Goal: Communication & Community: Answer question/provide support

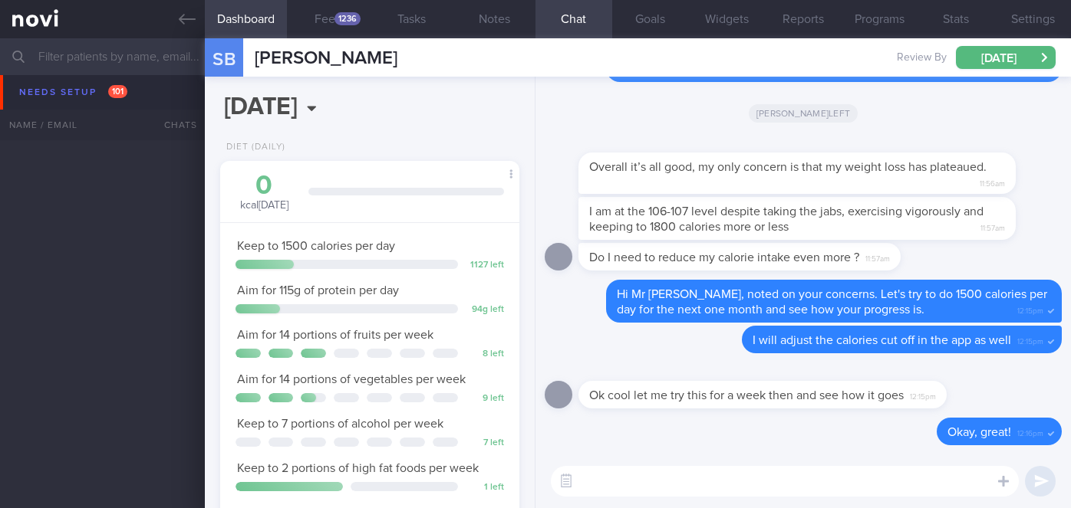
select select "9"
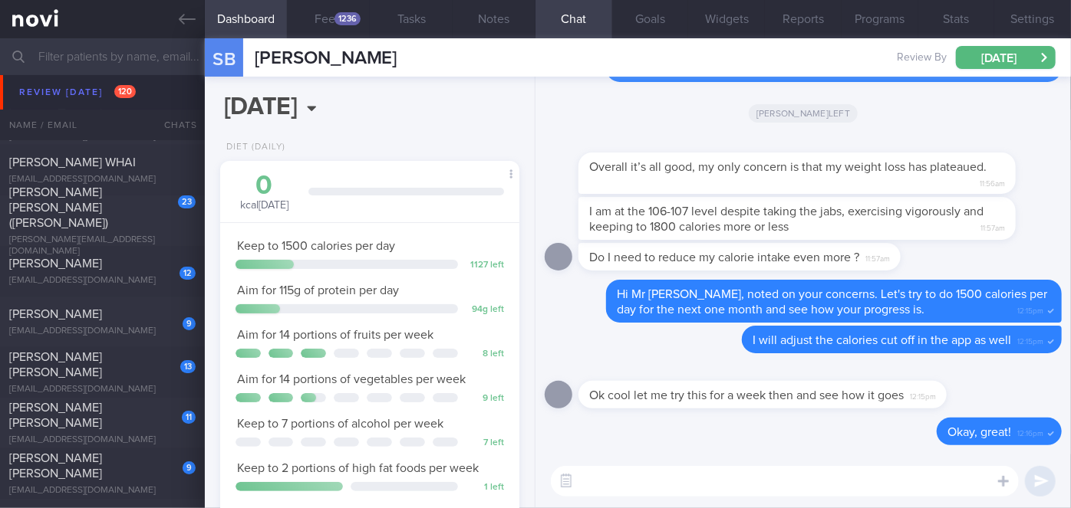
scroll to position [5374, 0]
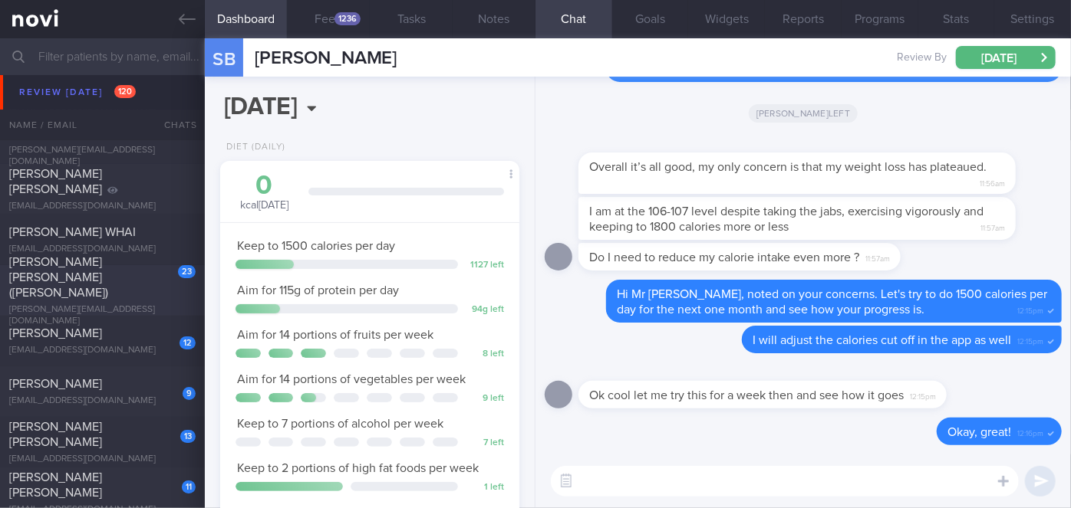
click at [108, 274] on span "[PERSON_NAME] [PERSON_NAME] ([PERSON_NAME])" at bounding box center [58, 277] width 99 height 43
type input "Nil"
select select "8"
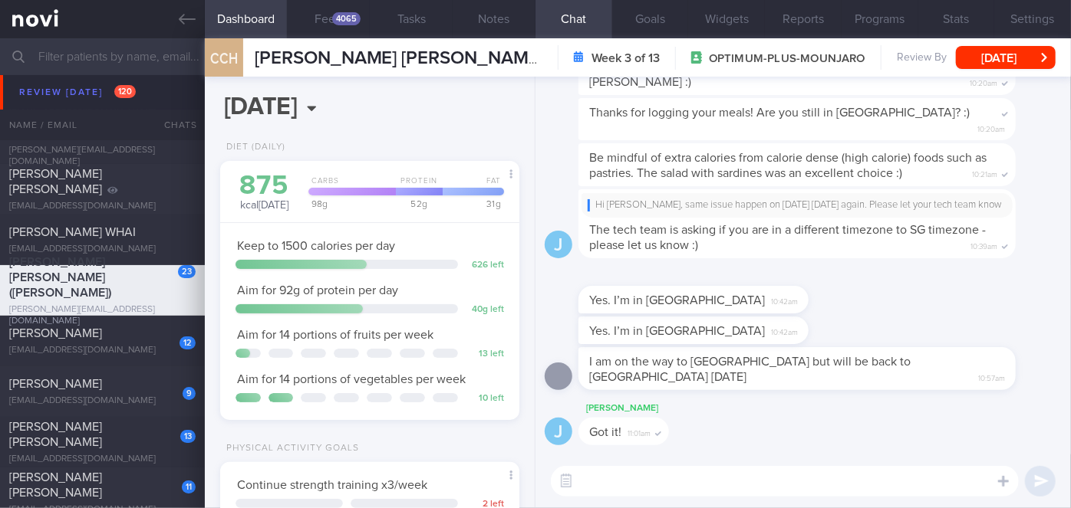
click at [689, 468] on textarea at bounding box center [785, 481] width 468 height 31
paste textarea "Hi [PERSON_NAME], good morning. I wanted to let you know I am back from my leav…"
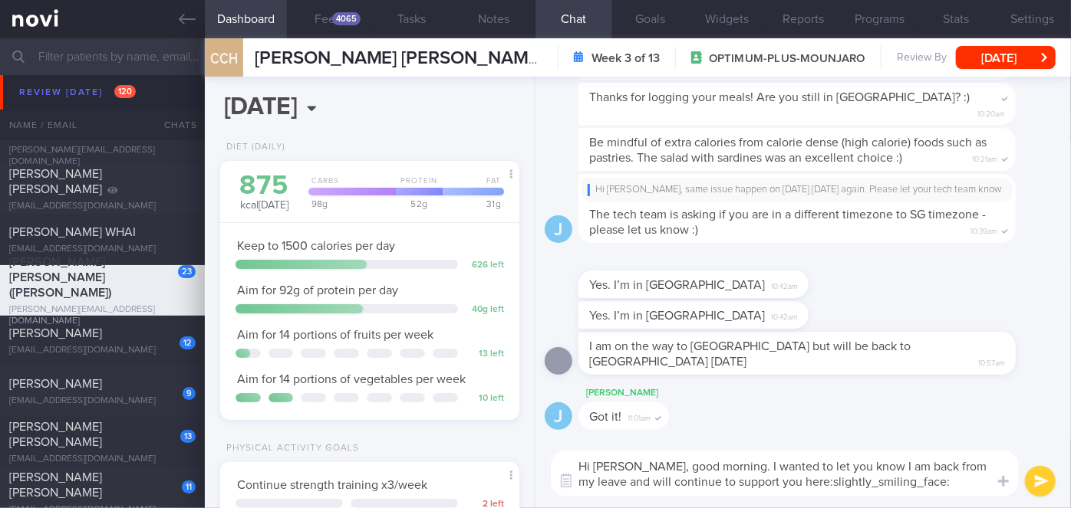
drag, startPoint x: 646, startPoint y: 463, endPoint x: 614, endPoint y: 463, distance: 32.2
click at [614, 463] on textarea "Hi [PERSON_NAME], good morning. I wanted to let you know I am back from my leav…" at bounding box center [785, 474] width 468 height 46
click at [742, 466] on textarea "Hi [PERSON_NAME], good morning. I wanted to let you know I am back from my leav…" at bounding box center [785, 474] width 468 height 46
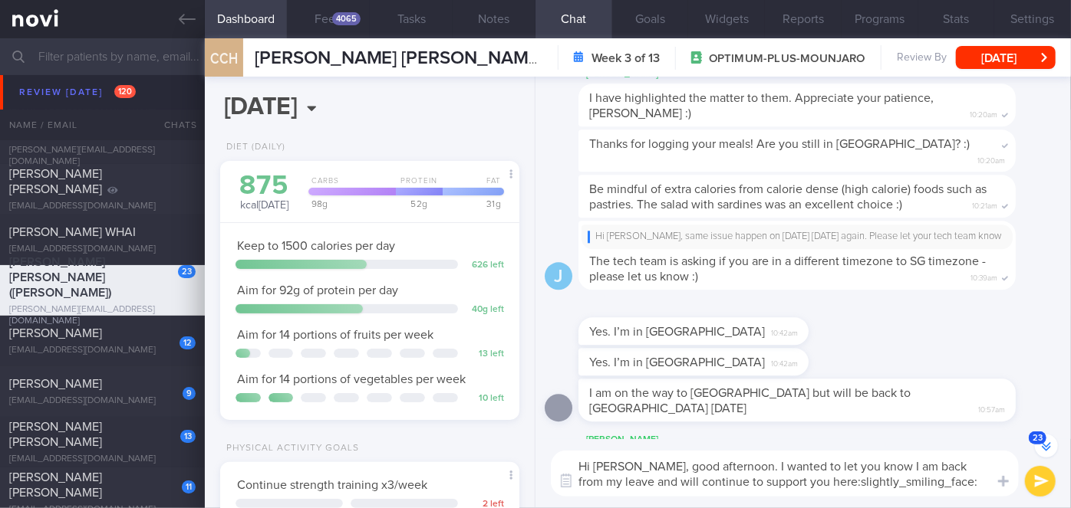
scroll to position [-44, 0]
drag, startPoint x: 934, startPoint y: 484, endPoint x: 721, endPoint y: 485, distance: 213.2
click at [721, 485] on textarea "Hi [PERSON_NAME], good afternoon. I wanted to let you know I am back from my le…" at bounding box center [785, 474] width 468 height 46
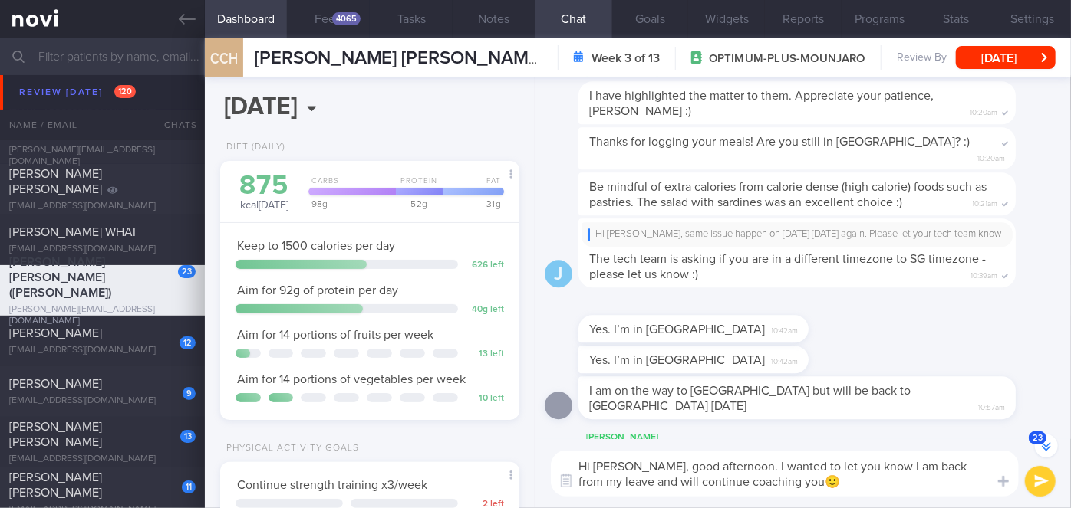
type textarea "Hi [PERSON_NAME], good afternoon. I wanted to let you know I am back from my le…"
click at [1037, 479] on button "submit" at bounding box center [1040, 481] width 31 height 31
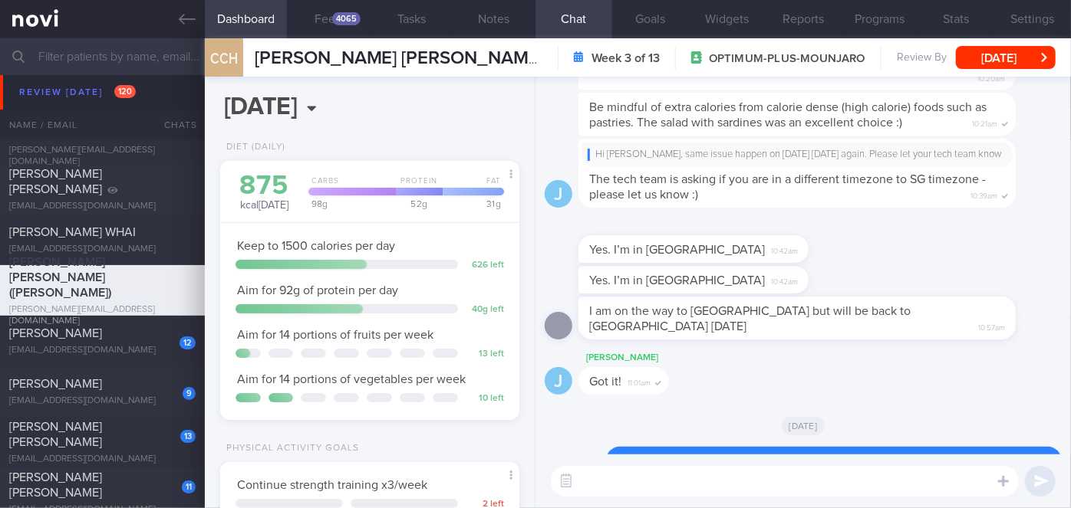
scroll to position [0, 0]
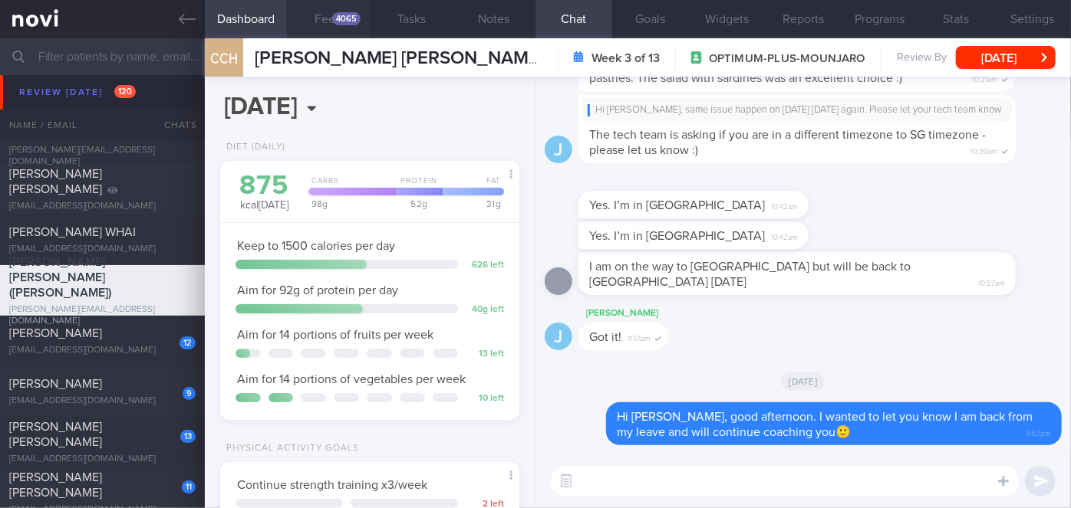
click at [337, 28] on button "Feed 4065" at bounding box center [328, 19] width 83 height 38
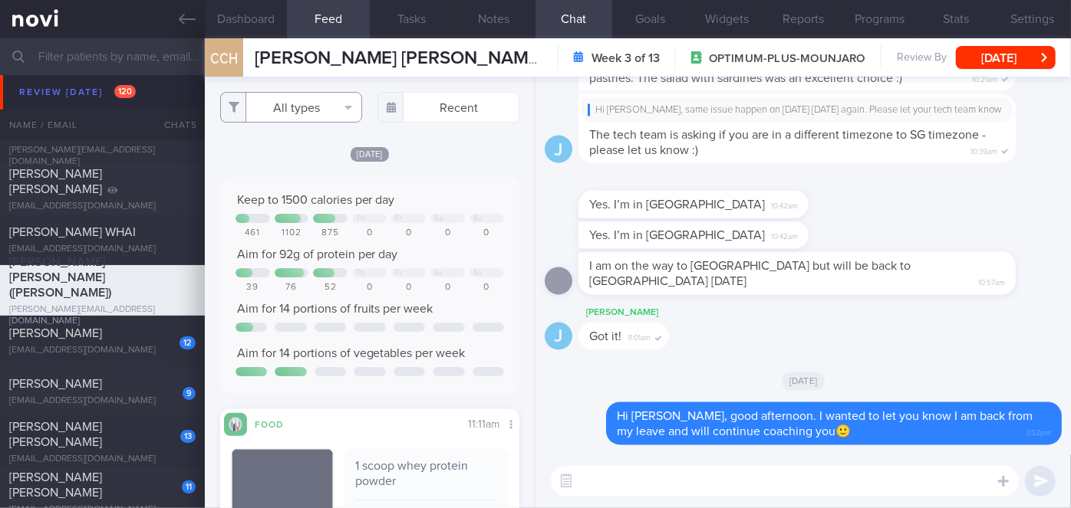
click at [314, 105] on button "All types" at bounding box center [291, 107] width 142 height 31
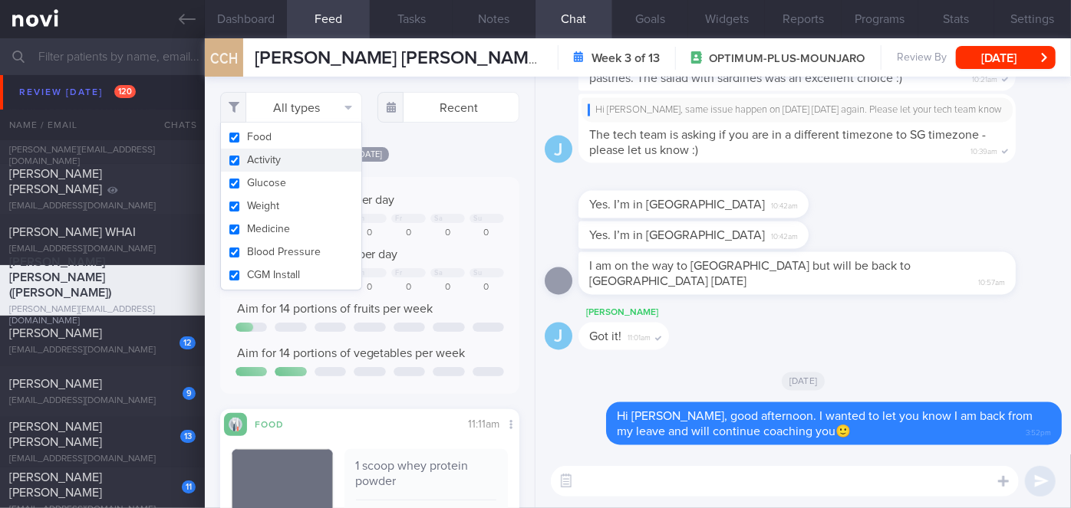
click at [299, 158] on button "Activity" at bounding box center [291, 160] width 140 height 23
checkbox input "false"
click at [470, 168] on div "[DATE] Keep to 1500 calories per day Th Fr Sa Su 461 1102 875 0 0 0 0 Aim for 9…" at bounding box center [369, 431] width 299 height 570
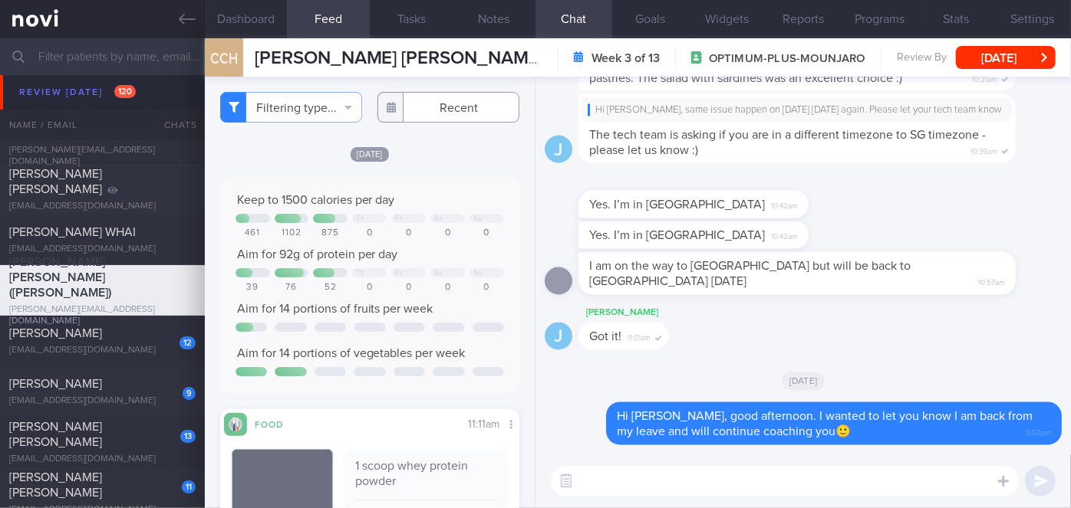
click at [456, 113] on input "text" at bounding box center [448, 107] width 142 height 31
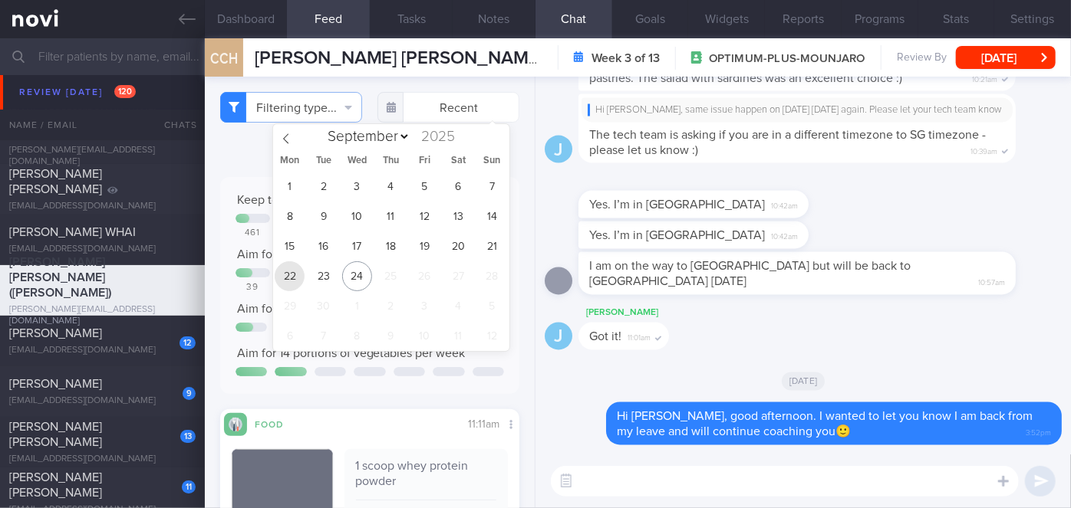
click at [294, 276] on span "22" at bounding box center [290, 277] width 30 height 30
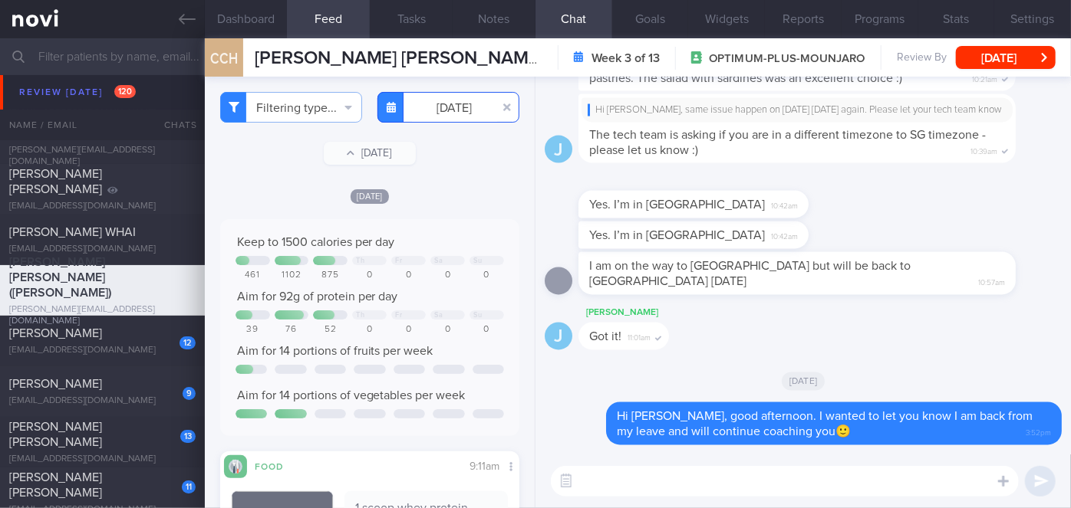
click at [443, 104] on input "[DATE]" at bounding box center [448, 107] width 142 height 31
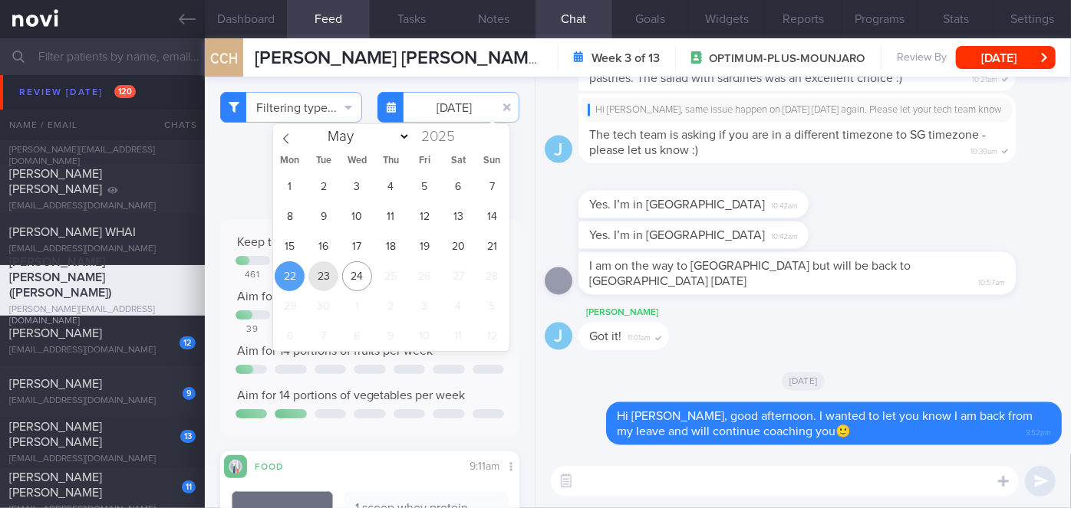
click at [321, 273] on span "23" at bounding box center [323, 277] width 30 height 30
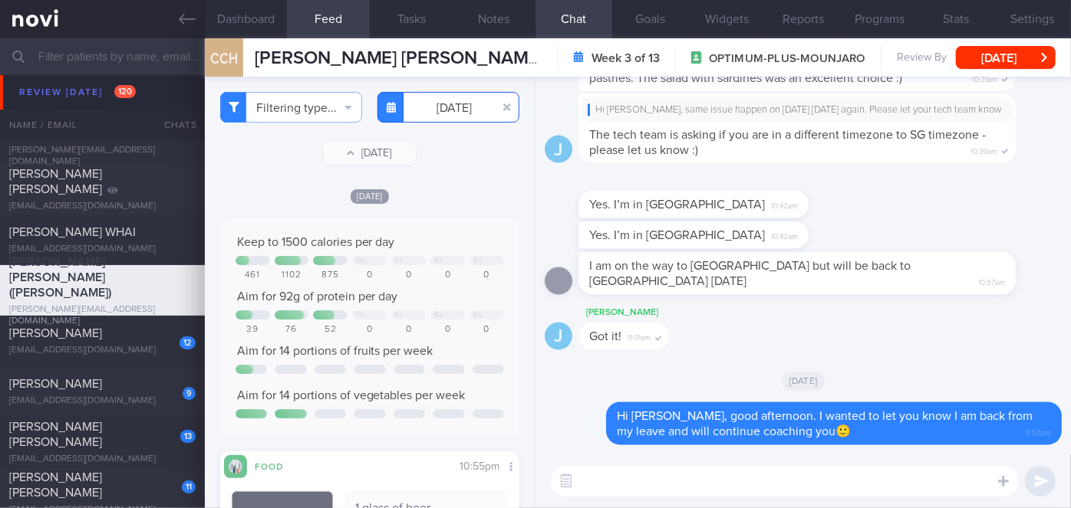
click at [446, 113] on input "[DATE]" at bounding box center [448, 107] width 142 height 31
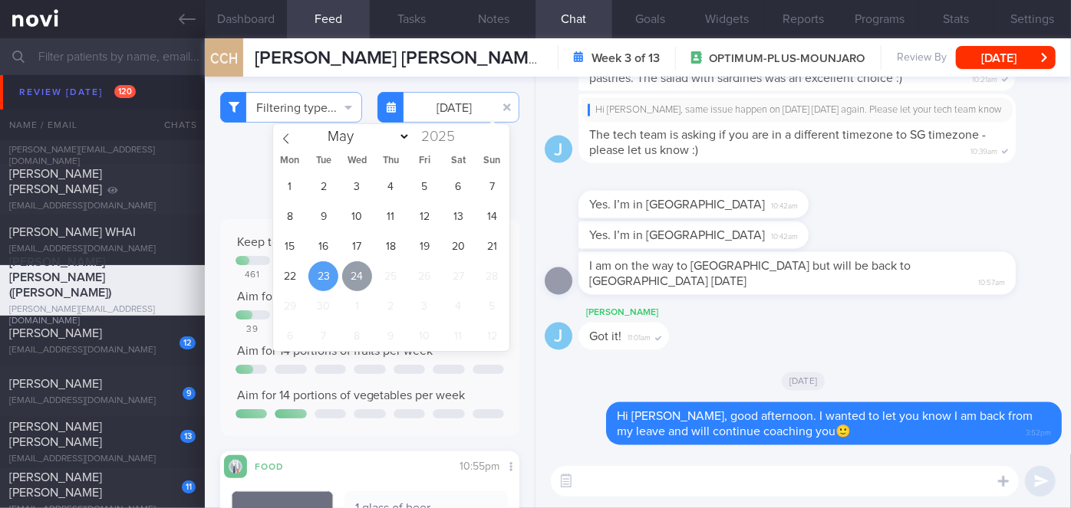
click at [360, 277] on span "24" at bounding box center [357, 277] width 30 height 30
type input "[DATE]"
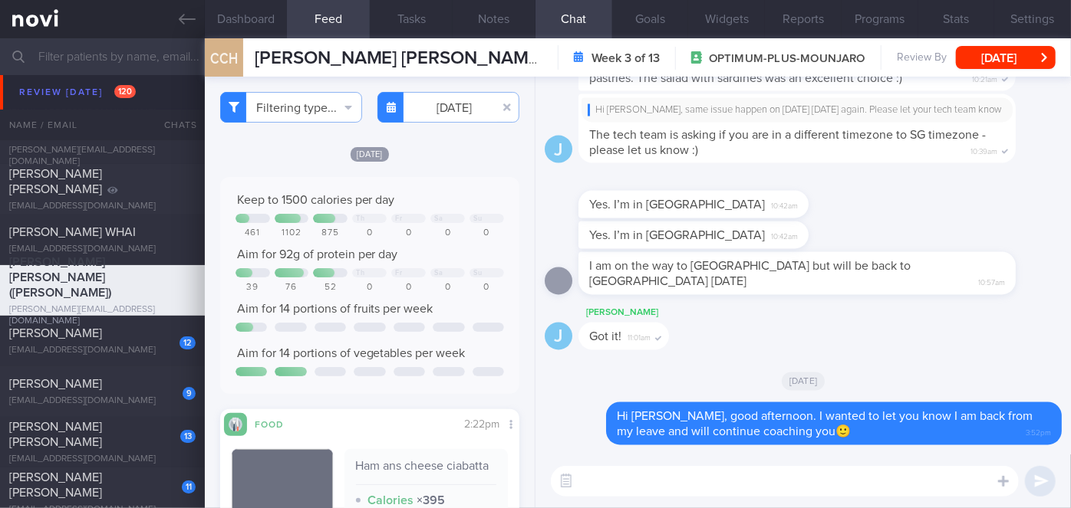
click at [653, 484] on textarea at bounding box center [785, 481] width 468 height 31
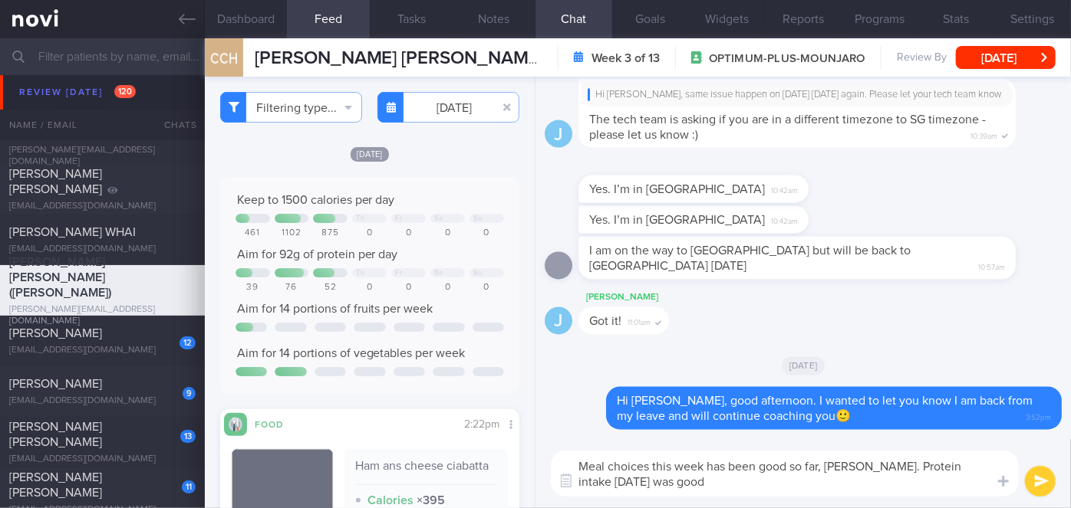
type textarea "Meal choices this week has been good so far, [PERSON_NAME]. Protein intake [DAT…"
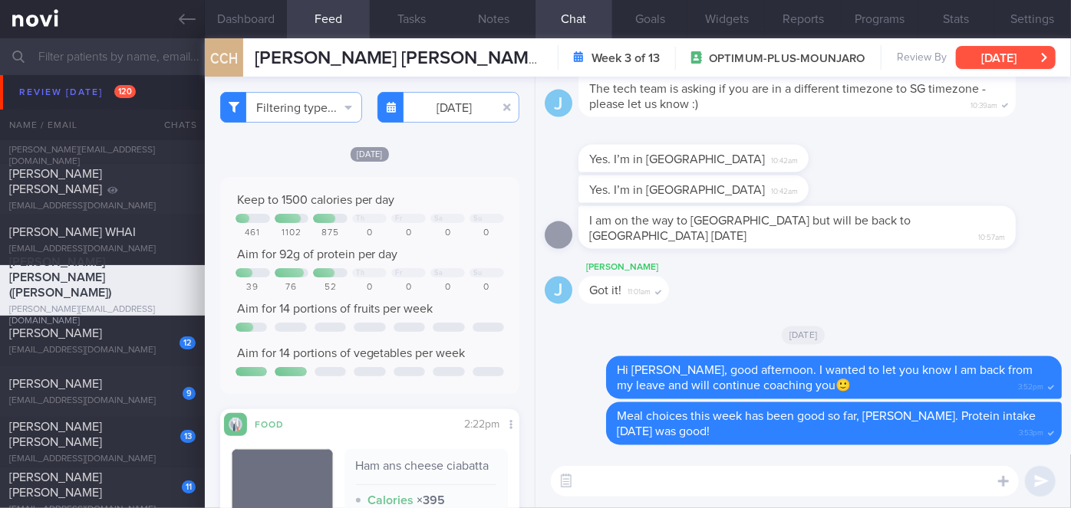
click at [989, 60] on button "[DATE]" at bounding box center [1006, 57] width 100 height 23
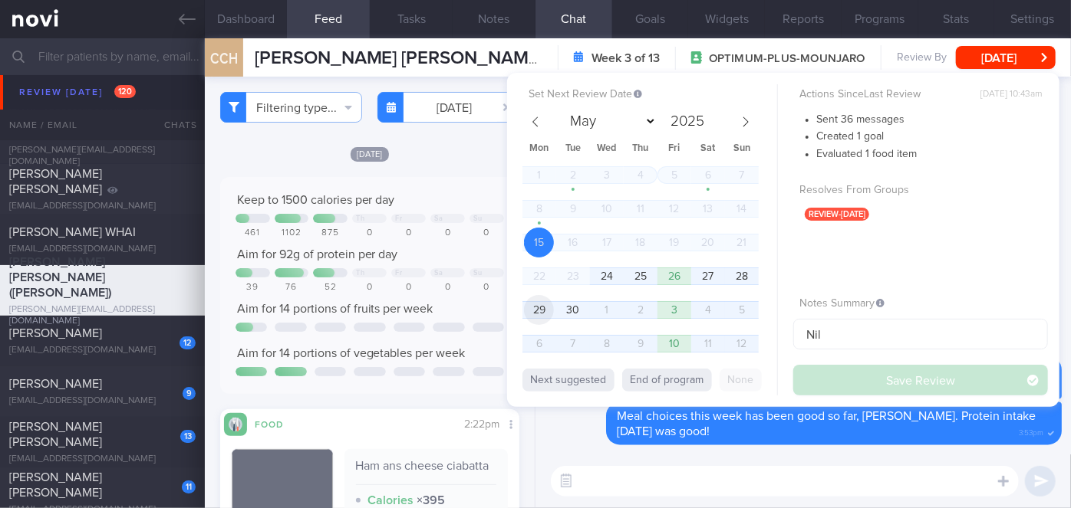
click at [537, 311] on span "29" at bounding box center [539, 310] width 30 height 30
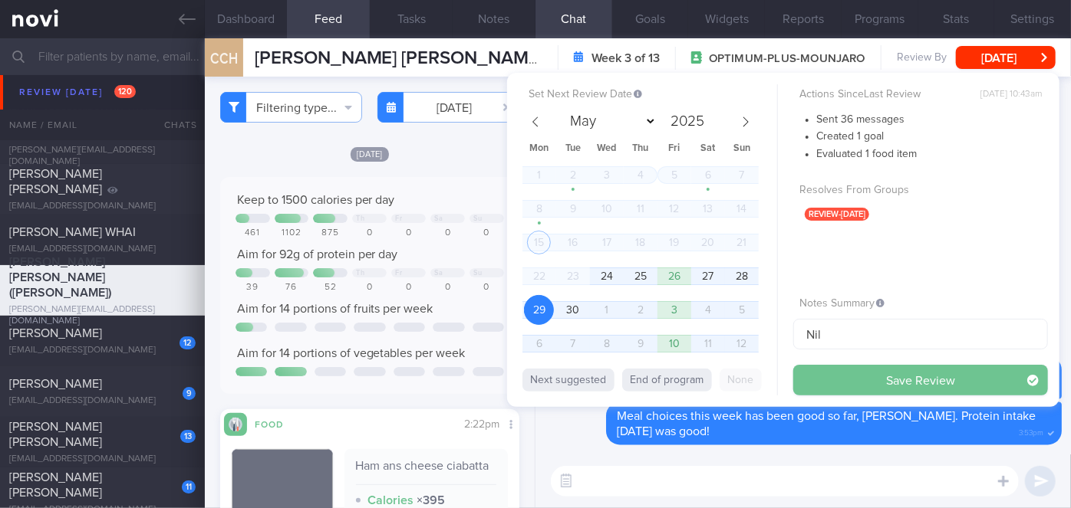
click at [893, 379] on button "Save Review" at bounding box center [920, 380] width 255 height 31
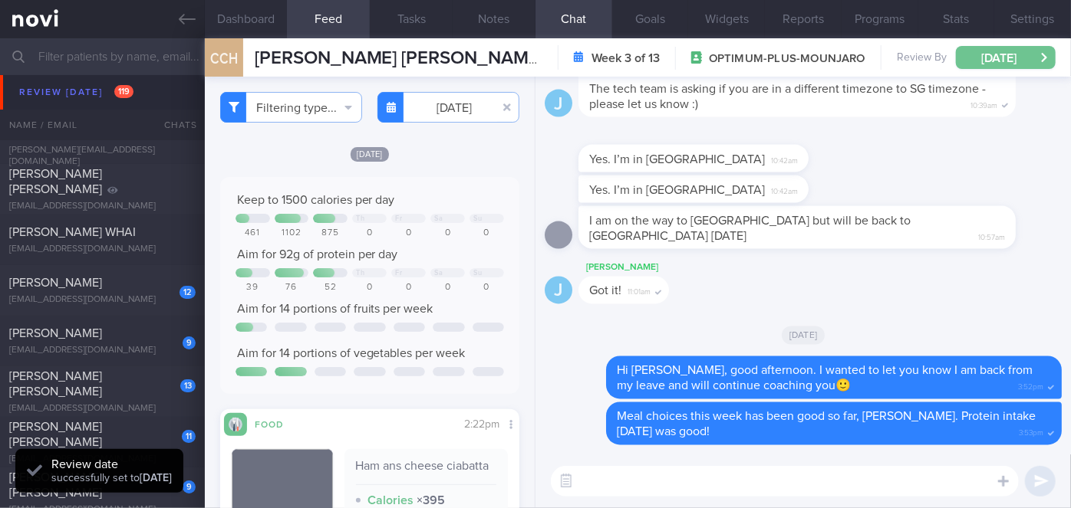
click at [1020, 61] on button "[DATE]" at bounding box center [1006, 57] width 100 height 23
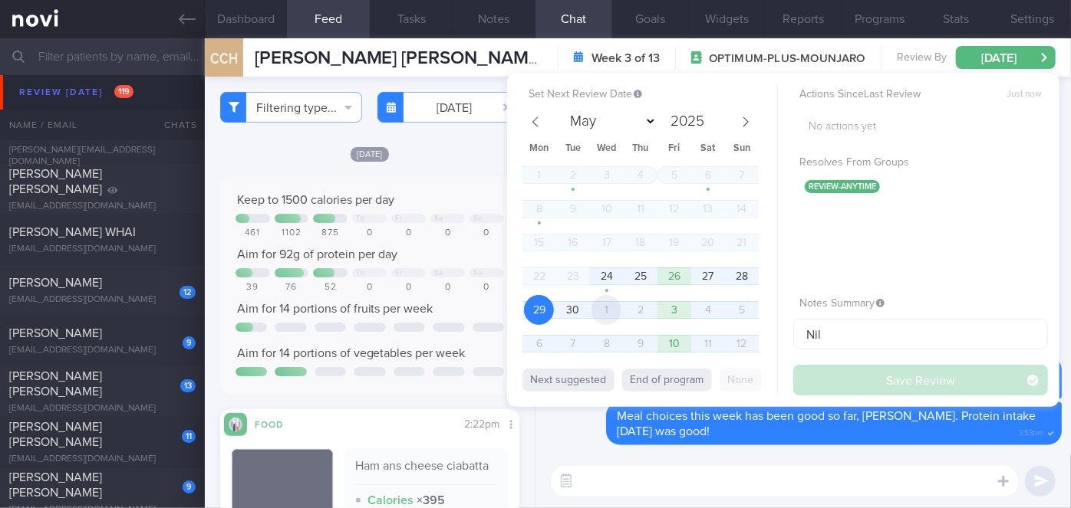
click at [599, 310] on span "1" at bounding box center [606, 310] width 30 height 30
select select "9"
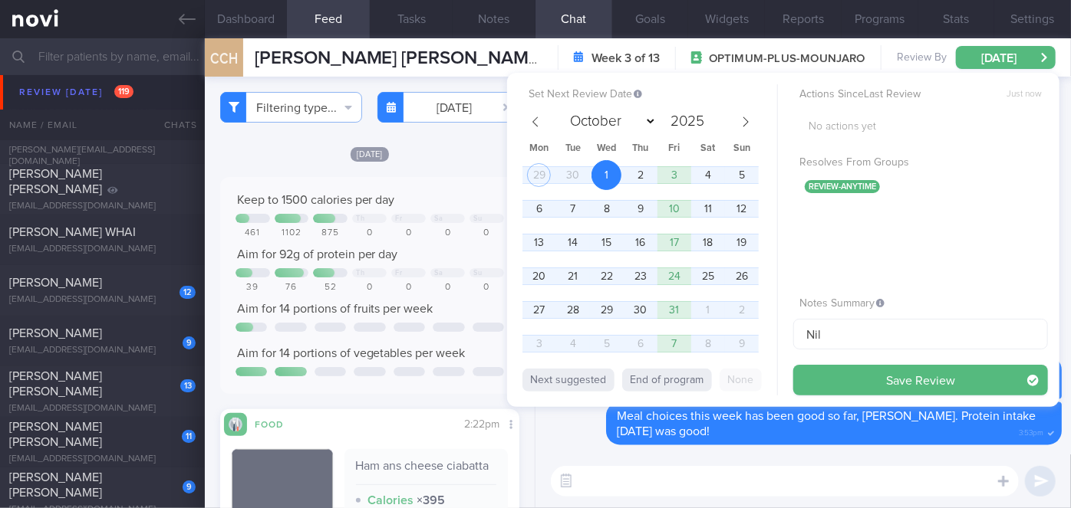
click at [850, 373] on button "Save Review" at bounding box center [920, 380] width 255 height 31
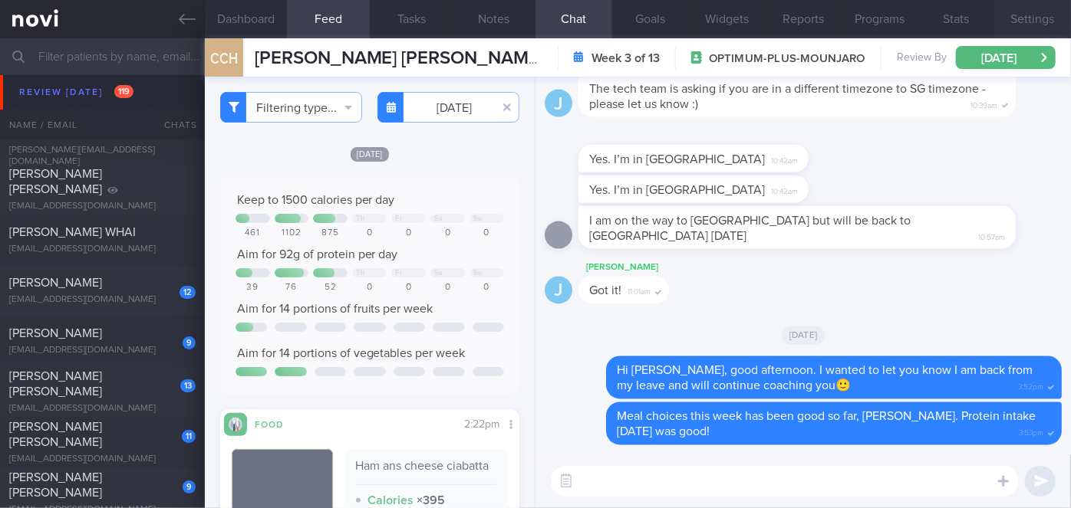
click at [1023, 29] on button "Settings" at bounding box center [1032, 19] width 77 height 38
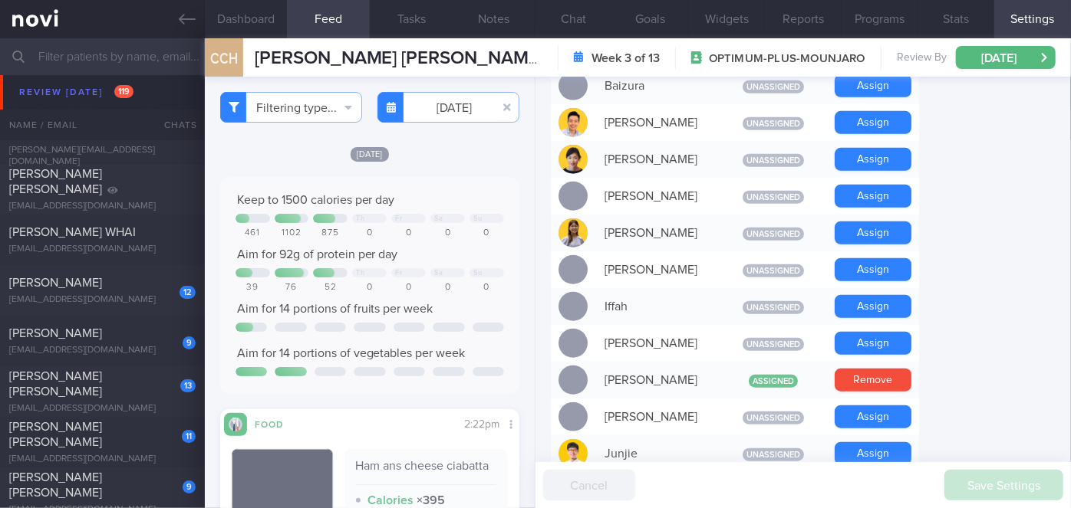
scroll to position [558, 0]
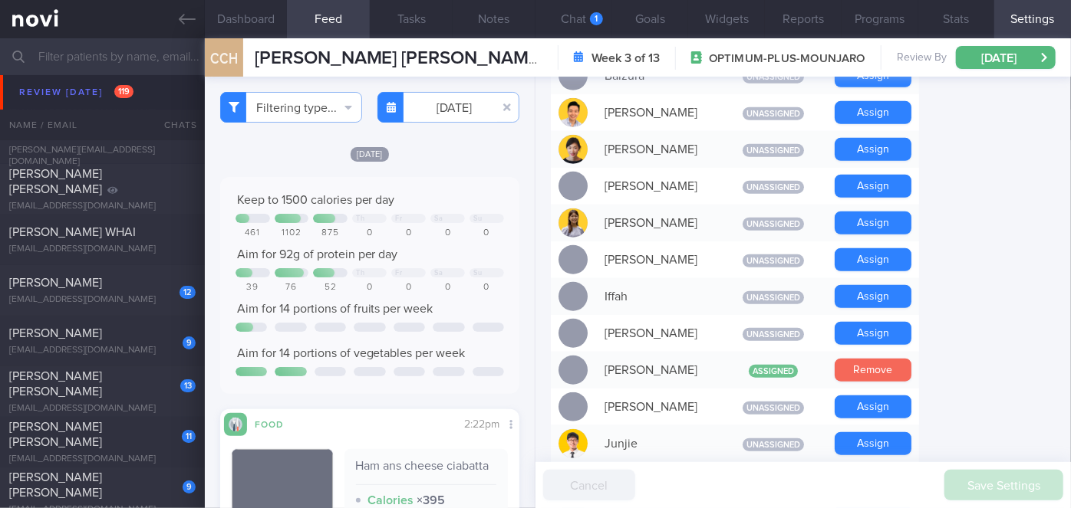
click at [867, 359] on button "Remove" at bounding box center [872, 370] width 77 height 23
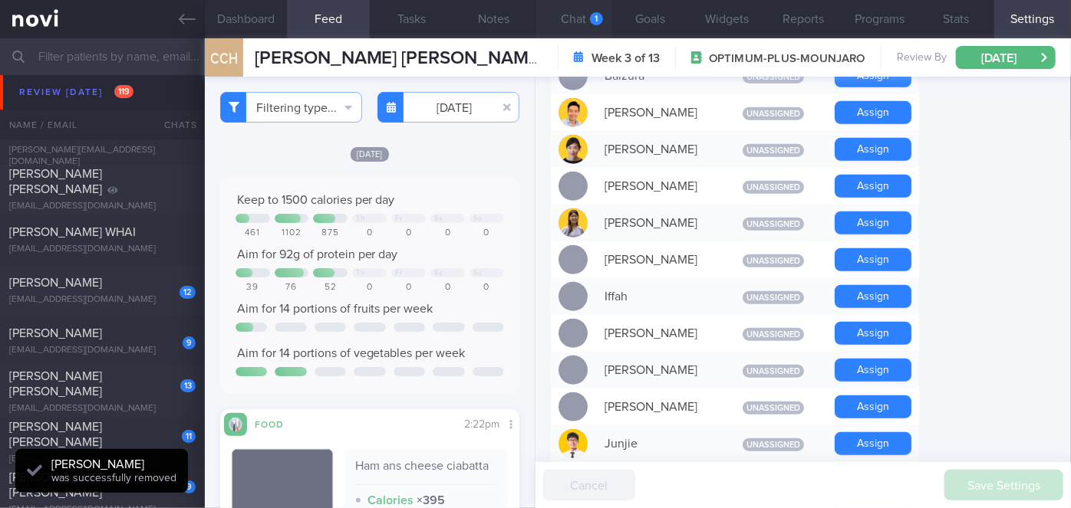
click at [566, 12] on button "Chat 1" at bounding box center [573, 19] width 77 height 38
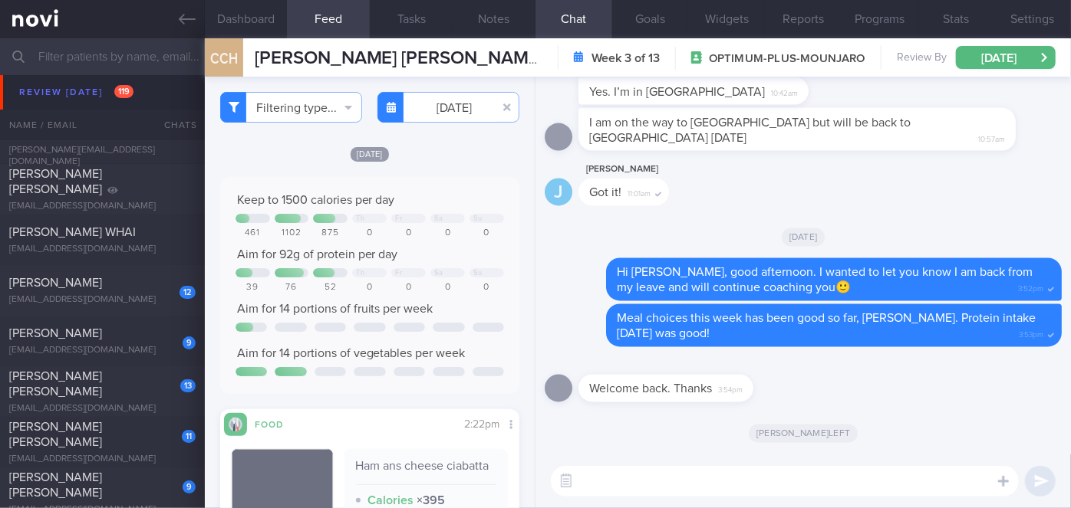
click at [643, 489] on textarea at bounding box center [785, 481] width 468 height 31
type textarea "👍👍"
click at [1032, 483] on button "submit" at bounding box center [1040, 481] width 31 height 31
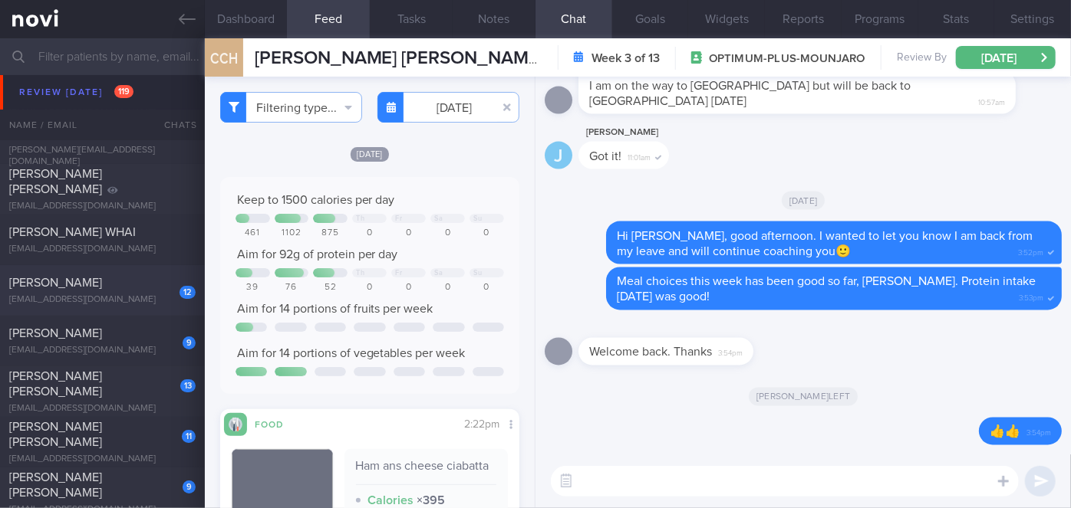
click at [123, 294] on div "[EMAIL_ADDRESS][DOMAIN_NAME]" at bounding box center [102, 300] width 186 height 12
select select "8"
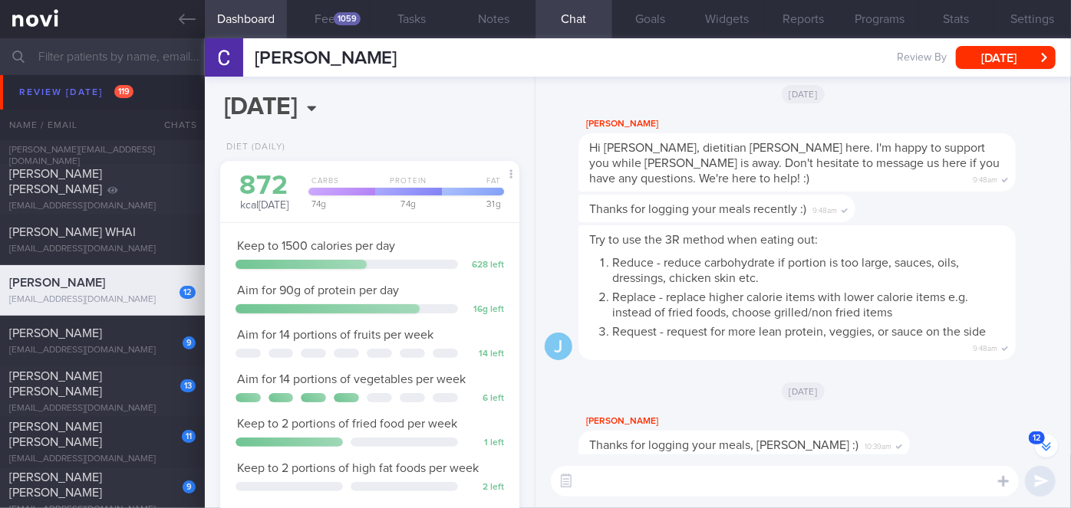
scroll to position [-1324, 0]
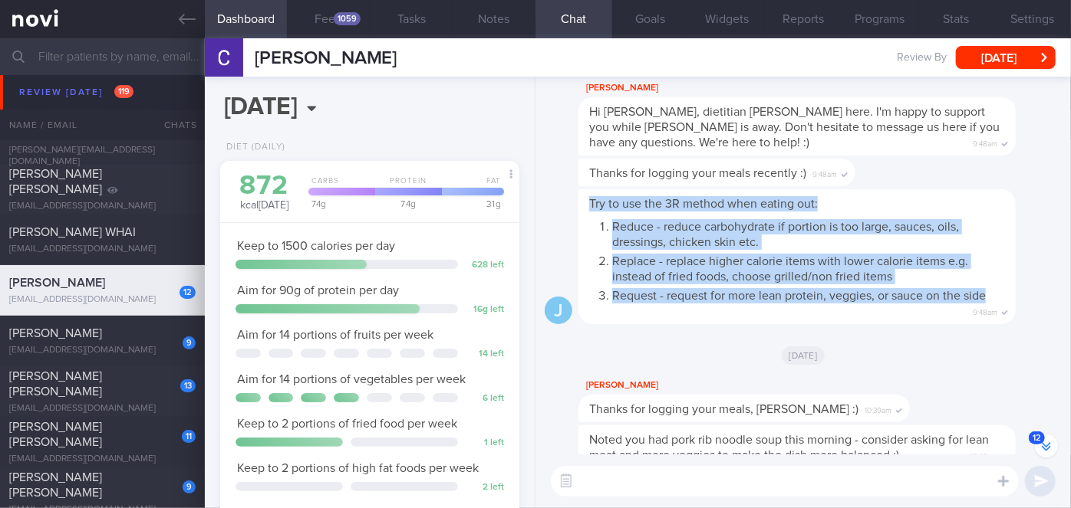
drag, startPoint x: 591, startPoint y: 201, endPoint x: 998, endPoint y: 291, distance: 416.2
click at [998, 291] on div "Try to use the 3R method when eating out: Reduce - reduce carbohydrate if porti…" at bounding box center [796, 256] width 437 height 135
copy span "Try to use the 3R method when eating out: Reduce - reduce carbohydrate if porti…"
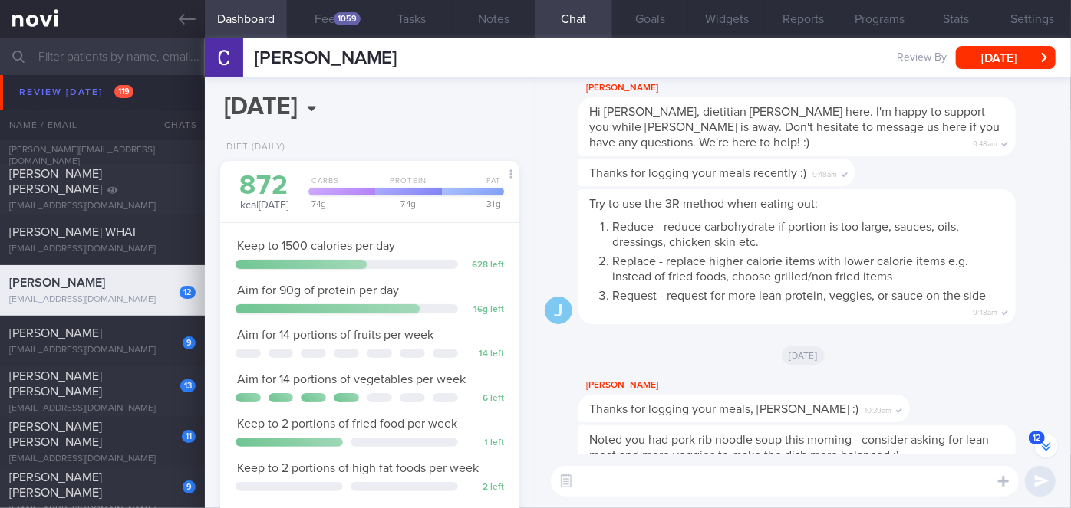
click at [696, 366] on div "[DATE]" at bounding box center [802, 355] width 517 height 43
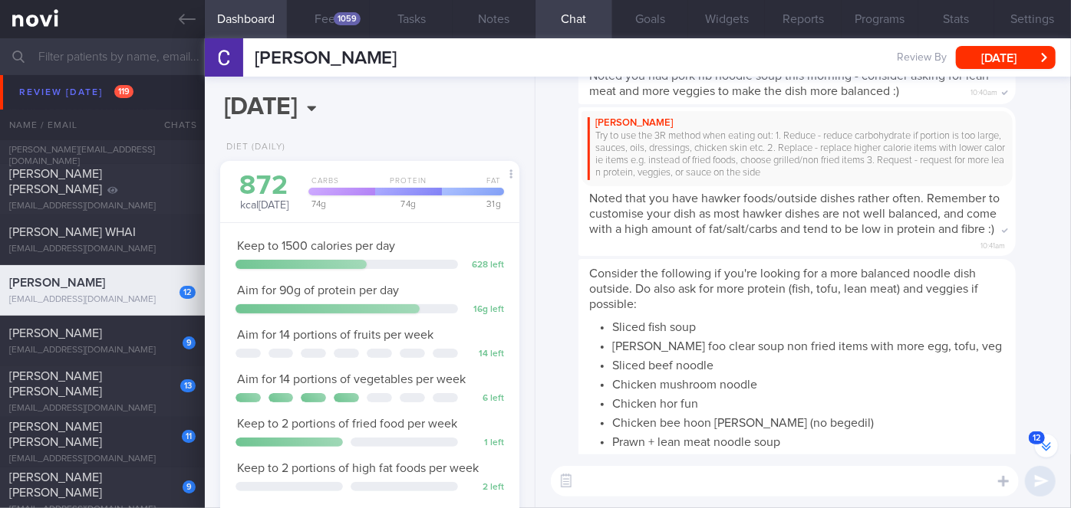
scroll to position [-906, 0]
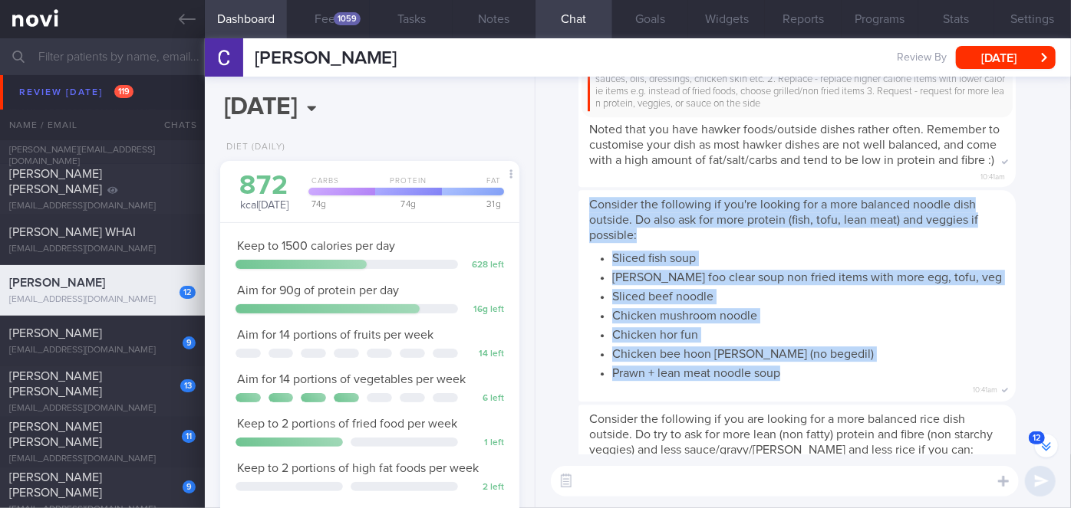
drag, startPoint x: 591, startPoint y: 215, endPoint x: 781, endPoint y: 387, distance: 255.2
click at [781, 381] on span "Consider the following if you're looking for a more balanced noodle dish outsid…" at bounding box center [797, 290] width 416 height 183
copy span "Consider the following if you're looking for a more balanced noodle dish outsid…"
click at [748, 402] on div "Consider the following if you're looking for a more balanced noodle dish outsid…" at bounding box center [796, 296] width 437 height 212
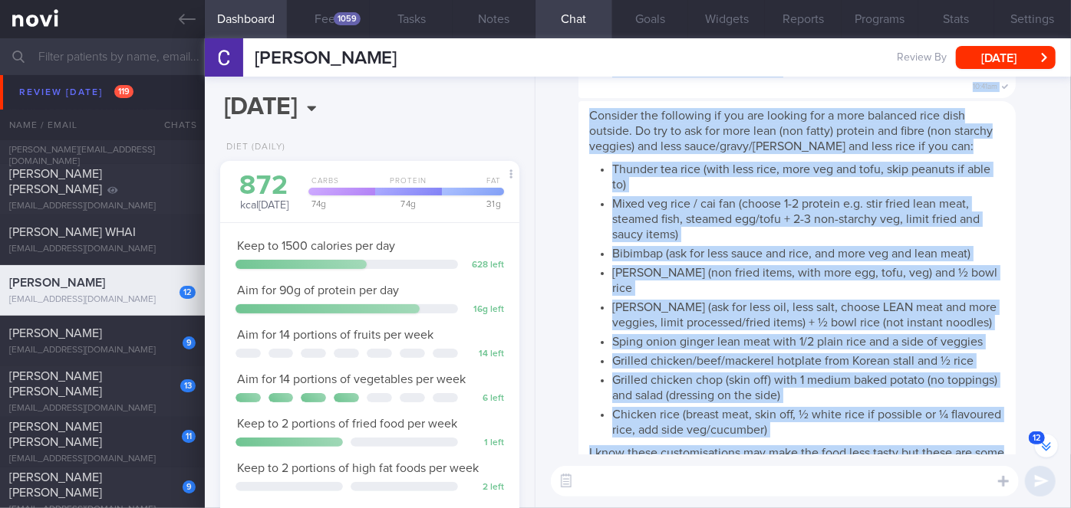
scroll to position [-406, 0]
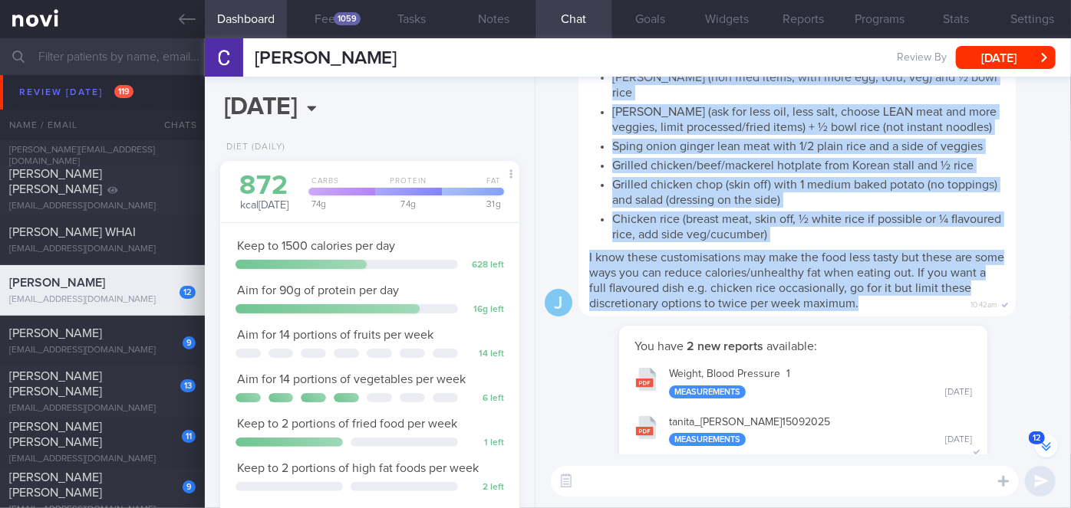
drag, startPoint x: 591, startPoint y: 146, endPoint x: 893, endPoint y: 302, distance: 340.9
click at [893, 302] on div "Consider the following if you are looking for a more balanced rice dish outside…" at bounding box center [796, 111] width 437 height 411
copy span "Loremips dol sitametco ad eli sed doeiusm tem i utla etdolore magn aliq enimadm…"
click at [1004, 300] on div "Consider the following if you are looking for a more balanced rice dish outside…" at bounding box center [796, 111] width 437 height 411
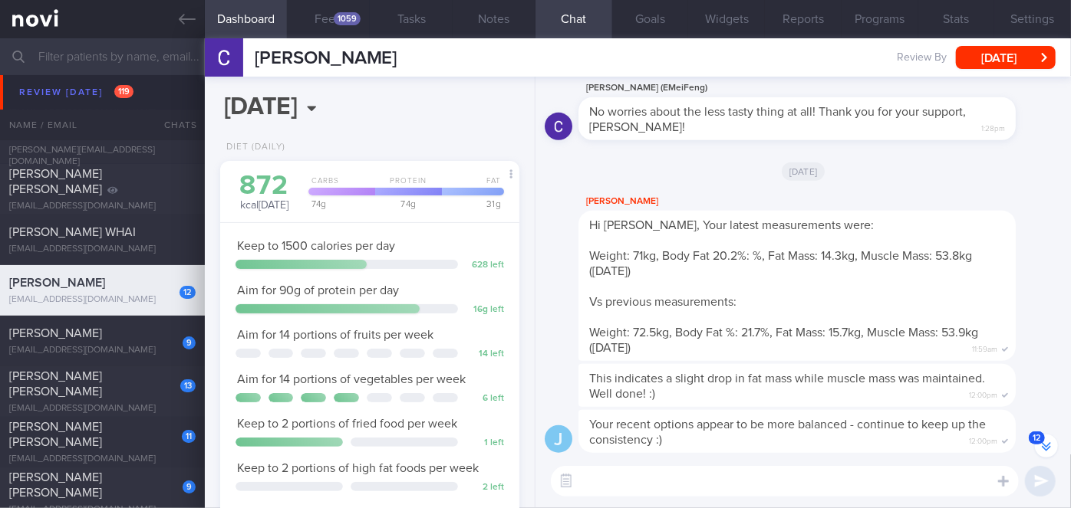
scroll to position [0, 0]
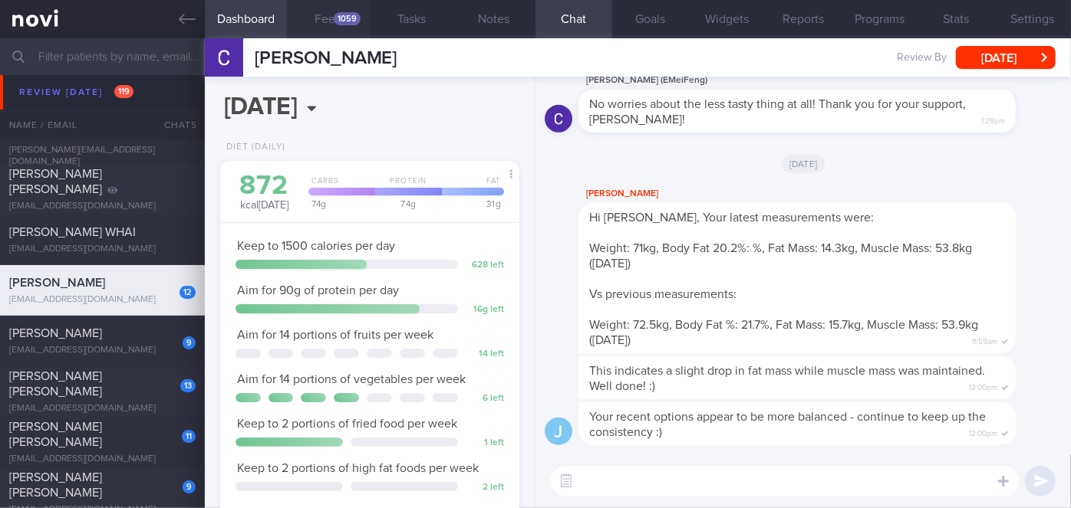
click at [329, 12] on button "Feed 1059" at bounding box center [328, 19] width 83 height 38
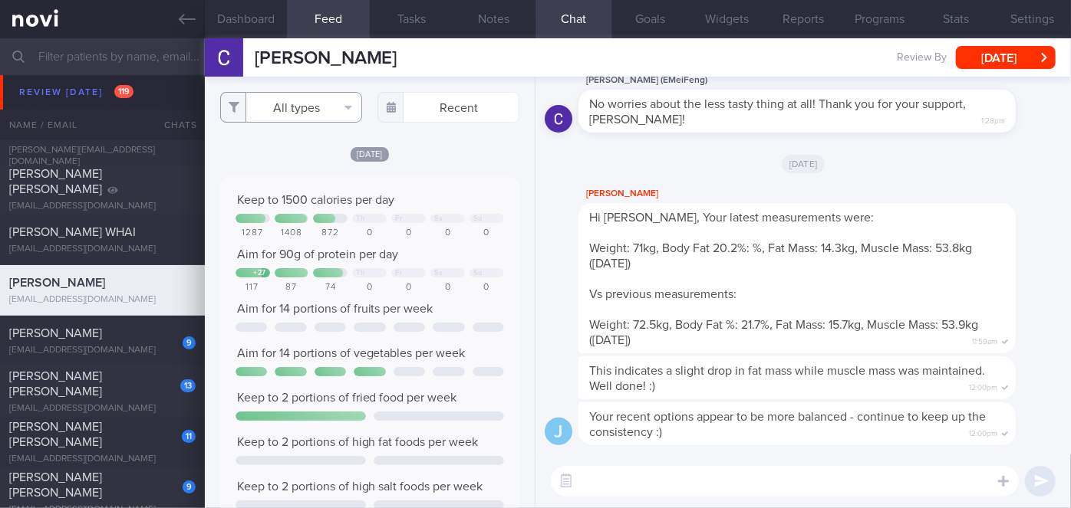
click at [288, 104] on button "All types" at bounding box center [291, 107] width 142 height 31
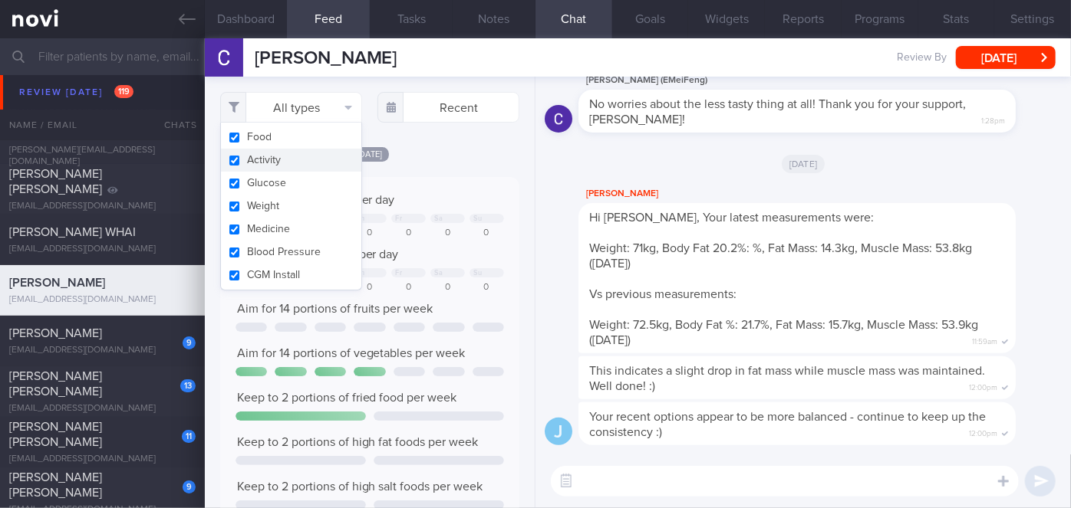
click at [288, 158] on button "Activity" at bounding box center [291, 160] width 140 height 23
checkbox input "false"
click at [439, 103] on input "text" at bounding box center [448, 107] width 142 height 31
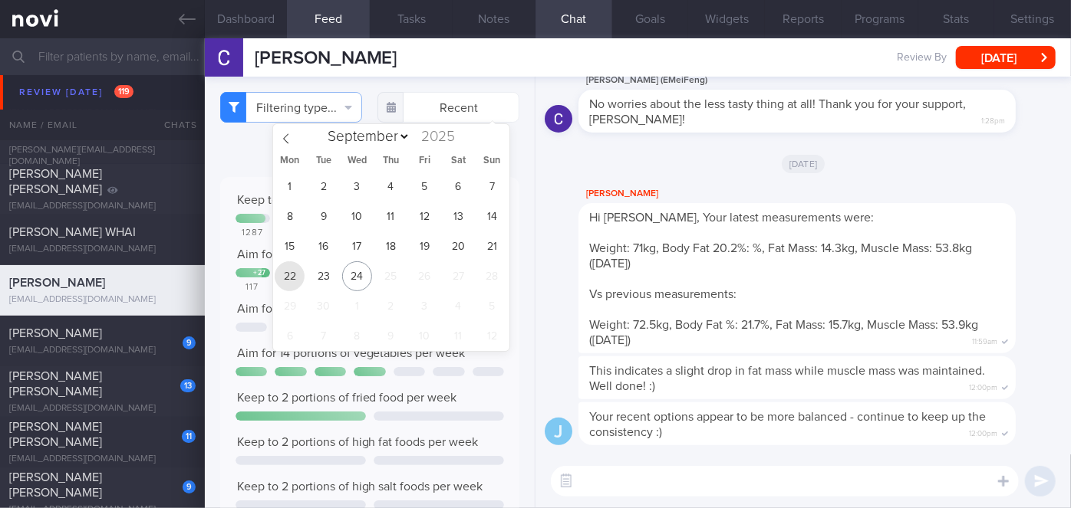
click at [287, 275] on span "22" at bounding box center [290, 277] width 30 height 30
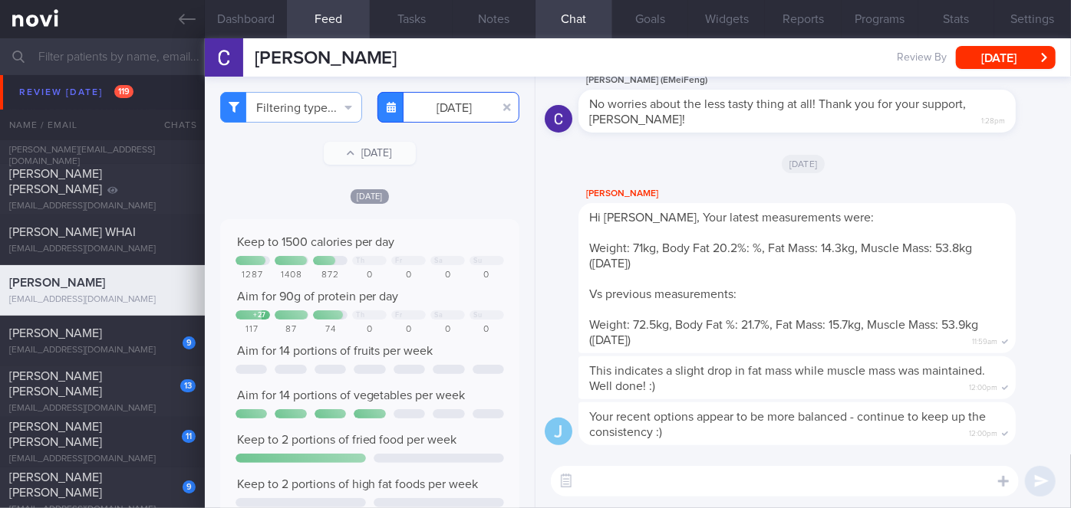
click at [444, 98] on input "[DATE]" at bounding box center [448, 107] width 142 height 31
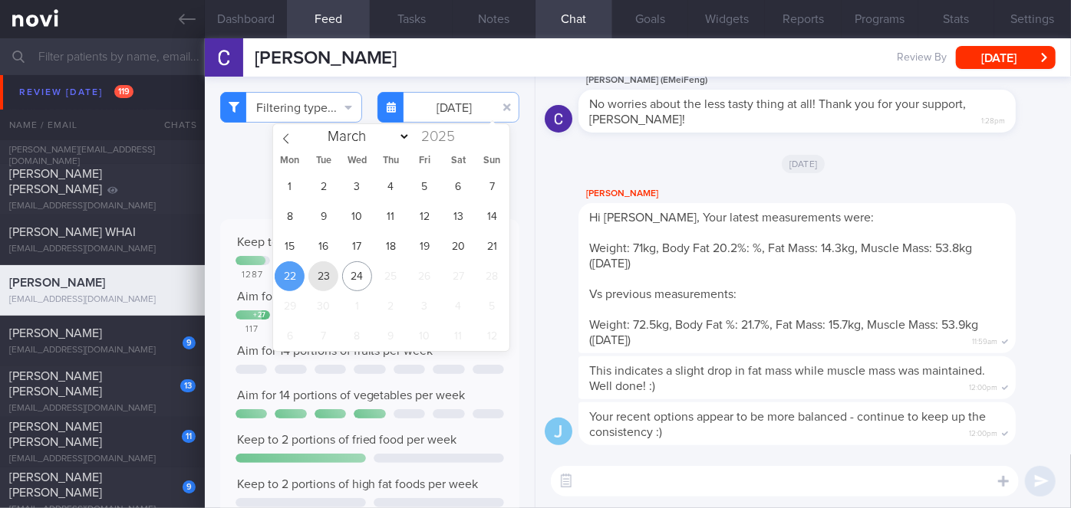
click at [324, 278] on span "23" at bounding box center [323, 277] width 30 height 30
type input "[DATE]"
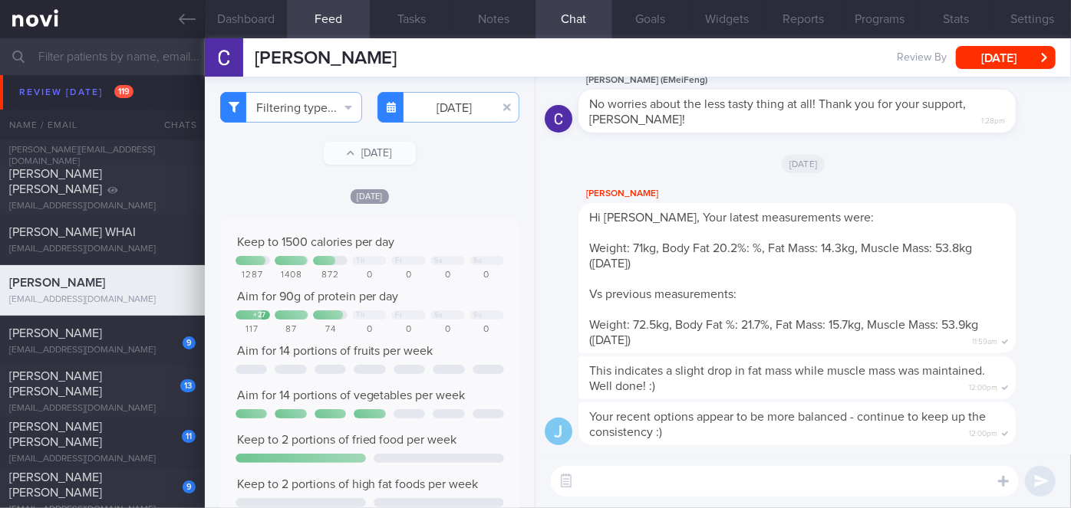
click at [615, 481] on textarea at bounding box center [785, 481] width 468 height 31
paste textarea "Loremips dol sitametco ad eli sed doeiusm tem i utla etdolore magn aliq enimadm…"
type textarea "Loremips dol sitametco ad eli sed doeiusm tem i utla etdolore magn aliq enimadm…"
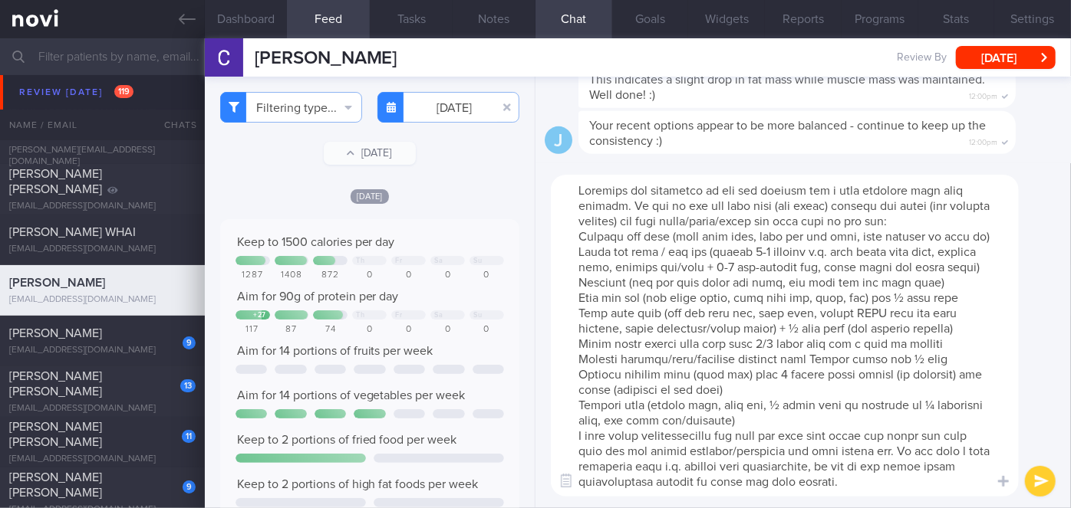
drag, startPoint x: 881, startPoint y: 480, endPoint x: 514, endPoint y: 119, distance: 515.2
click at [514, 119] on div "Dashboard Feed 1084 Tasks Notes Chat Goals Widgets Reports Programs Stats Setti…" at bounding box center [638, 273] width 866 height 470
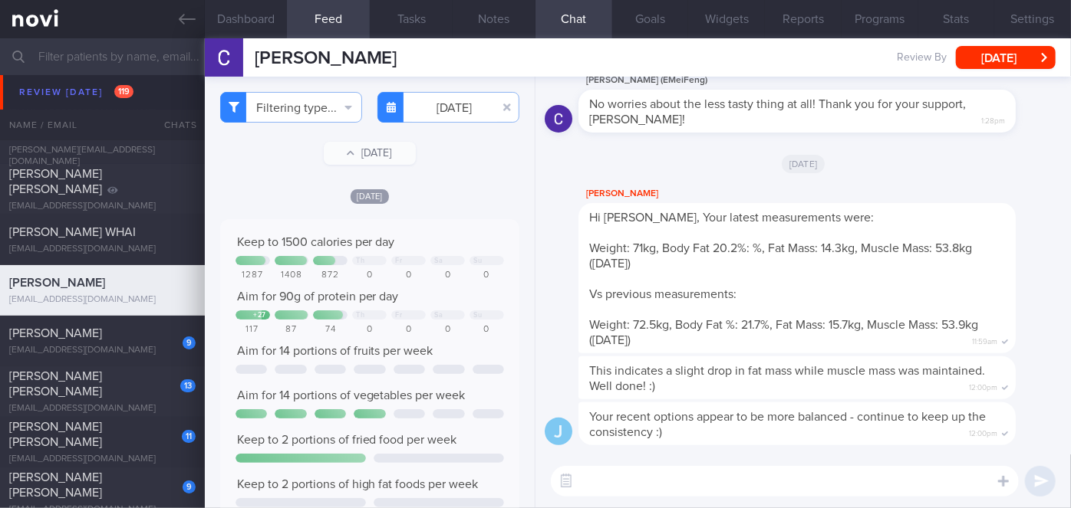
click at [597, 477] on textarea at bounding box center [785, 481] width 468 height 31
paste textarea "Hi [PERSON_NAME], good morning. I wanted to let you know I am back from my leav…"
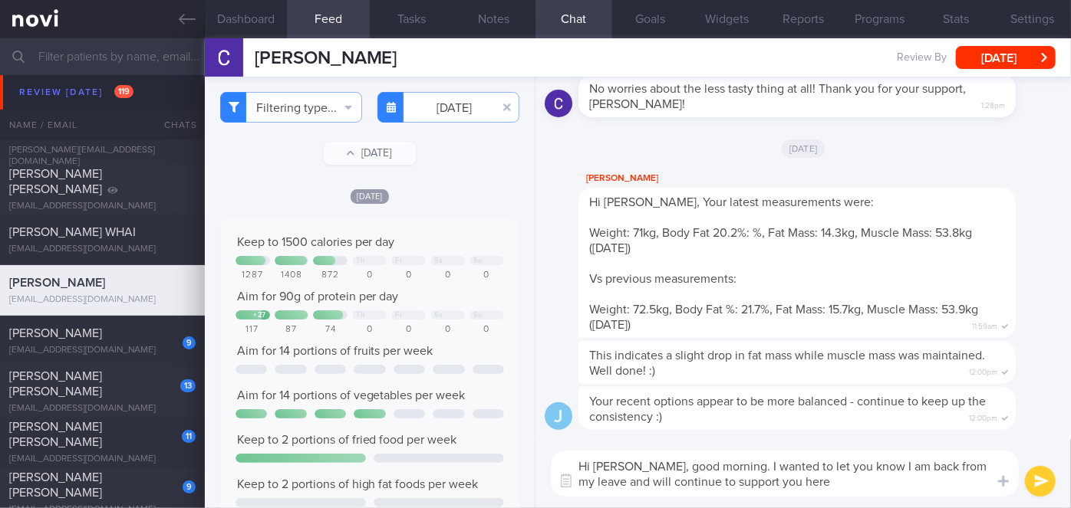
drag, startPoint x: 646, startPoint y: 467, endPoint x: 612, endPoint y: 463, distance: 34.7
click at [612, 463] on textarea "Hi [PERSON_NAME], good morning. I wanted to let you know I am back from my leav…" at bounding box center [785, 474] width 468 height 46
click at [705, 466] on textarea "Hi [PERSON_NAME], good morning. I wanted to let you know I am back from my leav…" at bounding box center [785, 474] width 468 height 46
drag, startPoint x: 791, startPoint y: 486, endPoint x: 673, endPoint y: 487, distance: 118.1
click at [673, 487] on textarea "Hi [PERSON_NAME], good afternoon. I wanted to let you know I am back from my le…" at bounding box center [785, 474] width 468 height 46
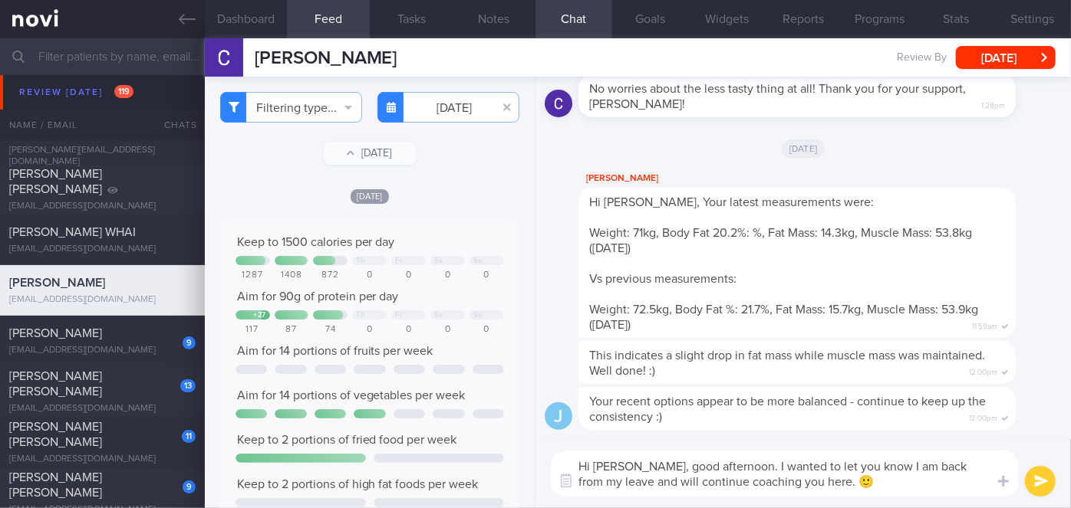
type textarea "Hi [PERSON_NAME], good afternoon. I wanted to let you know I am back from my le…"
click at [1041, 483] on button "submit" at bounding box center [1040, 481] width 31 height 31
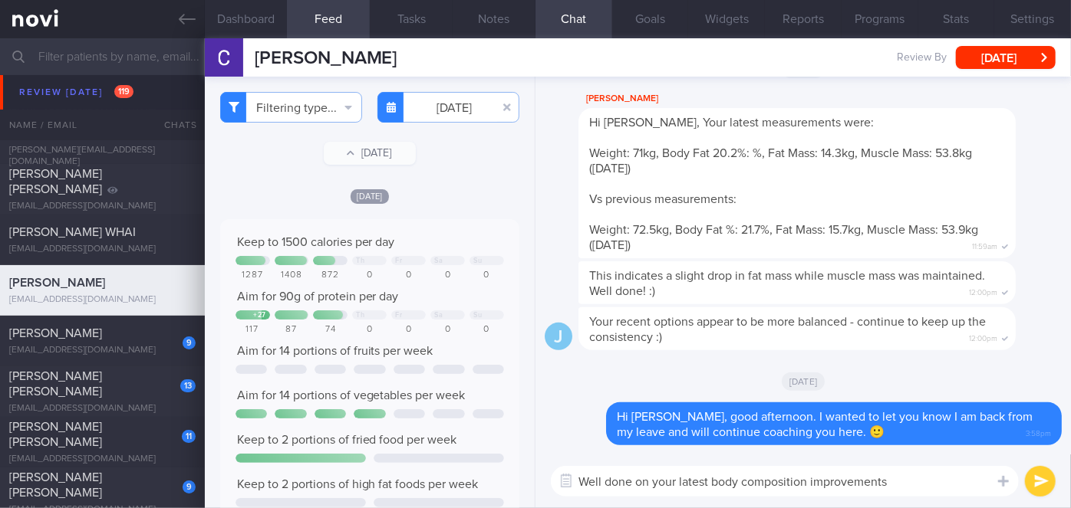
type textarea "Well done on your latest body composition improvements!"
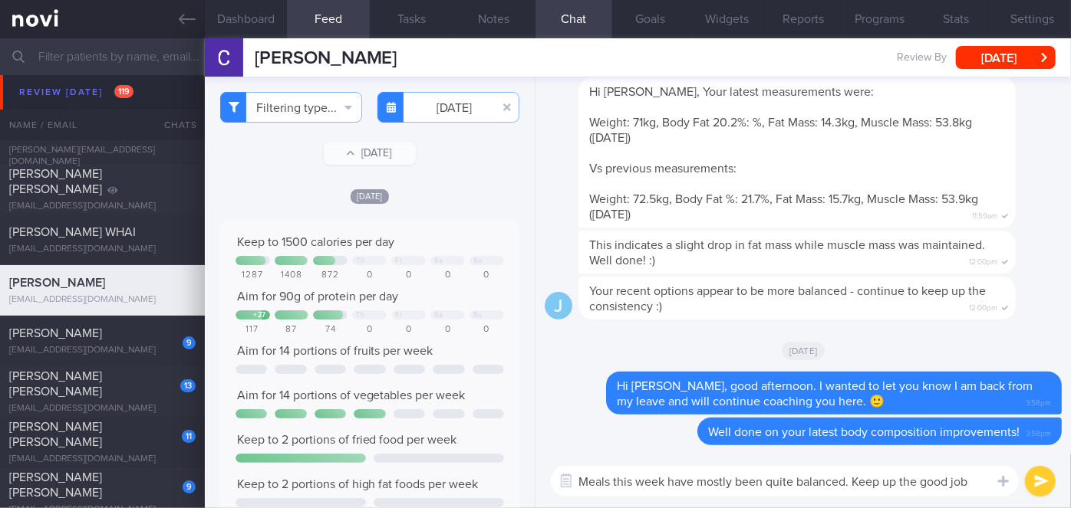
type textarea "Meals this week have mostly been quite balanced. Keep up the good job!"
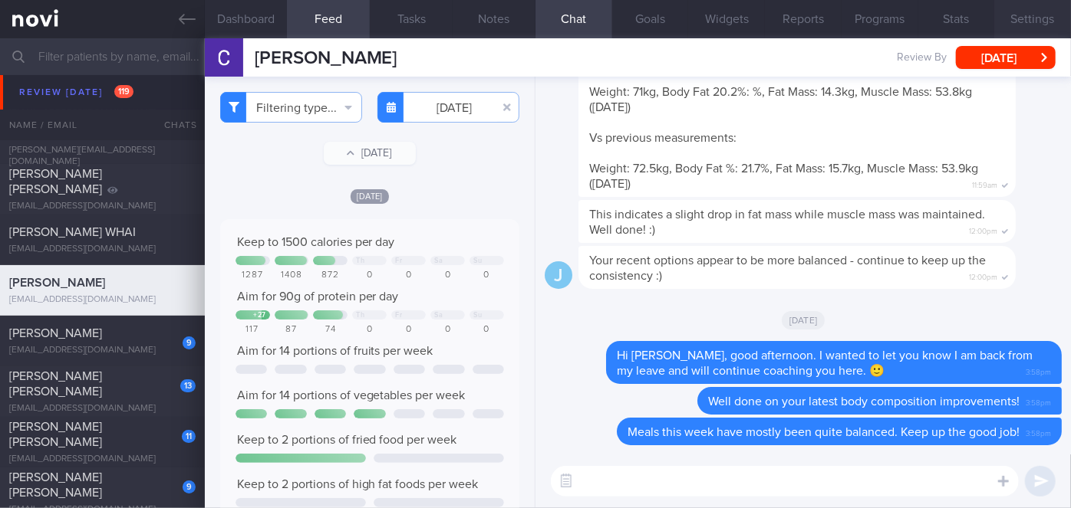
click at [1049, 21] on button "Settings" at bounding box center [1032, 19] width 77 height 38
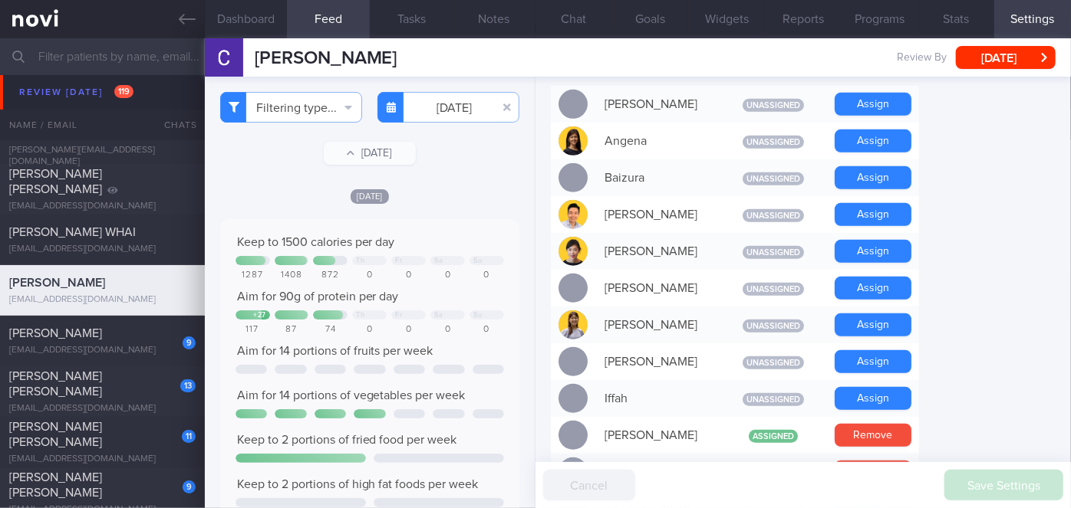
scroll to position [418, 0]
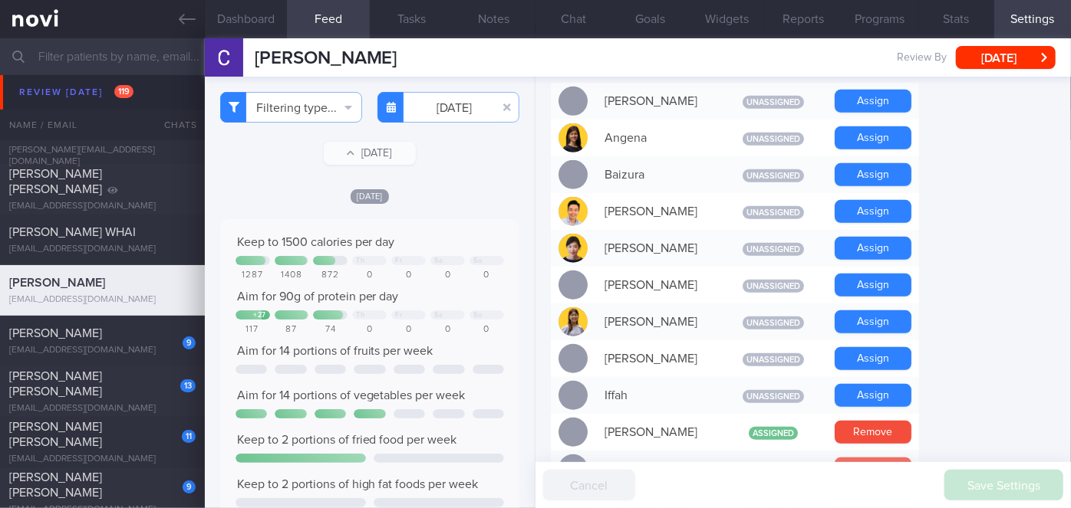
click at [868, 458] on button "Remove" at bounding box center [872, 469] width 77 height 23
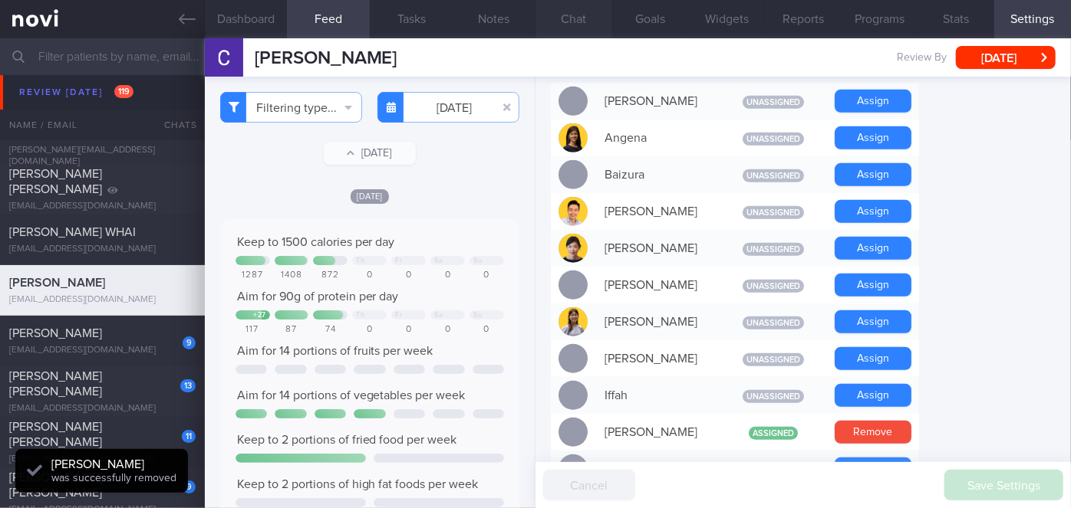
click at [572, 24] on button "Chat" at bounding box center [573, 19] width 77 height 38
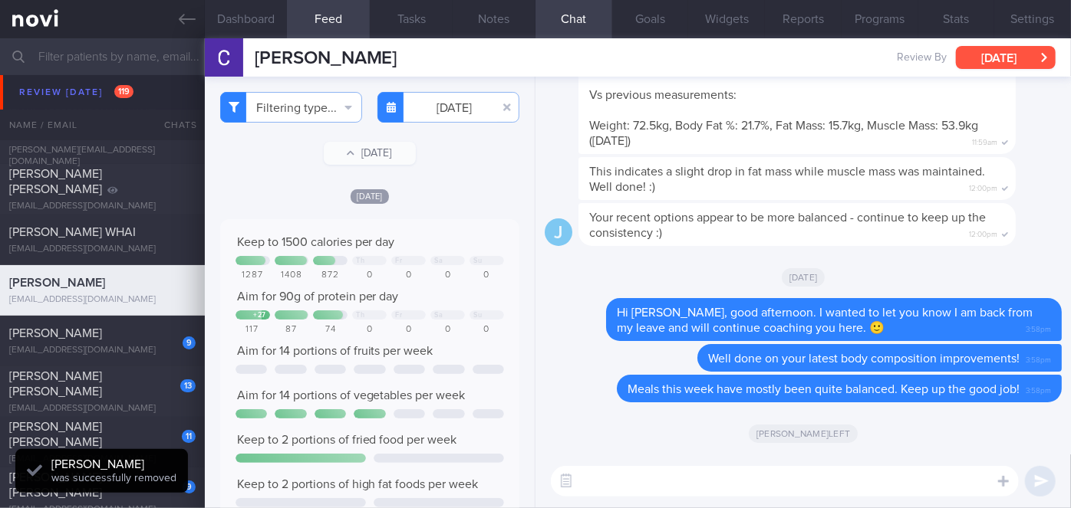
click at [1039, 60] on button "[DATE]" at bounding box center [1006, 57] width 100 height 23
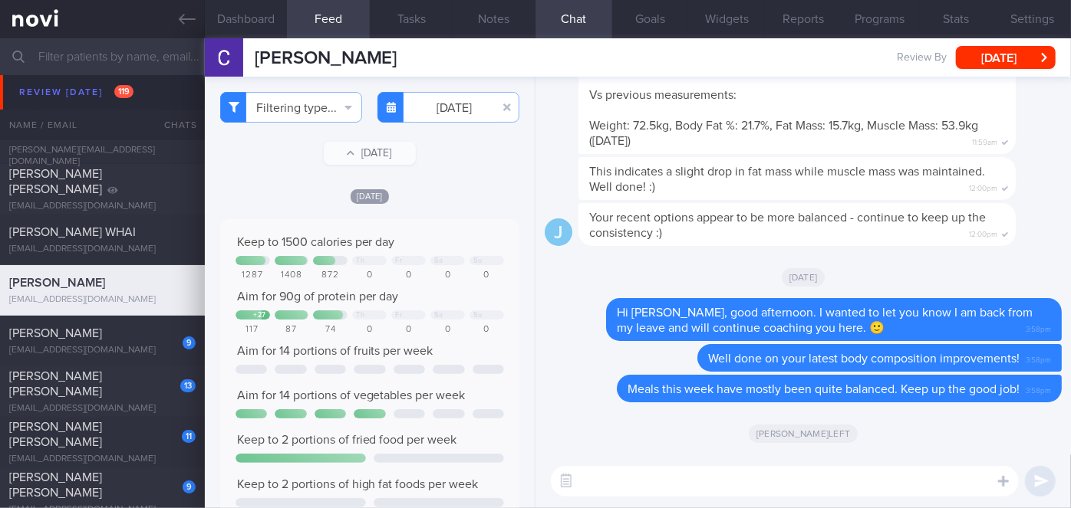
click at [610, 419] on div "[PERSON_NAME] left" at bounding box center [802, 433] width 517 height 43
click at [885, 24] on button "Programs" at bounding box center [879, 19] width 77 height 38
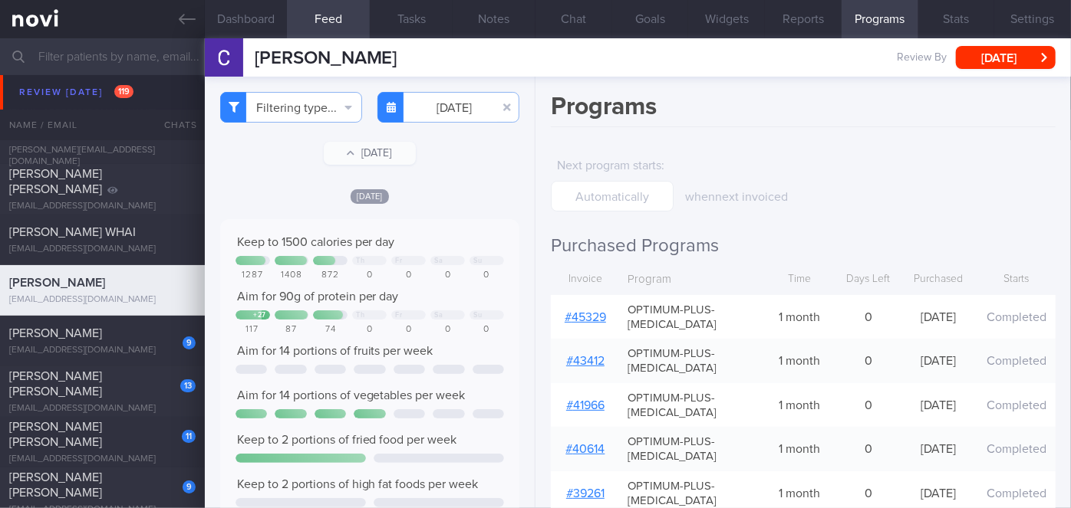
scroll to position [288, 0]
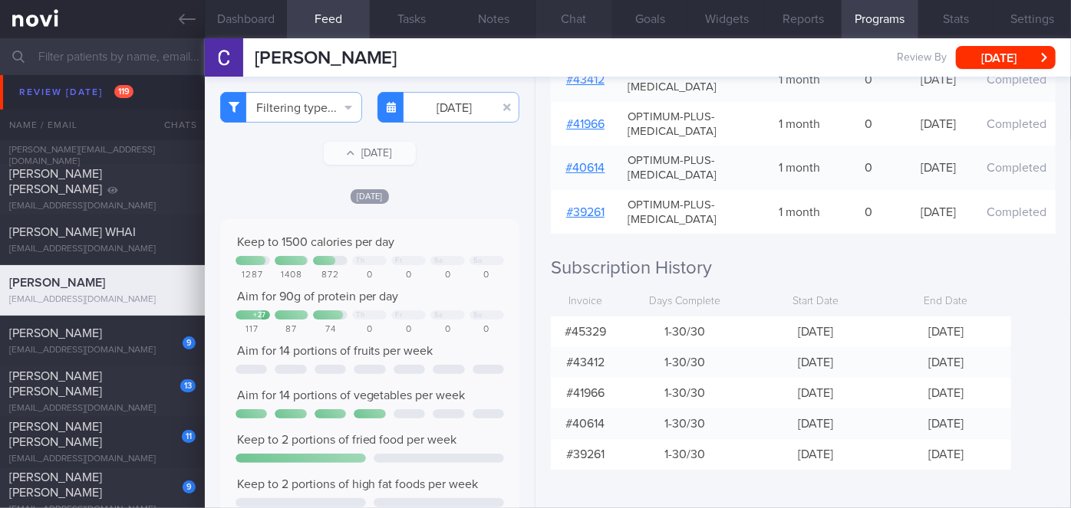
click at [581, 13] on button "Chat" at bounding box center [573, 19] width 77 height 38
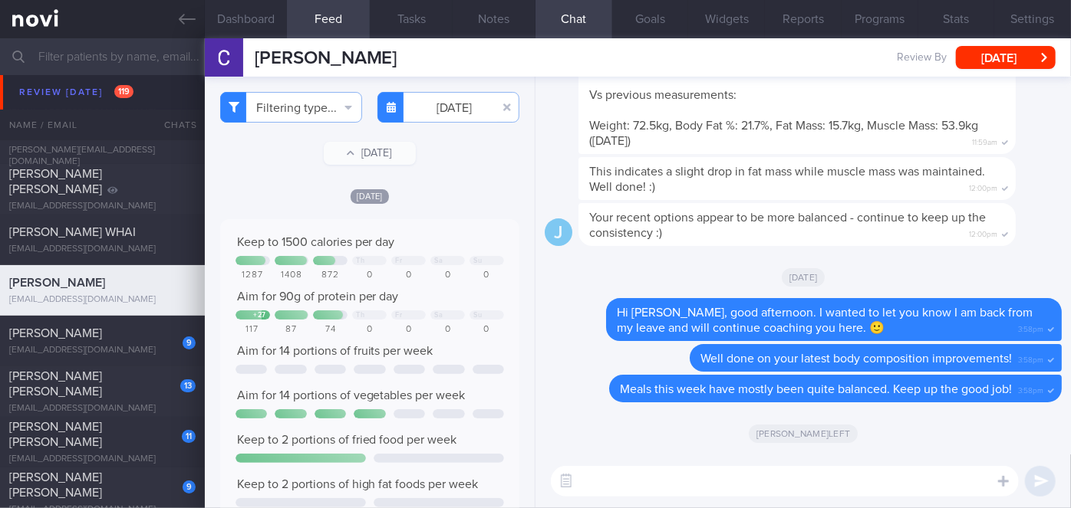
click at [669, 481] on textarea at bounding box center [785, 481] width 468 height 31
click at [865, 21] on button "Programs" at bounding box center [879, 19] width 77 height 38
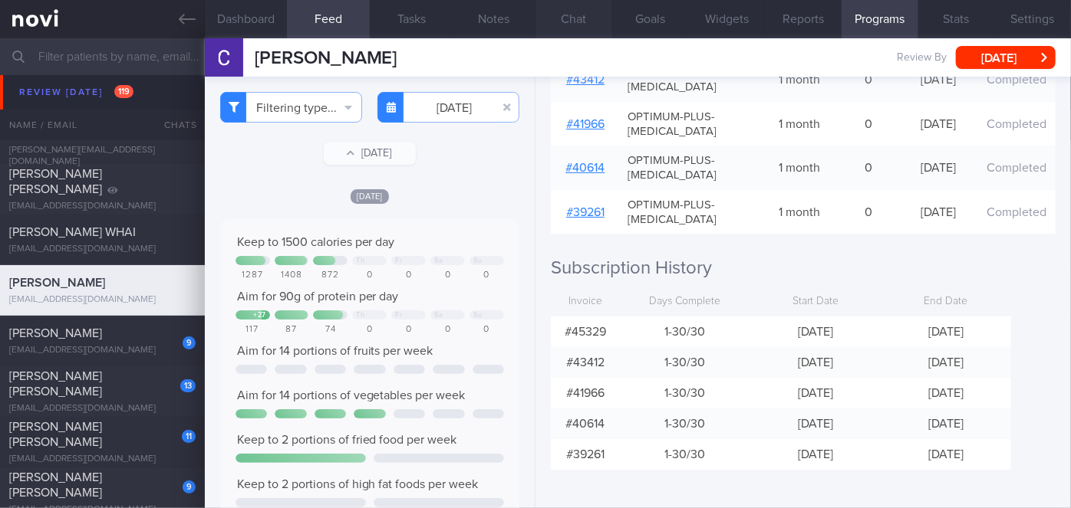
click at [571, 12] on button "Chat" at bounding box center [573, 19] width 77 height 38
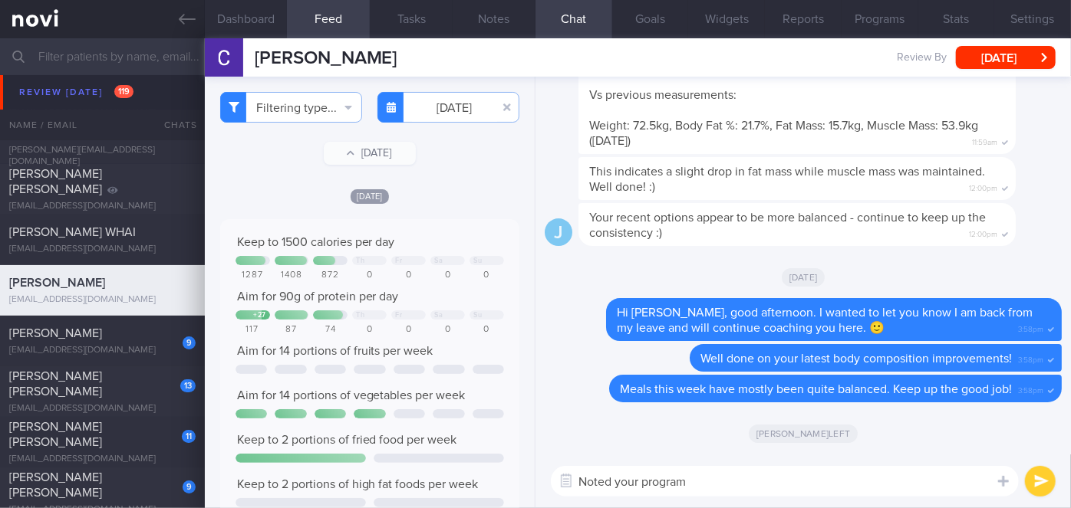
click at [725, 485] on textarea "Noted your program" at bounding box center [785, 481] width 468 height 31
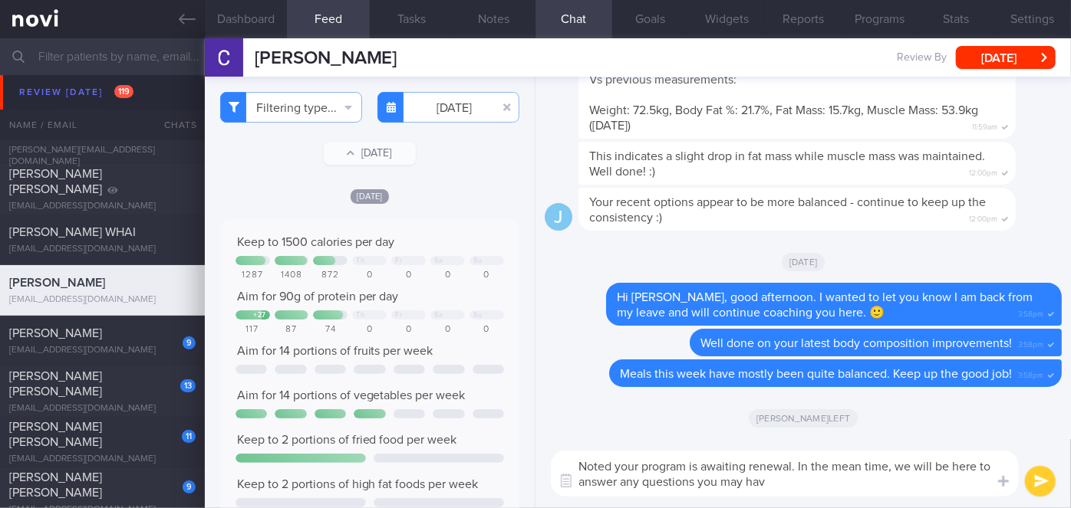
type textarea "Noted your program is awaiting renewal. In the mean time, we will be here to an…"
drag, startPoint x: 740, startPoint y: 480, endPoint x: 554, endPoint y: 456, distance: 187.1
click at [554, 456] on textarea "Noted your program is awaiting renewal. In the mean time, we will be here to an…" at bounding box center [785, 474] width 468 height 46
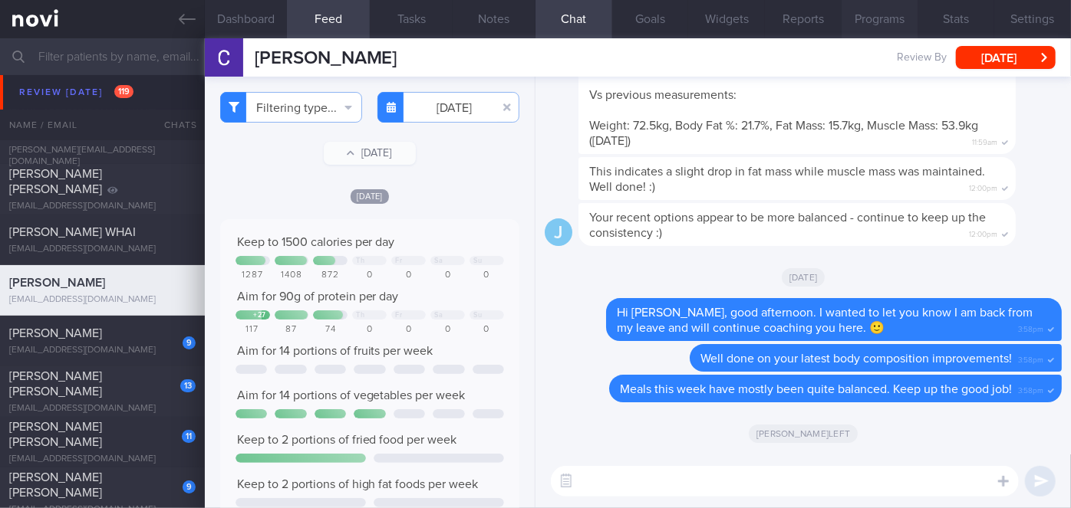
click at [893, 21] on button "Programs" at bounding box center [879, 19] width 77 height 38
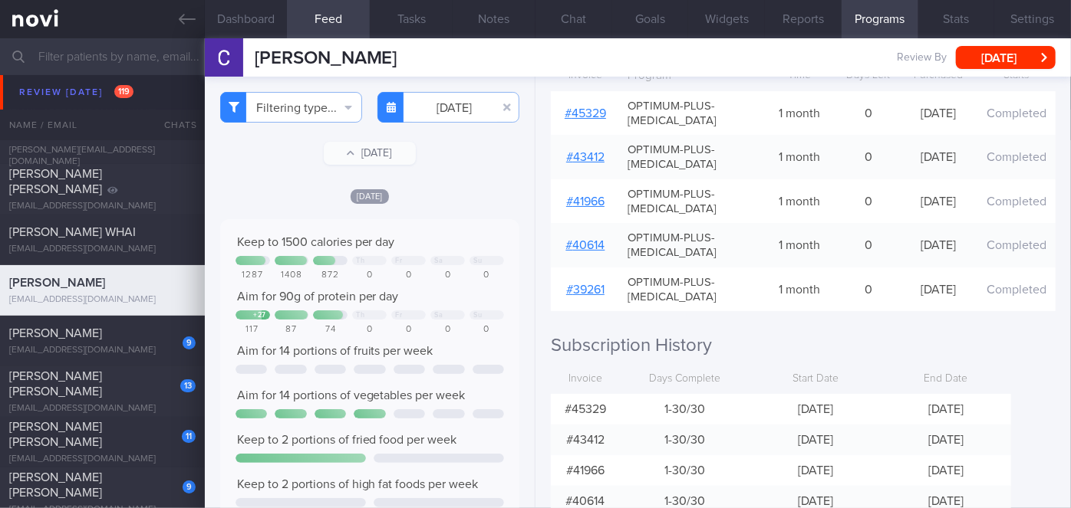
scroll to position [288, 0]
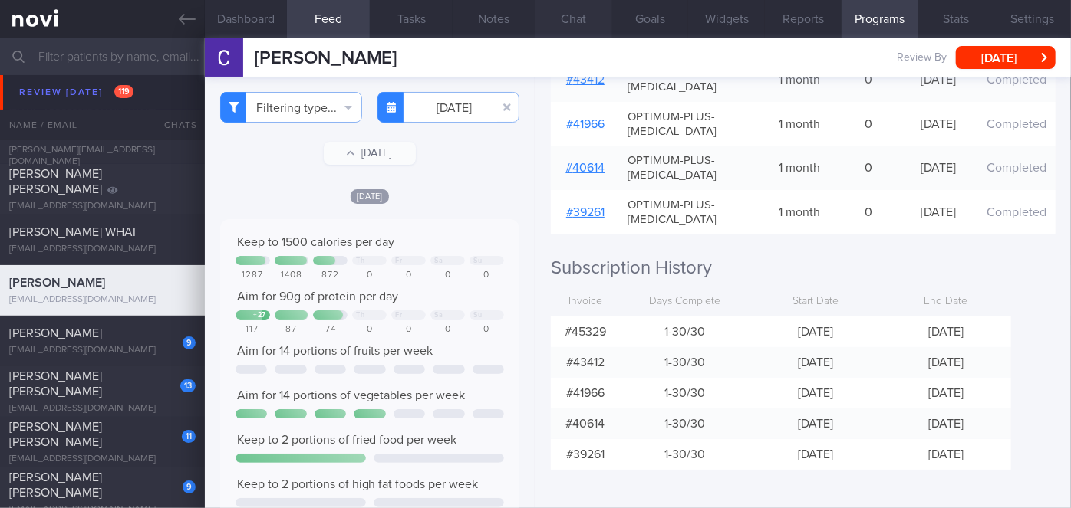
click at [568, 21] on button "Chat" at bounding box center [573, 19] width 77 height 38
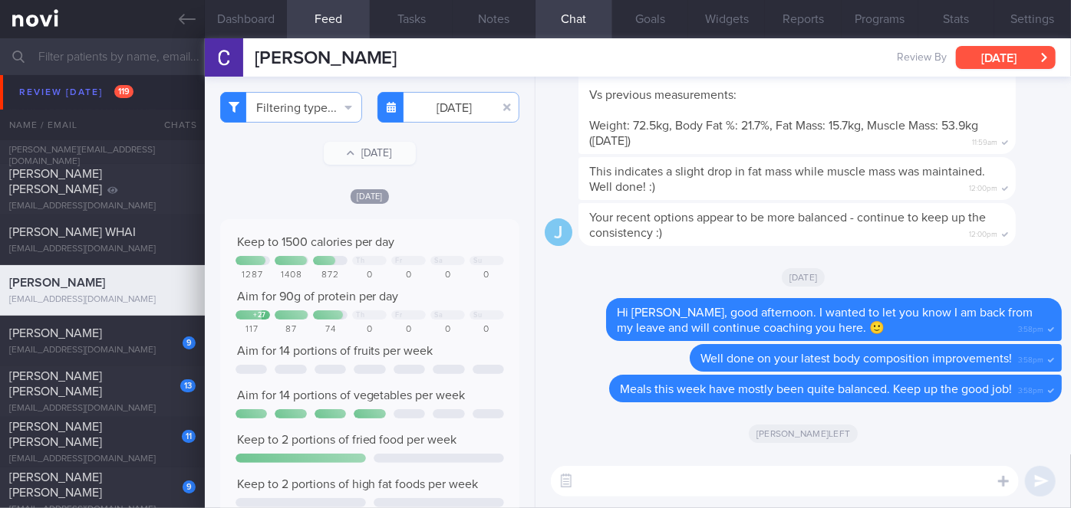
click at [964, 58] on button "[DATE]" at bounding box center [1006, 57] width 100 height 23
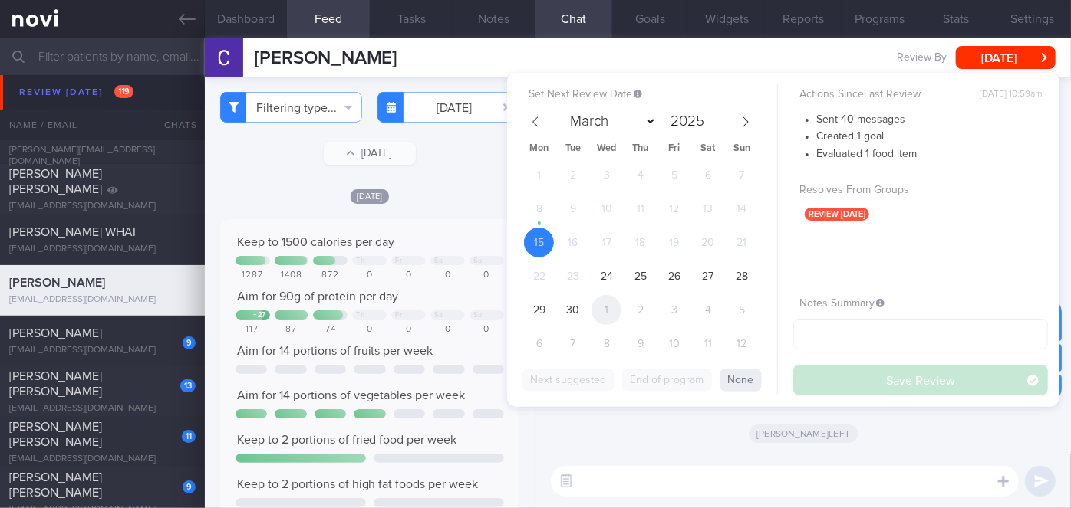
click at [613, 306] on span "1" at bounding box center [606, 310] width 30 height 30
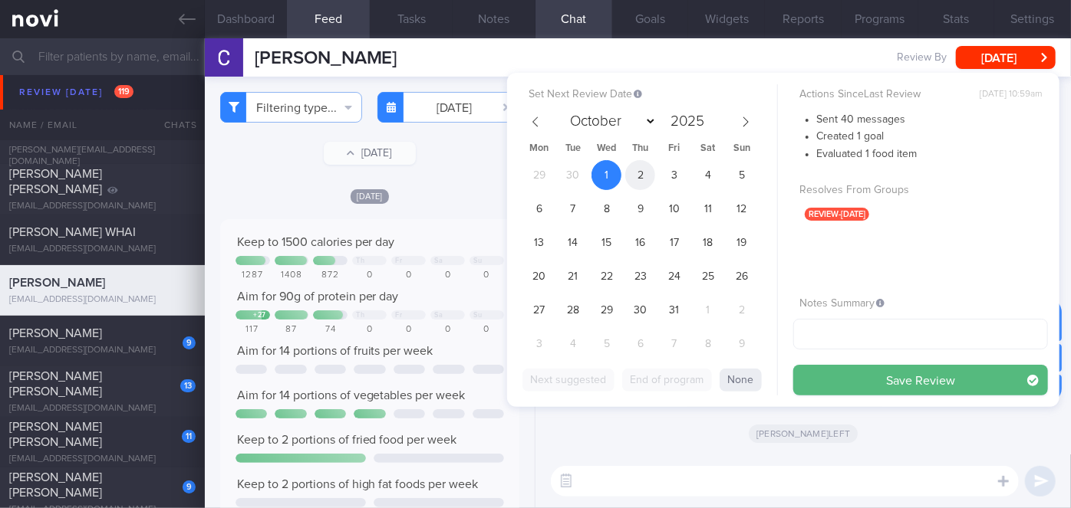
click at [641, 176] on span "2" at bounding box center [640, 175] width 30 height 30
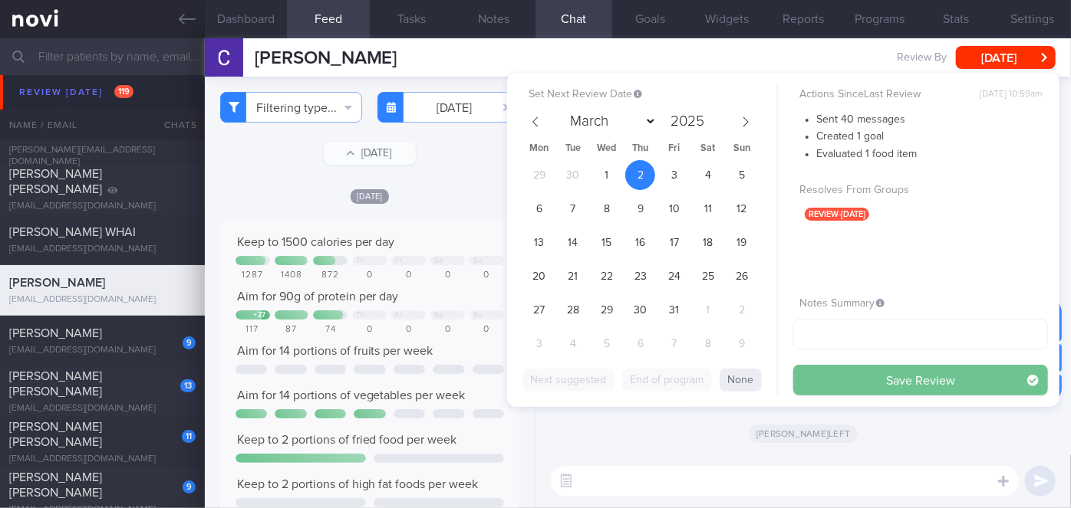
click at [837, 380] on button "Save Review" at bounding box center [920, 380] width 255 height 31
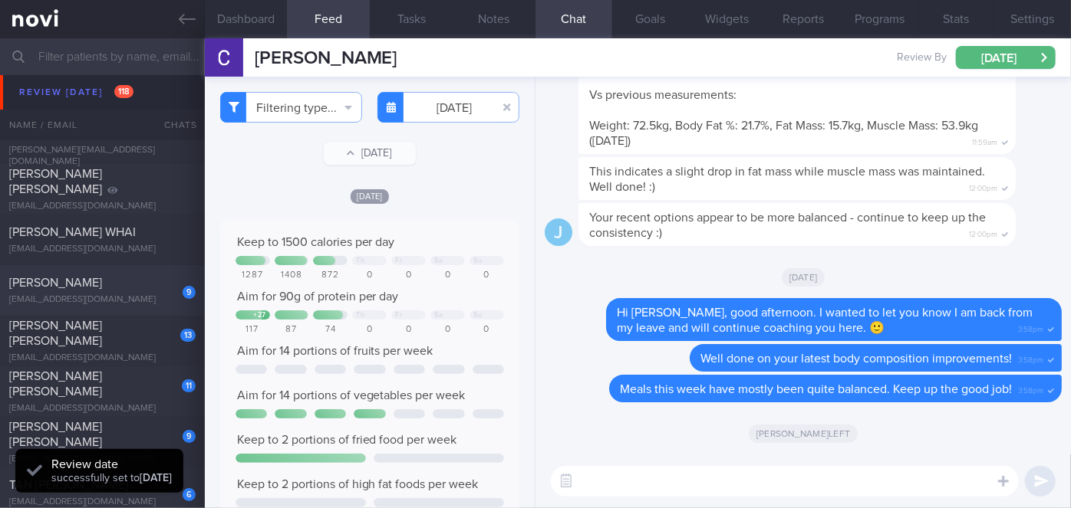
click at [118, 273] on div "9 [PERSON_NAME] [EMAIL_ADDRESS][DOMAIN_NAME] [DATE][DATE]" at bounding box center [535, 290] width 1071 height 51
select select "8"
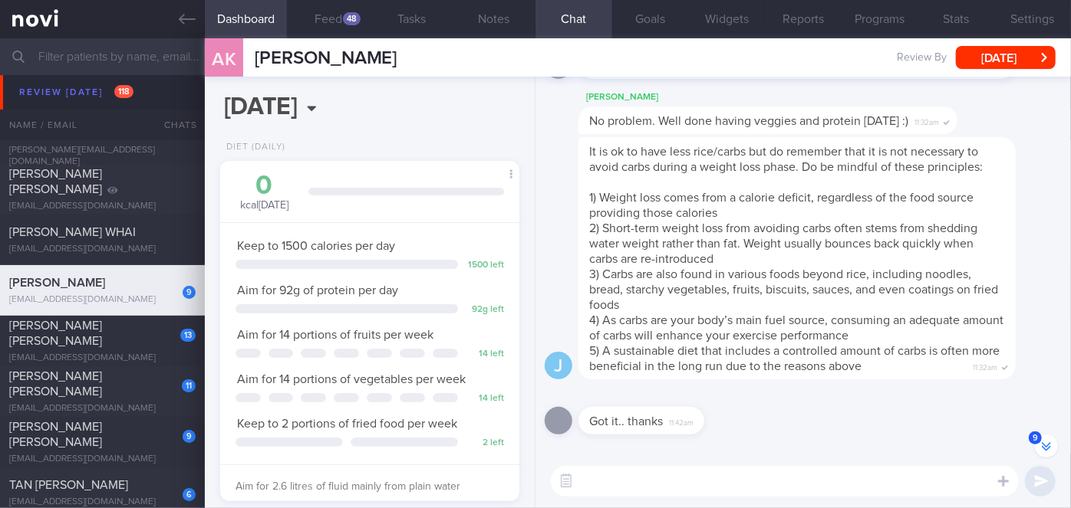
scroll to position [-164, 0]
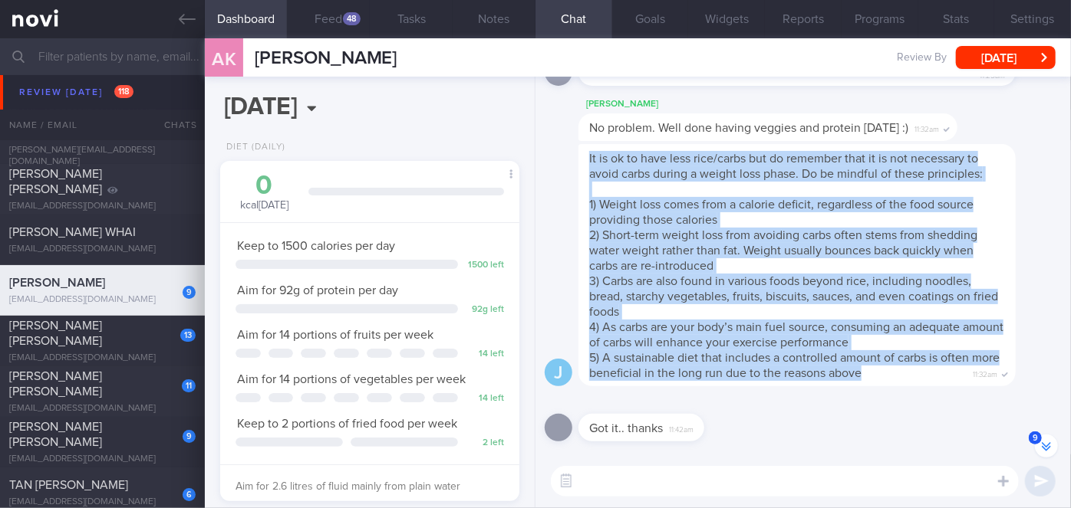
drag, startPoint x: 589, startPoint y: 157, endPoint x: 906, endPoint y: 373, distance: 383.5
click at [906, 373] on div "It is ok to have less rice/carbs but do remember that it is not necessary to av…" at bounding box center [796, 265] width 437 height 242
copy span "It is ok to have less rice/carbs but do remember that it is not necessary to av…"
click at [1043, 256] on div "It is ok to have less rice/carbs but do remember that it is not necessary to av…" at bounding box center [819, 265] width 483 height 242
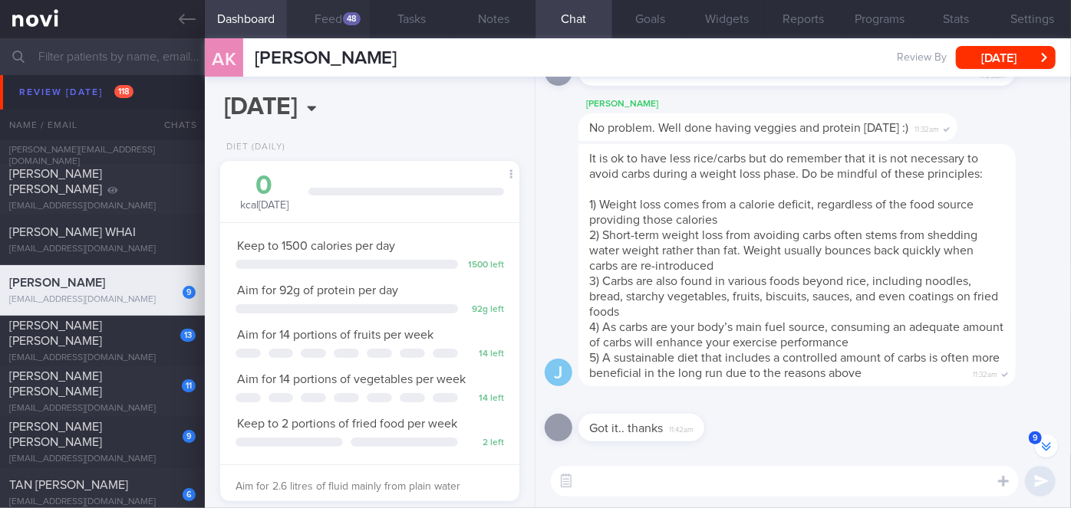
click at [344, 21] on div "48" at bounding box center [352, 18] width 18 height 13
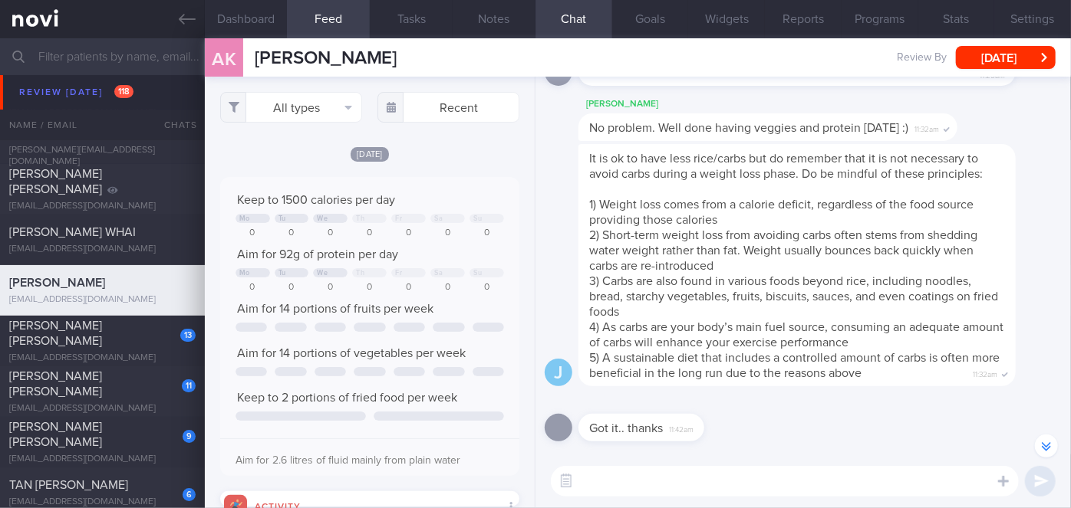
click at [662, 489] on textarea at bounding box center [785, 481] width 468 height 31
paste textarea "It is ok to have less rice/carbs but do remember that it is not necessary to av…"
type textarea "It is ok to have less rice/carbs but do remember that it is not necessary to av…"
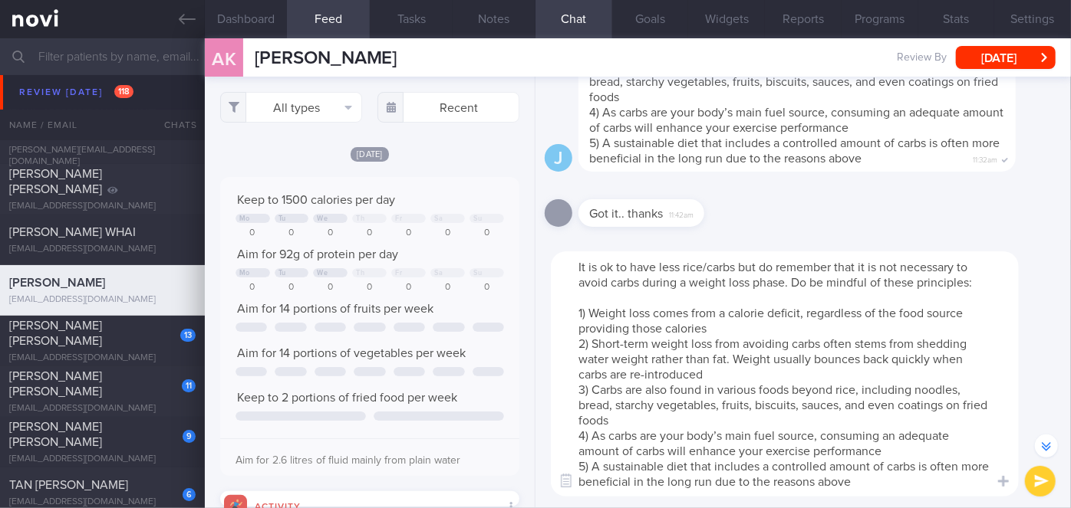
scroll to position [-379, 0]
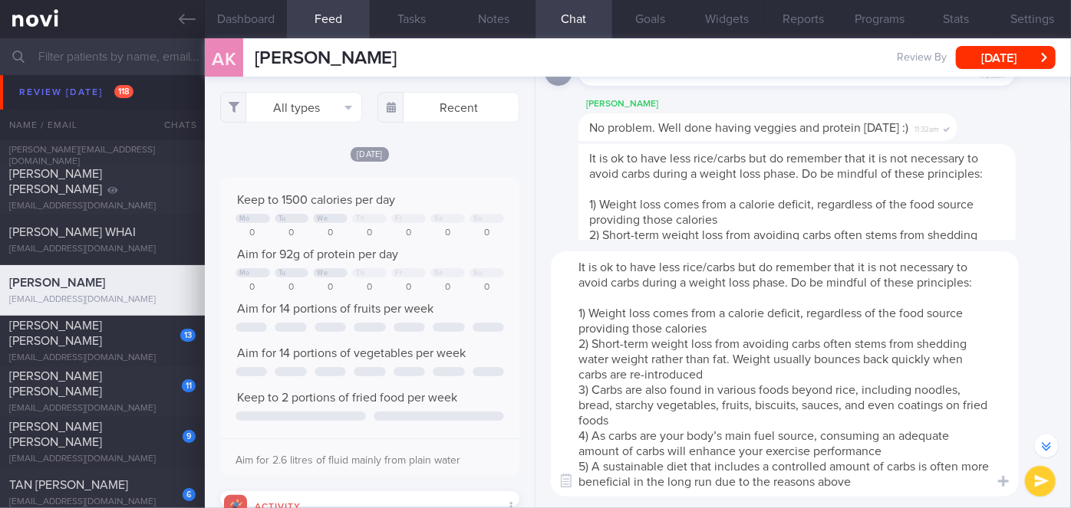
drag, startPoint x: 863, startPoint y: 485, endPoint x: 517, endPoint y: 255, distance: 415.8
click at [517, 255] on div "Dashboard Feed 48 Tasks Notes Chat Goals Widgets Reports Programs Stats Setting…" at bounding box center [638, 273] width 866 height 470
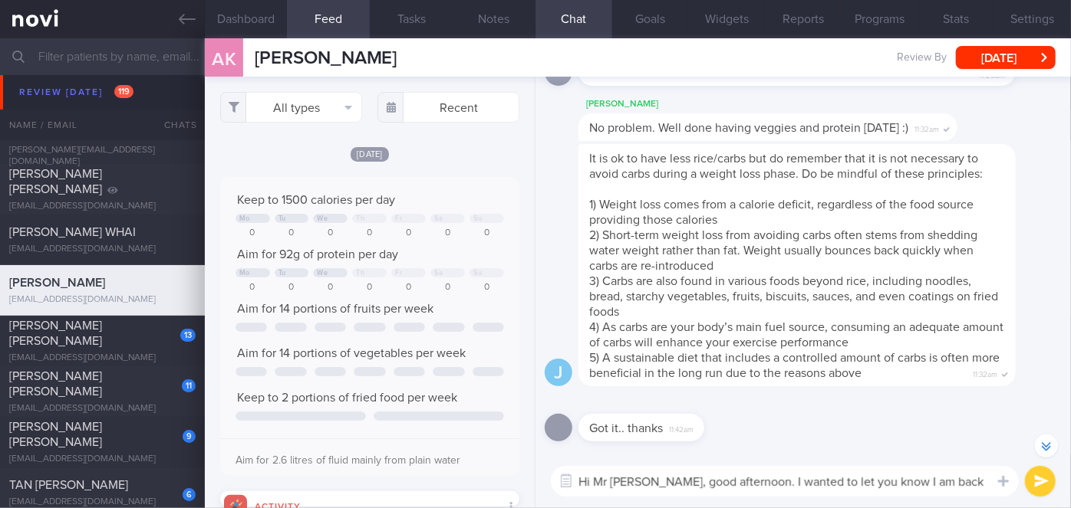
scroll to position [-179, 0]
type textarea "Hi Mr [PERSON_NAME], good afternoon. I wanted to let you know I am back from my…"
click at [1033, 485] on button "submit" at bounding box center [1040, 481] width 31 height 31
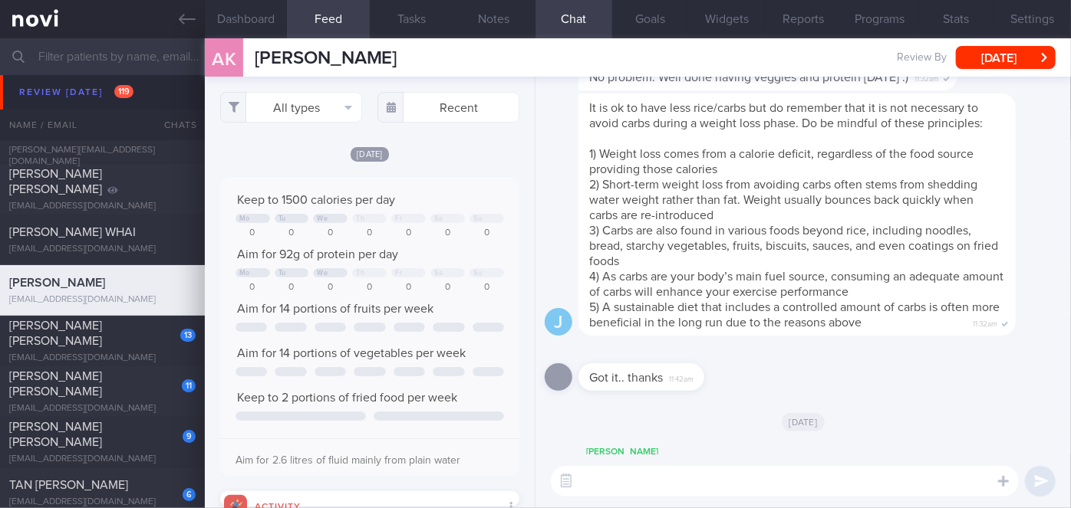
scroll to position [0, 0]
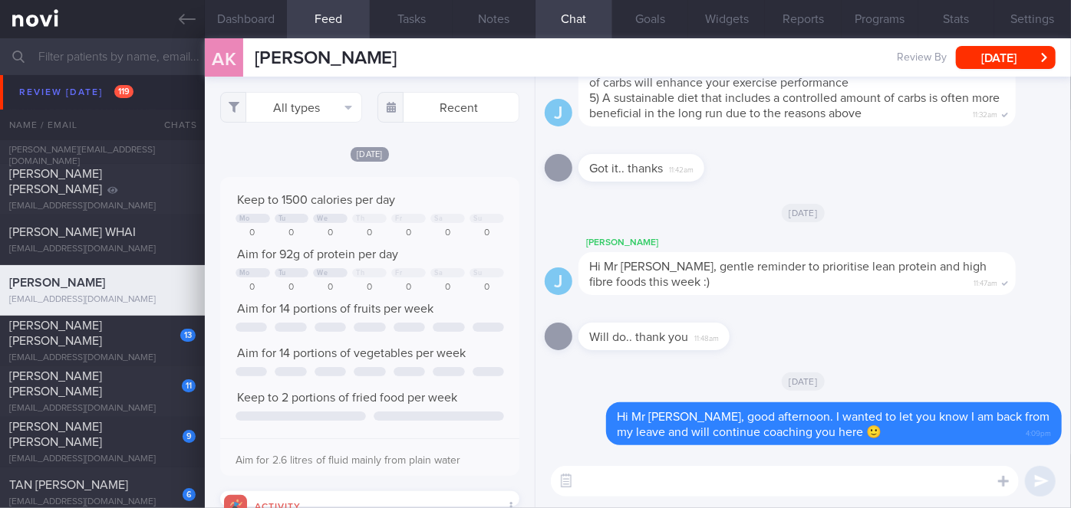
click at [598, 479] on textarea at bounding box center [785, 481] width 468 height 31
type textarea "How have you been?"
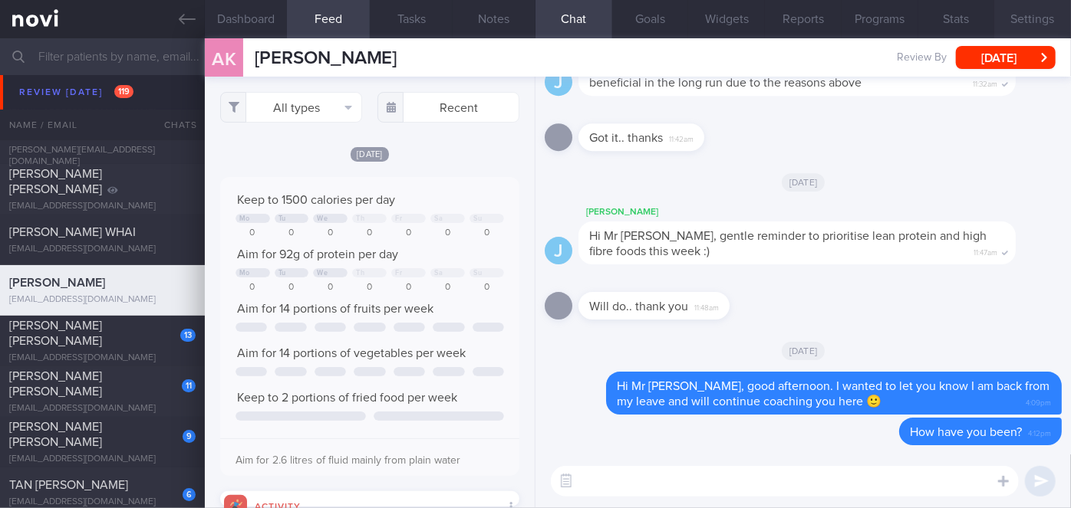
click at [1046, 15] on button "Settings" at bounding box center [1032, 19] width 77 height 38
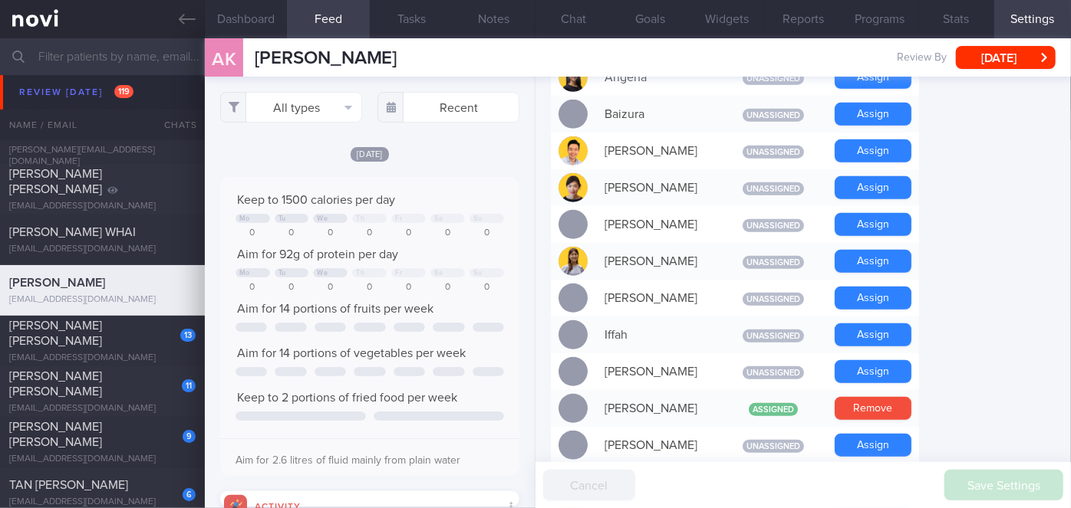
scroll to position [558, 0]
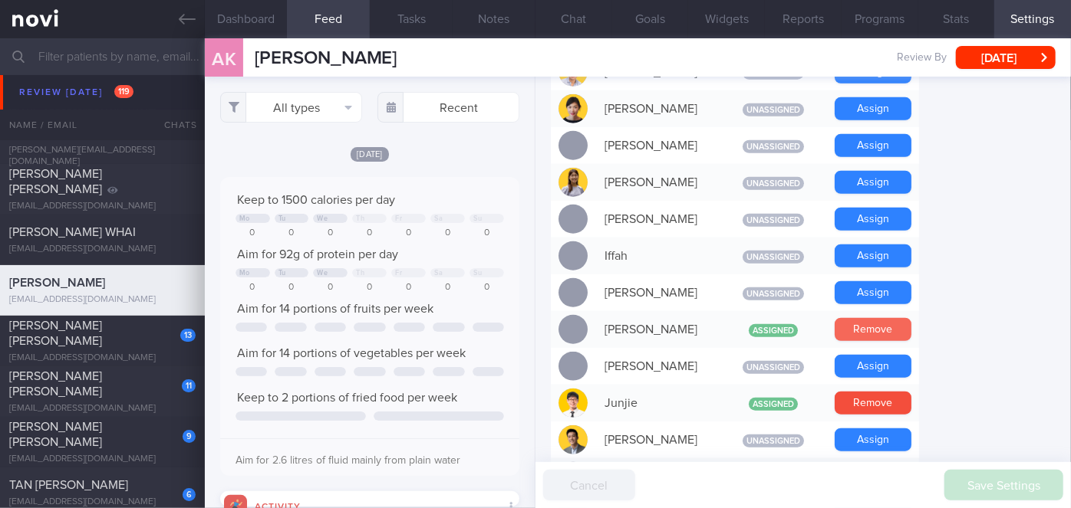
click at [869, 318] on button "Remove" at bounding box center [872, 329] width 77 height 23
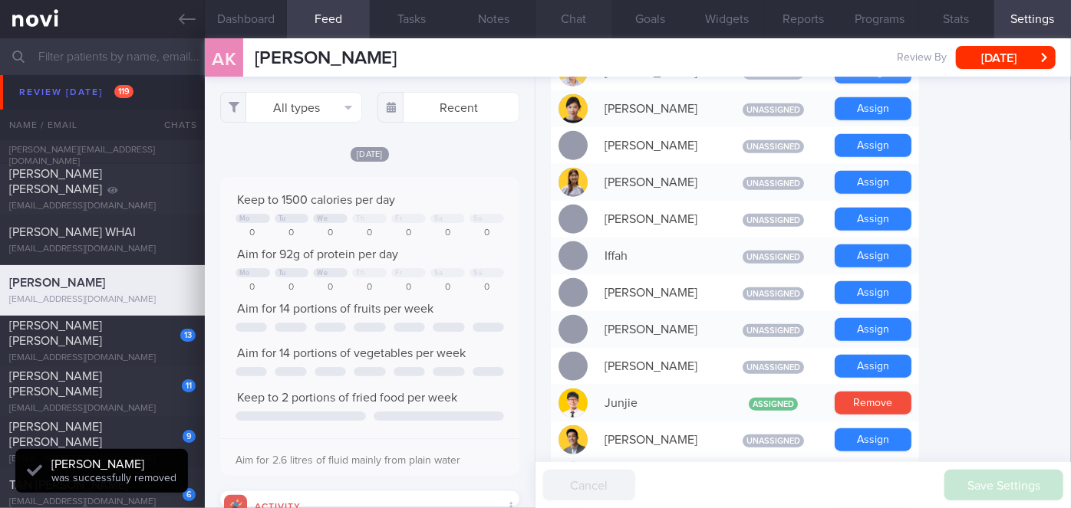
click at [568, 18] on button "Chat" at bounding box center [573, 19] width 77 height 38
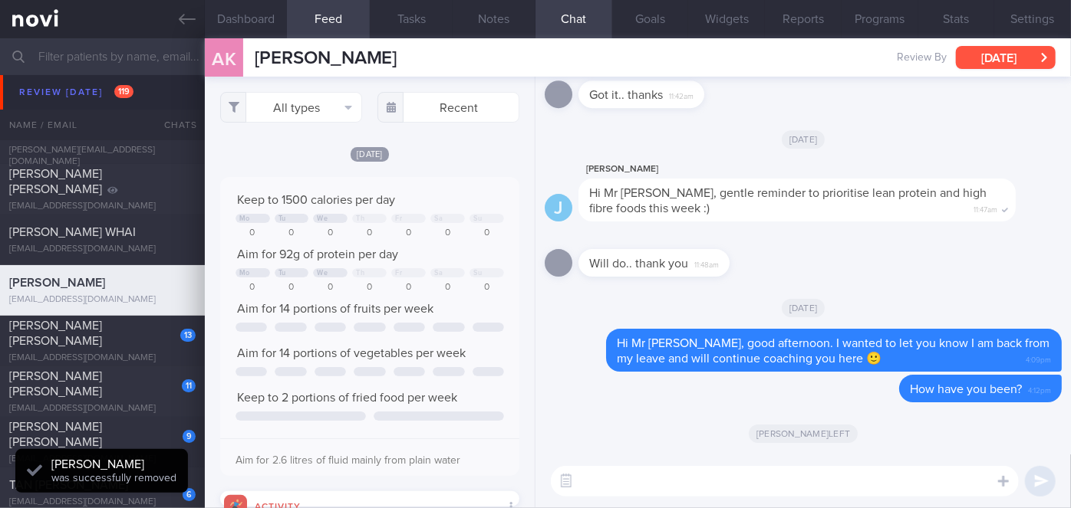
click at [1018, 59] on button "[DATE]" at bounding box center [1006, 57] width 100 height 23
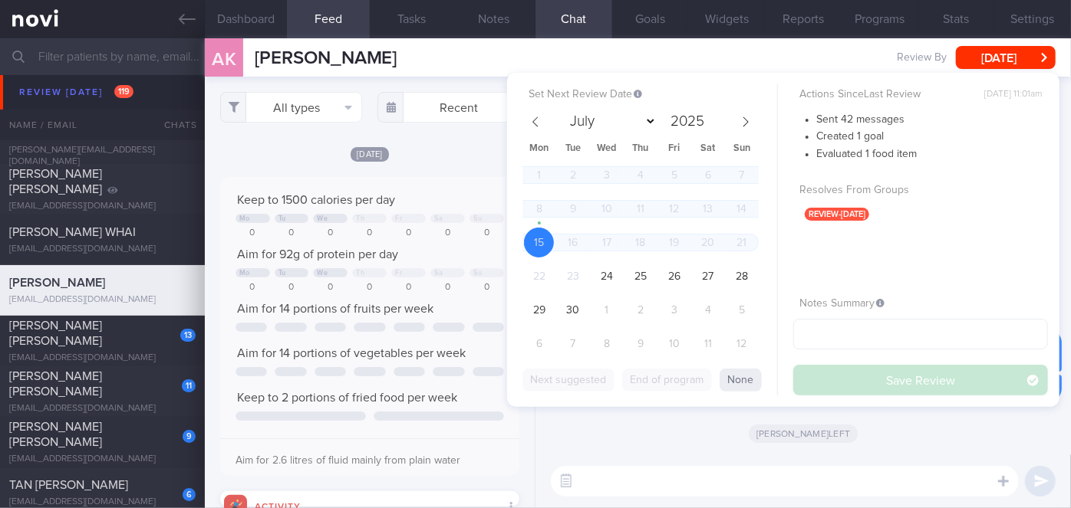
click at [618, 433] on div "[PERSON_NAME] left" at bounding box center [802, 433] width 517 height 43
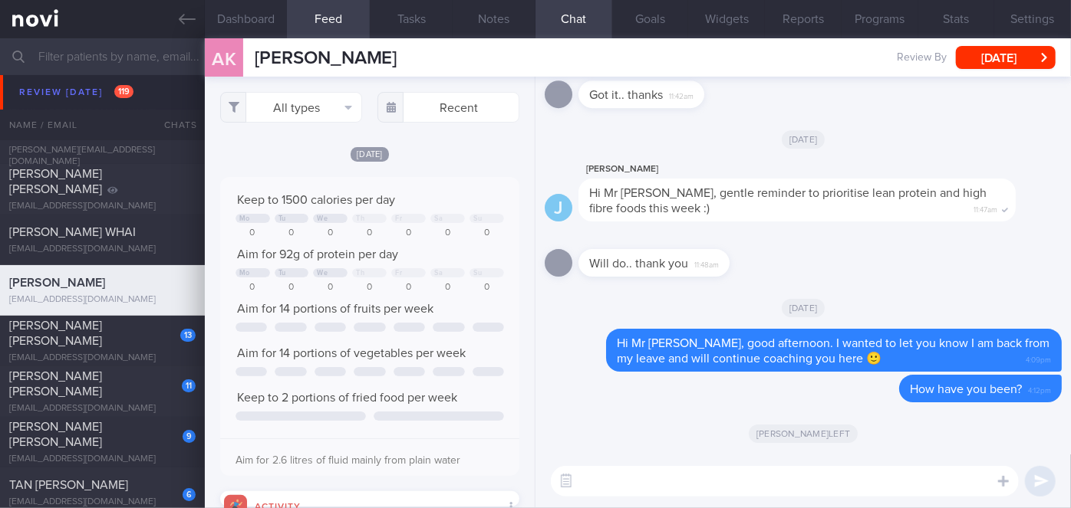
click at [131, 42] on input "text" at bounding box center [535, 56] width 1071 height 37
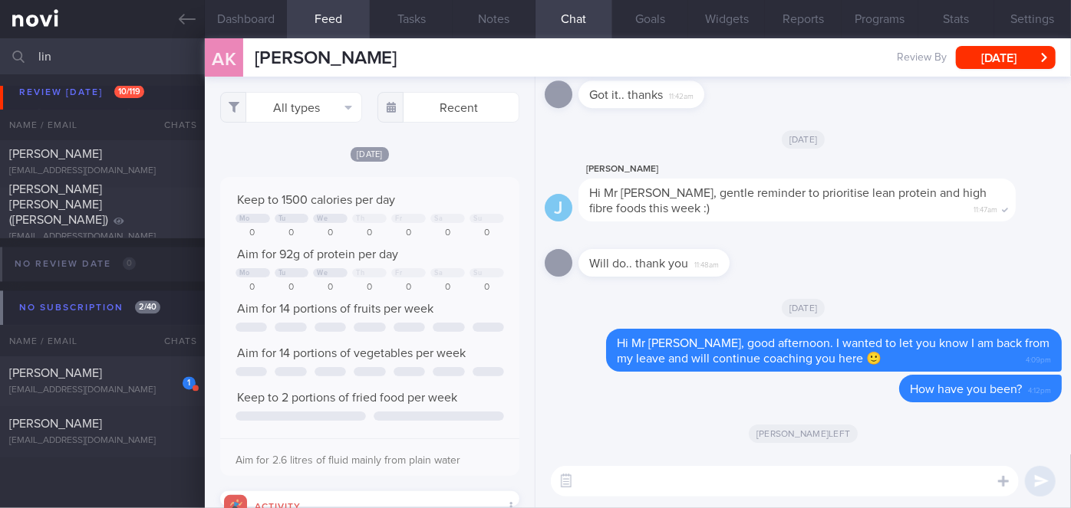
scroll to position [472, 0]
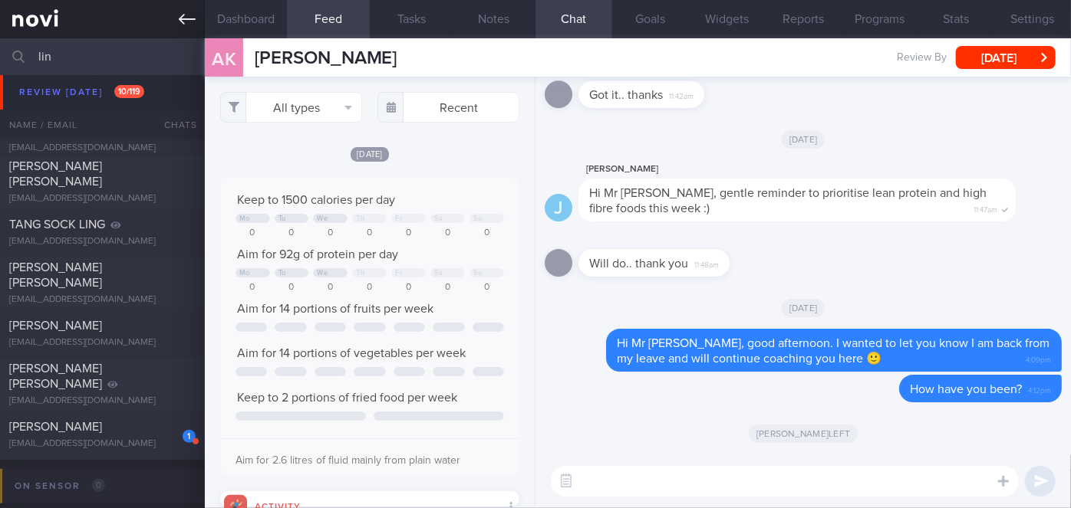
type input "lin"
click at [143, 434] on div "1 [PERSON_NAME] [EMAIL_ADDRESS][DOMAIN_NAME]" at bounding box center [102, 434] width 205 height 31
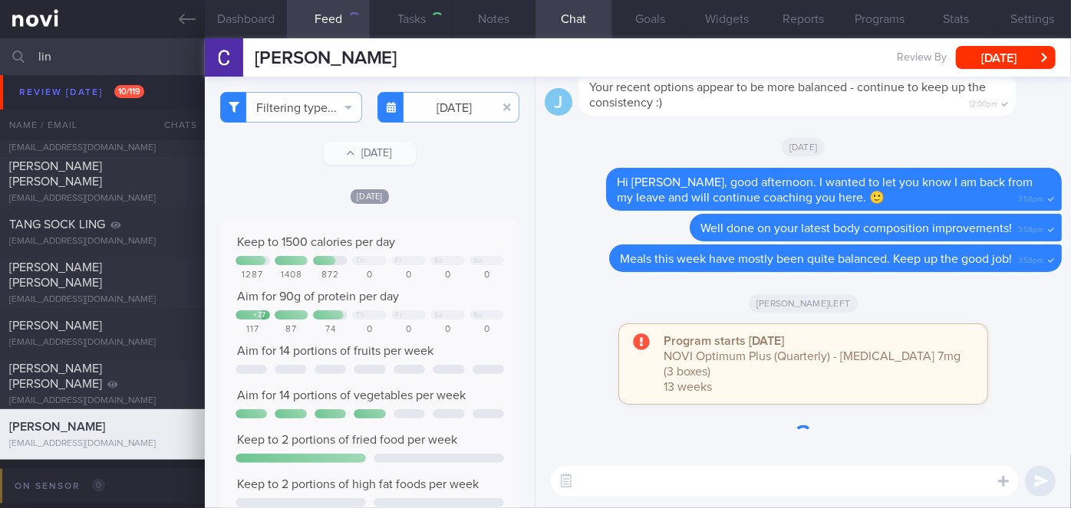
checkbox input "false"
type input "[DATE]"
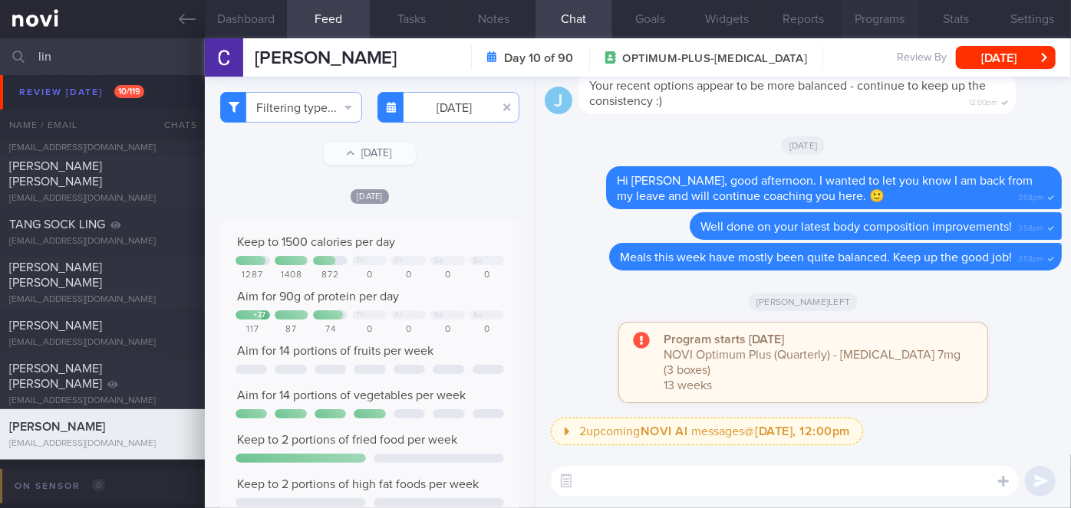
click at [883, 13] on button "Programs" at bounding box center [879, 19] width 77 height 38
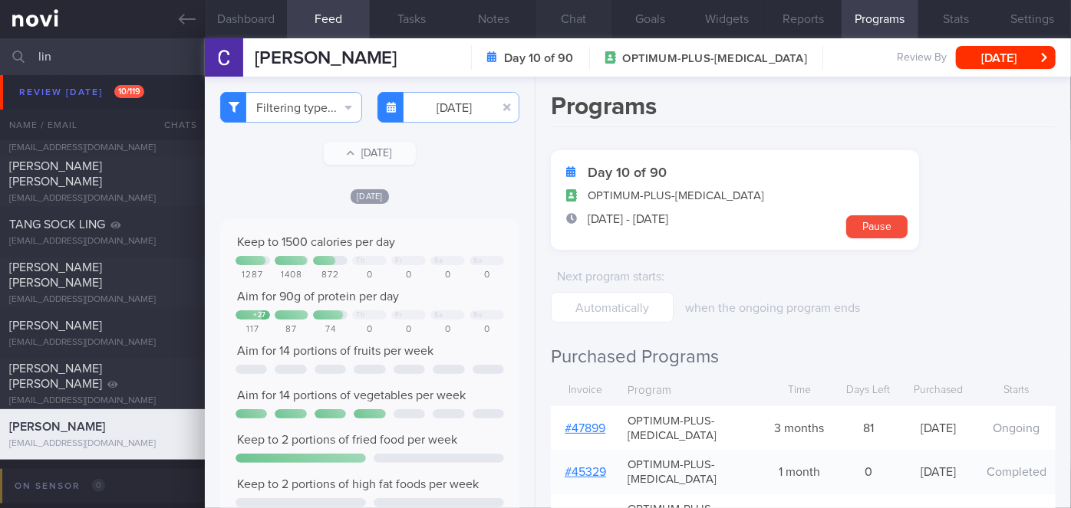
click at [567, 19] on button "Chat" at bounding box center [573, 19] width 77 height 38
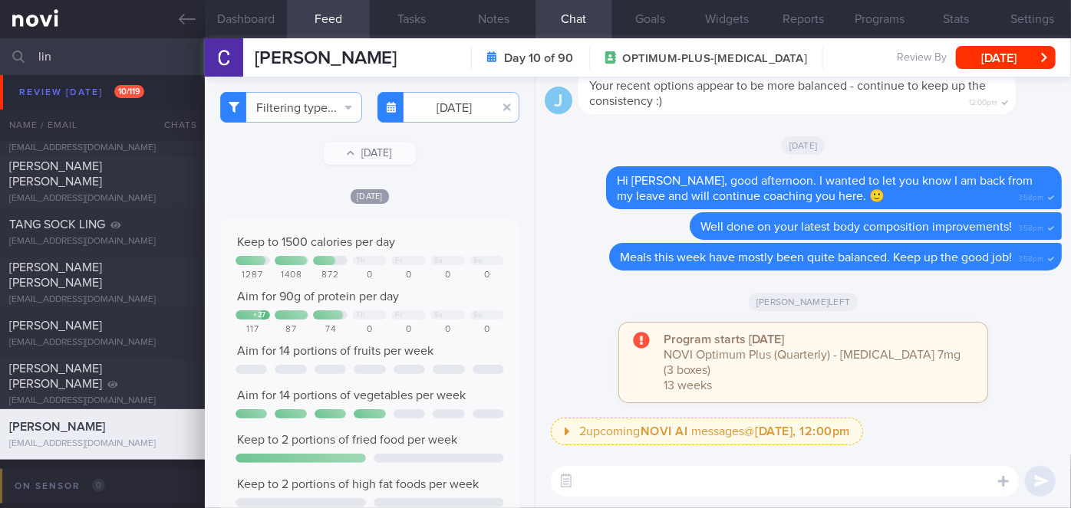
click at [80, 61] on input "lin" at bounding box center [535, 56] width 1071 height 37
type input "l"
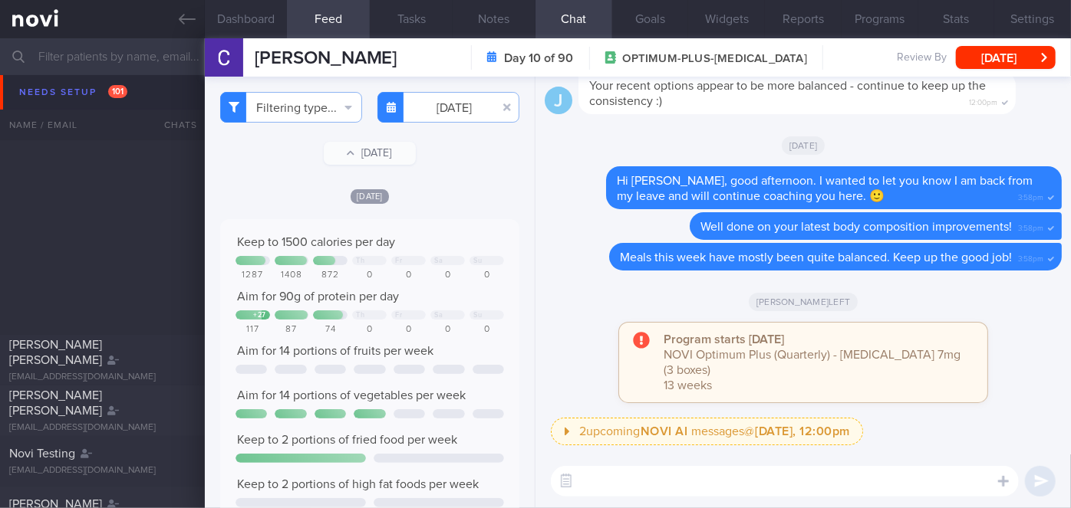
scroll to position [979, 0]
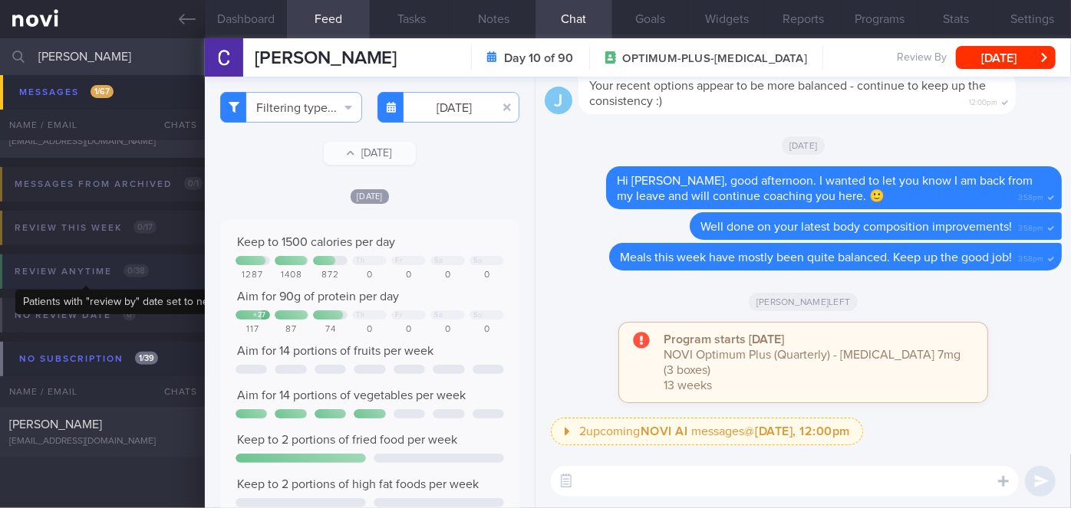
scroll to position [254, 0]
type input "[PERSON_NAME]"
click at [153, 433] on div "[PERSON_NAME] [EMAIL_ADDRESS][DOMAIN_NAME]" at bounding box center [102, 433] width 205 height 31
checkbox input "true"
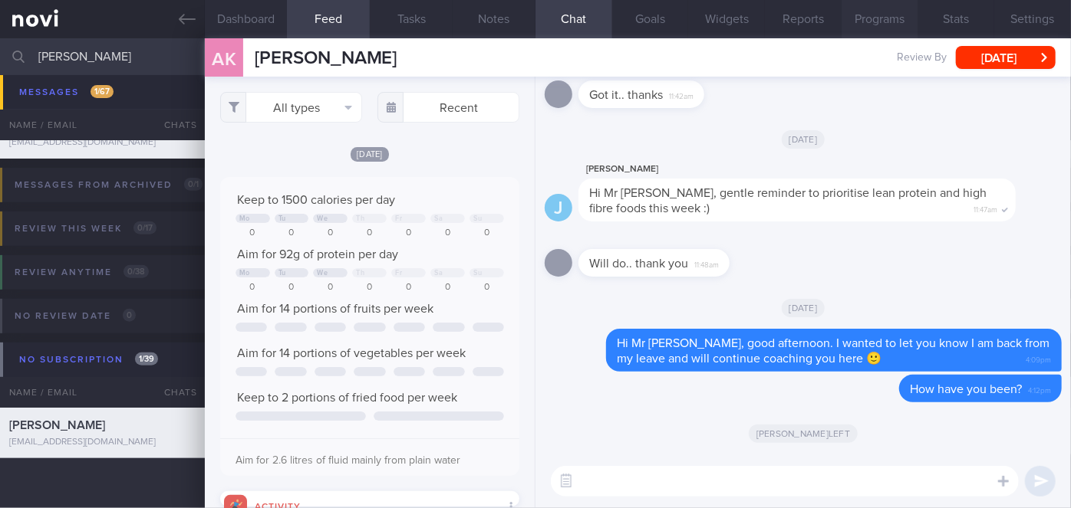
click at [883, 12] on button "Programs" at bounding box center [879, 19] width 77 height 38
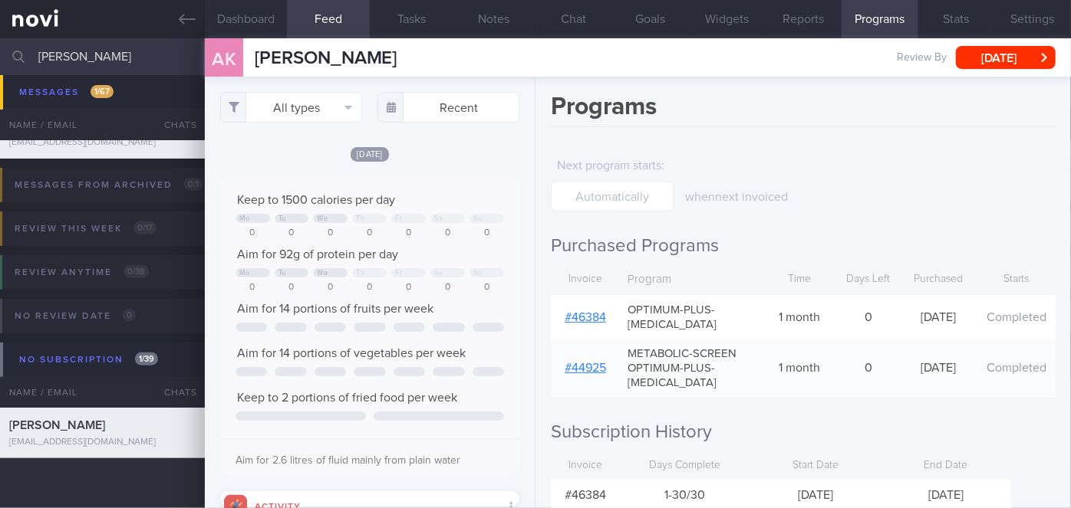
scroll to position [72, 0]
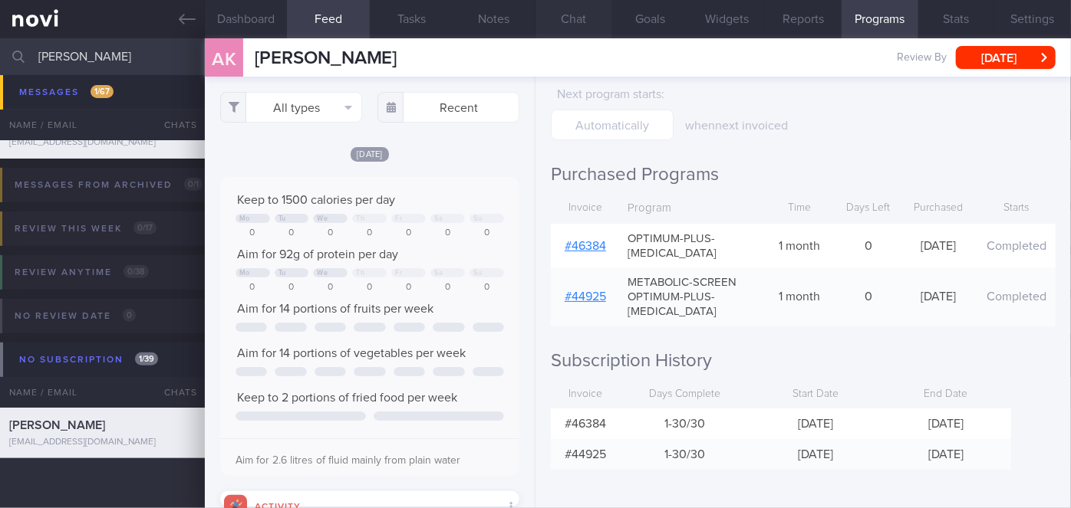
click at [575, 21] on button "Chat" at bounding box center [573, 19] width 77 height 38
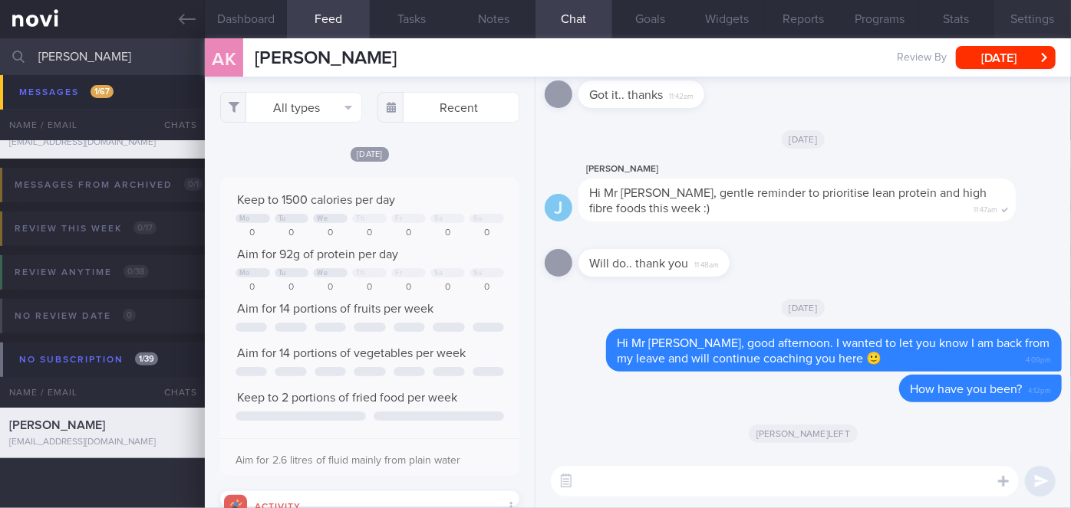
click at [1031, 20] on button "Settings" at bounding box center [1032, 19] width 77 height 38
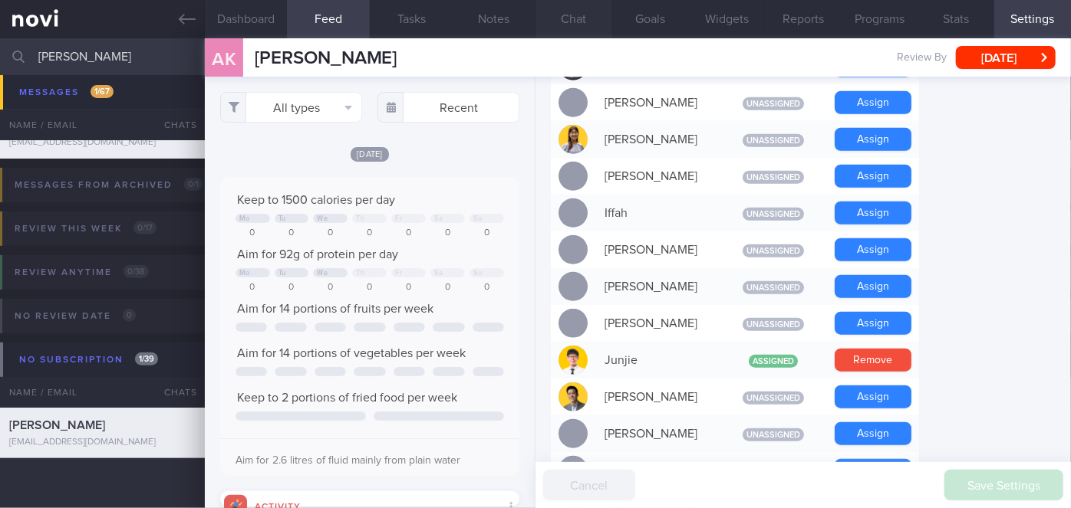
scroll to position [418, 0]
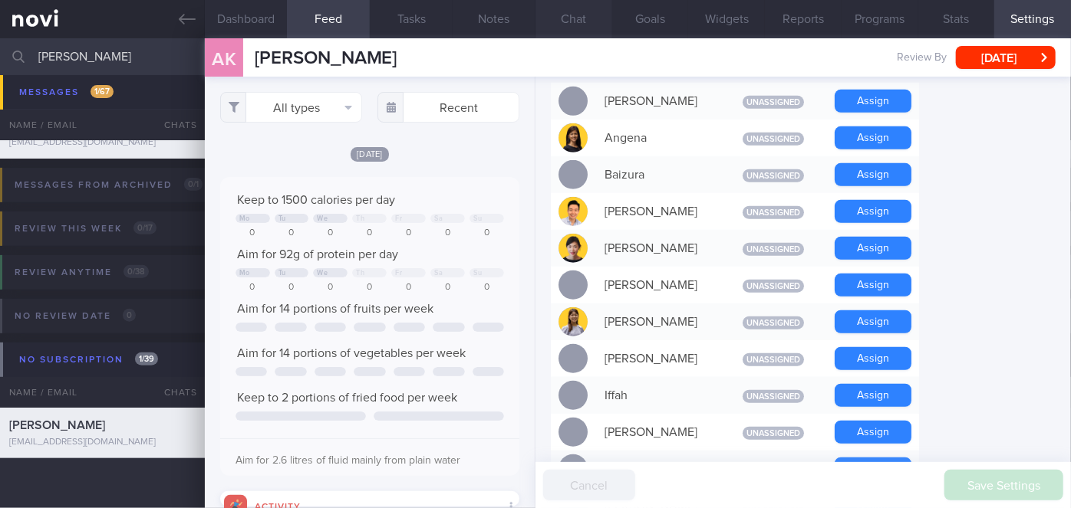
click at [579, 16] on button "Chat" at bounding box center [573, 19] width 77 height 38
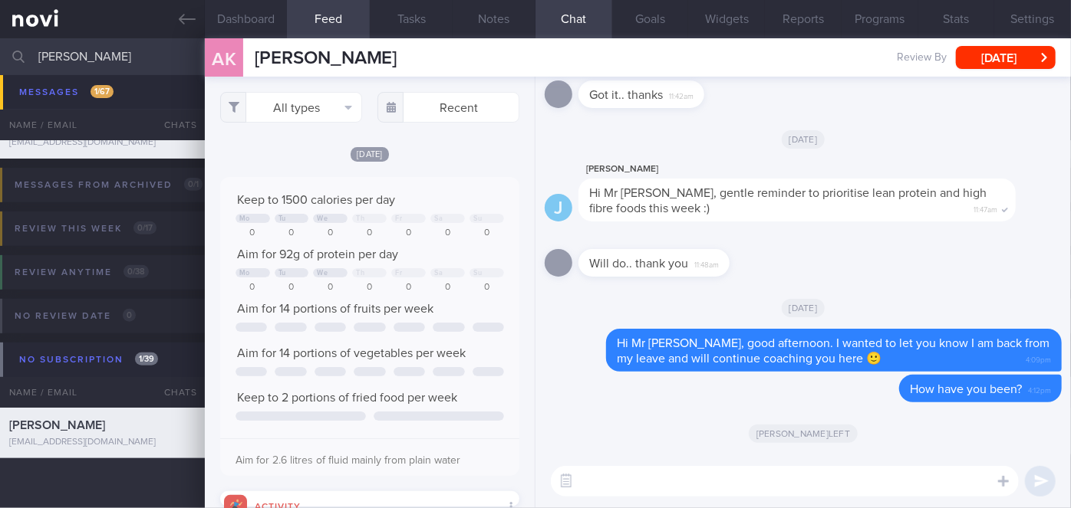
click at [668, 478] on textarea at bounding box center [785, 481] width 468 height 31
drag, startPoint x: 701, startPoint y: 476, endPoint x: 587, endPoint y: 471, distance: 114.4
click at [587, 471] on textarea "Noted you program is" at bounding box center [785, 481] width 468 height 31
type textarea "N"
click at [897, 27] on button "Programs" at bounding box center [879, 19] width 77 height 38
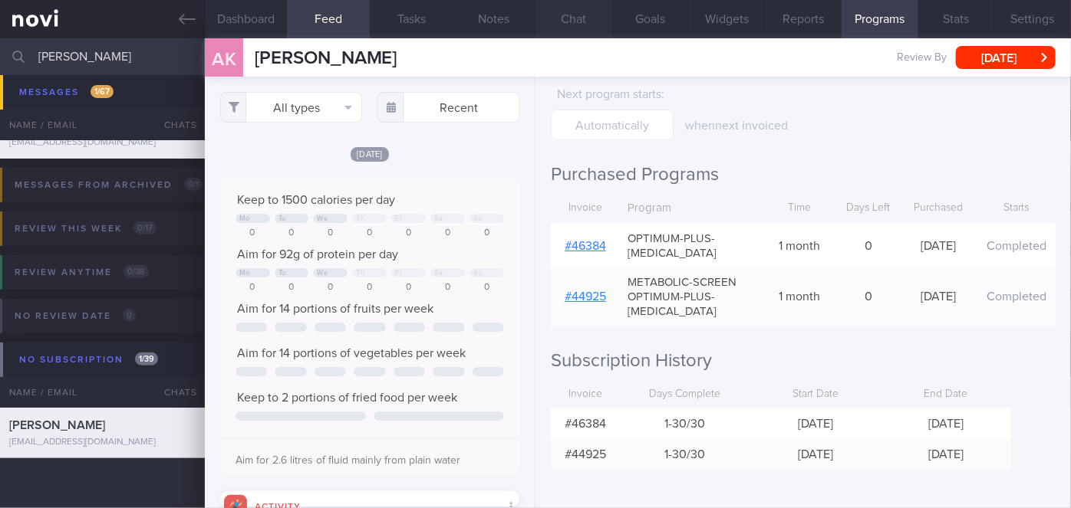
click at [565, 15] on button "Chat" at bounding box center [573, 19] width 77 height 38
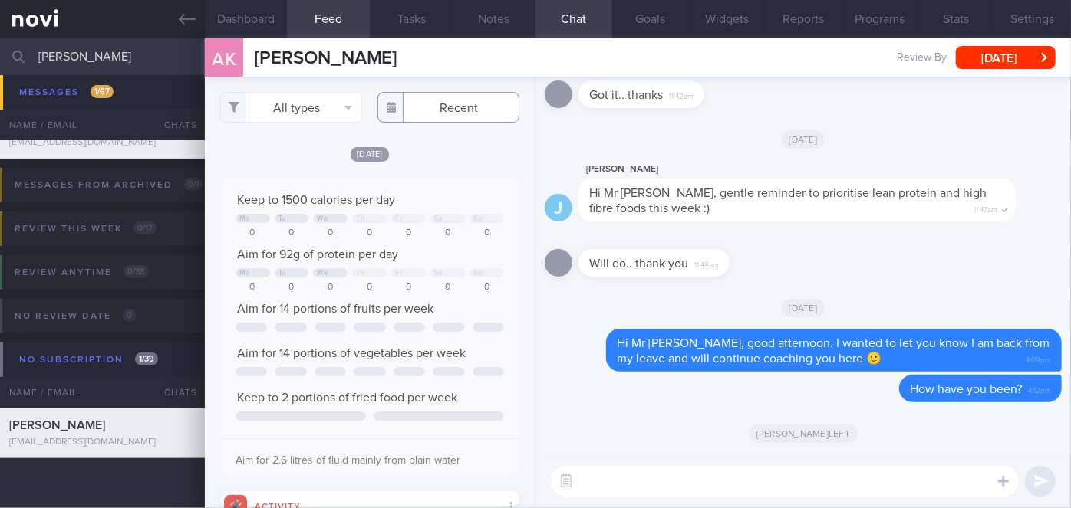
click at [439, 113] on input "text" at bounding box center [448, 107] width 142 height 31
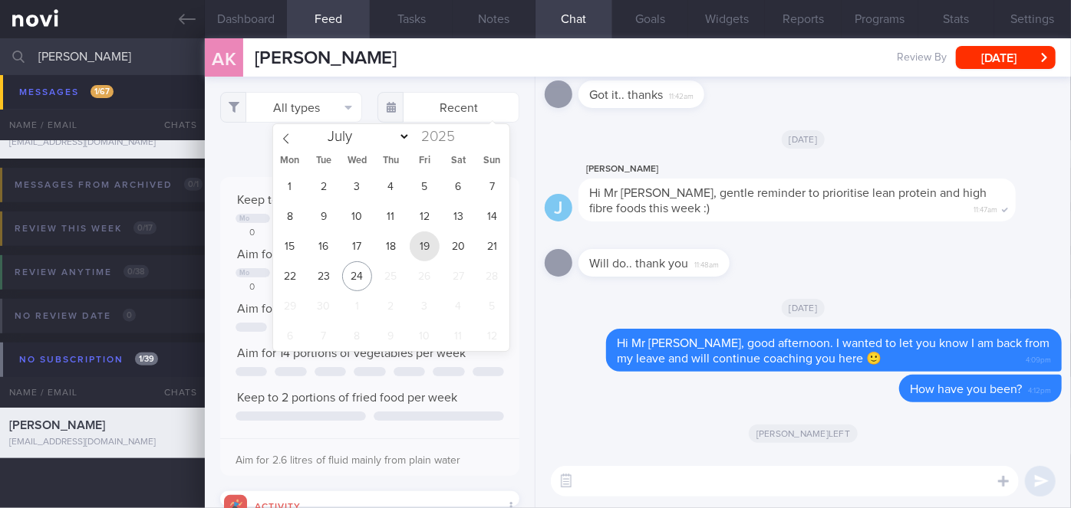
click at [433, 249] on span "19" at bounding box center [425, 247] width 30 height 30
type input "[DATE]"
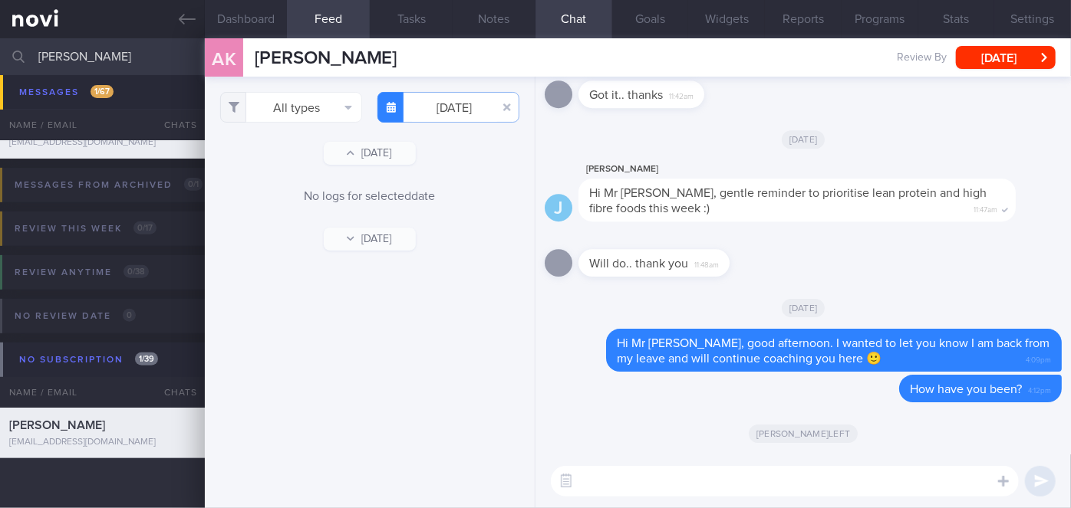
click at [96, 51] on input "[PERSON_NAME]" at bounding box center [535, 56] width 1071 height 37
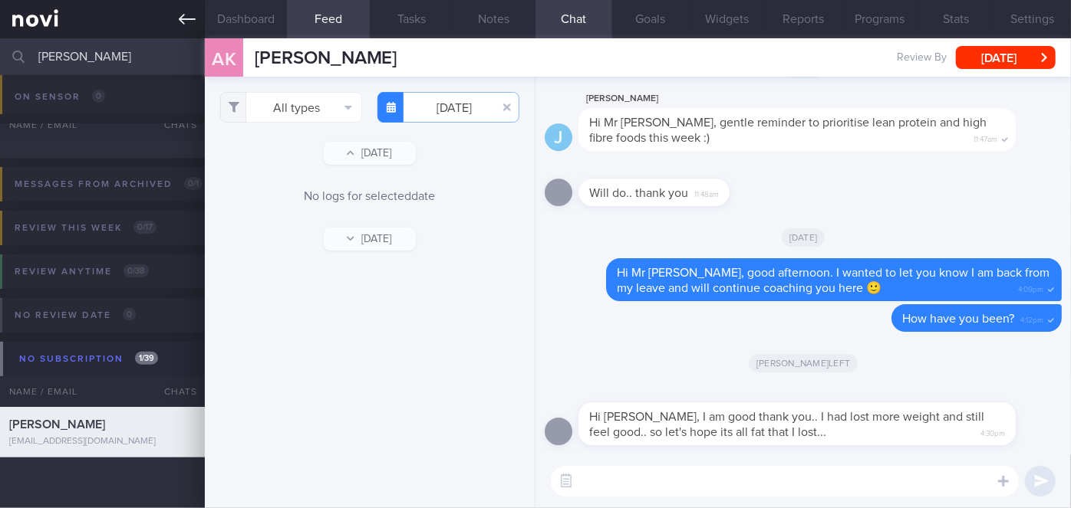
scroll to position [173, 0]
click at [560, 260] on div "Delete Hi Mr [PERSON_NAME], good afternoon. I wanted to let you know I am back …" at bounding box center [802, 279] width 517 height 43
click at [262, 20] on button "Dashboard" at bounding box center [246, 19] width 83 height 38
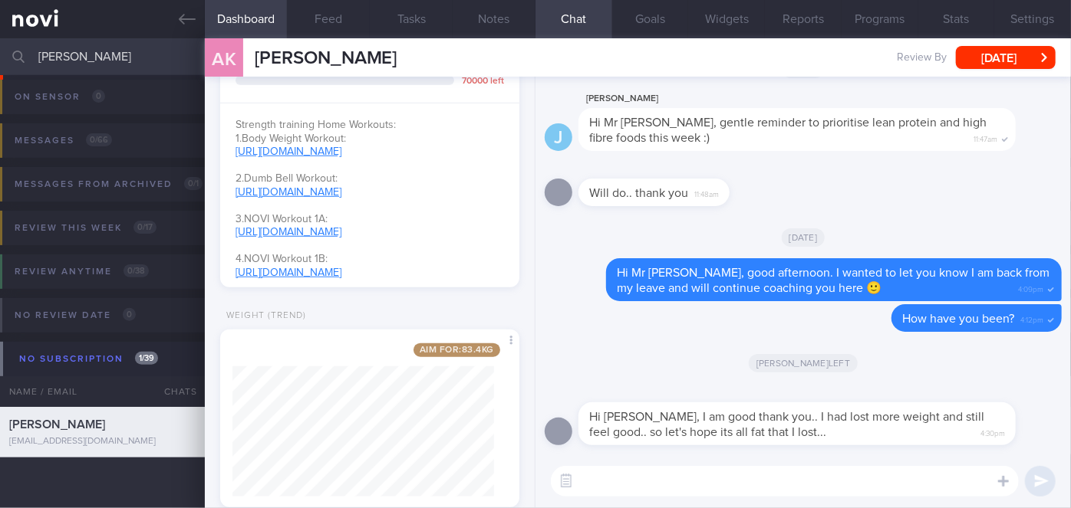
scroll to position [600, 0]
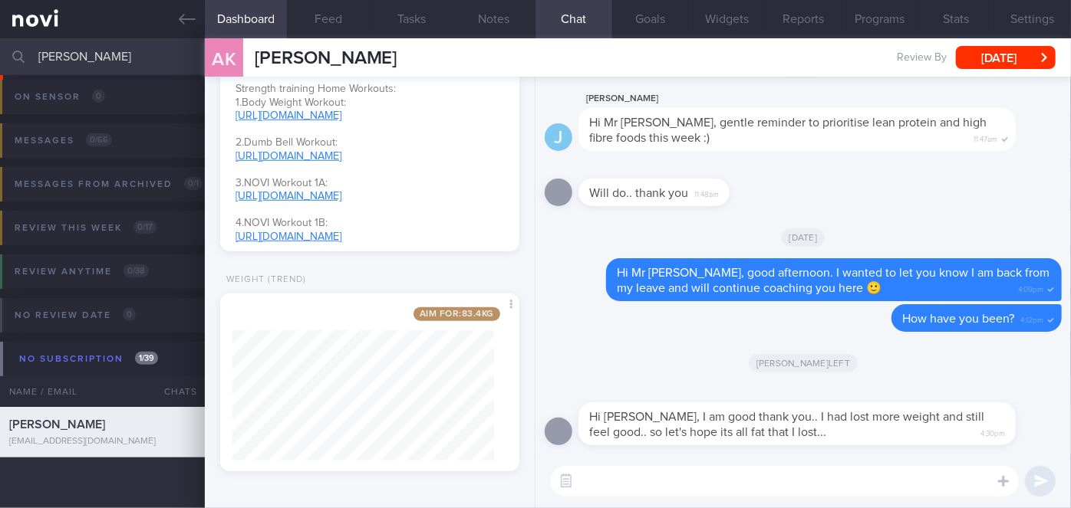
click at [617, 484] on textarea at bounding box center [785, 481] width 468 height 31
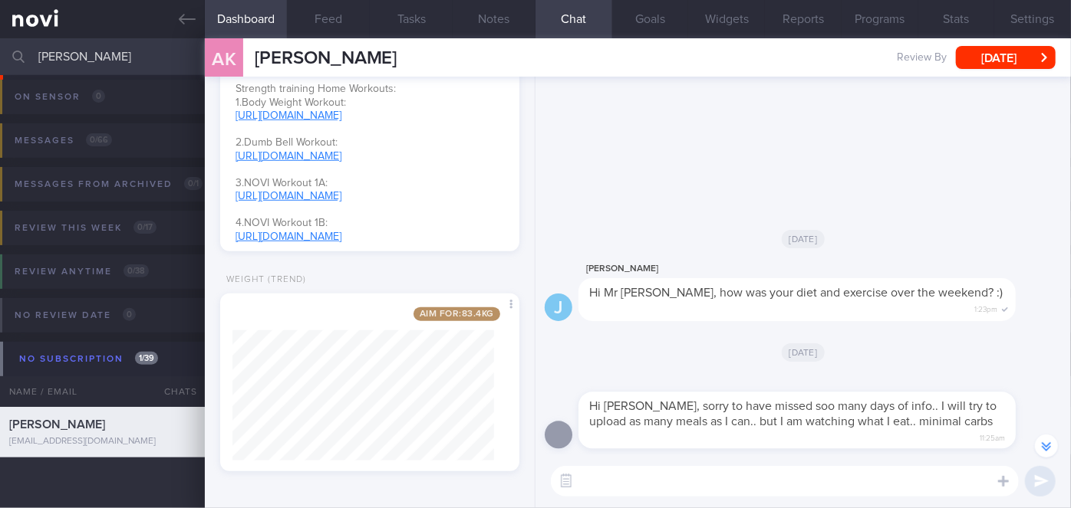
scroll to position [0, 0]
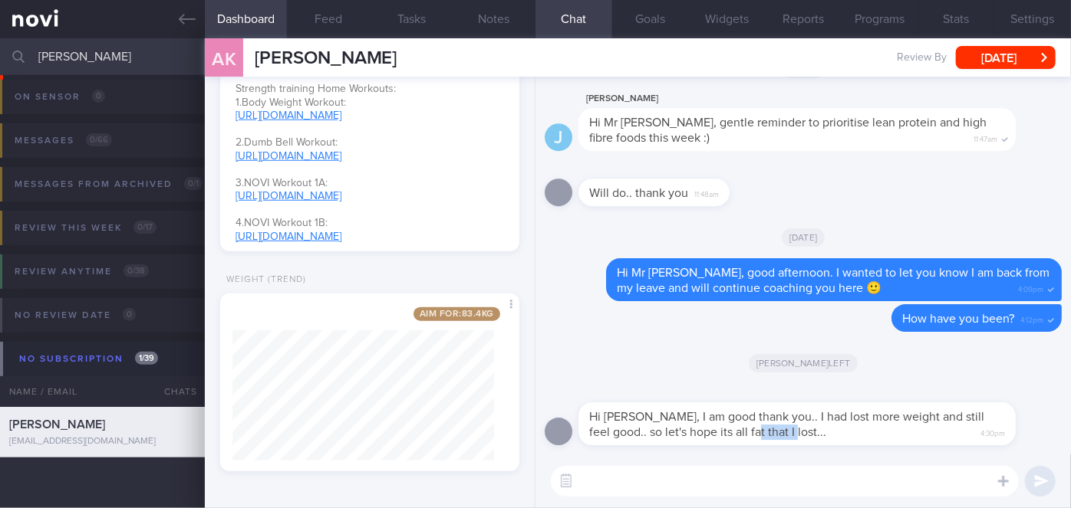
drag, startPoint x: 730, startPoint y: 436, endPoint x: 844, endPoint y: 428, distance: 114.5
click at [844, 428] on div "Hi [PERSON_NAME], I am good thank you.. I had lost more weight and still feel g…" at bounding box center [796, 424] width 437 height 43
click at [841, 443] on div "Hi [PERSON_NAME], I am good thank you.. I had lost more weight and still feel g…" at bounding box center [796, 424] width 437 height 43
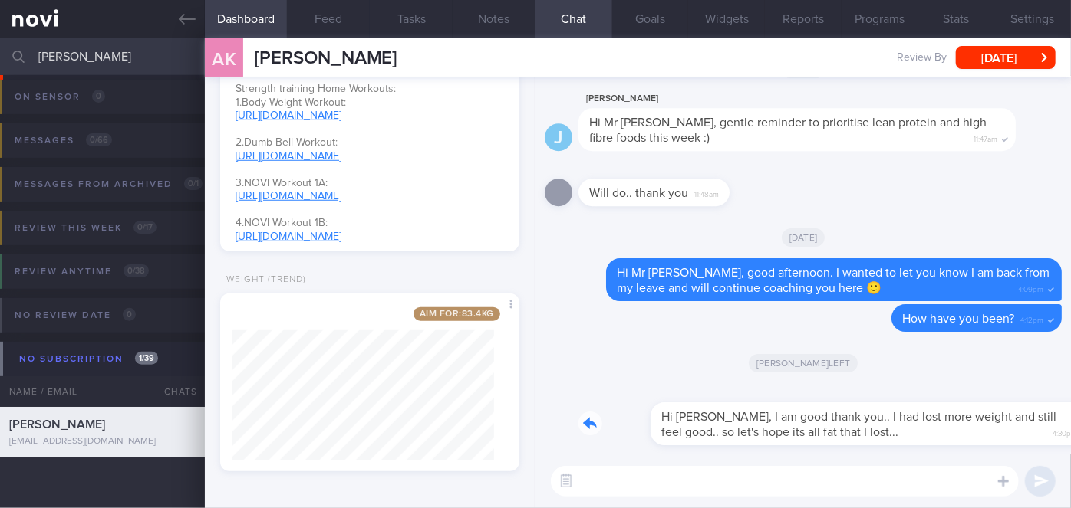
drag, startPoint x: 837, startPoint y: 436, endPoint x: 1022, endPoint y: 429, distance: 185.0
click at [1022, 429] on div "Hi [PERSON_NAME], I am good thank you.. I had lost more weight and still feel g…" at bounding box center [819, 414] width 483 height 61
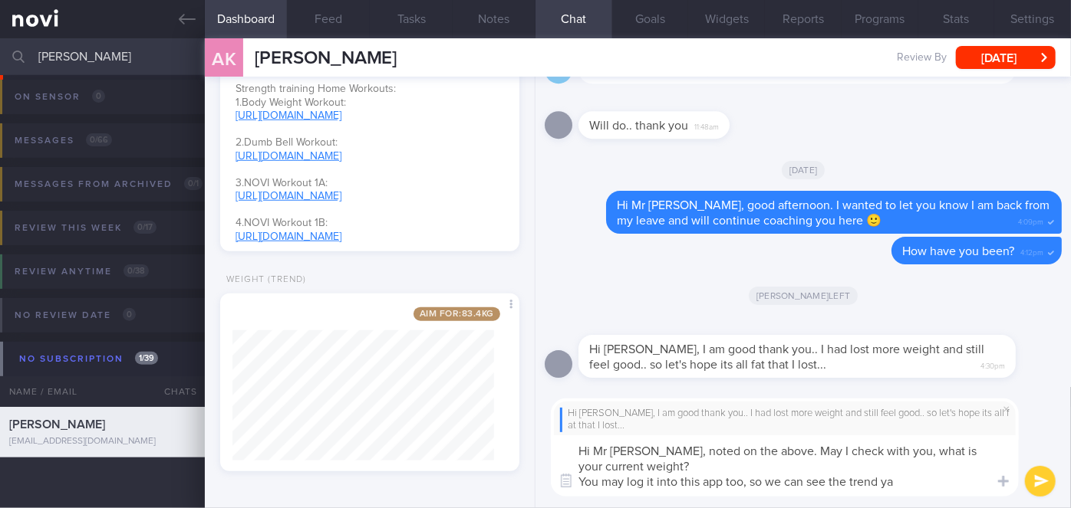
type textarea "Hi Mr [PERSON_NAME], noted on the above. May I check with you, what is your cur…"
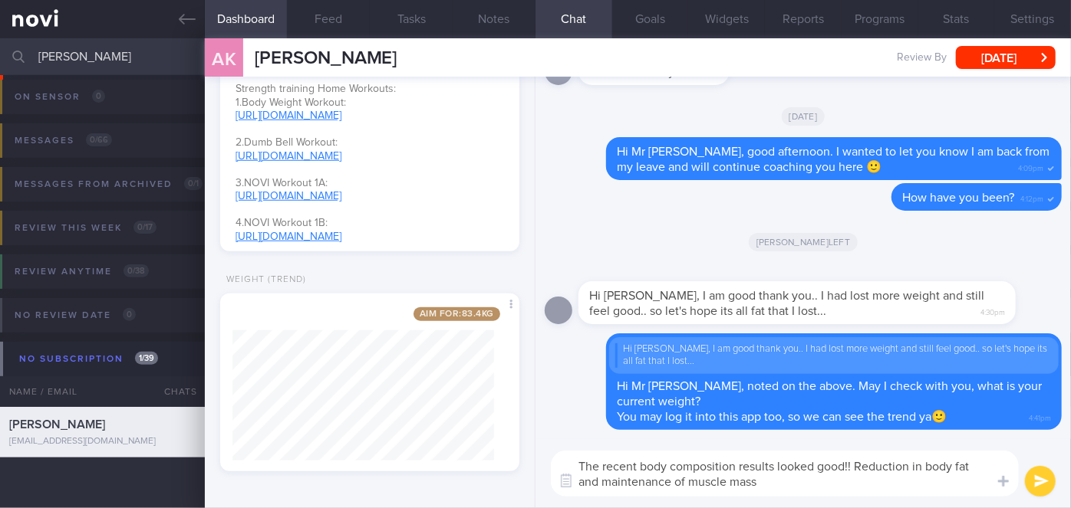
click at [738, 468] on textarea "The recent body composition results looked good!! Reduction in body fat and mai…" at bounding box center [785, 474] width 468 height 46
click at [874, 466] on textarea "The recent body composition earlier this month results looked good!! Reduction …" at bounding box center [785, 474] width 468 height 46
click at [872, 485] on textarea "The recent body composition earlier this month looked good!! Reduction in body …" at bounding box center [785, 474] width 468 height 46
type textarea "The recent body composition earlier this month looked good!! Reduction in body …"
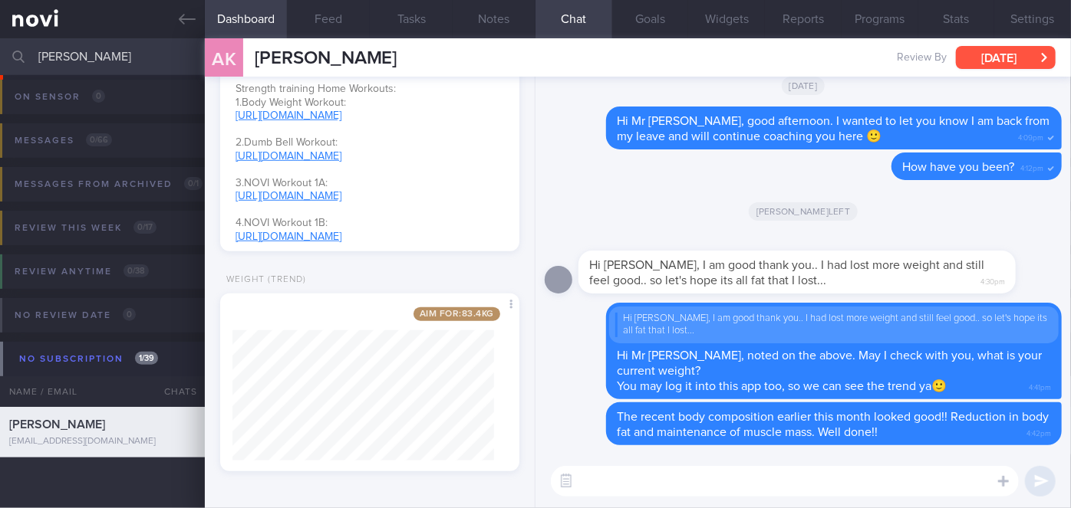
click at [1022, 51] on button "[DATE]" at bounding box center [1006, 57] width 100 height 23
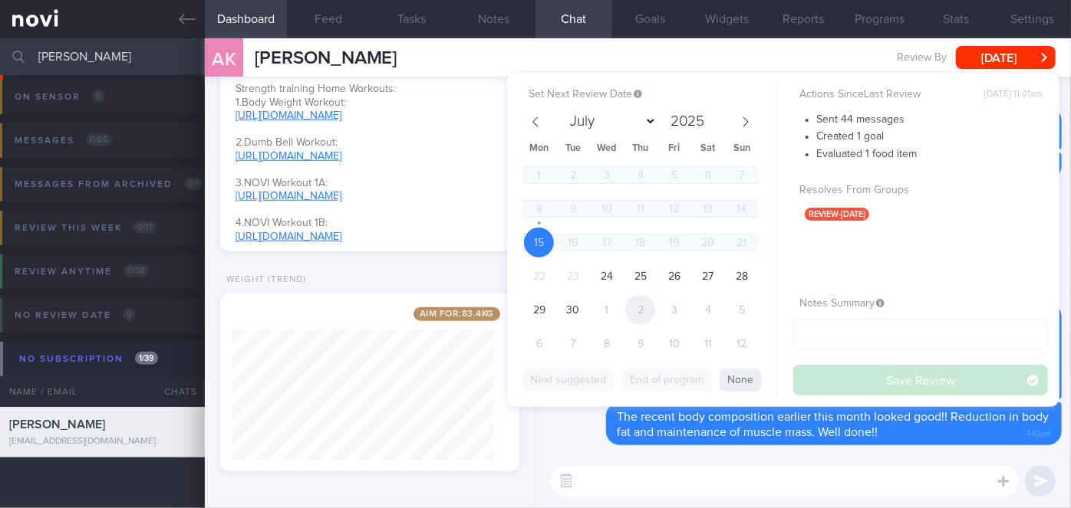
click at [636, 311] on span "2" at bounding box center [640, 310] width 30 height 30
select select "9"
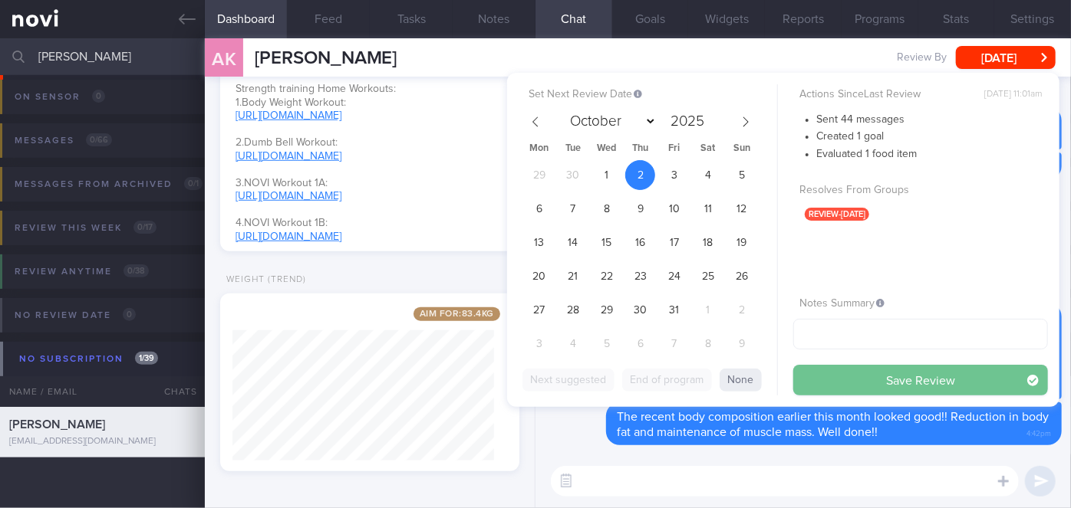
click at [869, 374] on button "Save Review" at bounding box center [920, 380] width 255 height 31
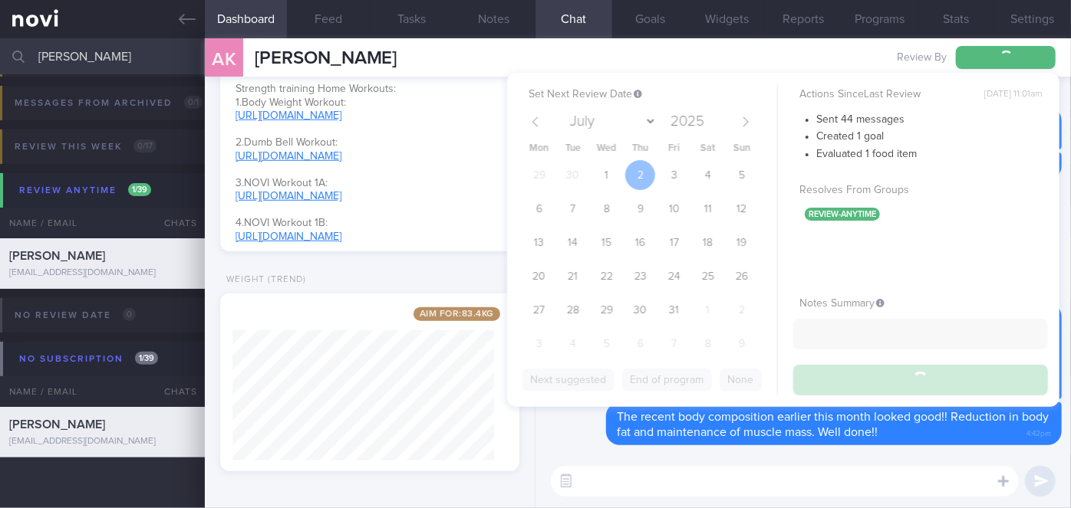
scroll to position [92, 0]
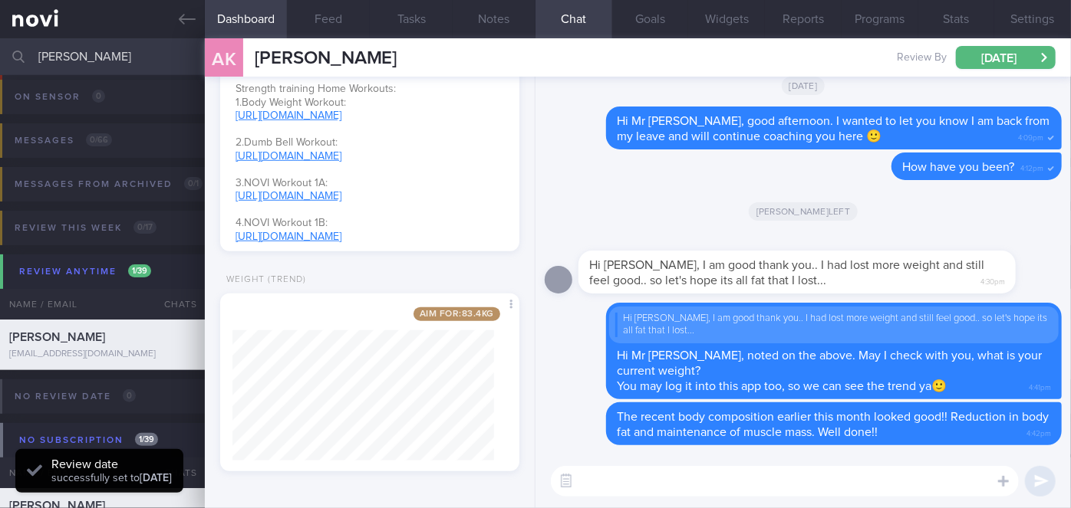
click at [79, 55] on input "[PERSON_NAME]" at bounding box center [535, 56] width 1071 height 37
type input "a"
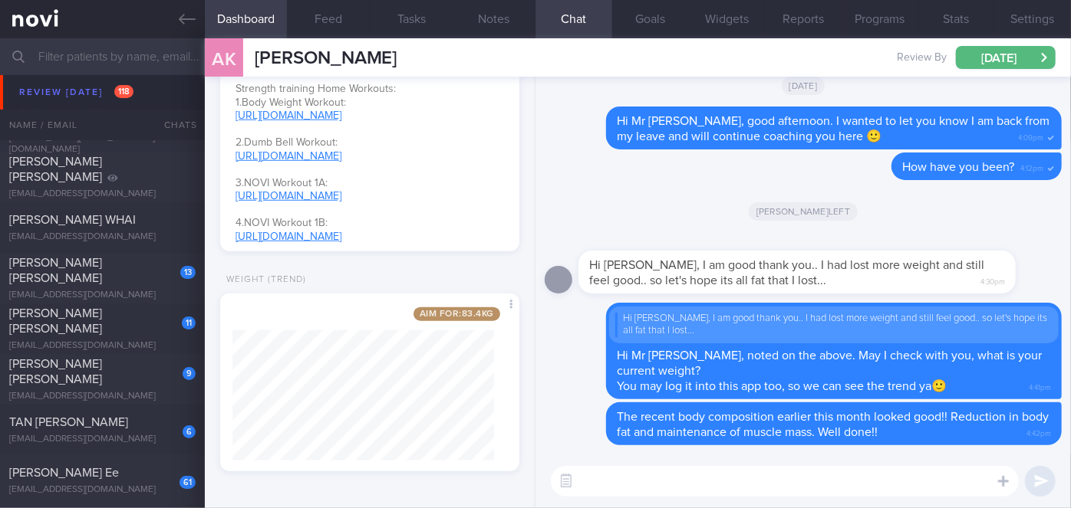
scroll to position [5424, 0]
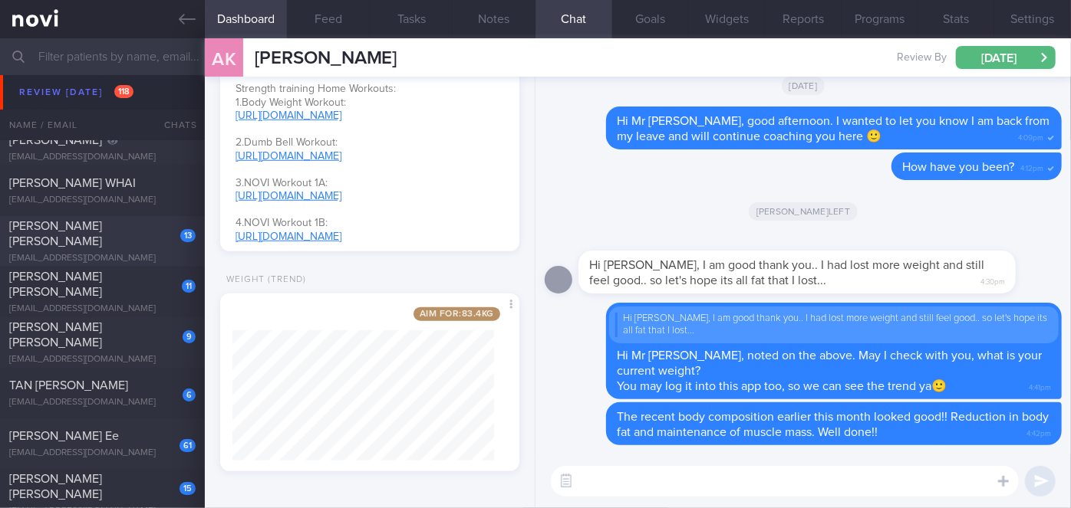
click at [138, 238] on div "[PERSON_NAME] [PERSON_NAME]" at bounding box center [100, 234] width 183 height 31
select select "8"
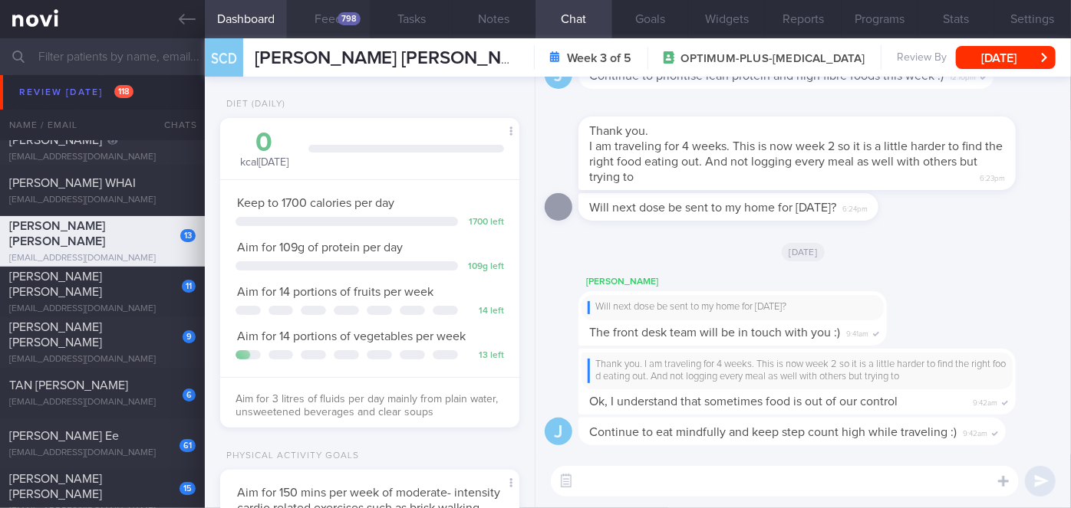
click at [319, 16] on button "Feed 798" at bounding box center [328, 19] width 83 height 38
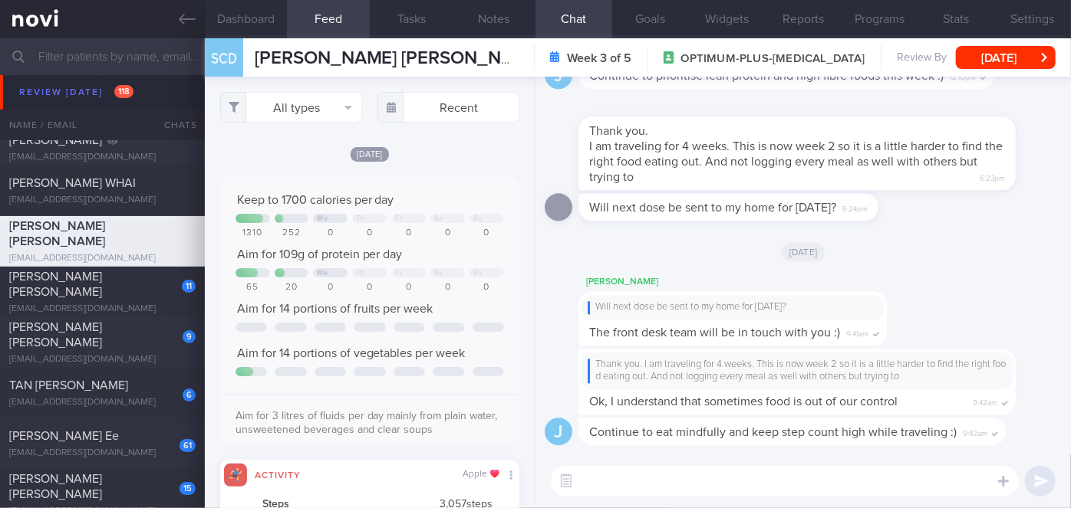
scroll to position [66, 268]
click at [607, 483] on textarea at bounding box center [785, 481] width 468 height 31
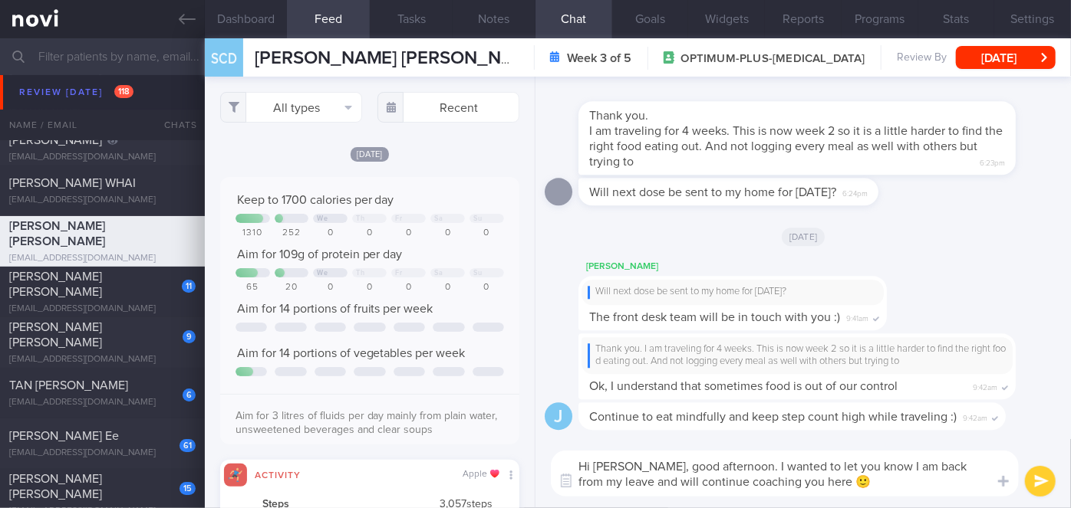
type textarea "Hi [PERSON_NAME], good afternoon. I wanted to let you know I am back from my le…"
click at [1050, 485] on button "submit" at bounding box center [1040, 481] width 31 height 31
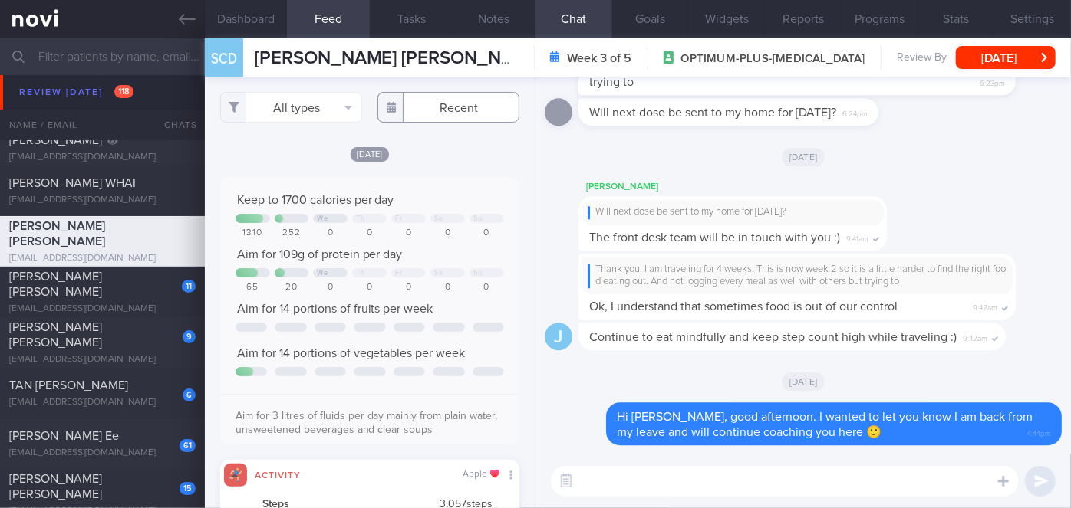
click at [442, 120] on body "You are offline! Some functionality will be unavailable Patients New Users Coac…" at bounding box center [535, 254] width 1071 height 508
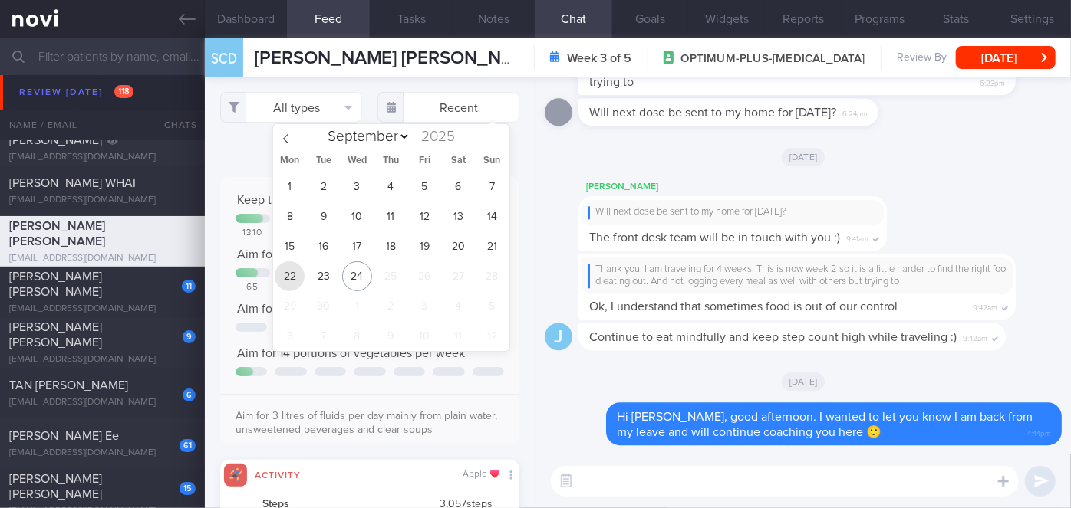
click at [294, 268] on span "22" at bounding box center [290, 277] width 30 height 30
type input "[DATE]"
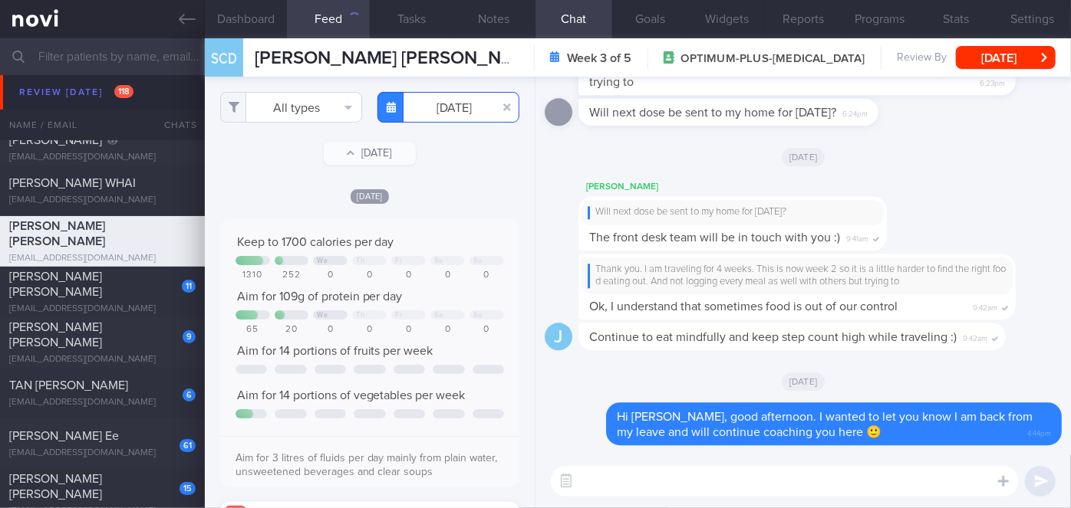
scroll to position [66, 268]
click at [296, 107] on button "All types" at bounding box center [291, 107] width 142 height 31
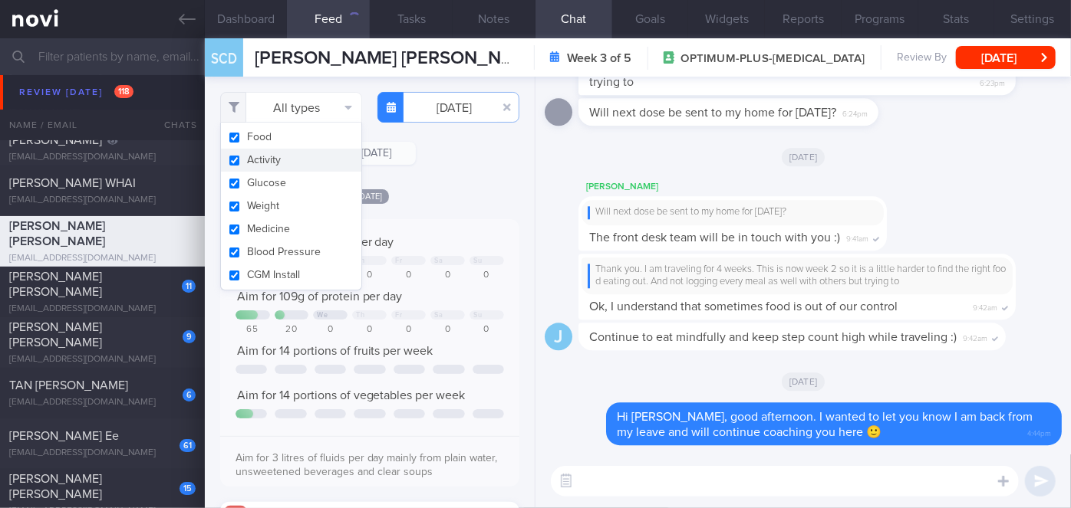
click at [284, 160] on button "Activity" at bounding box center [291, 160] width 140 height 23
checkbox input "false"
click at [448, 184] on div "Filtering type... Food Activity Glucose Weight Medicine [MEDICAL_DATA] [MEDICAL…" at bounding box center [370, 293] width 330 height 432
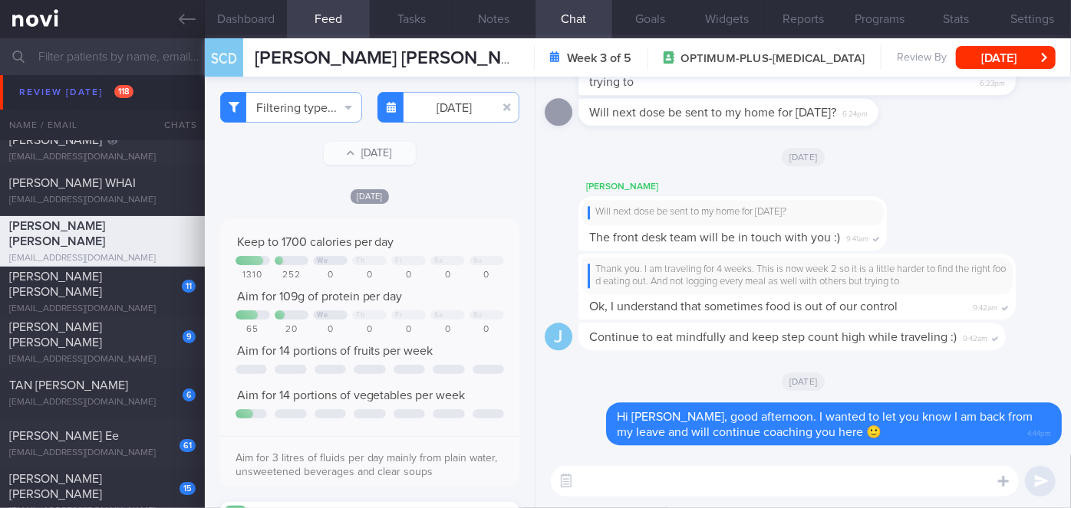
click at [628, 475] on textarea at bounding box center [785, 481] width 468 height 31
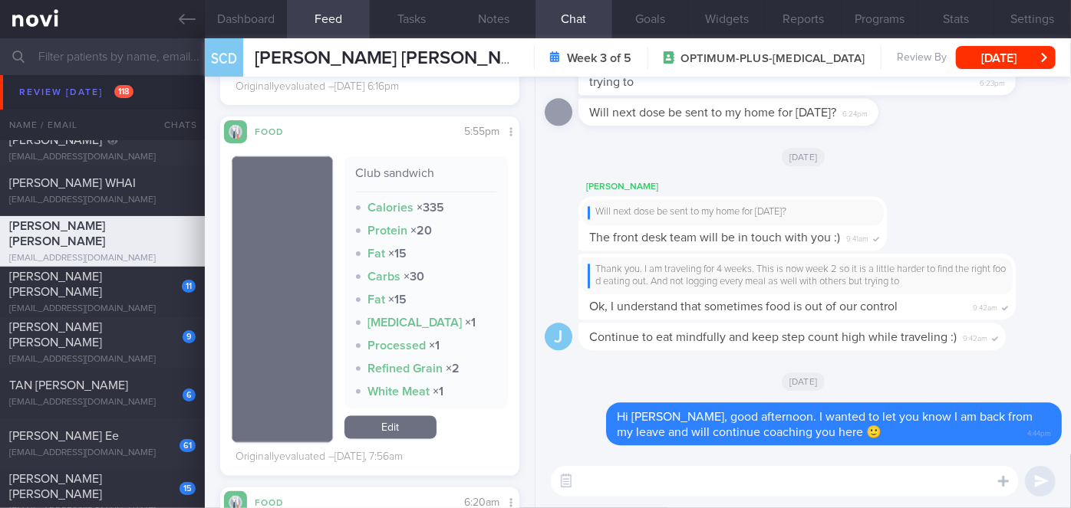
scroll to position [1324, 0]
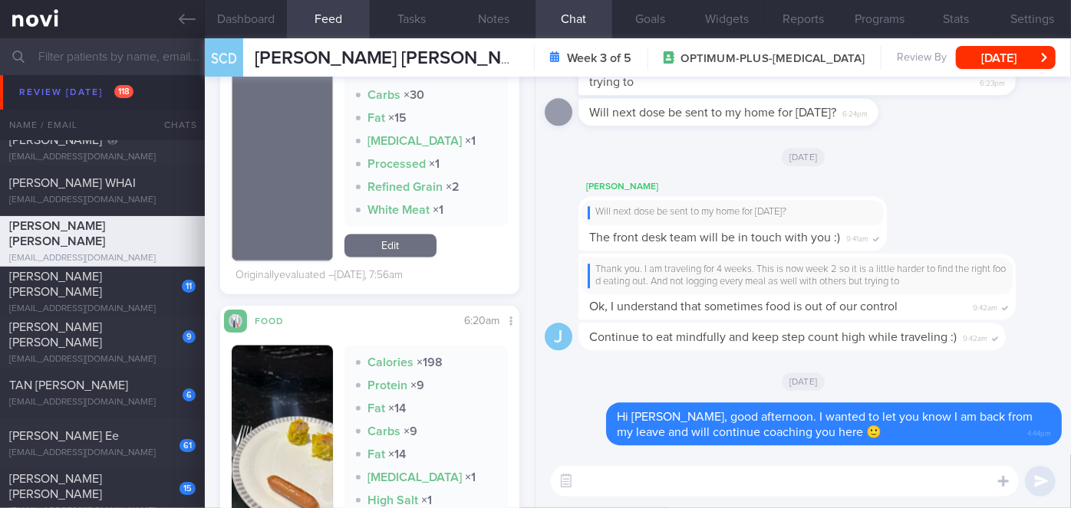
click at [638, 477] on textarea at bounding box center [785, 481] width 468 height 31
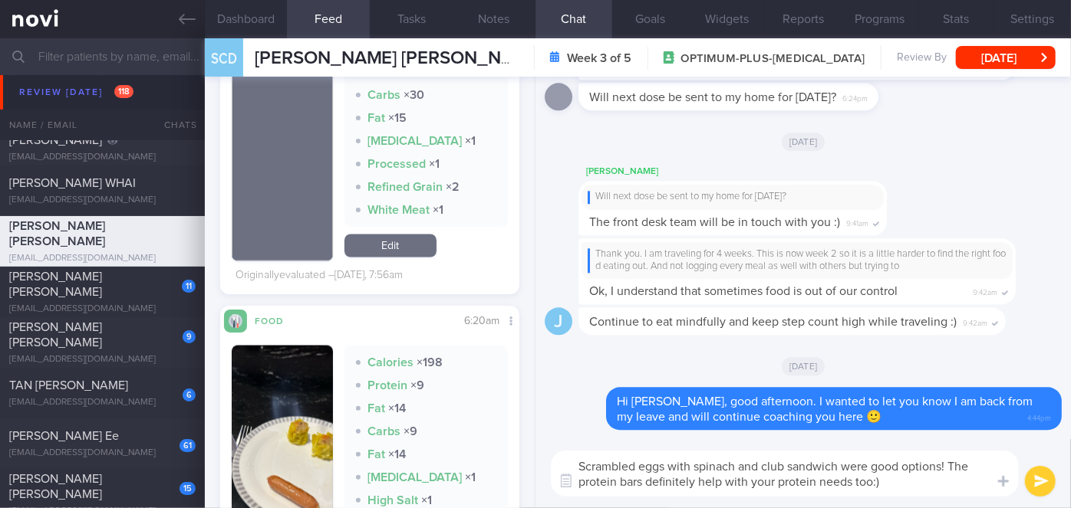
type textarea "Scrambled eggs with spinach and club sandwich were good options! The protein ba…"
click at [1043, 485] on button "submit" at bounding box center [1040, 481] width 31 height 31
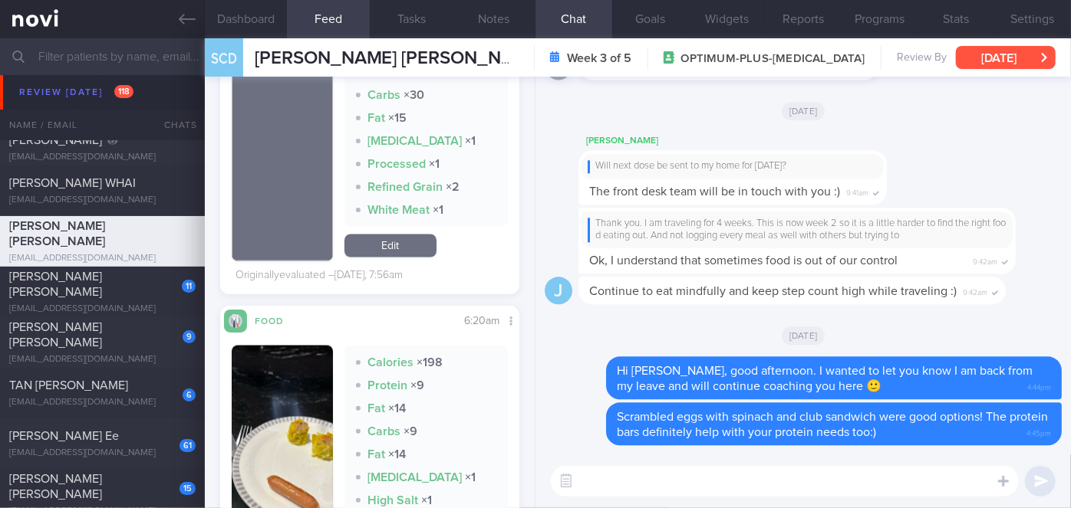
click at [1028, 64] on button "[DATE]" at bounding box center [1006, 57] width 100 height 23
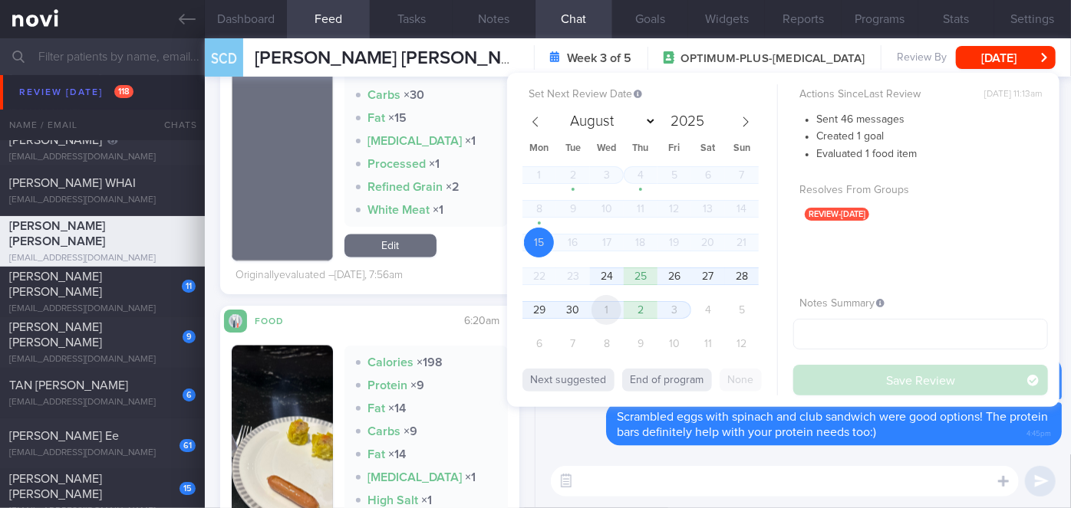
click at [612, 311] on span "1" at bounding box center [606, 310] width 30 height 30
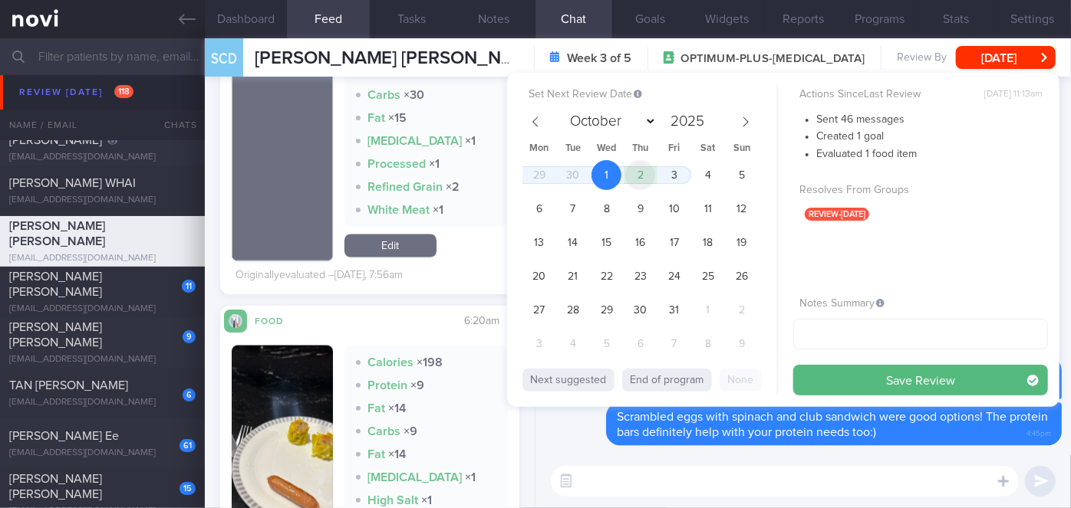
click at [643, 176] on span "2" at bounding box center [640, 175] width 30 height 30
click at [860, 370] on button "Save Review" at bounding box center [920, 380] width 255 height 31
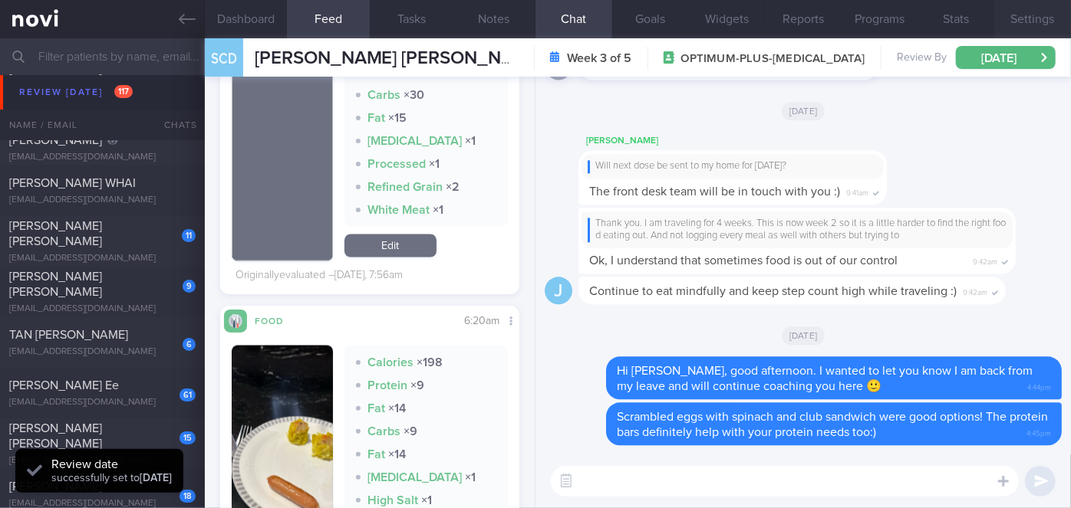
click at [1029, 18] on button "Settings" at bounding box center [1032, 19] width 77 height 38
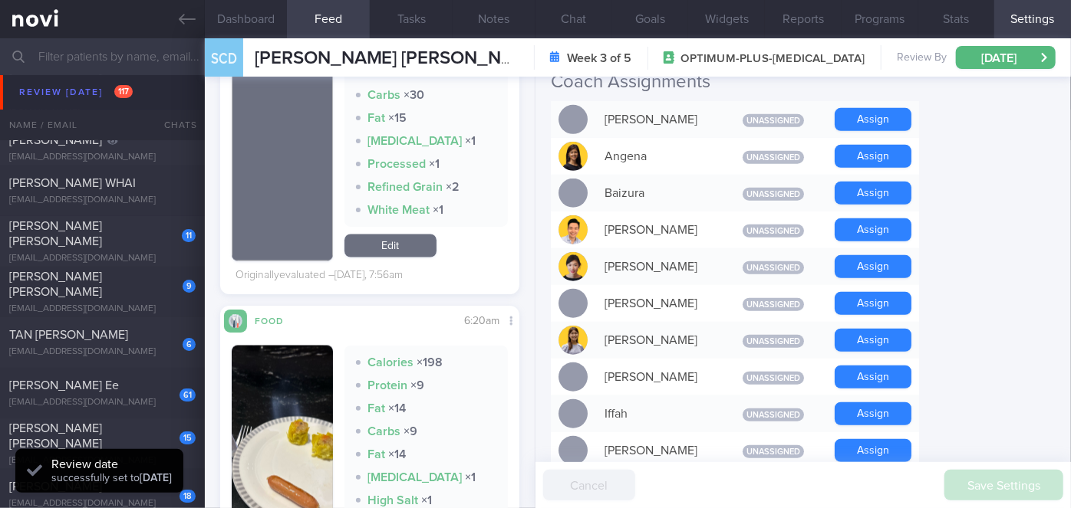
scroll to position [488, 0]
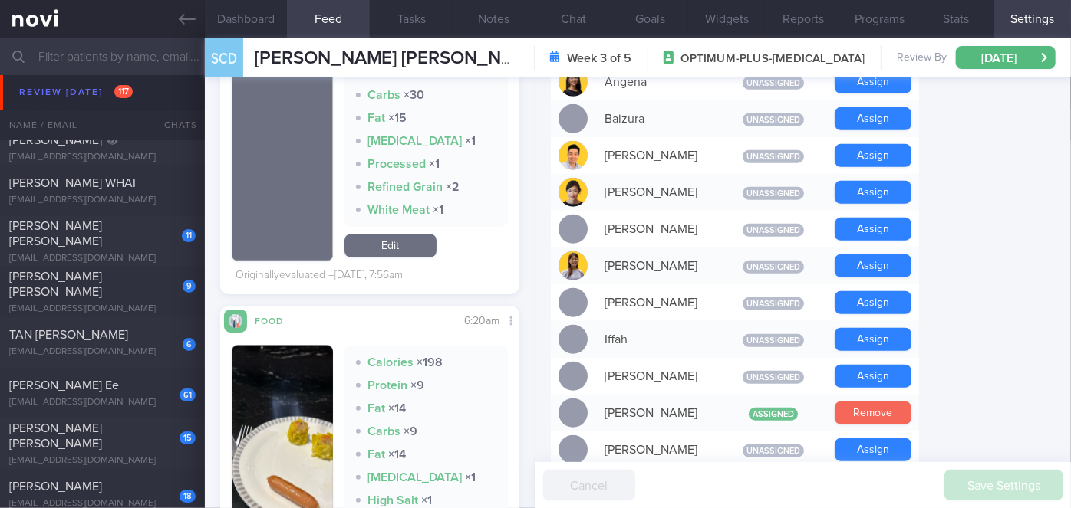
click at [846, 402] on button "Remove" at bounding box center [872, 413] width 77 height 23
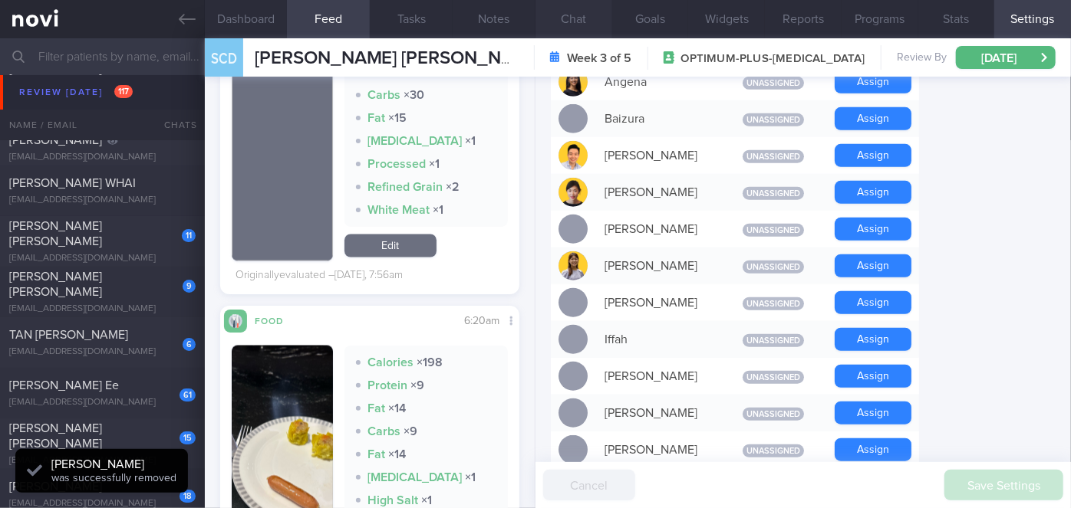
click at [578, 21] on button "Chat" at bounding box center [573, 19] width 77 height 38
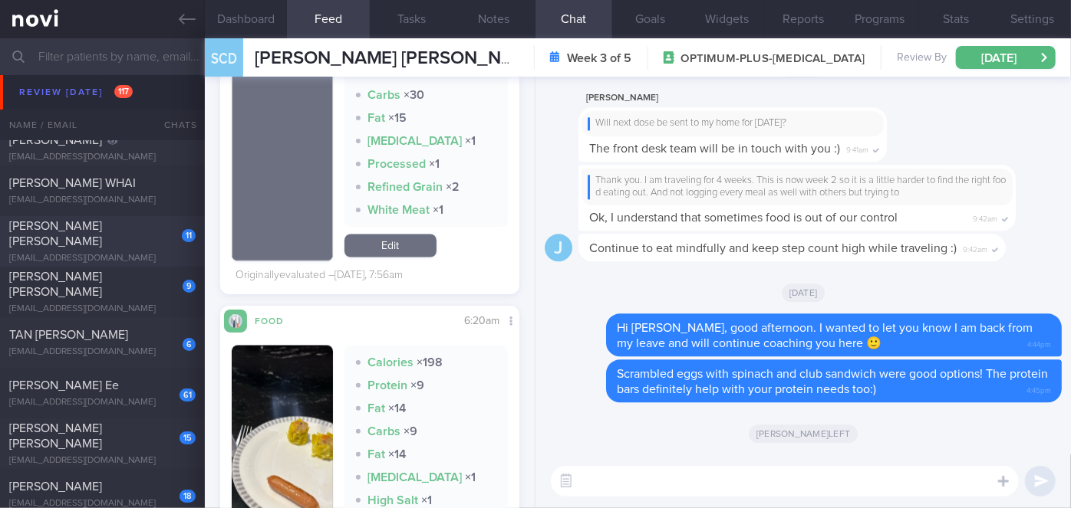
click at [137, 229] on div "[PERSON_NAME] [PERSON_NAME]" at bounding box center [100, 234] width 183 height 31
select select "8"
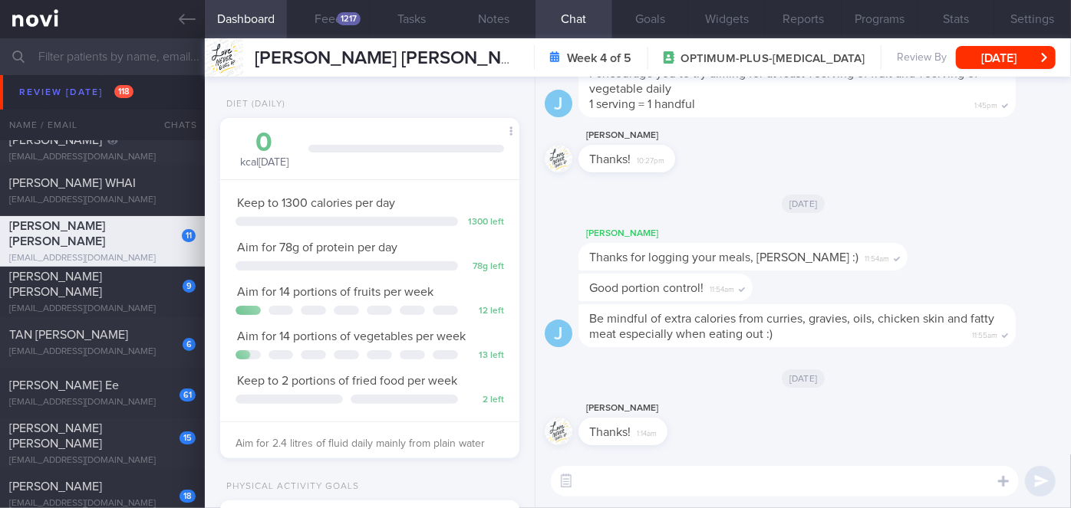
click at [643, 477] on textarea at bounding box center [785, 481] width 468 height 31
paste textarea "Hi [PERSON_NAME], good morning. I wanted to let you know I am back from my leav…"
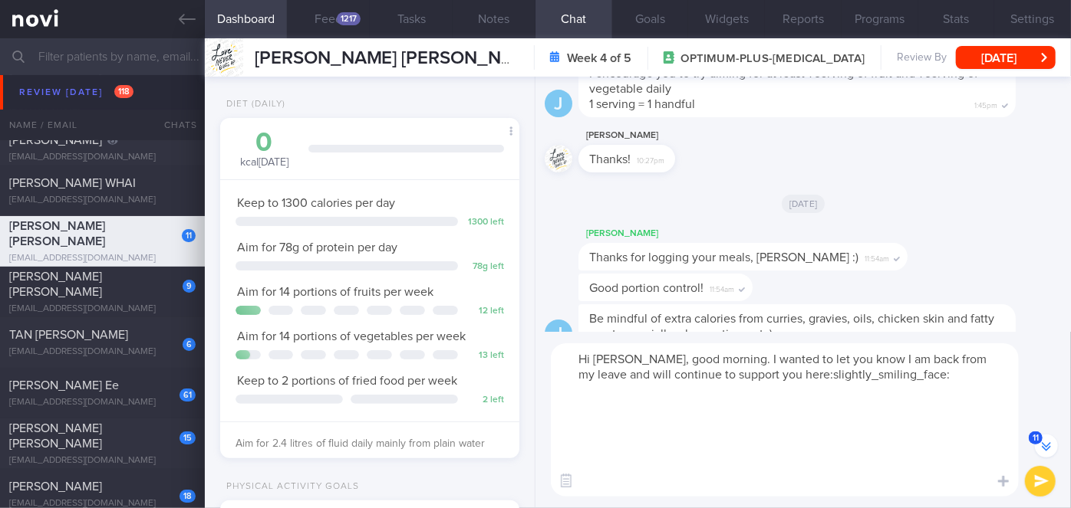
drag, startPoint x: 611, startPoint y: 479, endPoint x: 591, endPoint y: 396, distance: 84.4
click at [591, 396] on textarea "Hi [PERSON_NAME], good morning. I wanted to let you know I am back from my leav…" at bounding box center [785, 420] width 468 height 153
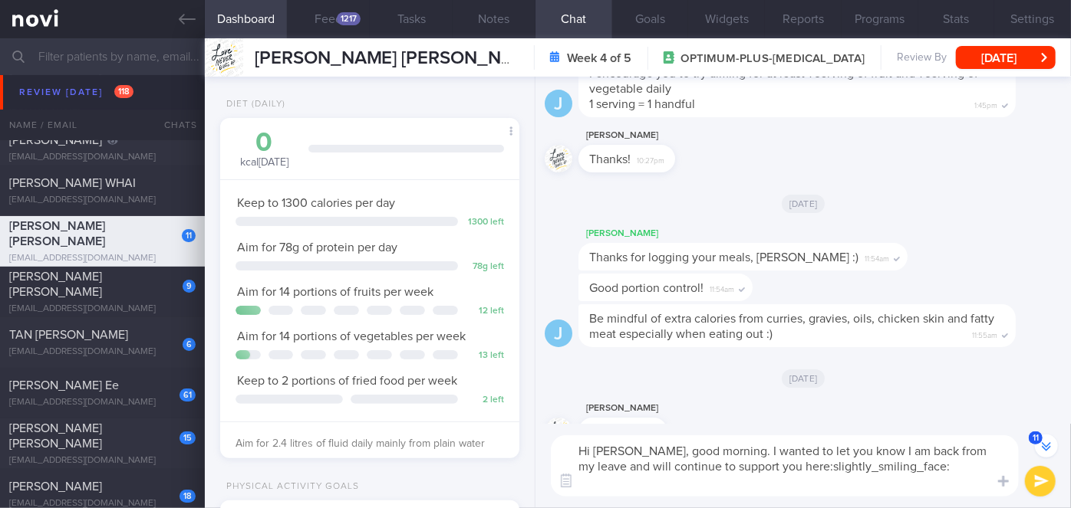
scroll to position [-14, 0]
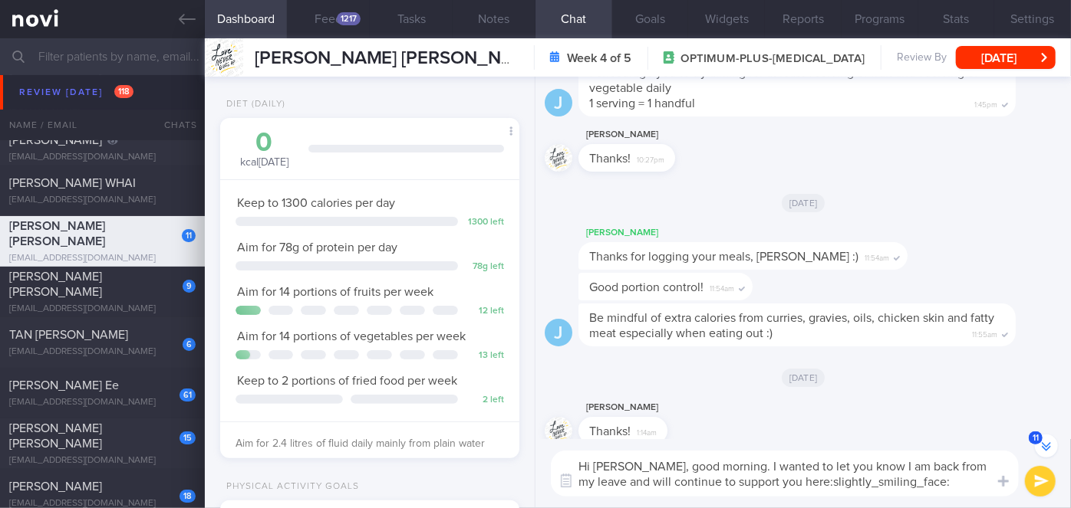
drag, startPoint x: 645, startPoint y: 462, endPoint x: 613, endPoint y: 462, distance: 32.2
click at [613, 462] on textarea "Hi [PERSON_NAME], good morning. I wanted to let you know I am back from my leav…" at bounding box center [785, 474] width 468 height 46
click at [719, 467] on textarea "Hi [PERSON_NAME], good morning. I wanted to let you know I am back from my leav…" at bounding box center [785, 474] width 468 height 46
drag, startPoint x: 795, startPoint y: 484, endPoint x: 703, endPoint y: 477, distance: 92.3
click at [703, 477] on textarea "Hi [PERSON_NAME], good afternoon. I wanted to let you know I am back from my le…" at bounding box center [785, 474] width 468 height 46
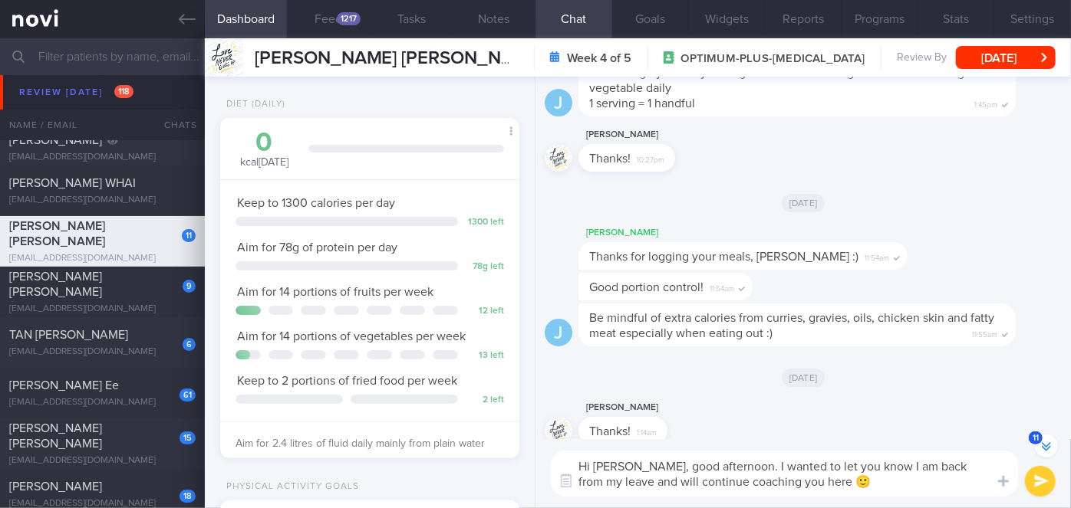
type textarea "Hi [PERSON_NAME], good afternoon. I wanted to let you know I am back from my le…"
click at [1038, 482] on button "submit" at bounding box center [1040, 481] width 31 height 31
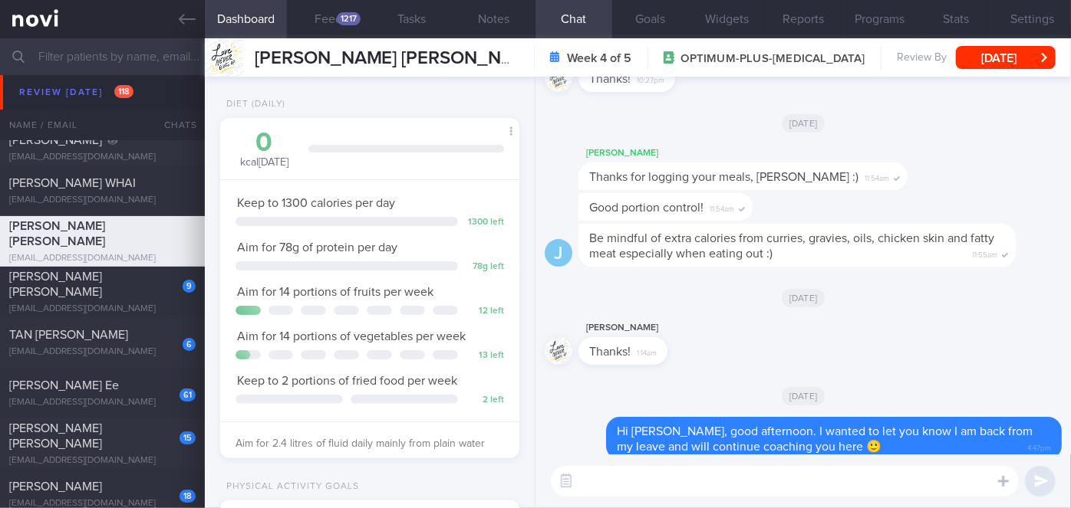
scroll to position [0, 0]
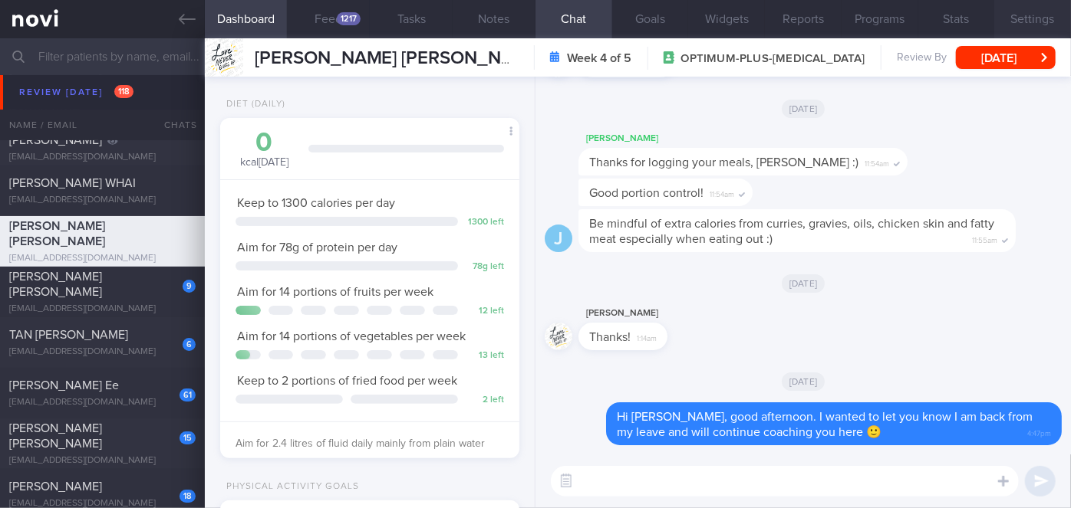
click at [1035, 15] on button "Settings" at bounding box center [1032, 19] width 77 height 38
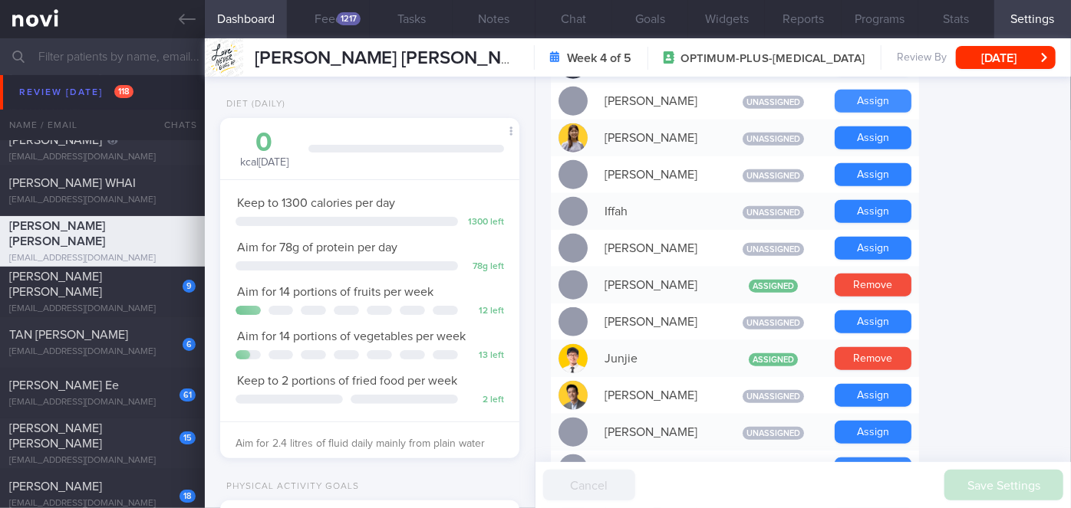
scroll to position [627, 0]
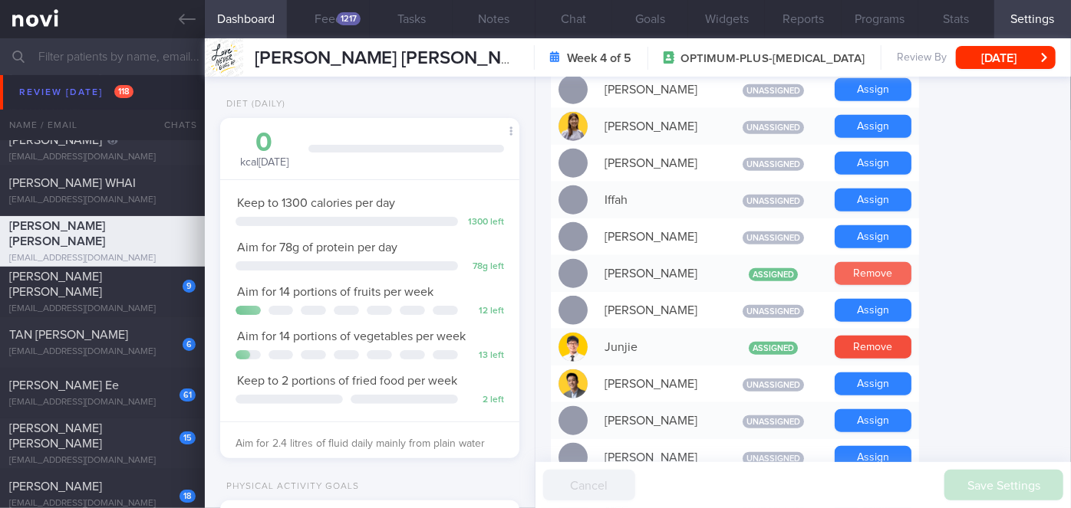
click at [875, 262] on button "Remove" at bounding box center [872, 273] width 77 height 23
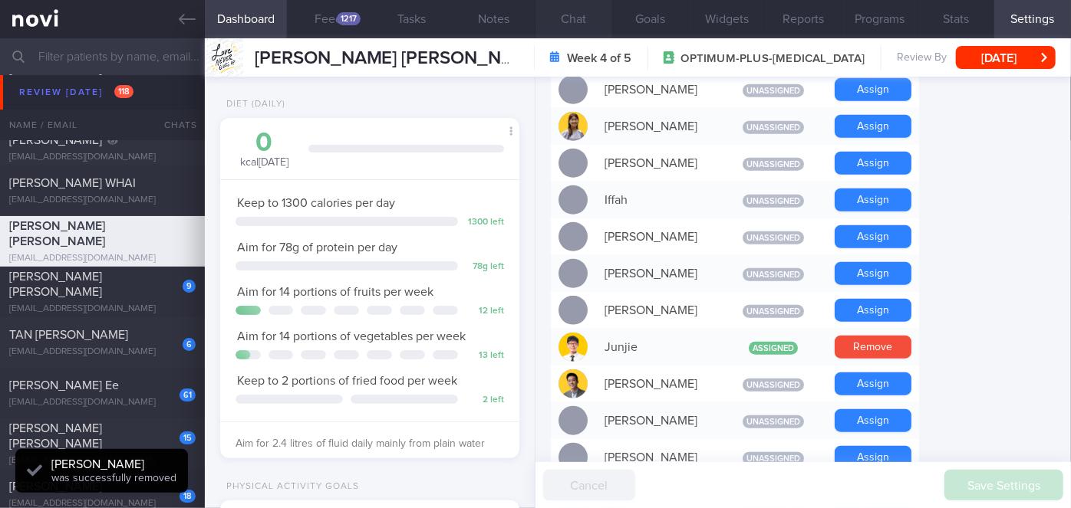
click at [584, 19] on button "Chat" at bounding box center [573, 19] width 77 height 38
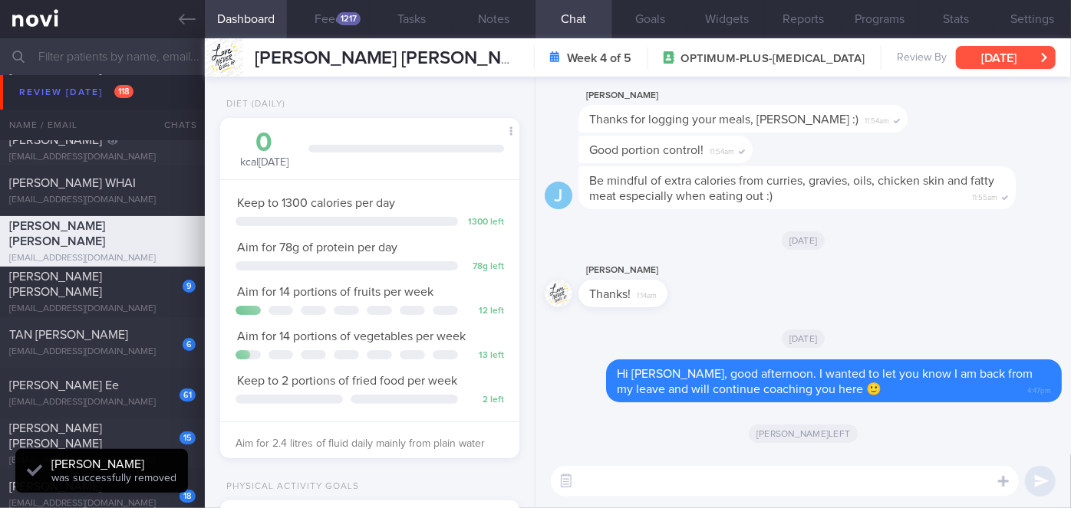
click at [1002, 61] on button "[DATE]" at bounding box center [1006, 57] width 100 height 23
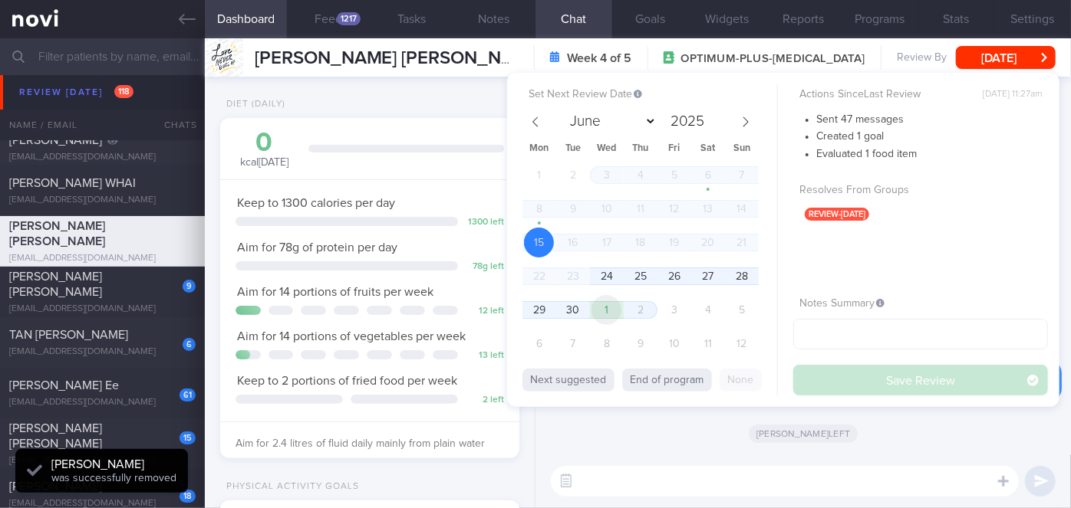
click at [605, 301] on span "1" at bounding box center [606, 310] width 30 height 30
select select "9"
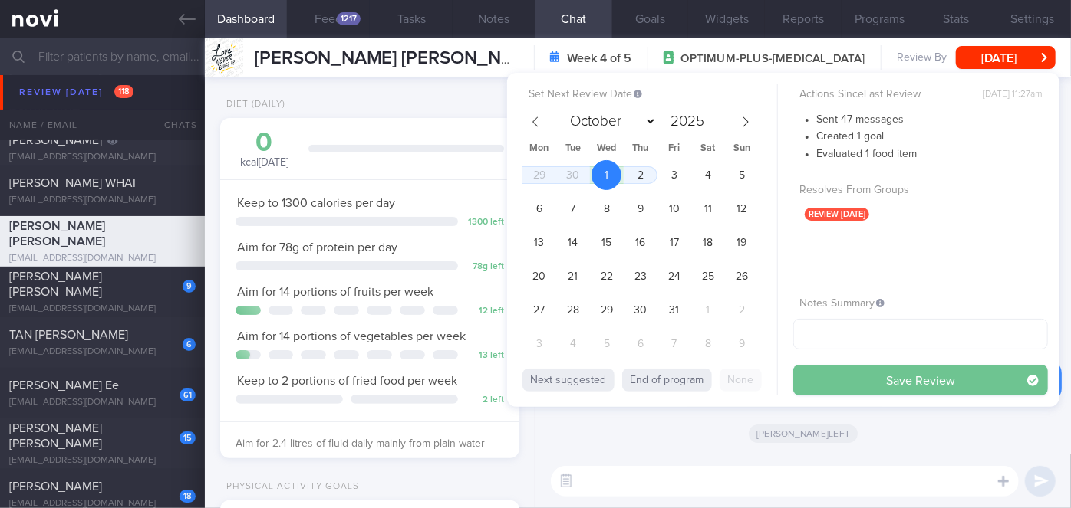
click at [894, 377] on button "Save Review" at bounding box center [920, 380] width 255 height 31
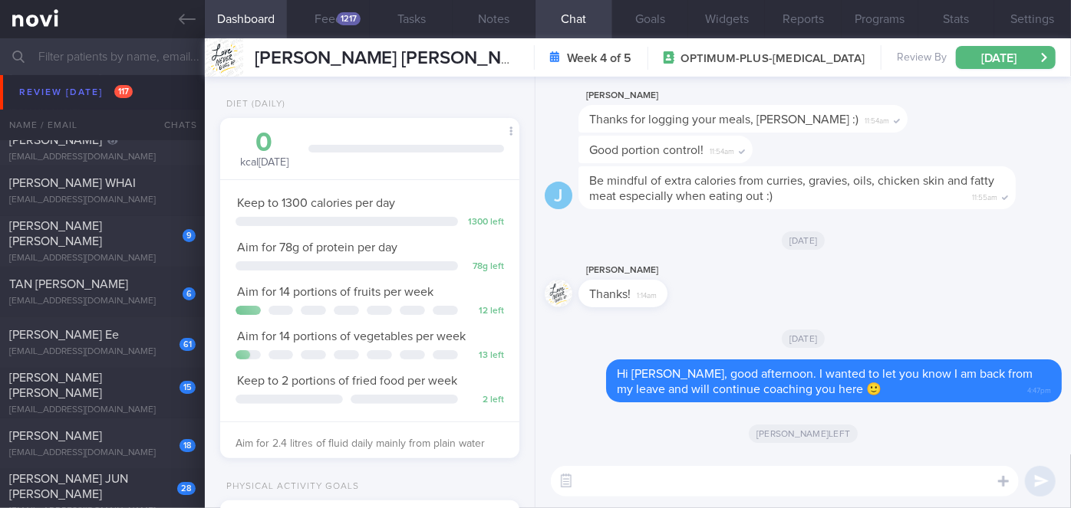
click at [114, 54] on input "text" at bounding box center [535, 56] width 1071 height 37
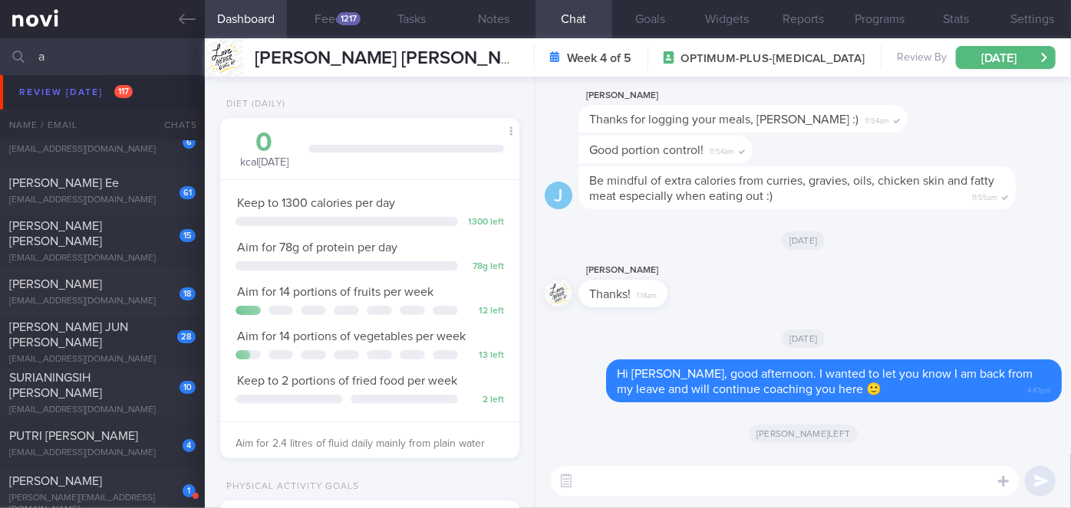
scroll to position [5272, 0]
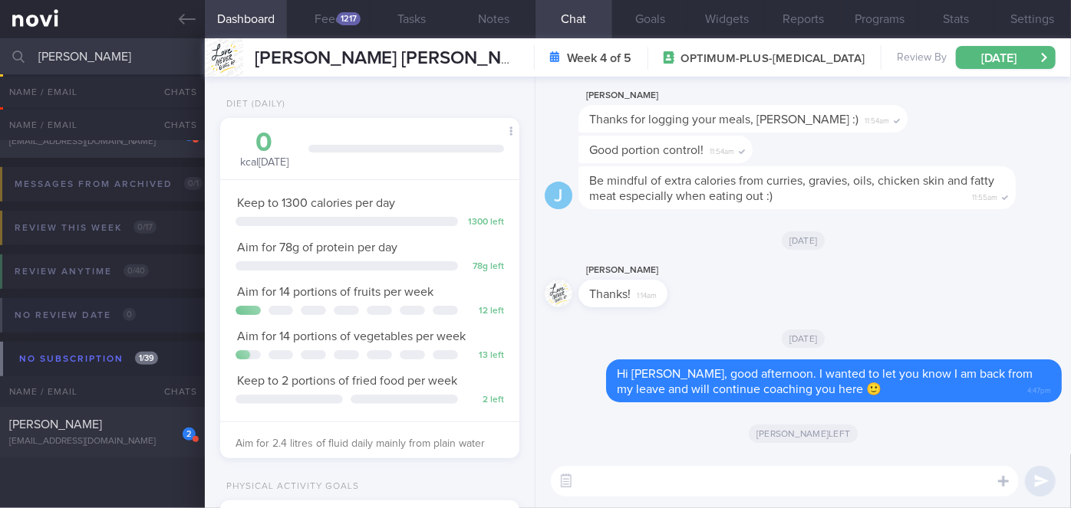
scroll to position [254, 0]
type input "[PERSON_NAME]"
click at [140, 430] on div "[PERSON_NAME]" at bounding box center [100, 425] width 183 height 15
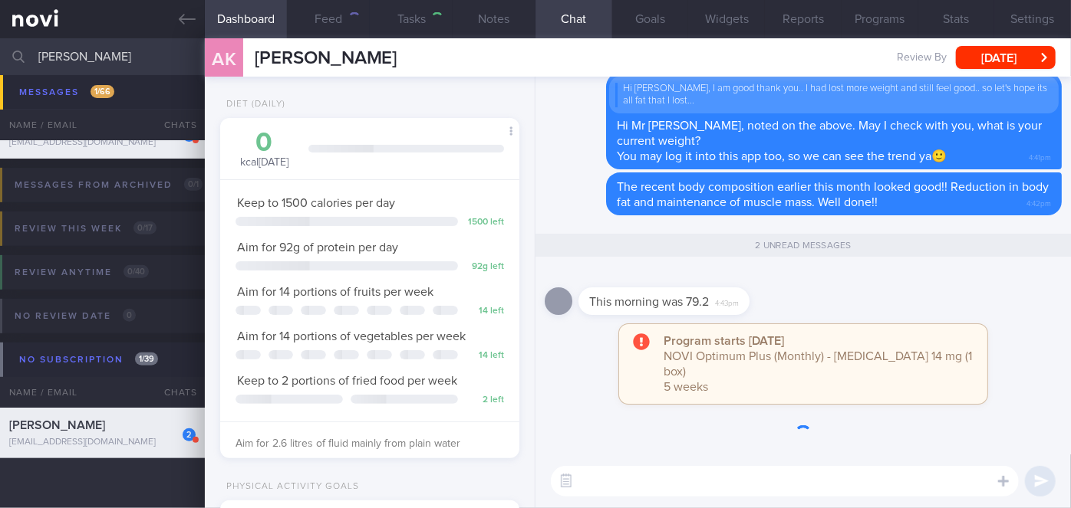
select select "8"
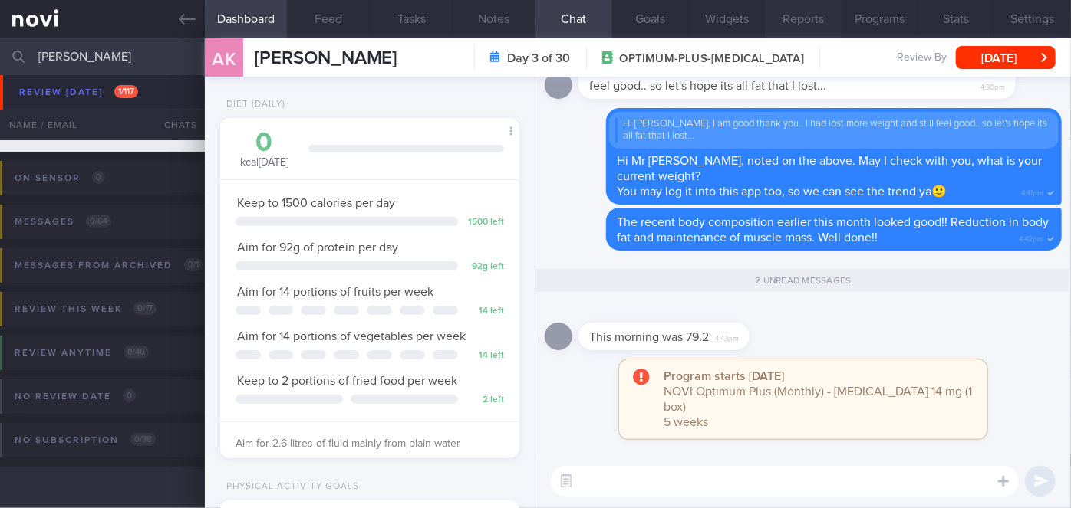
click at [808, 10] on button "Reports" at bounding box center [803, 19] width 77 height 38
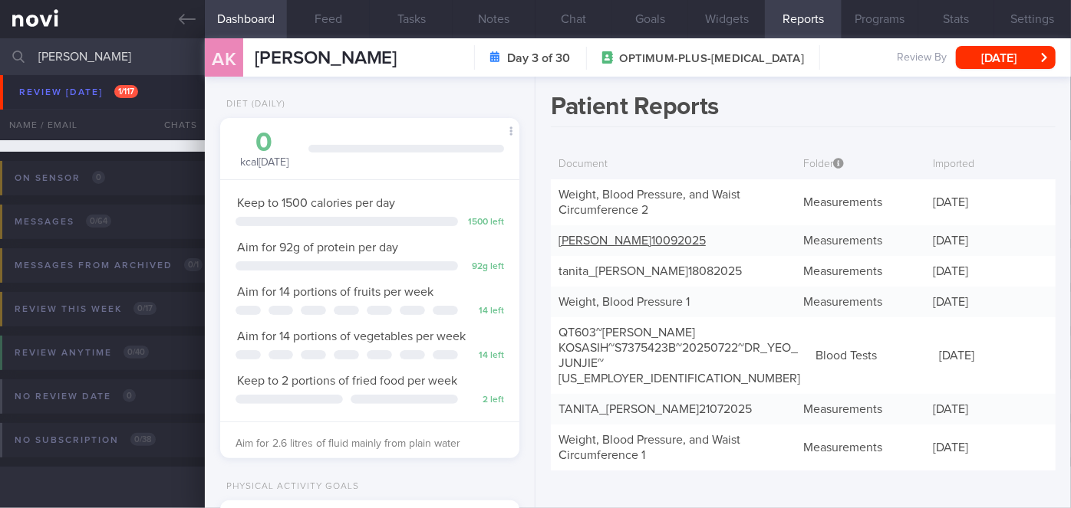
click at [688, 239] on link "[PERSON_NAME] 10092025" at bounding box center [631, 241] width 147 height 12
click at [571, 13] on button "Chat" at bounding box center [573, 19] width 77 height 38
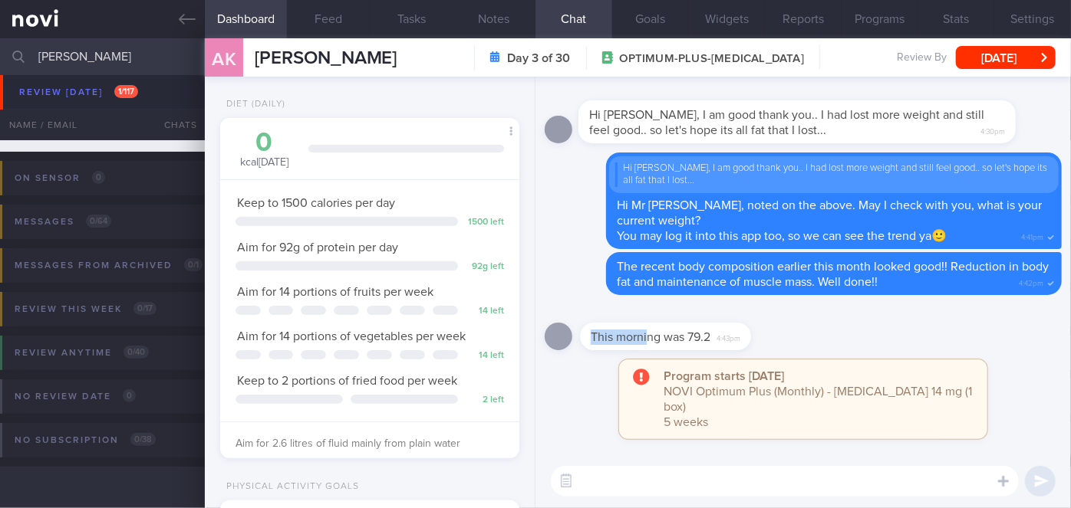
drag, startPoint x: 646, startPoint y: 364, endPoint x: 841, endPoint y: 354, distance: 195.8
click at [841, 354] on div "This morning was 79.2 4:43pm" at bounding box center [802, 331] width 517 height 55
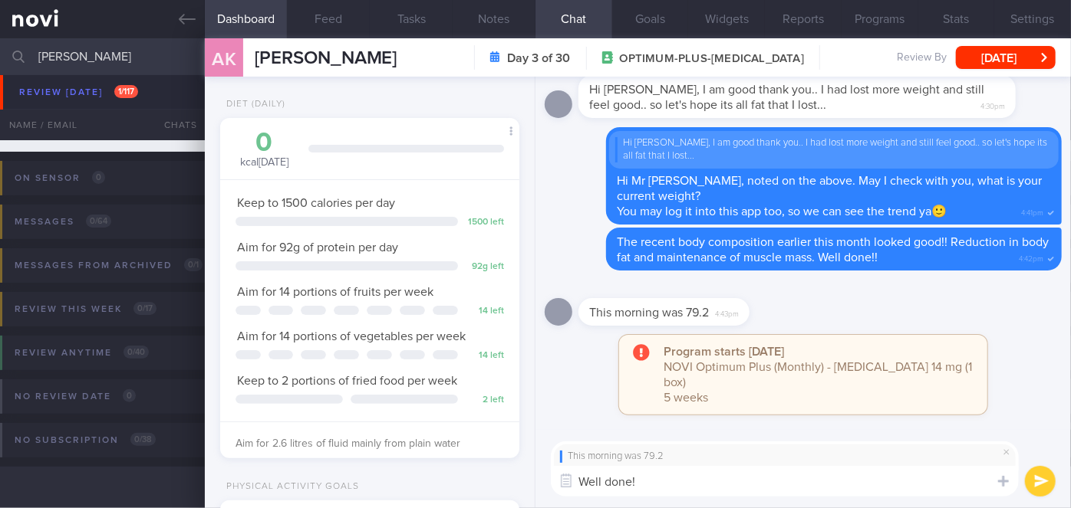
type textarea "Well done!!"
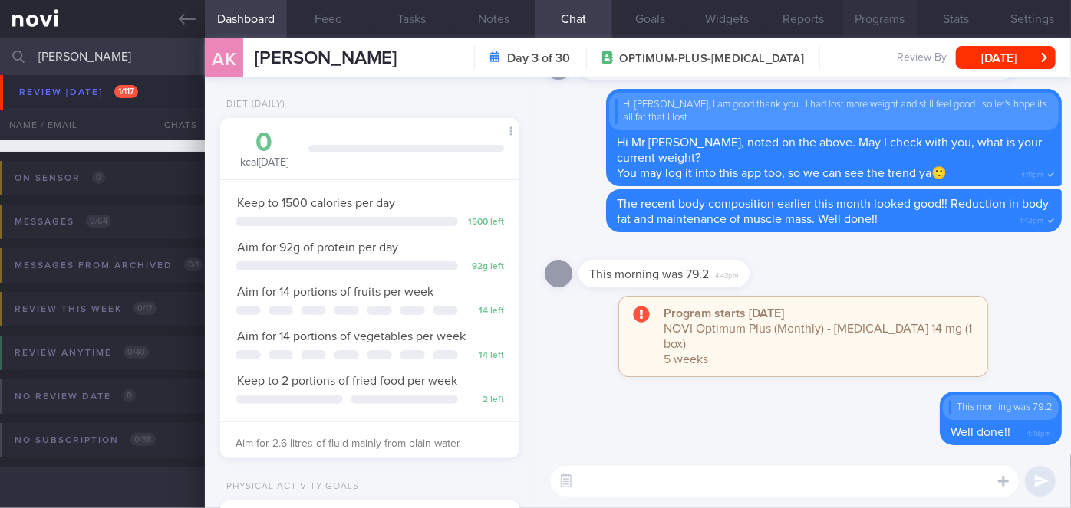
click at [892, 24] on button "Programs" at bounding box center [879, 19] width 77 height 38
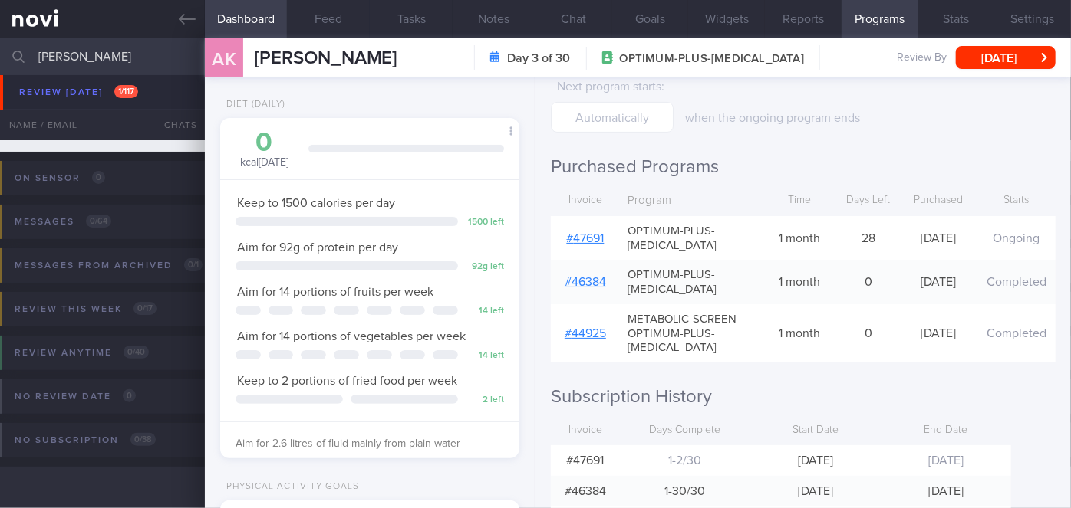
scroll to position [260, 0]
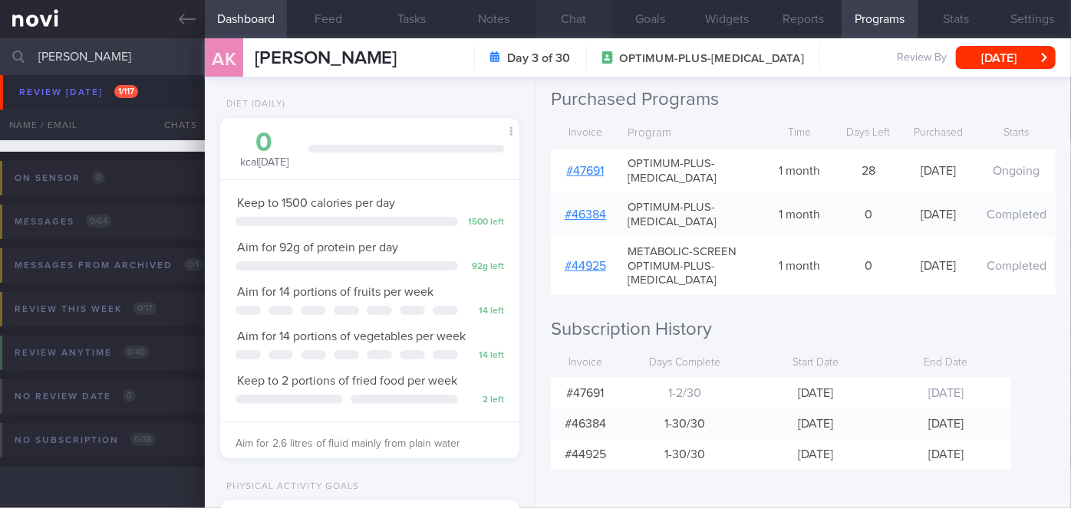
click at [566, 15] on button "Chat" at bounding box center [573, 19] width 77 height 38
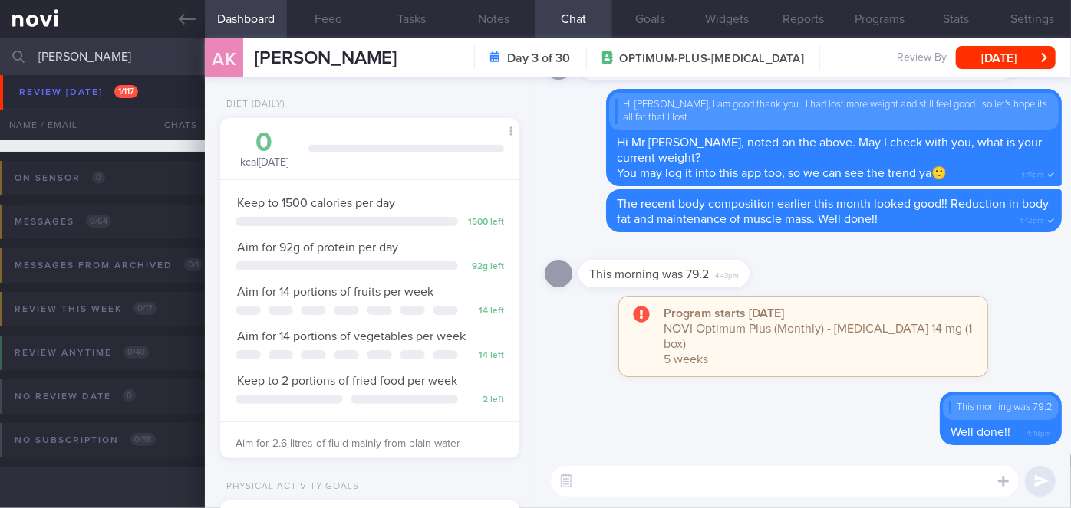
click at [65, 49] on input "[PERSON_NAME]" at bounding box center [535, 56] width 1071 height 37
type input "a"
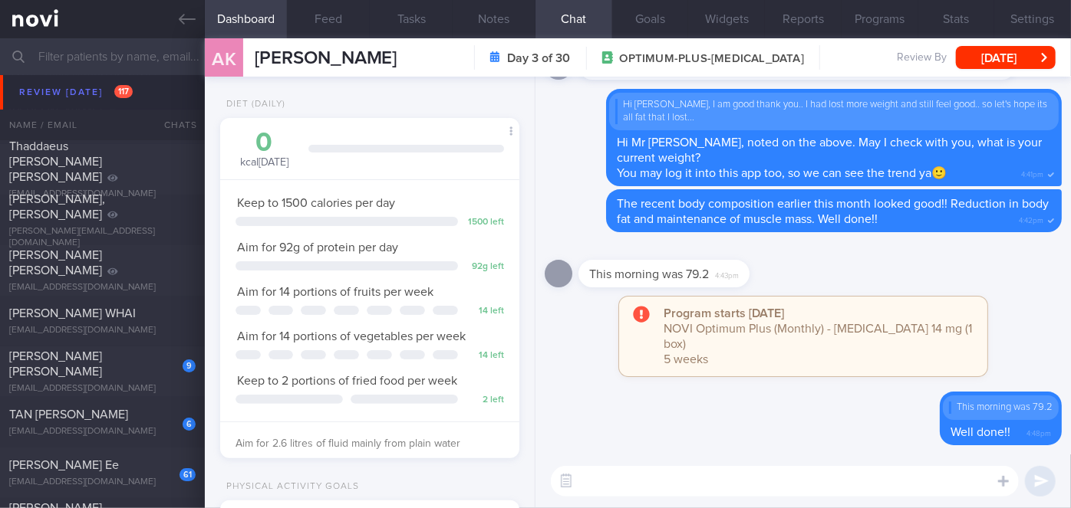
scroll to position [5223, 0]
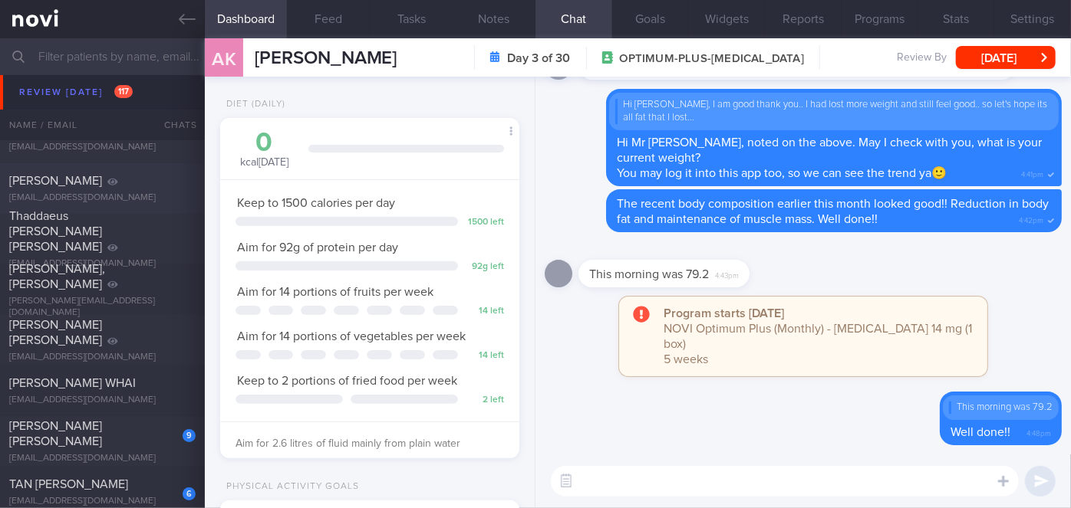
click at [131, 186] on div "[PERSON_NAME]" at bounding box center [100, 180] width 183 height 15
click at [1000, 50] on button "[DATE]" at bounding box center [1006, 57] width 100 height 23
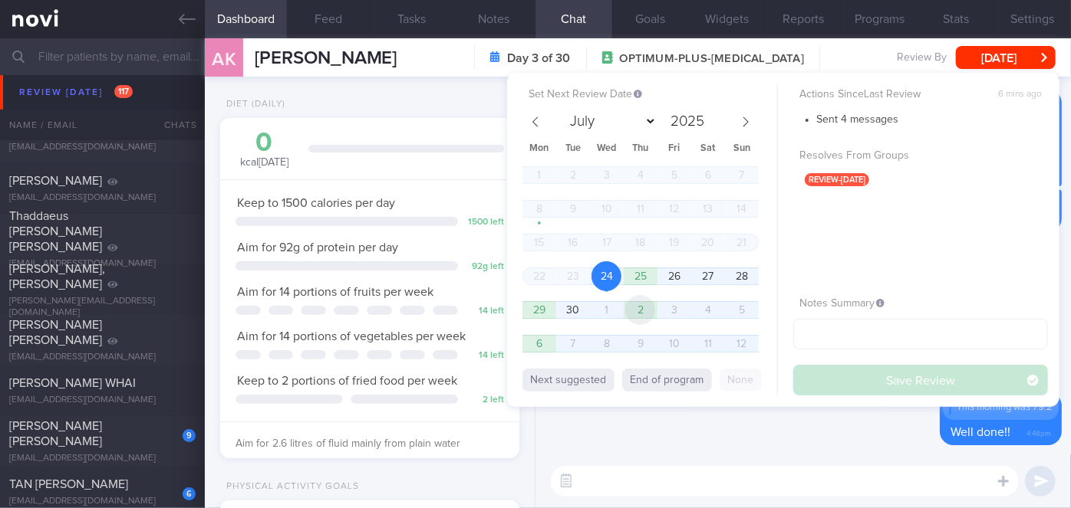
click at [638, 311] on span "2" at bounding box center [640, 310] width 30 height 30
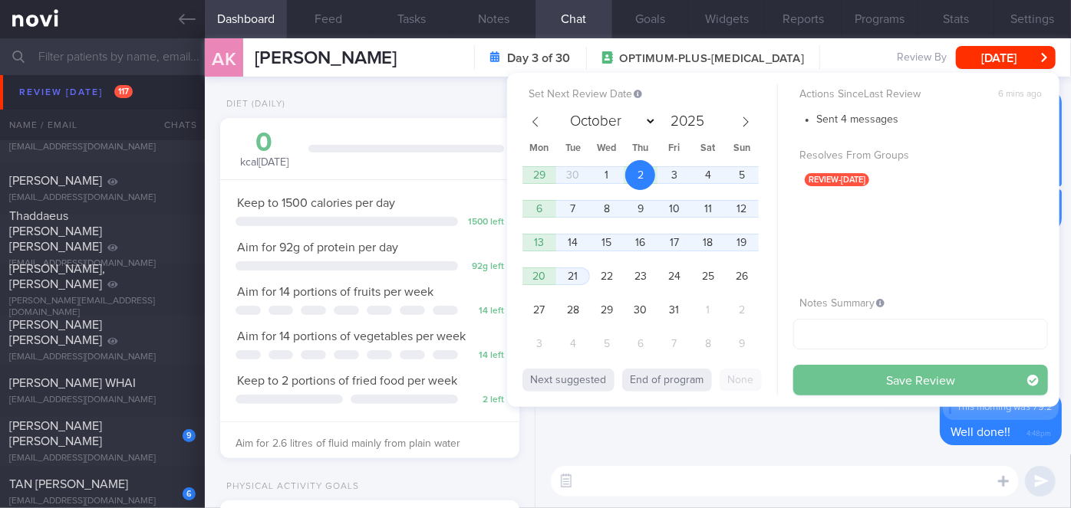
click at [955, 383] on button "Save Review" at bounding box center [920, 380] width 255 height 31
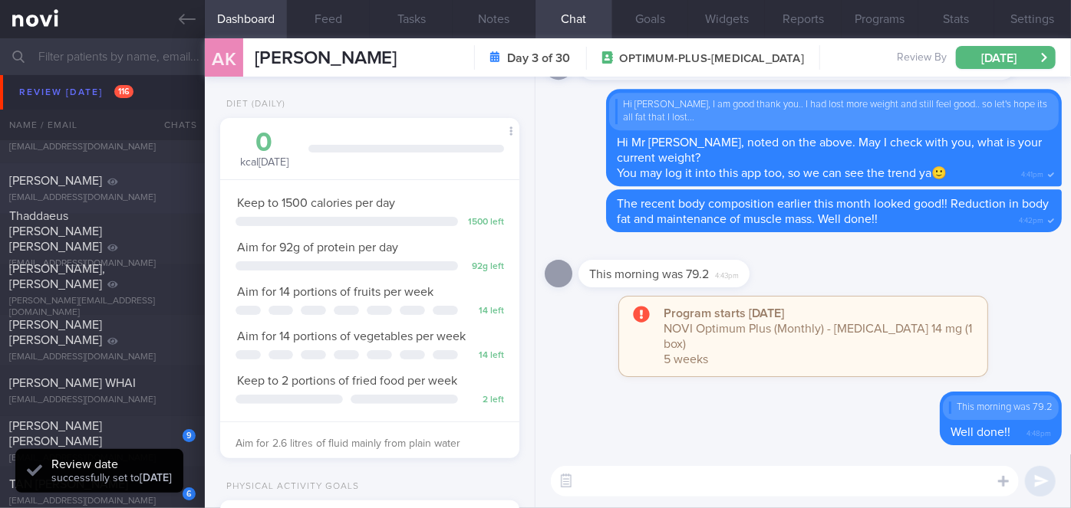
click at [90, 189] on div "[PERSON_NAME] [EMAIL_ADDRESS][DOMAIN_NAME]" at bounding box center [102, 188] width 205 height 31
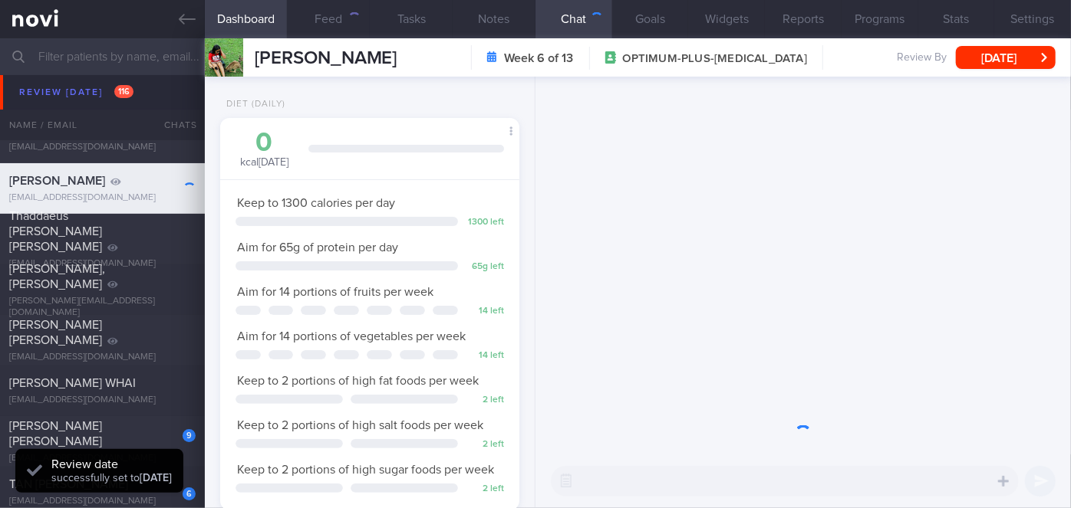
scroll to position [152, 262]
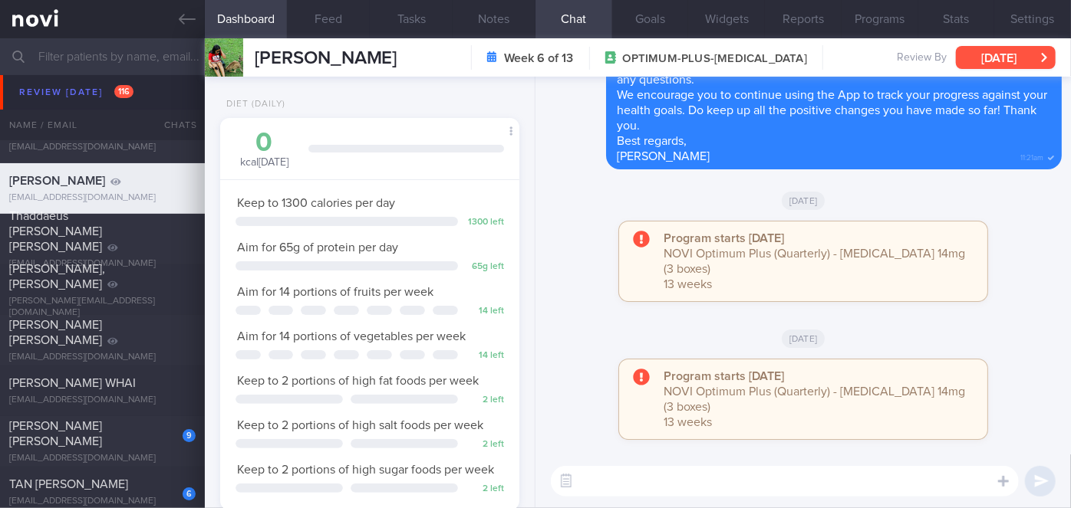
click at [1018, 63] on button "[DATE]" at bounding box center [1006, 57] width 100 height 23
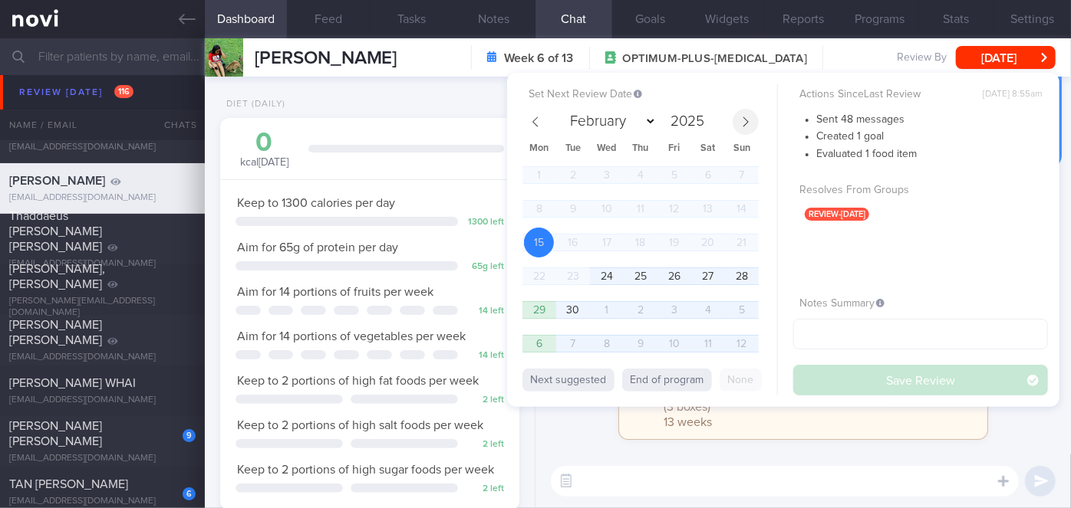
click at [746, 124] on icon at bounding box center [745, 122] width 11 height 11
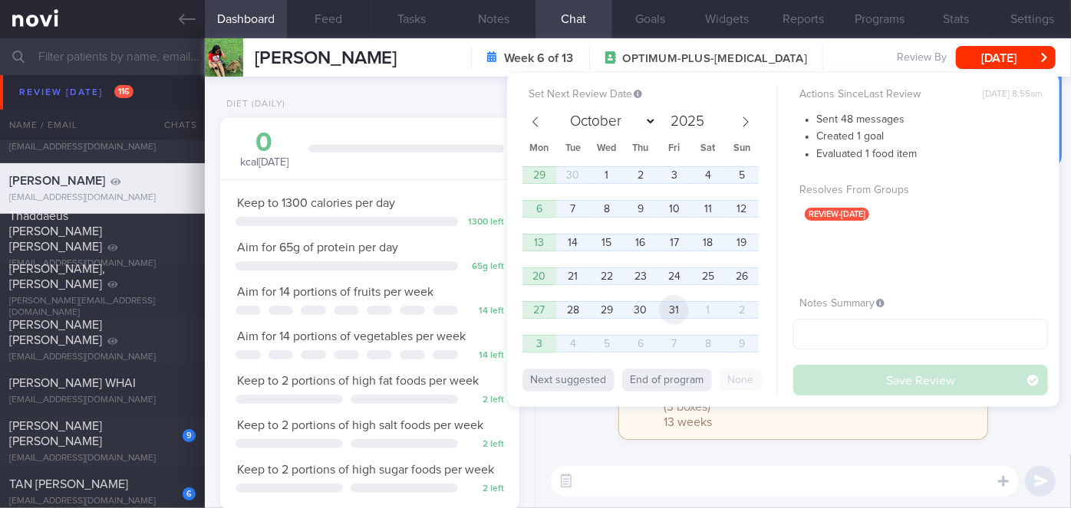
click at [665, 310] on span "31" at bounding box center [674, 310] width 30 height 30
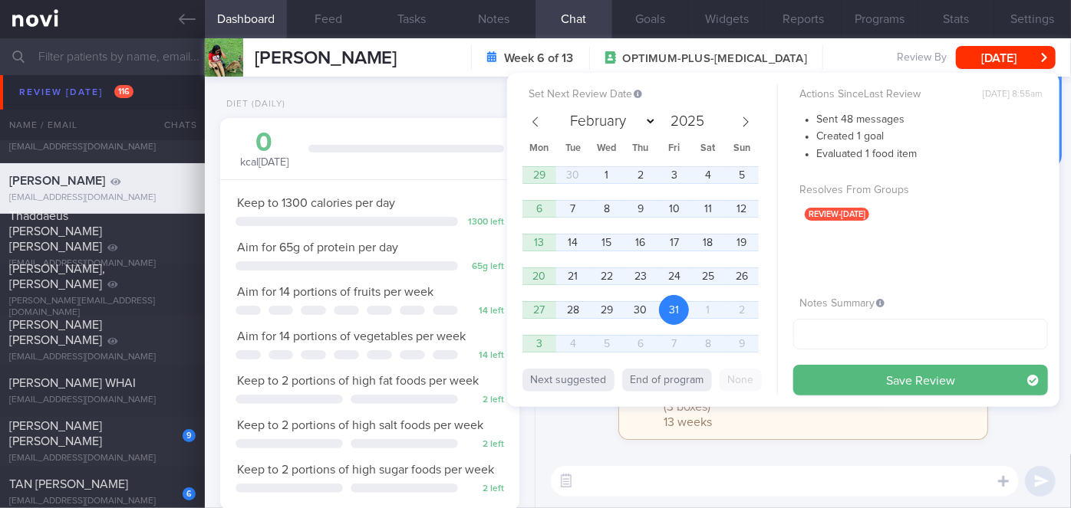
click at [856, 377] on button "Save Review" at bounding box center [920, 380] width 255 height 31
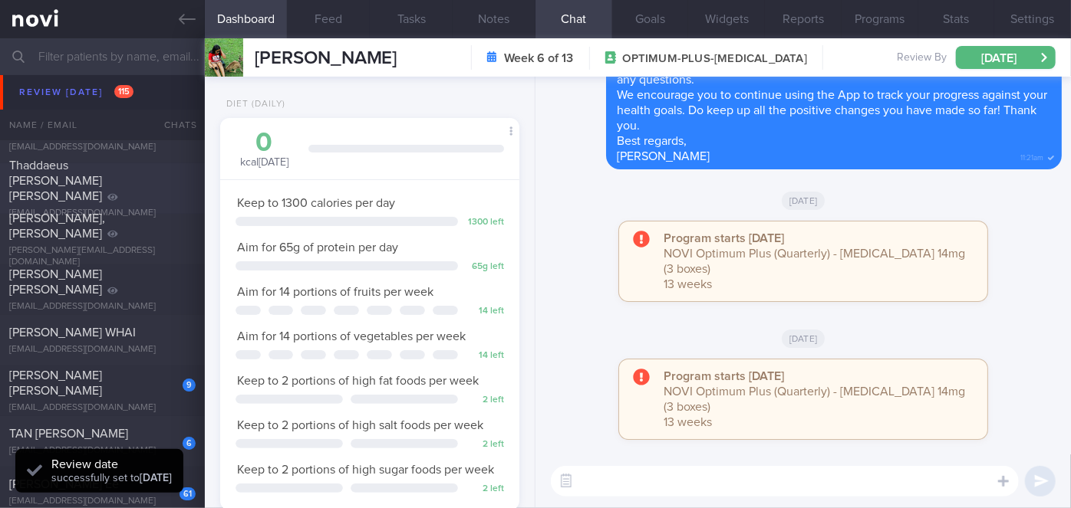
click at [155, 192] on div "Thaddaeus [PERSON_NAME] [PERSON_NAME]" at bounding box center [100, 181] width 183 height 46
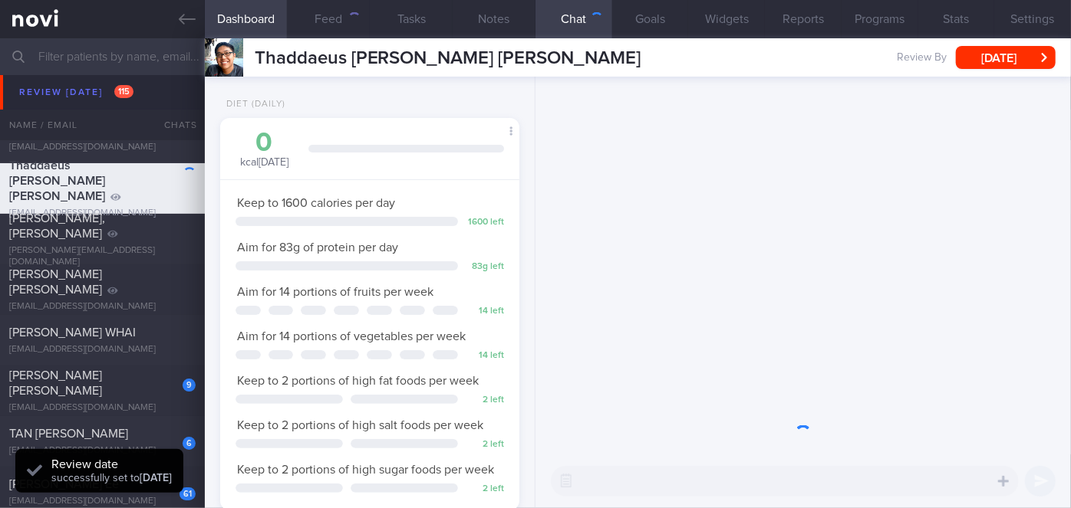
scroll to position [152, 262]
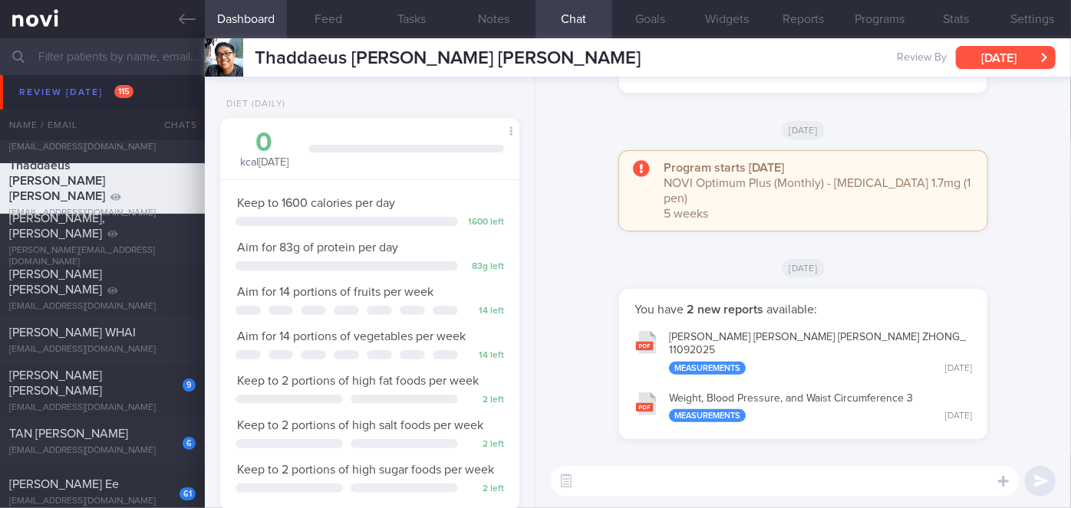
click at [999, 60] on button "[DATE]" at bounding box center [1006, 57] width 100 height 23
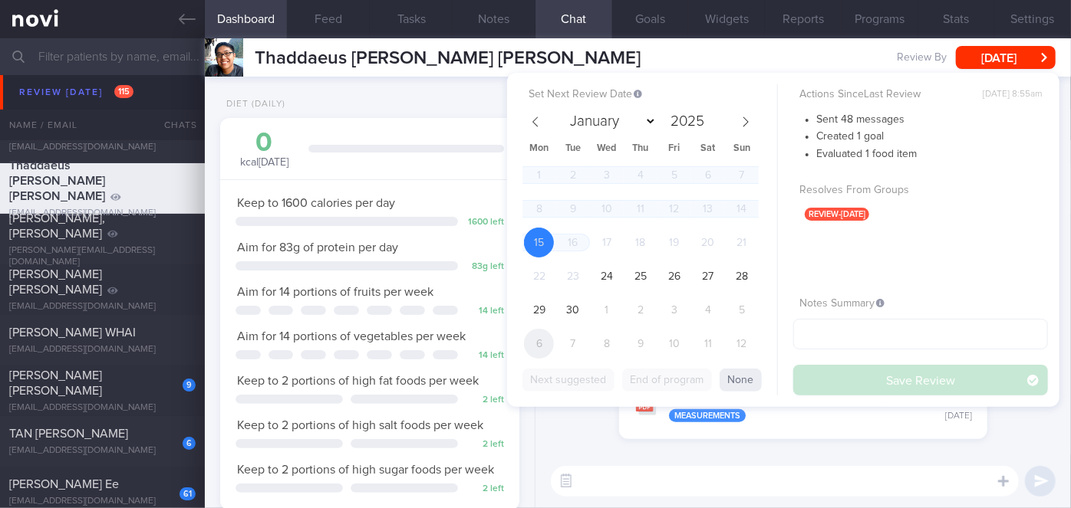
click at [538, 344] on span "6" at bounding box center [539, 344] width 30 height 30
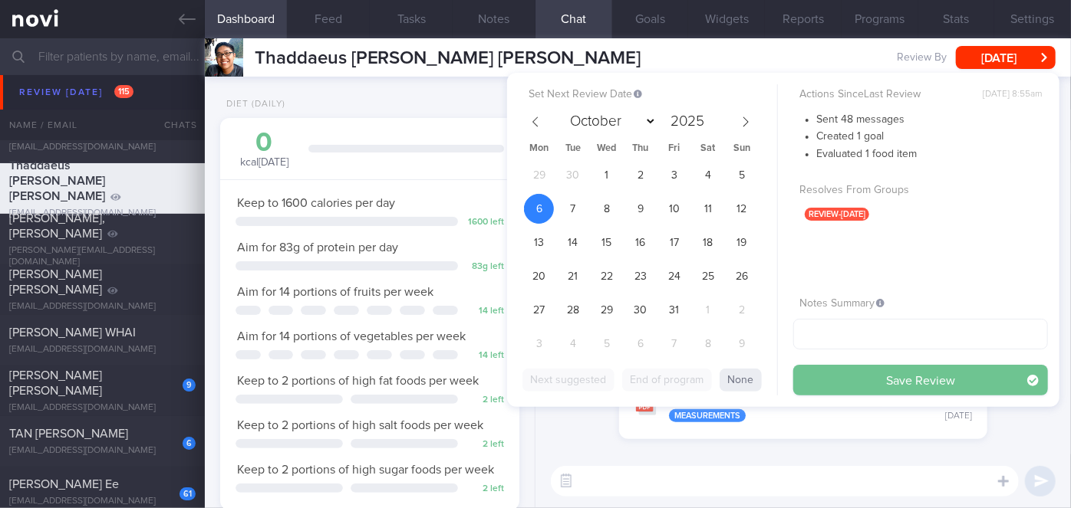
click at [883, 386] on button "Save Review" at bounding box center [920, 380] width 255 height 31
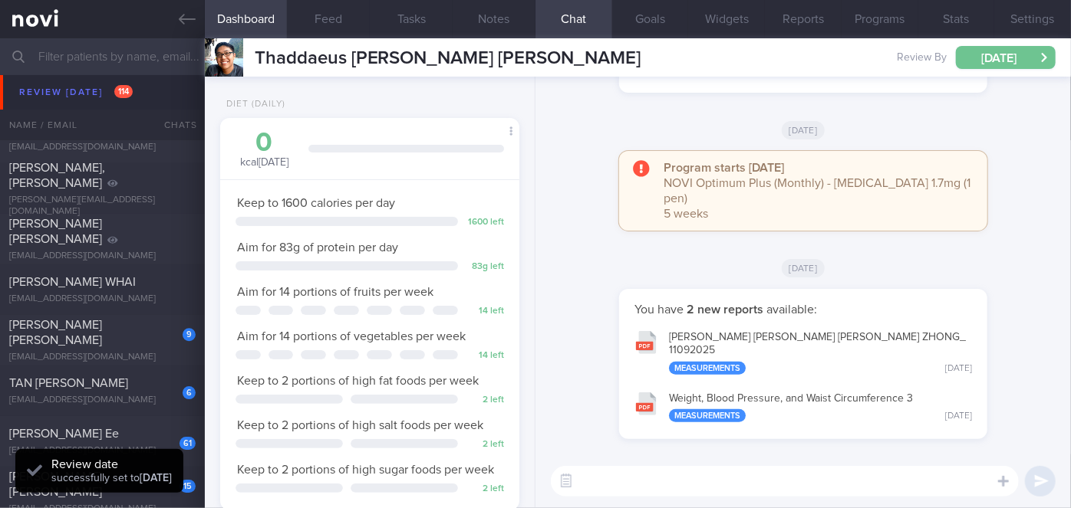
click at [1017, 61] on button "[DATE]" at bounding box center [1006, 57] width 100 height 23
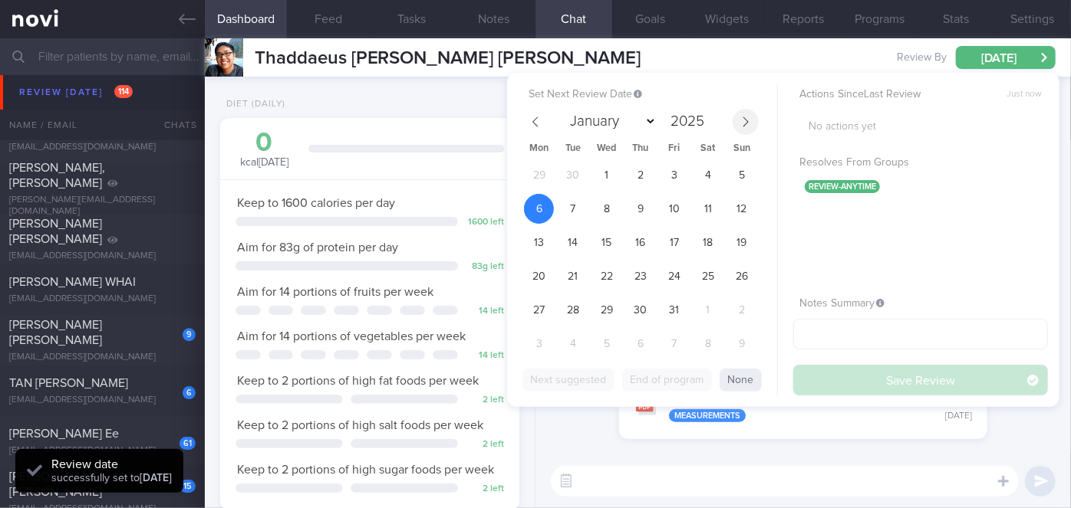
click at [746, 117] on icon at bounding box center [745, 122] width 11 height 11
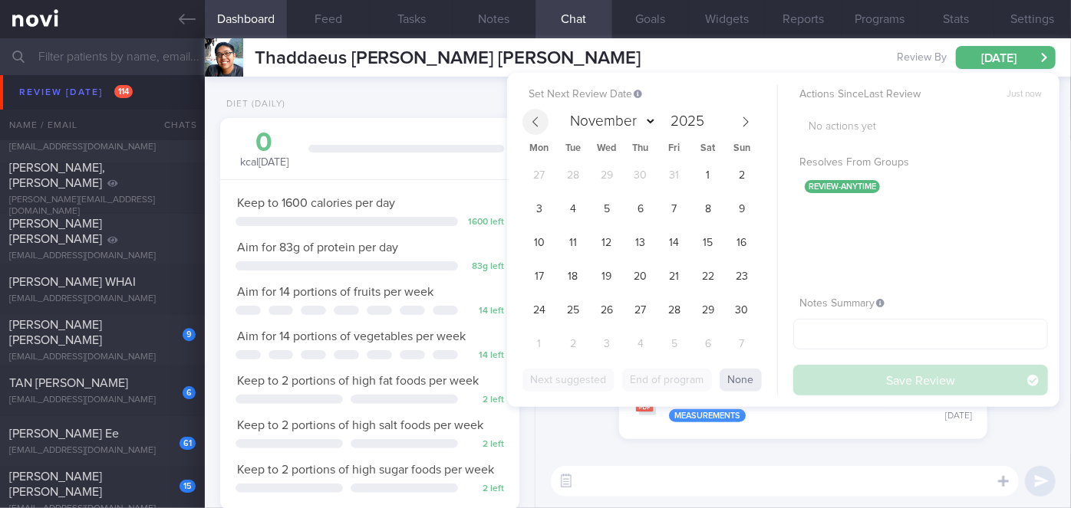
click at [541, 123] on span at bounding box center [535, 122] width 26 height 26
click at [674, 306] on span "31" at bounding box center [674, 310] width 30 height 30
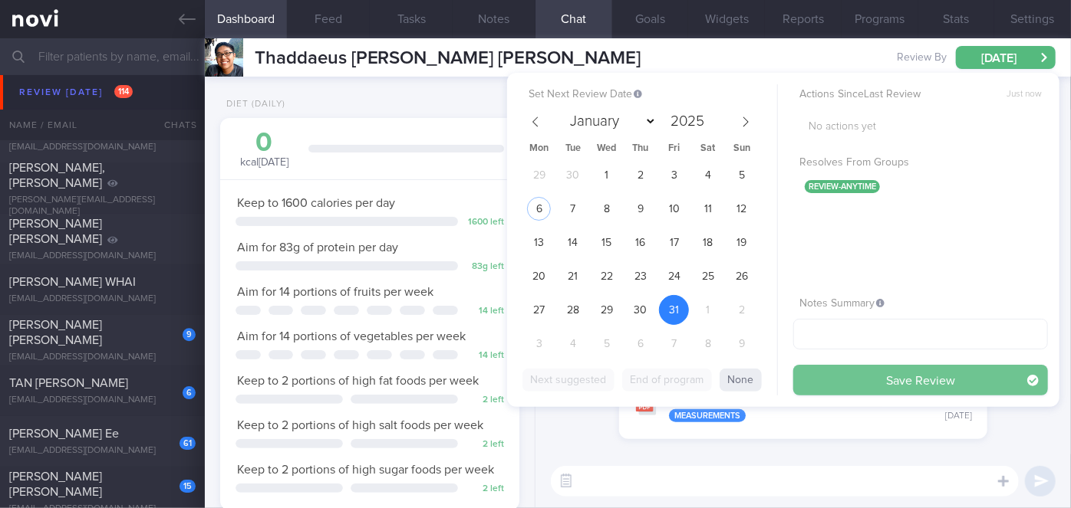
drag, startPoint x: 837, startPoint y: 377, endPoint x: 676, endPoint y: 357, distance: 162.9
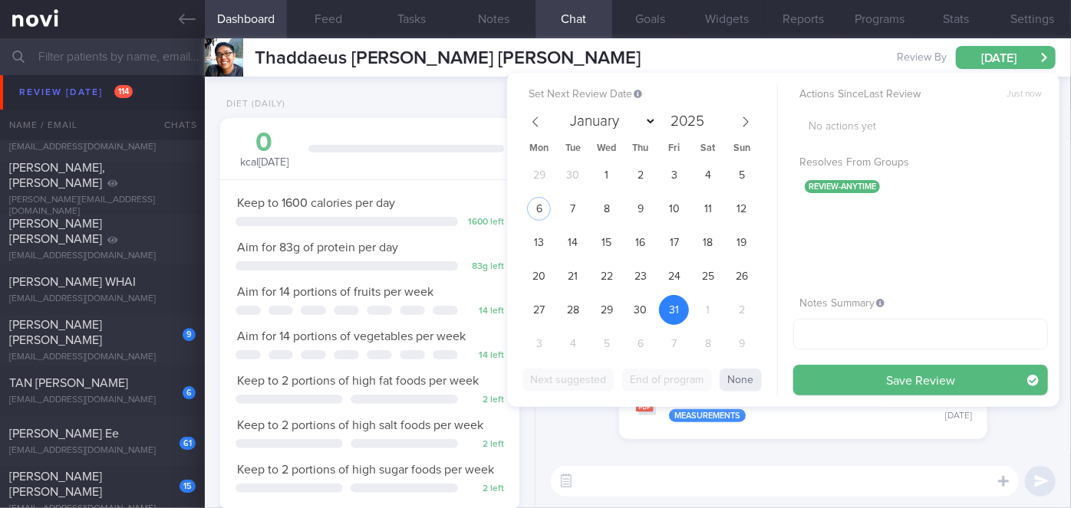
click at [834, 377] on button "Save Review" at bounding box center [920, 380] width 255 height 31
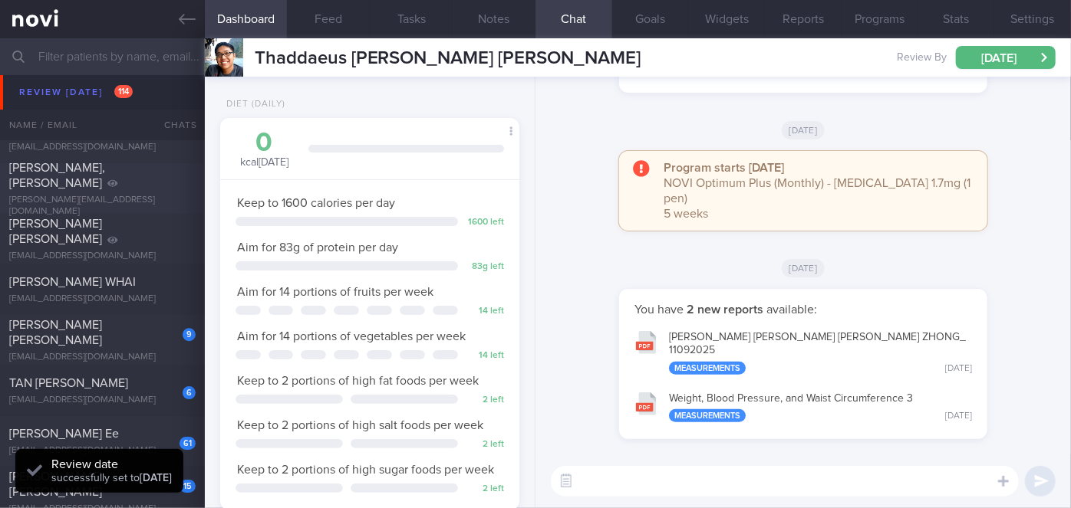
click at [105, 179] on span "[PERSON_NAME], [PERSON_NAME]" at bounding box center [57, 176] width 96 height 28
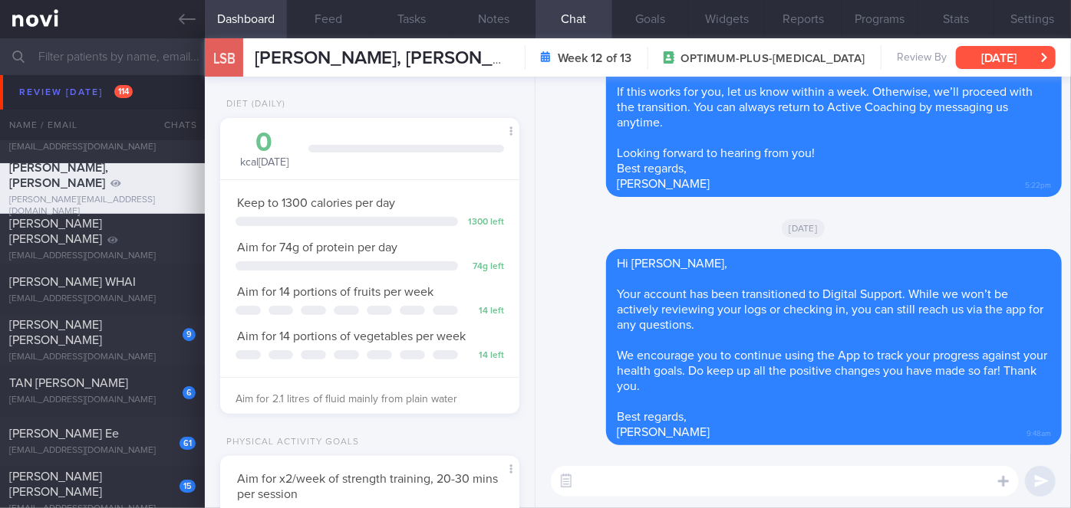
click at [1019, 57] on button "[DATE]" at bounding box center [1006, 57] width 100 height 23
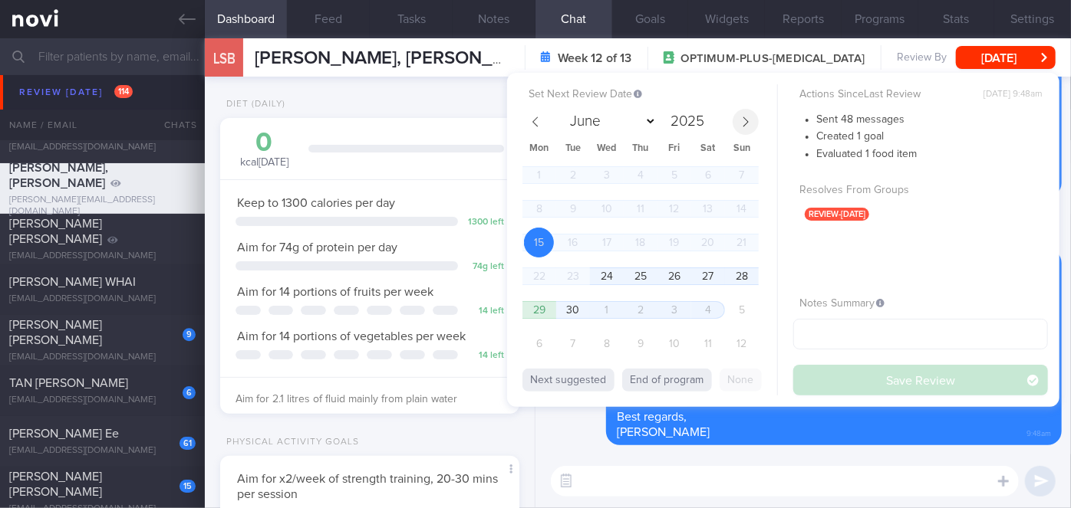
click at [744, 131] on span at bounding box center [745, 122] width 26 height 26
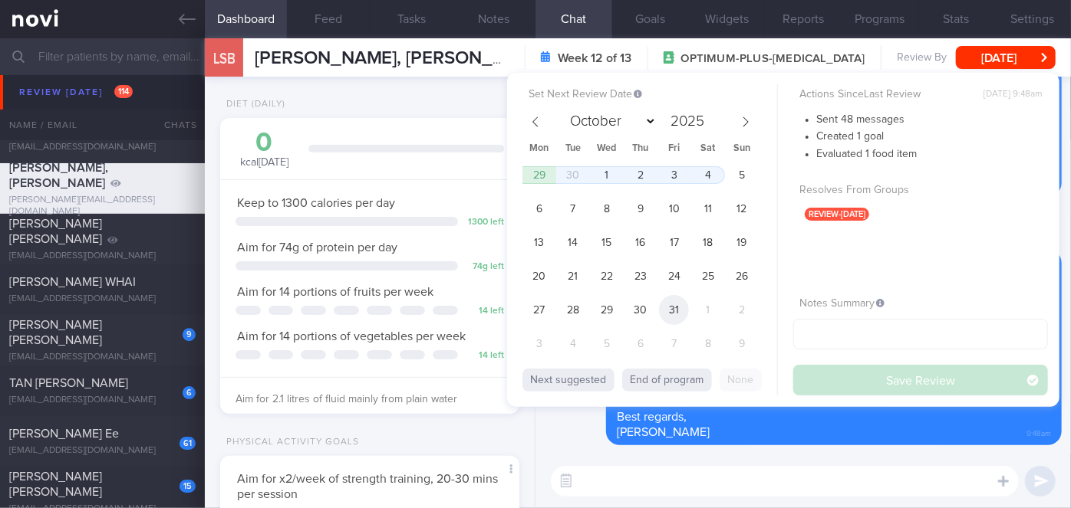
click at [679, 308] on span "31" at bounding box center [674, 310] width 30 height 30
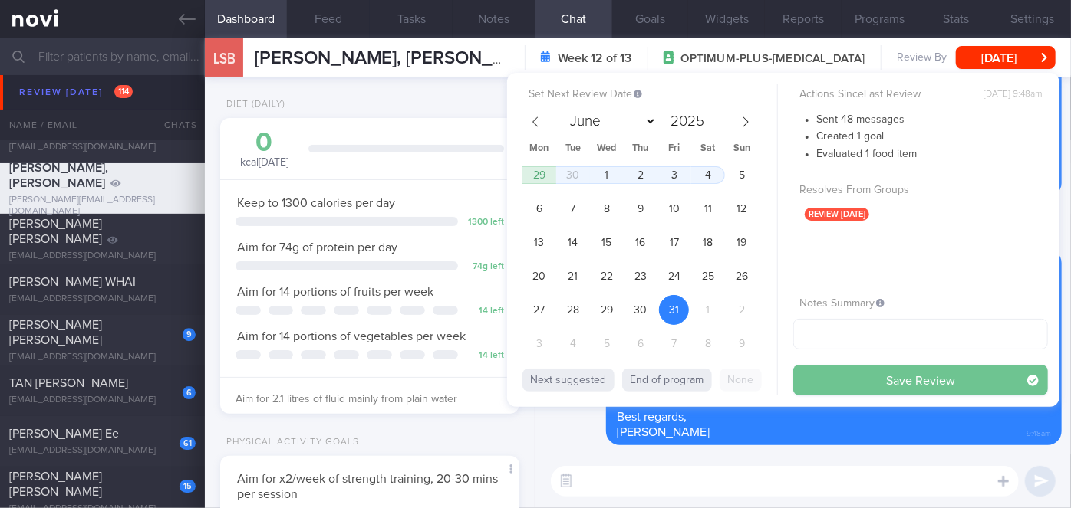
click at [832, 379] on button "Save Review" at bounding box center [920, 380] width 255 height 31
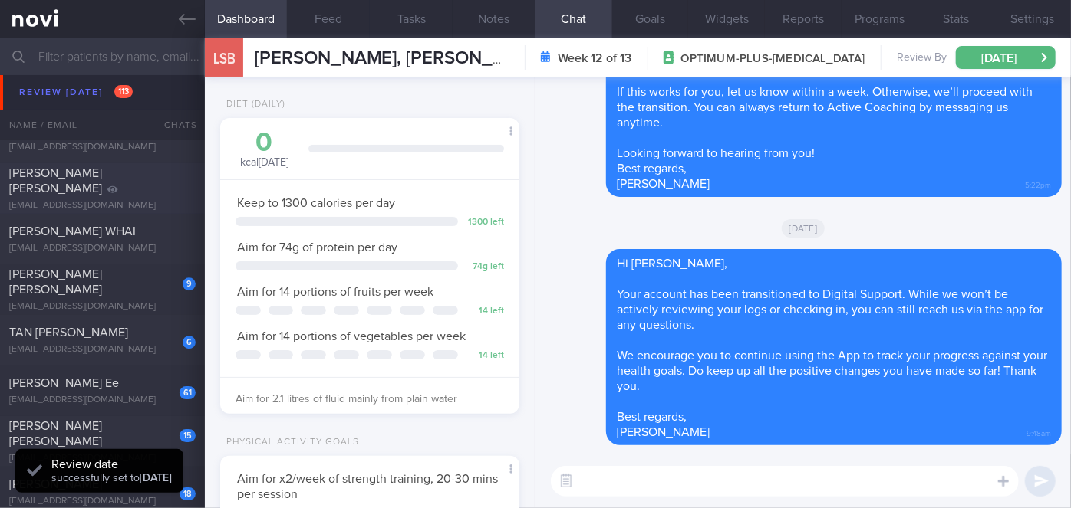
click at [139, 182] on div "[PERSON_NAME] [PERSON_NAME]" at bounding box center [100, 181] width 183 height 31
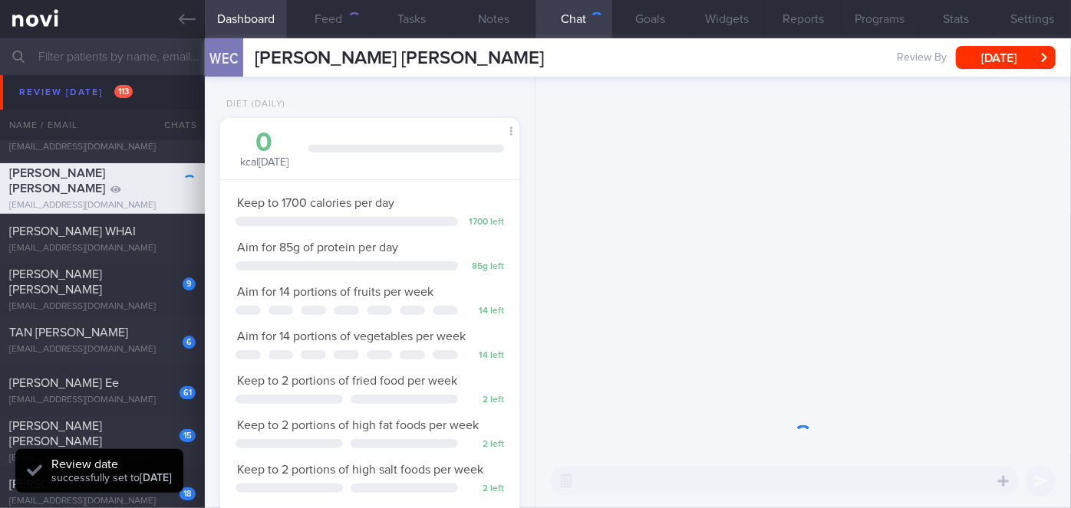
scroll to position [130, 262]
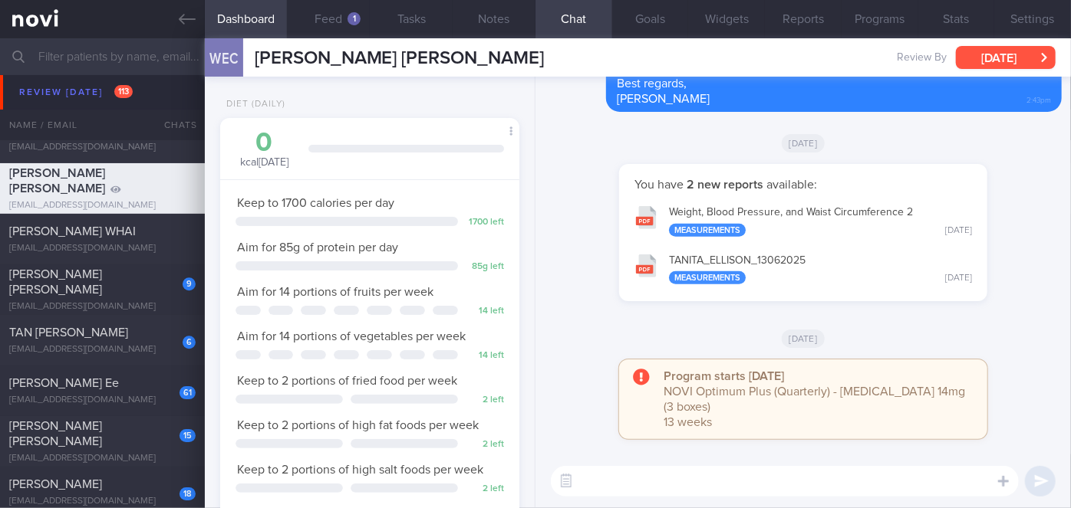
click at [1015, 48] on button "[DATE]" at bounding box center [1006, 57] width 100 height 23
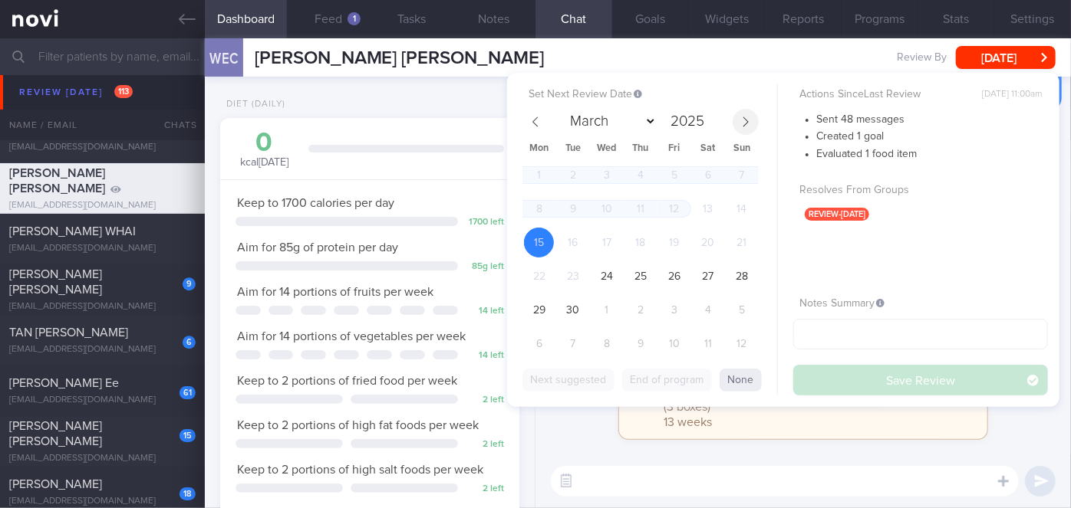
click at [747, 113] on span at bounding box center [745, 122] width 26 height 26
click at [650, 306] on span "30" at bounding box center [640, 310] width 30 height 30
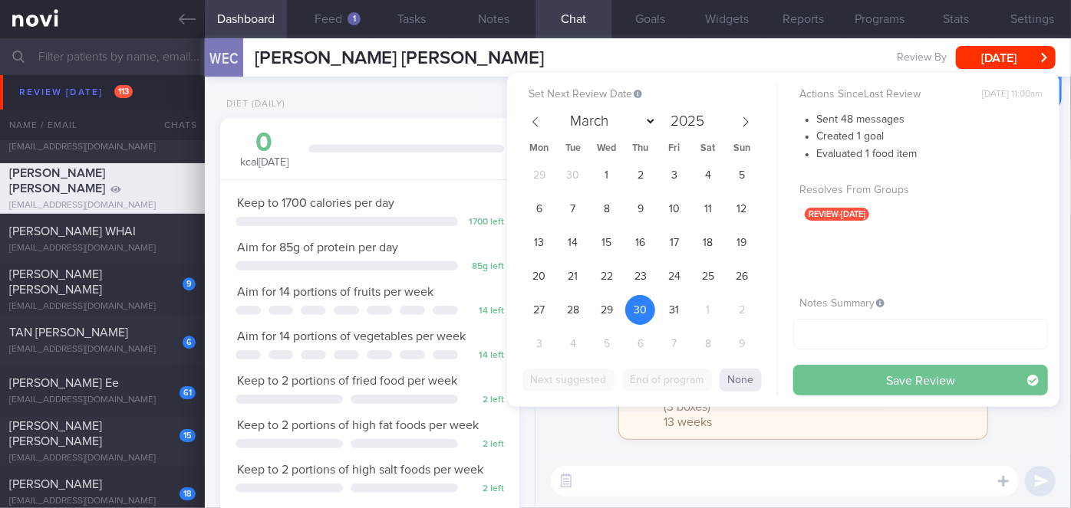
click at [898, 376] on button "Save Review" at bounding box center [920, 380] width 255 height 31
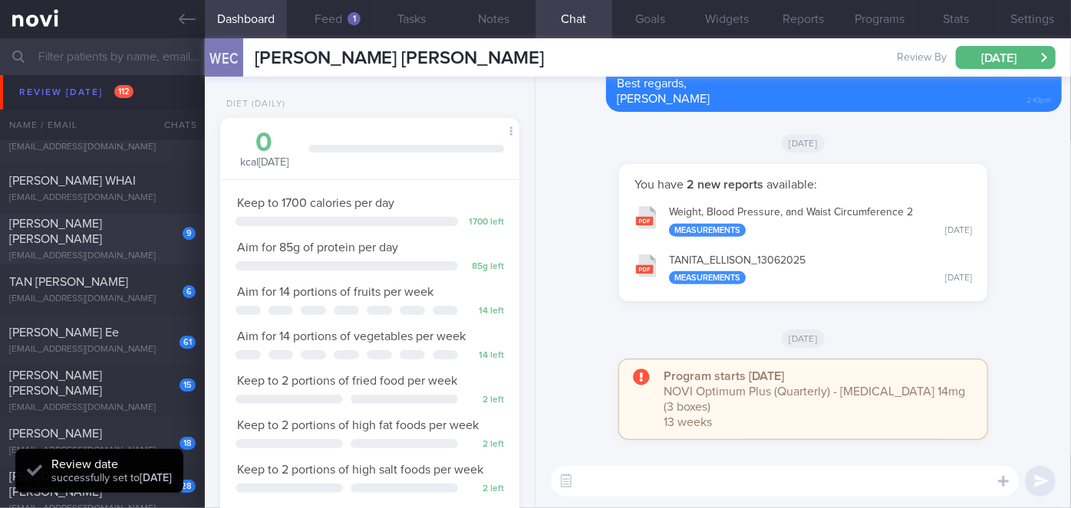
click at [100, 235] on span "[PERSON_NAME] [PERSON_NAME]" at bounding box center [55, 232] width 93 height 28
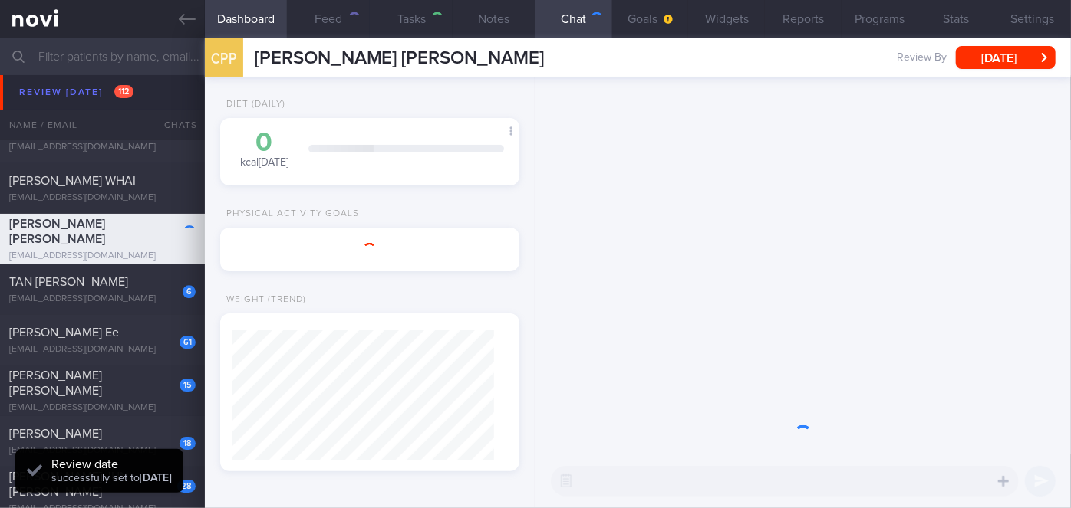
select select "8"
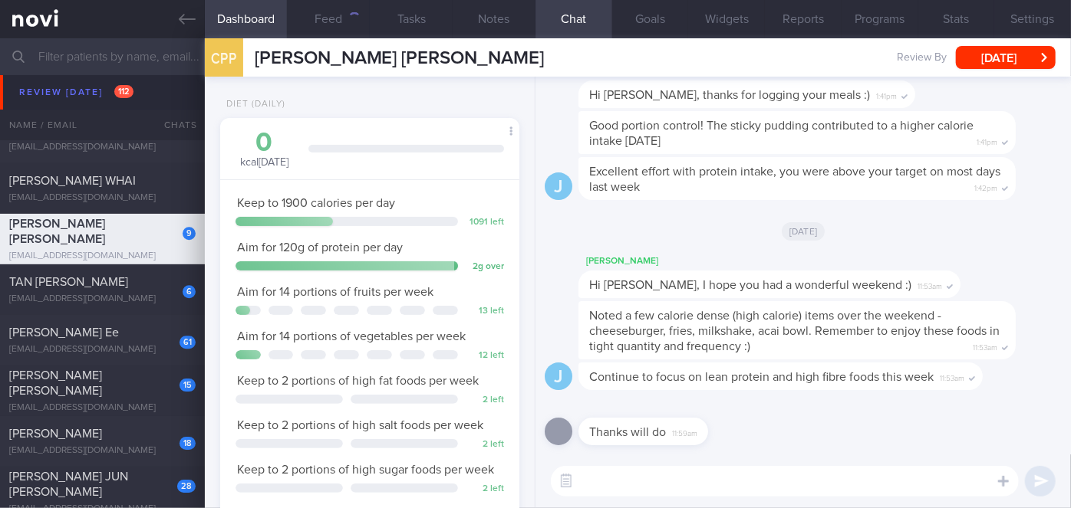
click at [685, 477] on textarea at bounding box center [785, 481] width 468 height 31
paste textarea "Hi [PERSON_NAME], good morning. I wanted to let you know I am back from my leav…"
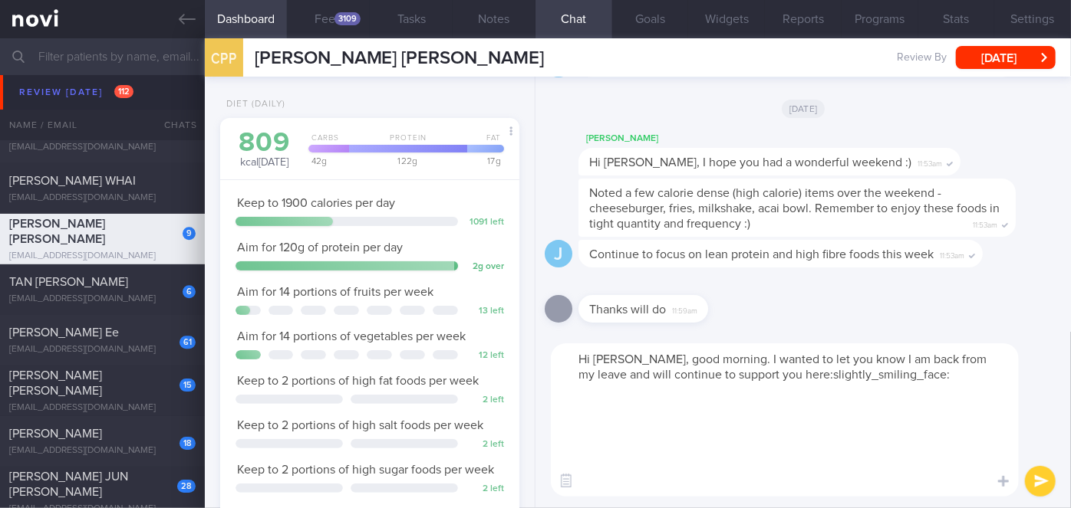
drag, startPoint x: 653, startPoint y: 484, endPoint x: 587, endPoint y: 395, distance: 111.2
click at [587, 395] on textarea "Hi [PERSON_NAME], good morning. I wanted to let you know I am back from my leav…" at bounding box center [785, 420] width 468 height 153
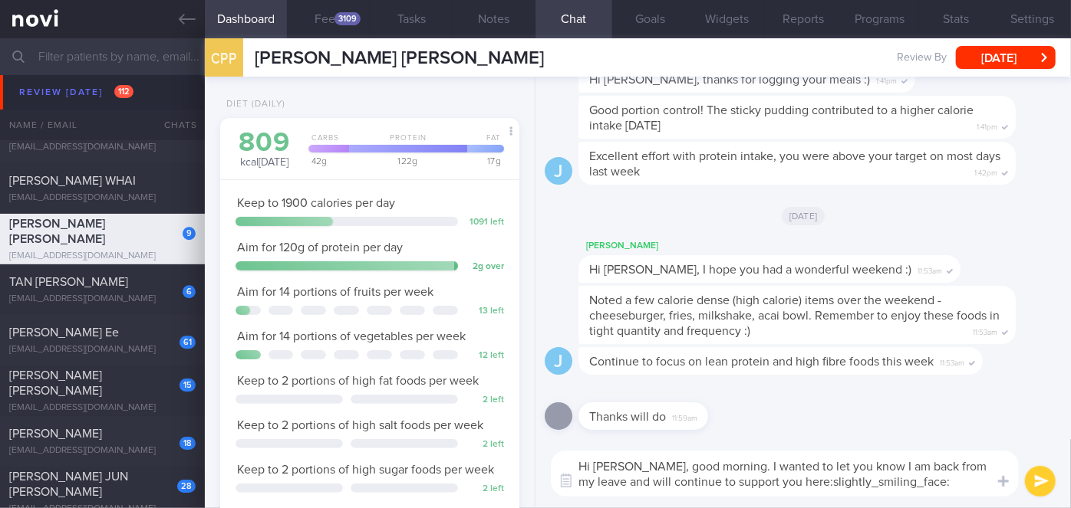
drag, startPoint x: 643, startPoint y: 462, endPoint x: 609, endPoint y: 460, distance: 34.5
click at [609, 460] on textarea "Hi [PERSON_NAME], good morning. I wanted to let you know I am back from my leav…" at bounding box center [785, 474] width 468 height 46
drag, startPoint x: 708, startPoint y: 466, endPoint x: 676, endPoint y: 465, distance: 31.5
click at [676, 465] on textarea "Hi [PERSON_NAME], good morning. I wanted to let you know I am back from my leav…" at bounding box center [785, 474] width 468 height 46
drag, startPoint x: 902, startPoint y: 483, endPoint x: 662, endPoint y: 476, distance: 240.1
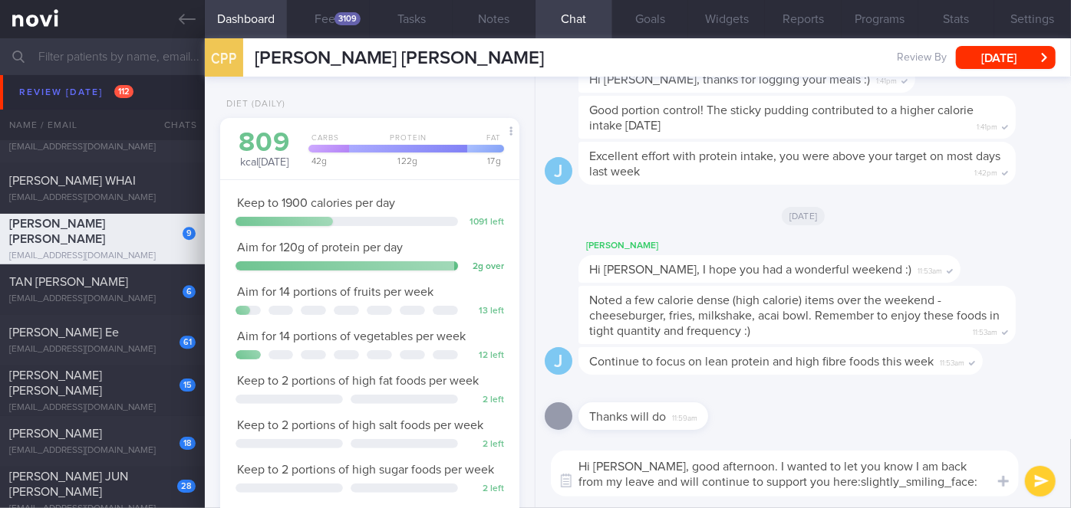
click at [662, 476] on textarea "Hi [PERSON_NAME], good afternoon. I wanted to let you know I am back from my le…" at bounding box center [785, 474] width 468 height 46
type textarea "Hi [PERSON_NAME], good afternoon. I wanted to let you know I am back from my le…"
click at [1037, 481] on button "submit" at bounding box center [1040, 481] width 31 height 31
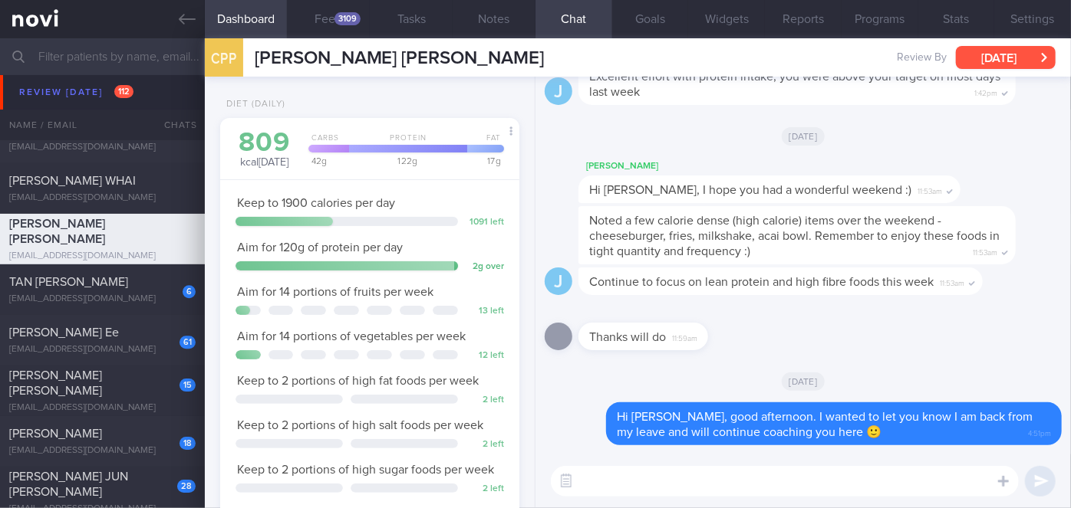
click at [998, 54] on button "[DATE]" at bounding box center [1006, 57] width 100 height 23
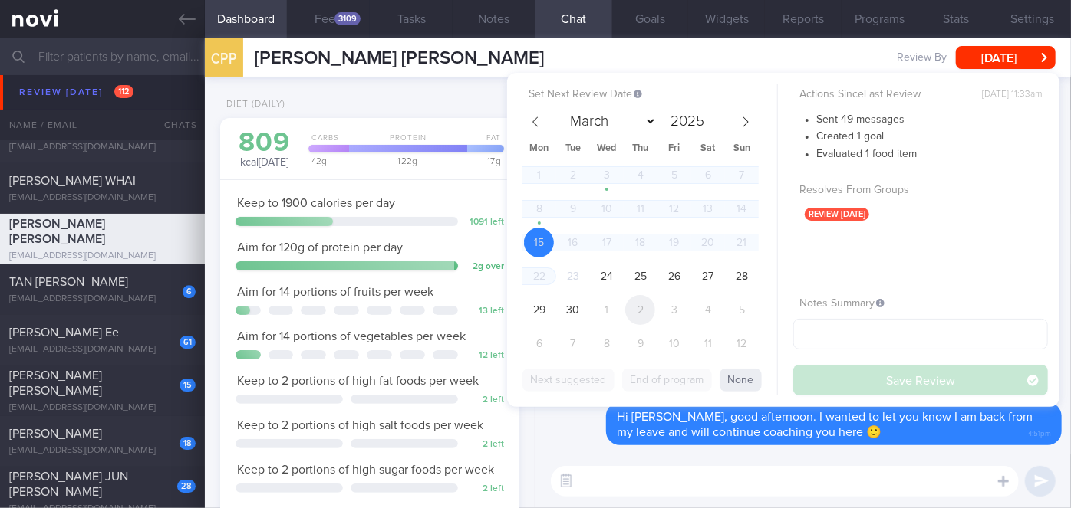
click at [637, 315] on span "2" at bounding box center [640, 310] width 30 height 30
select select "9"
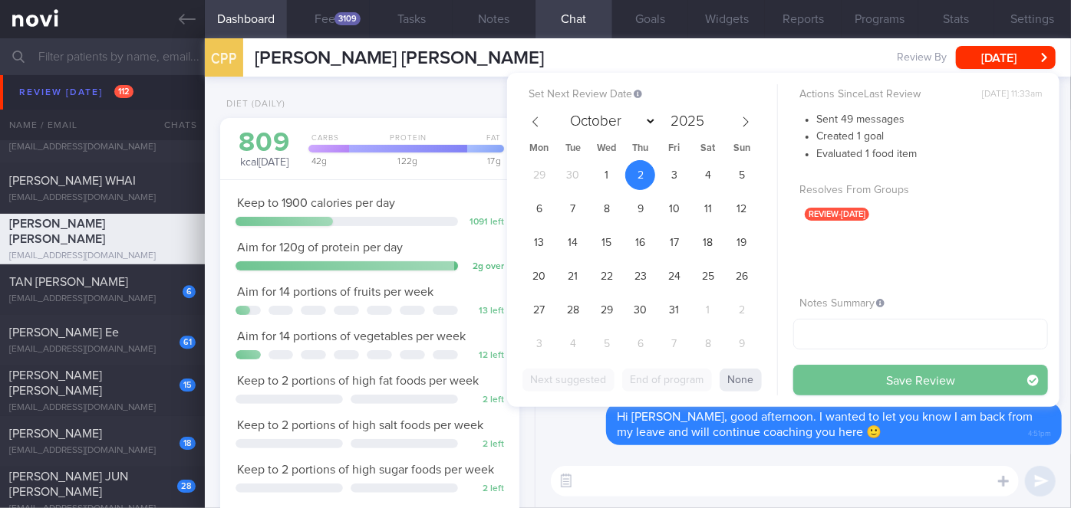
click at [850, 370] on button "Save Review" at bounding box center [920, 380] width 255 height 31
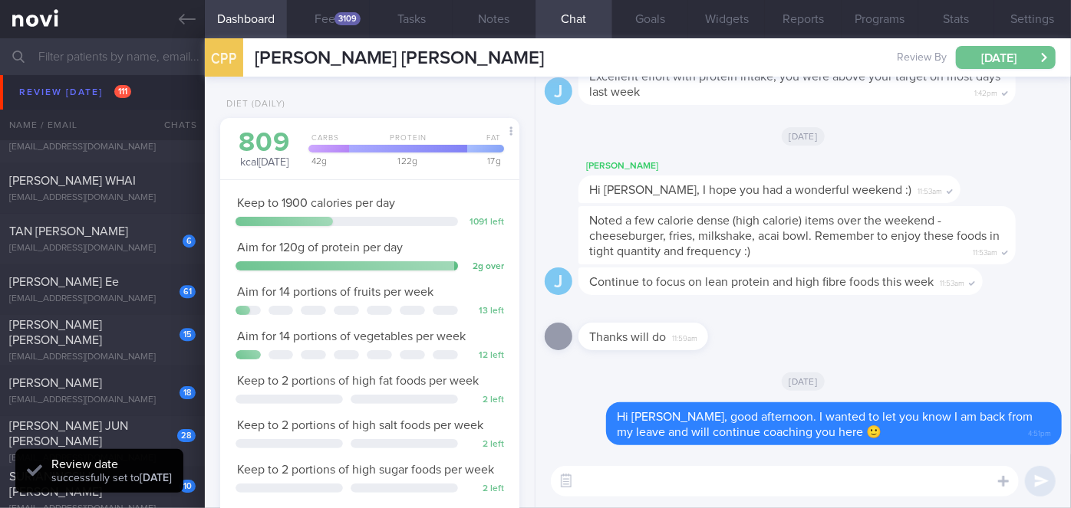
click at [988, 61] on button "[DATE]" at bounding box center [1006, 57] width 100 height 23
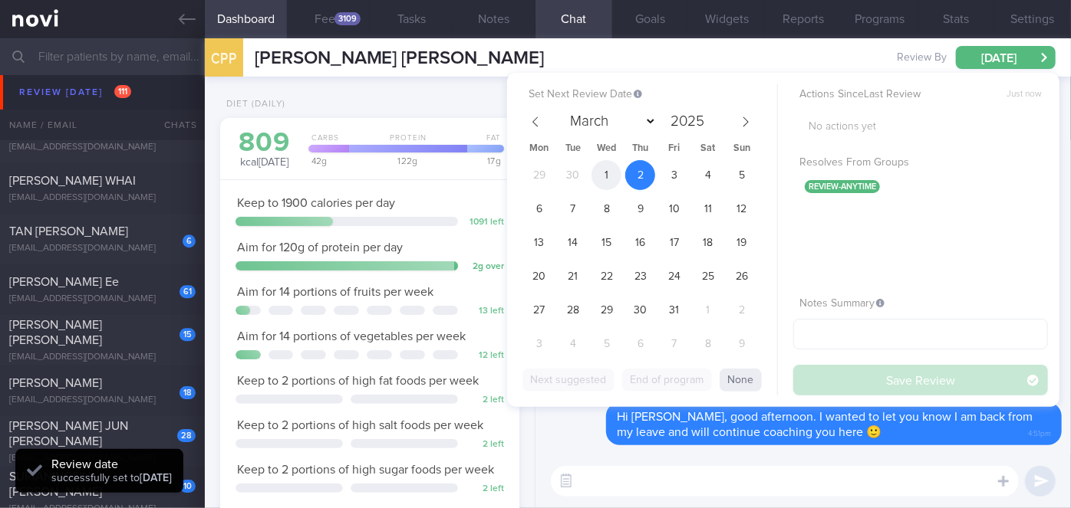
click at [603, 177] on span "1" at bounding box center [606, 175] width 30 height 30
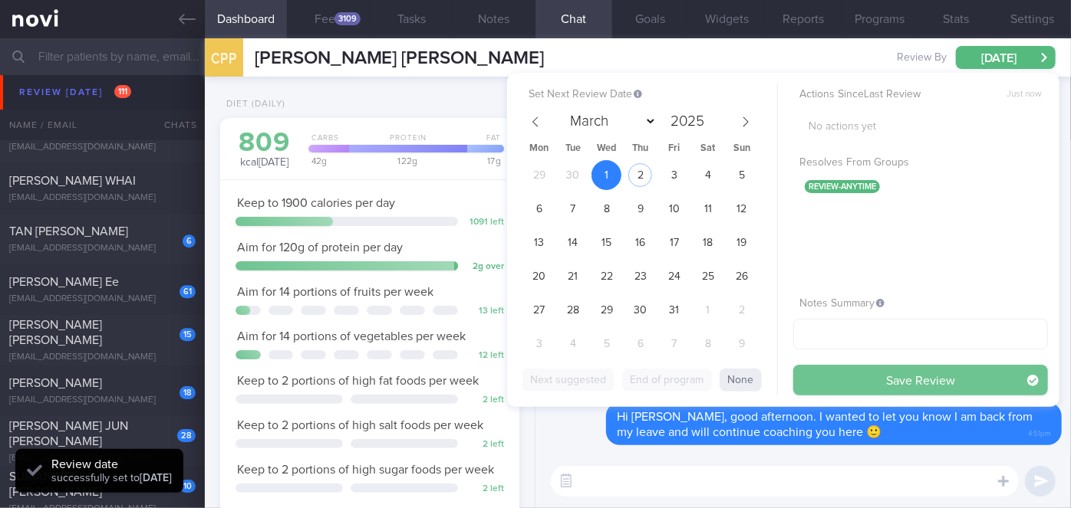
click at [827, 385] on button "Save Review" at bounding box center [920, 380] width 255 height 31
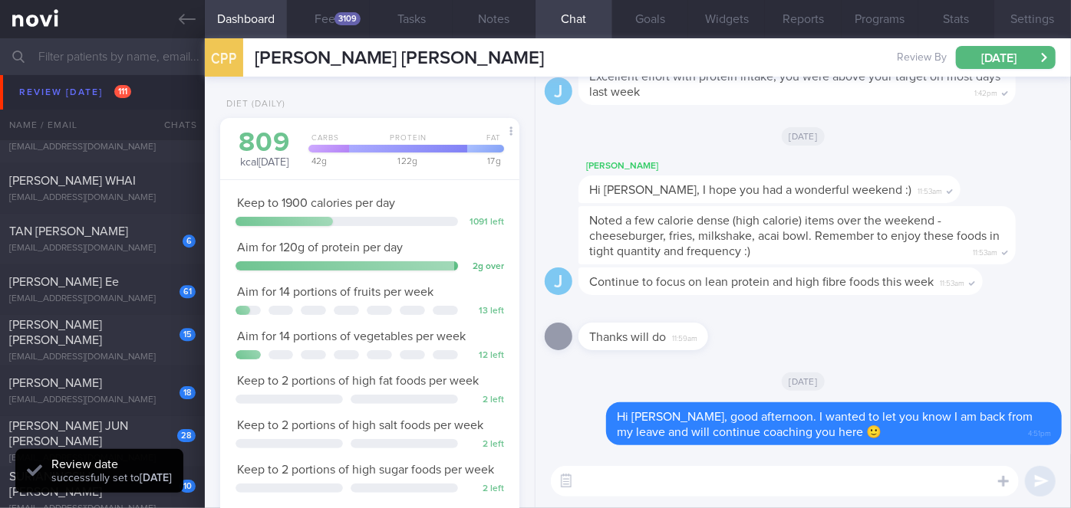
click at [1047, 12] on button "Settings" at bounding box center [1032, 19] width 77 height 38
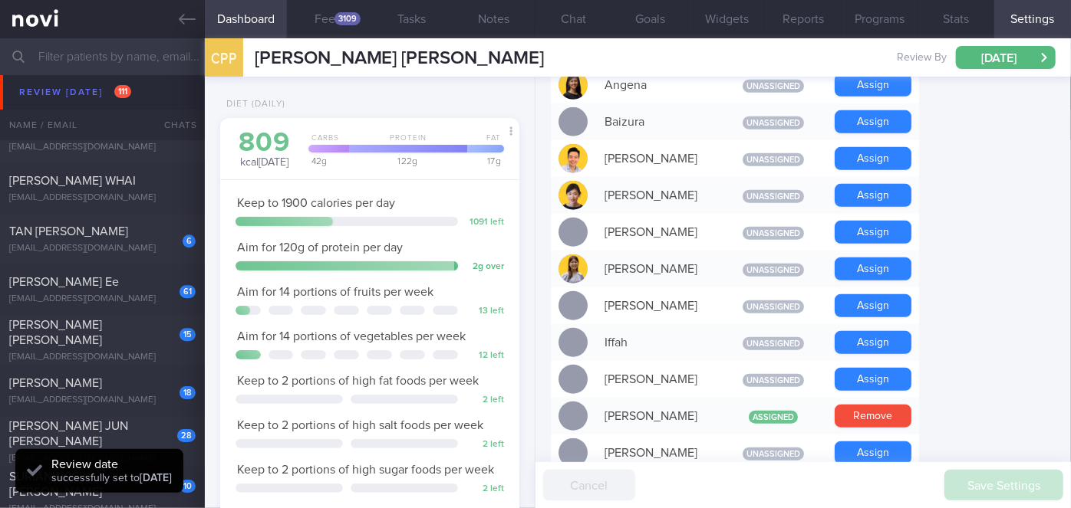
scroll to position [558, 0]
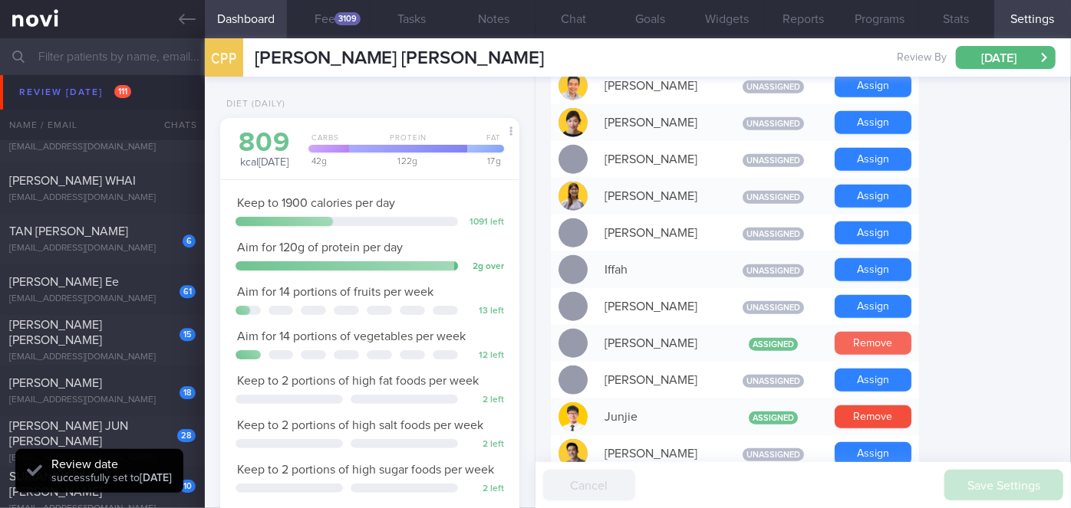
click at [887, 332] on button "Remove" at bounding box center [872, 343] width 77 height 23
click at [562, 21] on button "Chat" at bounding box center [573, 19] width 77 height 38
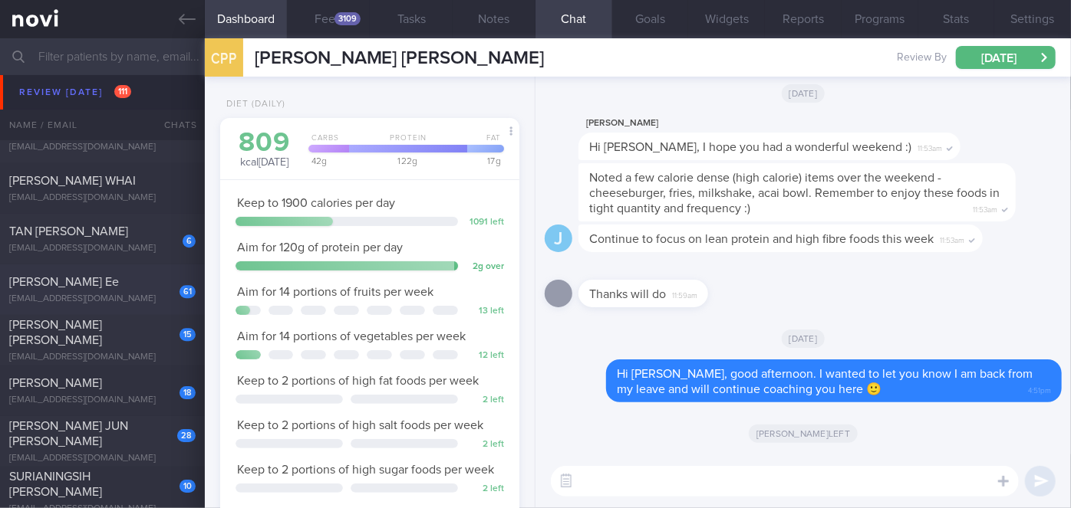
click at [143, 292] on div "61 [PERSON_NAME] Ee [EMAIL_ADDRESS][DOMAIN_NAME]" at bounding box center [102, 290] width 205 height 31
type textarea "Hi [PERSON_NAME], most fruits have very little to no fat except avocados. Fruit…"
select select "8"
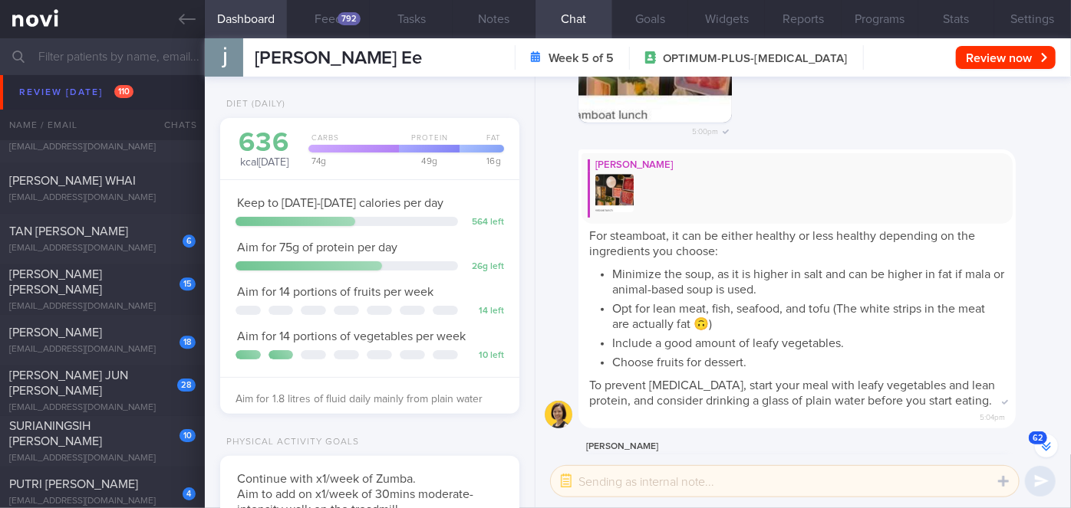
scroll to position [-1514, 0]
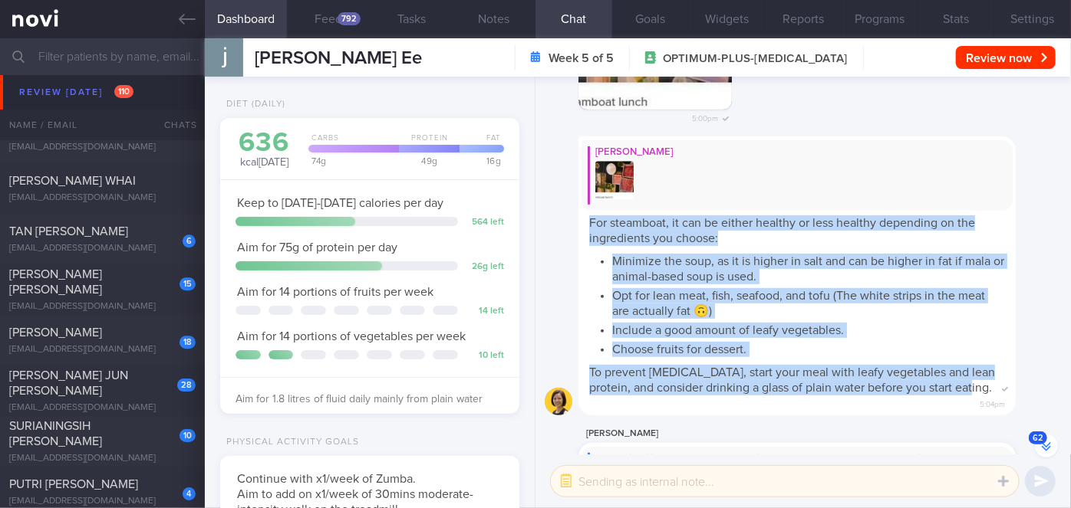
drag, startPoint x: 590, startPoint y: 210, endPoint x: 998, endPoint y: 373, distance: 439.5
click at [998, 373] on div "[PERSON_NAME] For steamboat, it can be either healthy or less healthy depending…" at bounding box center [796, 276] width 437 height 279
copy span "For steamboat, it can be either healthy or less healthy depending on the ingred…"
click at [850, 338] on li "Choose fruits for dessert." at bounding box center [808, 347] width 393 height 19
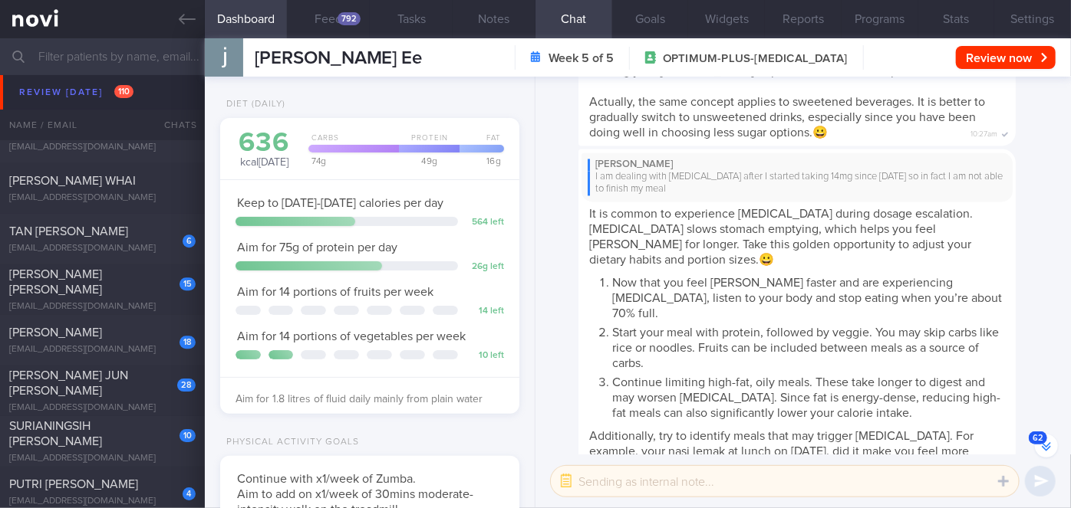
scroll to position [-531, 0]
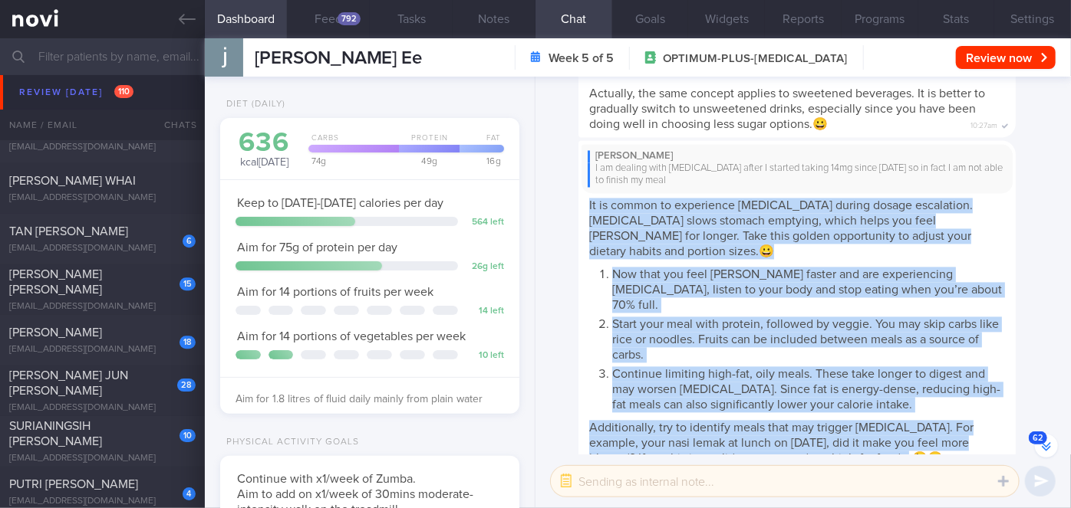
drag, startPoint x: 589, startPoint y: 223, endPoint x: 884, endPoint y: 442, distance: 367.4
click at [884, 442] on span "It is common to experience [MEDICAL_DATA] during dosage escalation. [MEDICAL_DA…" at bounding box center [797, 332] width 416 height 265
copy span "It is common to experience [MEDICAL_DATA] during dosage escalation. [MEDICAL_DA…"
click at [1002, 308] on div "[PERSON_NAME] I am dealing with [MEDICAL_DATA] after I started taking 14mg sinc…" at bounding box center [796, 307] width 437 height 332
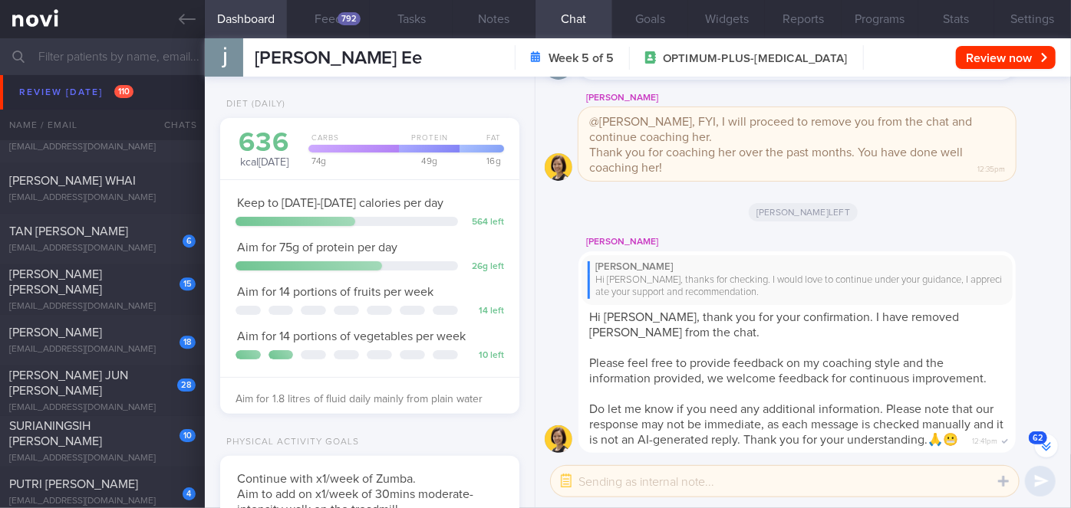
scroll to position [0, 0]
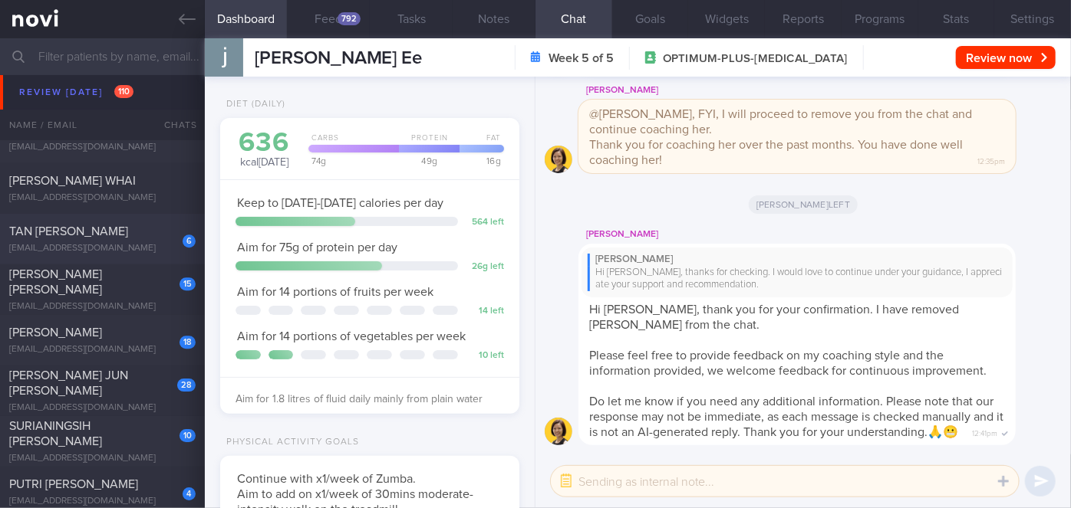
click at [127, 229] on span "TAN [PERSON_NAME]" at bounding box center [68, 231] width 119 height 12
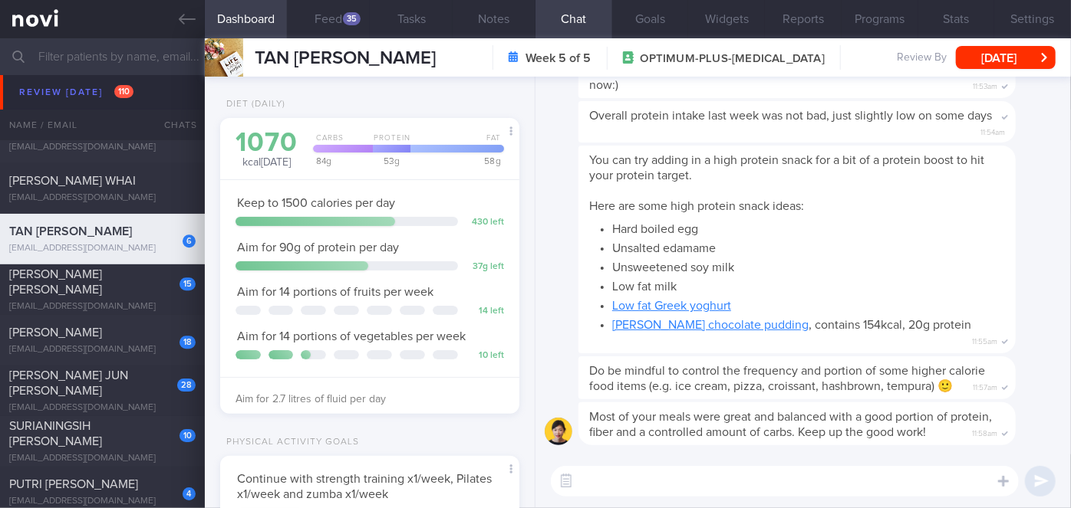
click at [632, 483] on textarea at bounding box center [785, 481] width 468 height 31
paste textarea "It is common to experience [MEDICAL_DATA] during dosage escalation. [MEDICAL_DA…"
type textarea "It is common to experience [MEDICAL_DATA] during dosage escalation. [MEDICAL_DA…"
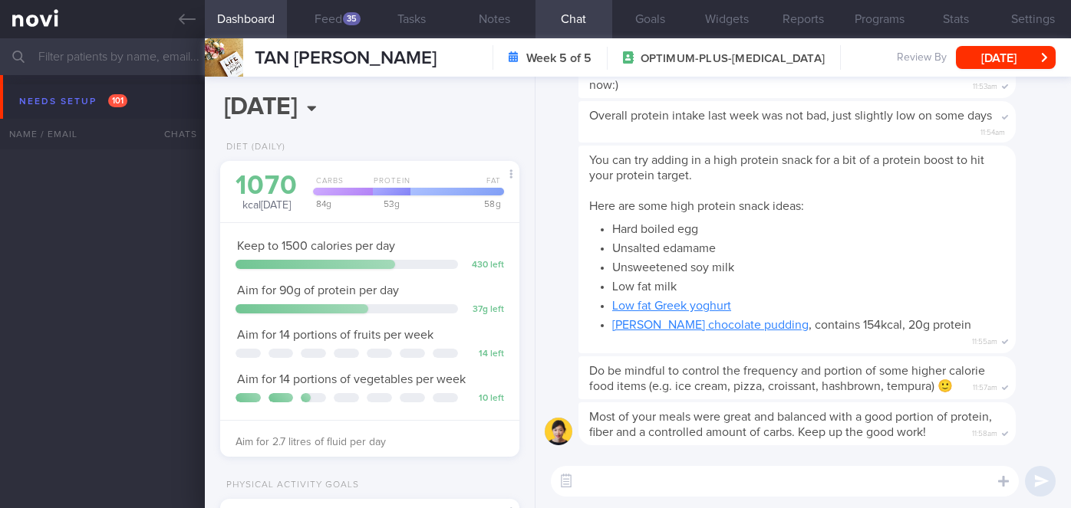
select select "8"
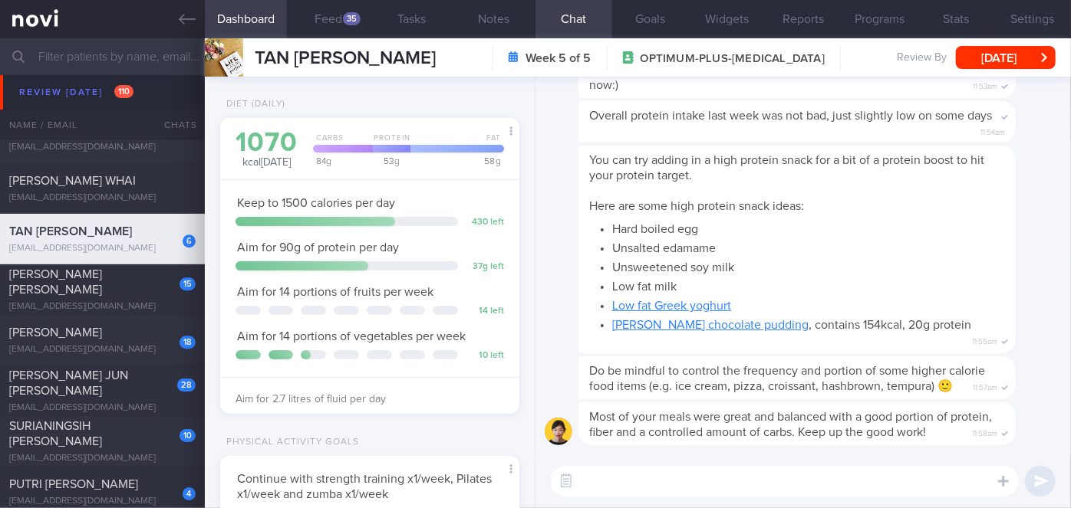
click at [622, 478] on textarea at bounding box center [785, 481] width 468 height 31
paste textarea "Hi [PERSON_NAME], good morning. I wanted to let you know I am back from my leav…"
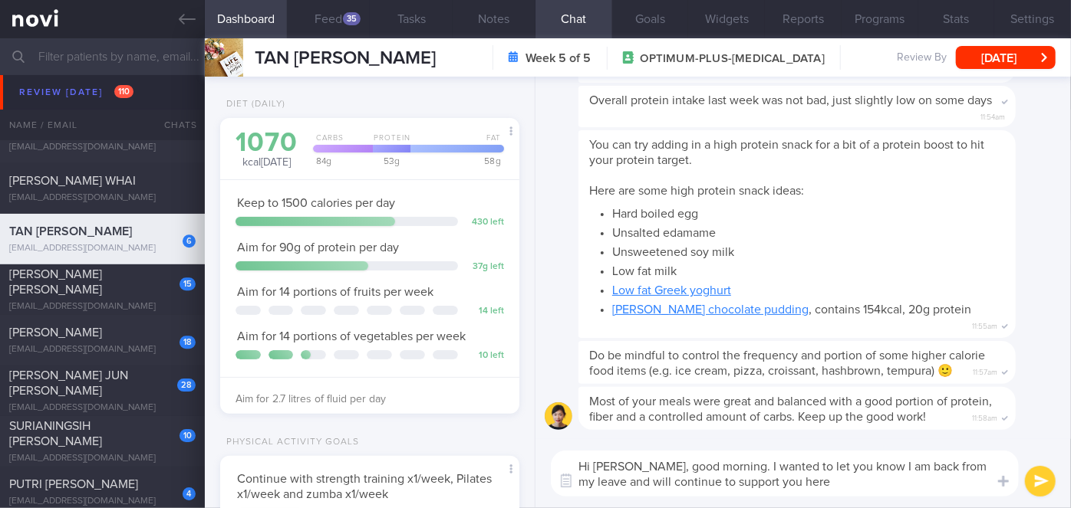
drag, startPoint x: 646, startPoint y: 466, endPoint x: 608, endPoint y: 461, distance: 38.6
click at [608, 461] on textarea "Hi [PERSON_NAME], good morning. I wanted to let you know I am back from my leav…" at bounding box center [785, 474] width 468 height 46
click at [713, 466] on textarea "Hi Abigael, good morning. I wanted to let you know I am back from my leave and …" at bounding box center [785, 474] width 468 height 46
drag, startPoint x: 817, startPoint y: 481, endPoint x: 713, endPoint y: 475, distance: 103.7
click at [712, 479] on textarea "Hi Abigael, good afternoon. I wanted to let you know I am back from my leave an…" at bounding box center [785, 474] width 468 height 46
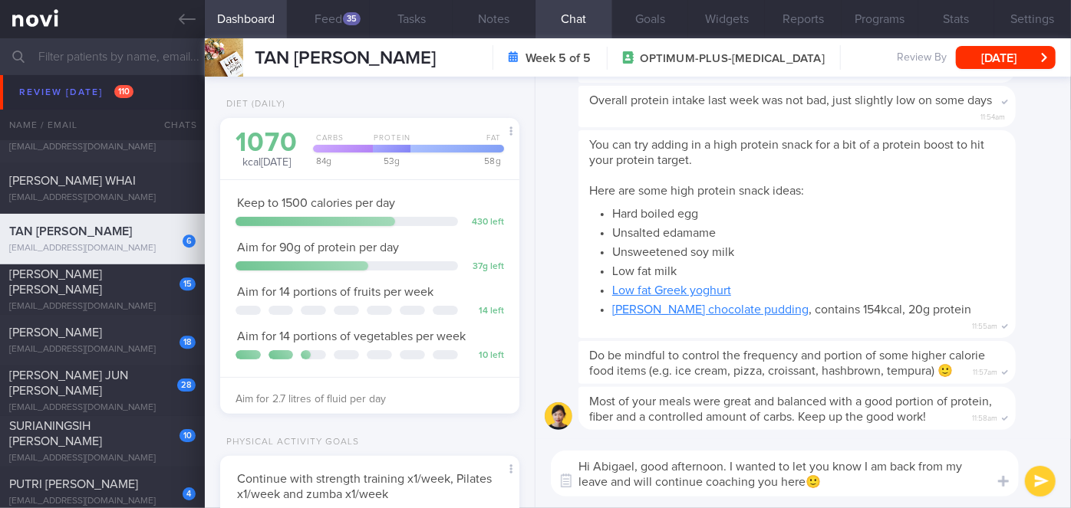
type textarea "Hi Abigael, good afternoon. I wanted to let you know I am back from my leave an…"
click at [1035, 479] on button "submit" at bounding box center [1040, 481] width 31 height 31
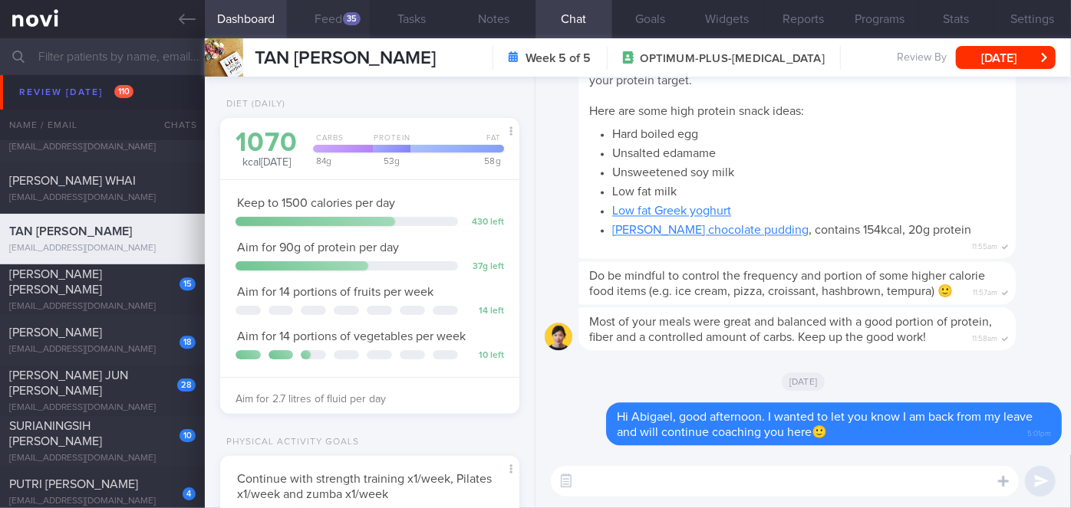
click at [332, 21] on button "Feed 35" at bounding box center [328, 19] width 83 height 38
select select "8"
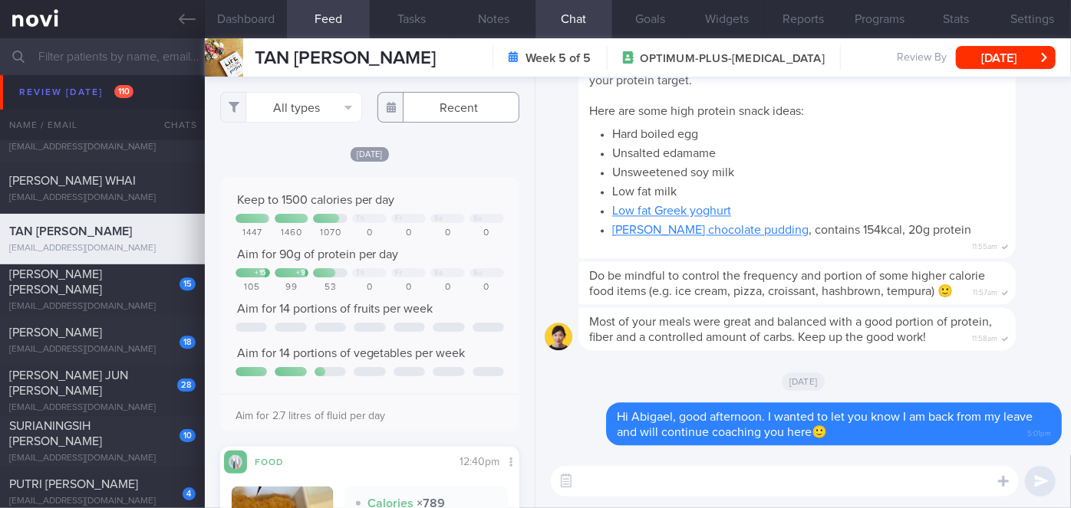
click at [449, 116] on body "You are offline! Some functionality will be unavailable Patients New Users Coac…" at bounding box center [535, 254] width 1071 height 508
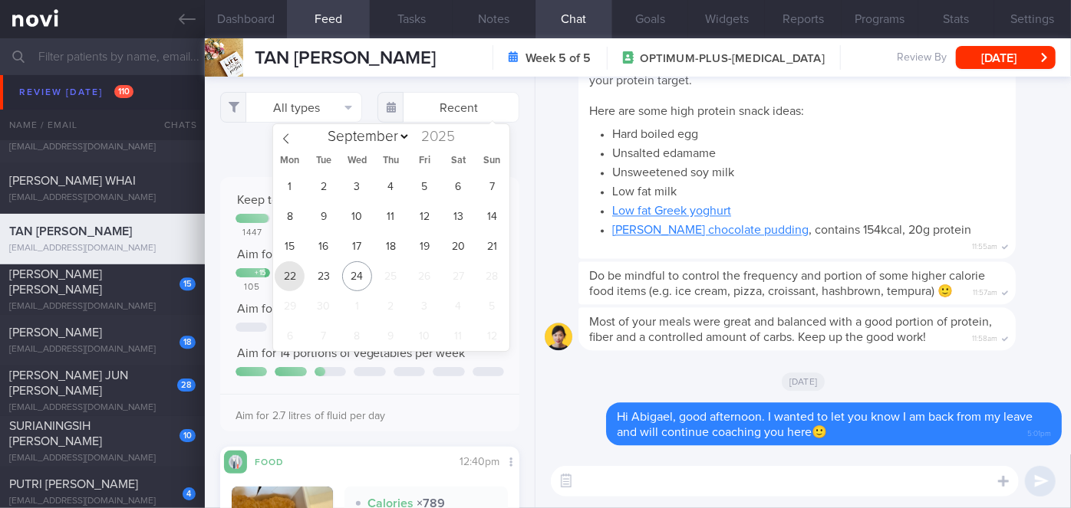
click at [293, 276] on span "22" at bounding box center [290, 277] width 30 height 30
type input "[DATE]"
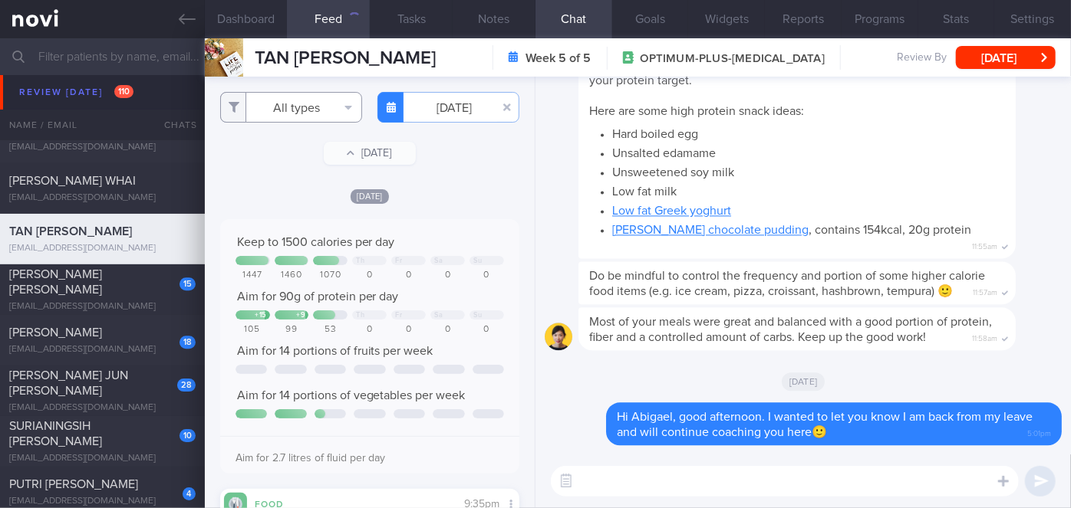
click at [284, 107] on button "All types" at bounding box center [291, 107] width 142 height 31
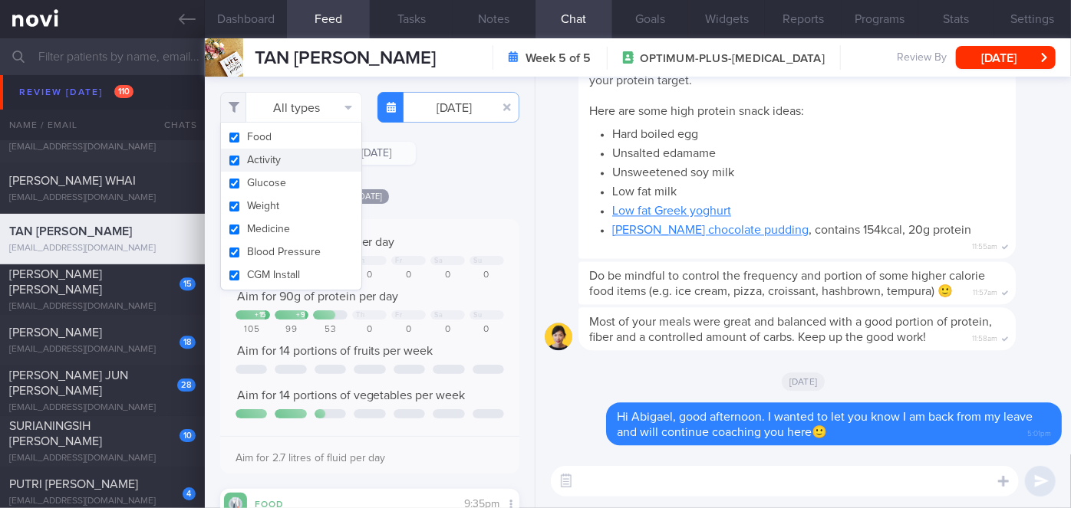
drag, startPoint x: 268, startPoint y: 156, endPoint x: 357, endPoint y: 141, distance: 90.9
click at [268, 156] on button "Activity" at bounding box center [291, 160] width 140 height 23
checkbox input "false"
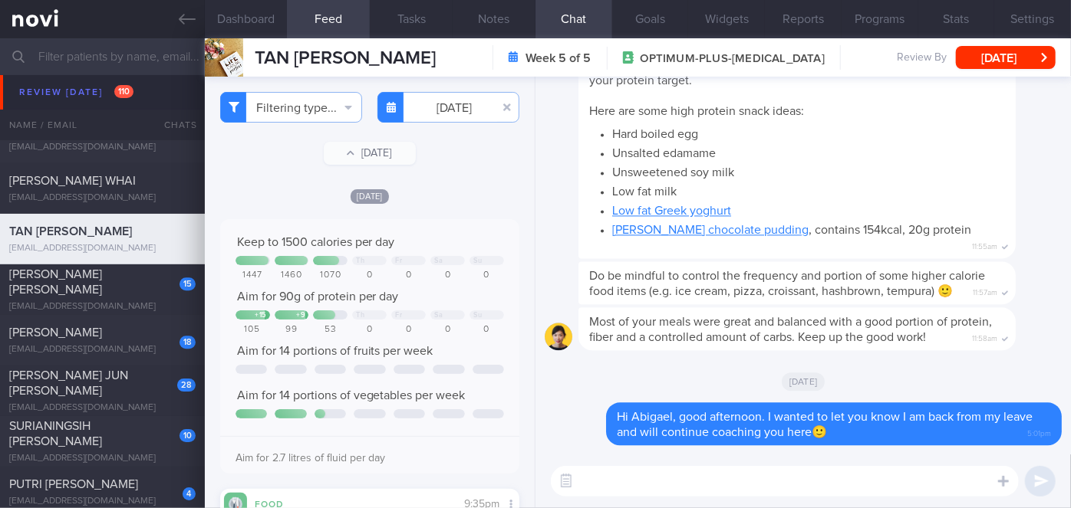
click at [458, 207] on div "Mon, 22 Sep Keep to 1500 calories per day Th Fr Sa Su 1447 1460 1070 0 0 0 0 Ai…" at bounding box center [369, 489] width 299 height 603
click at [439, 110] on input "[DATE]" at bounding box center [448, 107] width 142 height 31
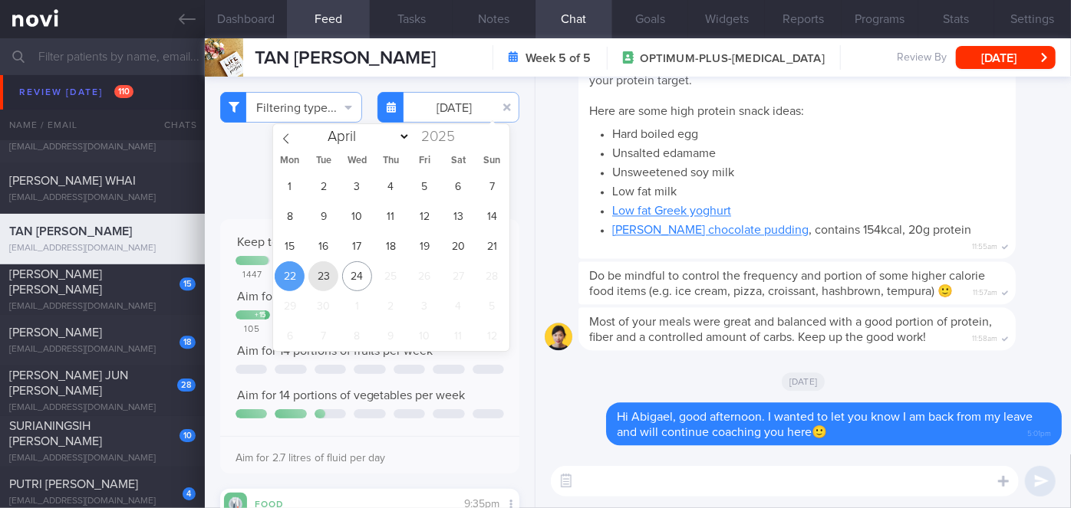
click at [329, 278] on span "23" at bounding box center [323, 277] width 30 height 30
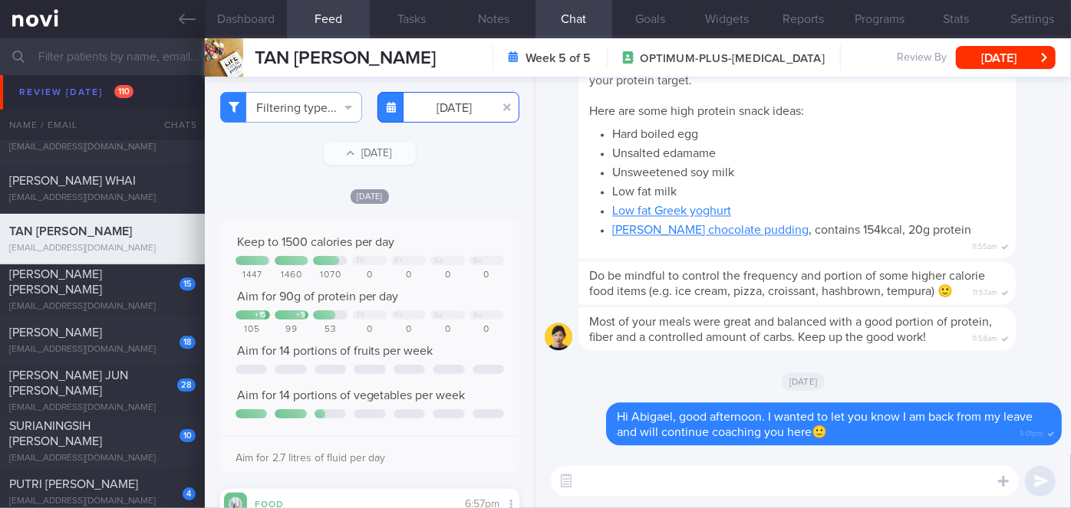
click at [428, 108] on input "[DATE]" at bounding box center [448, 107] width 142 height 31
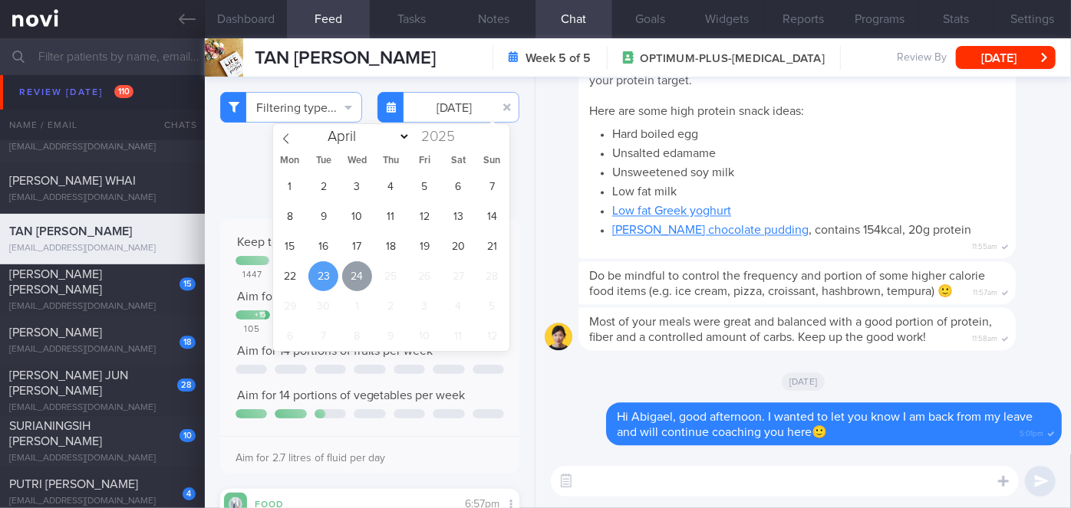
click at [347, 281] on span "24" at bounding box center [357, 277] width 30 height 30
type input "[DATE]"
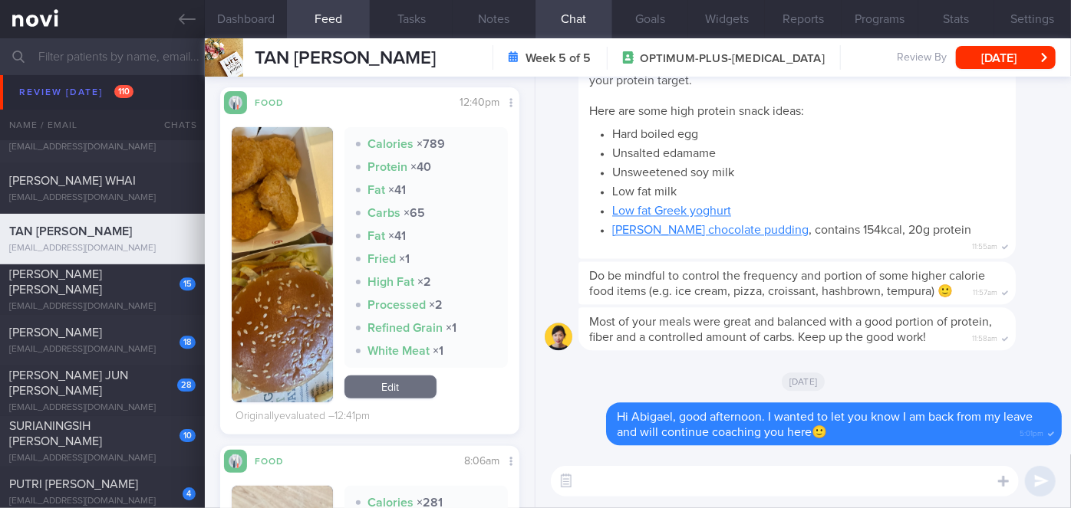
scroll to position [320, 0]
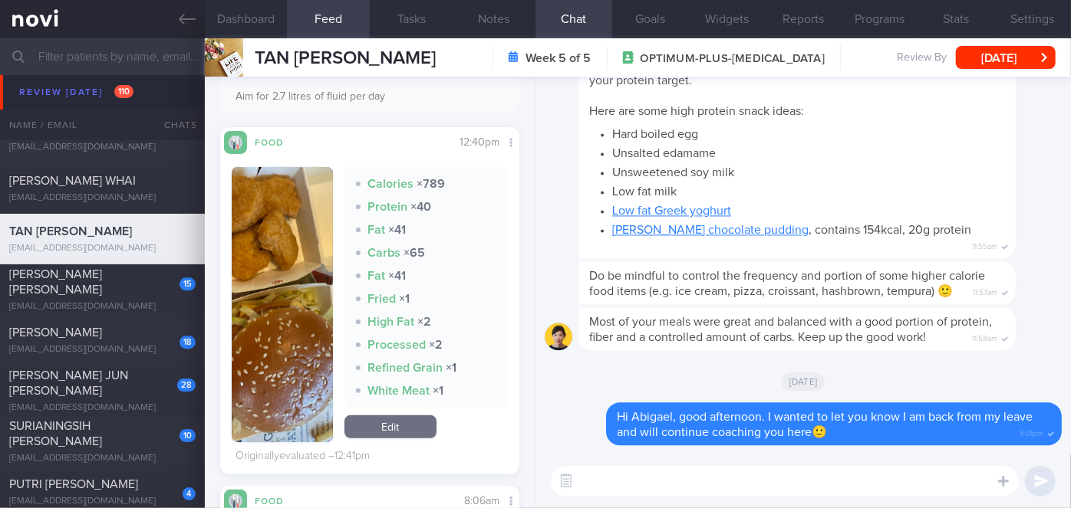
click at [689, 479] on textarea at bounding box center [785, 481] width 468 height 31
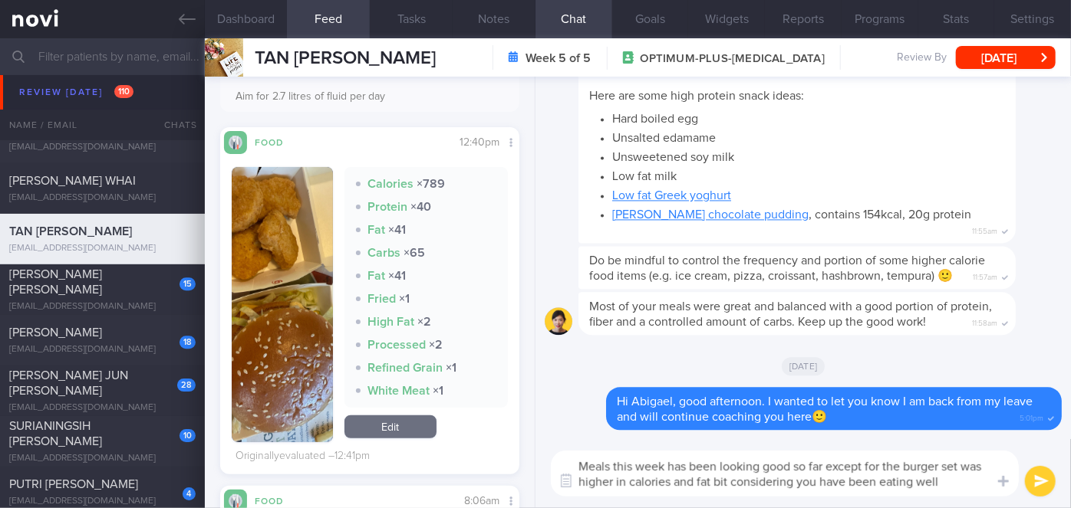
scroll to position [0, 0]
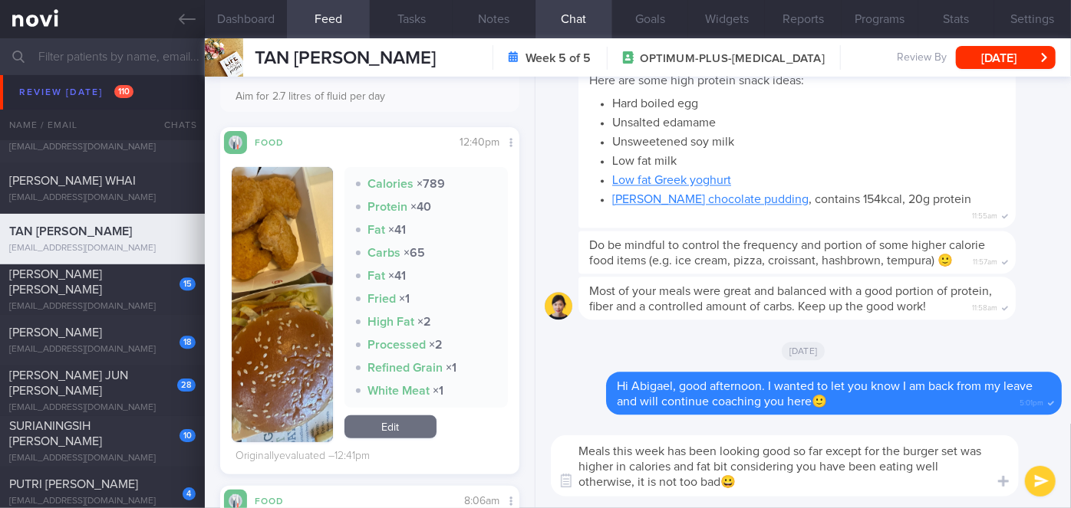
click at [961, 451] on textarea "Meals this week has been looking good so far except for the burger set was high…" at bounding box center [785, 466] width 468 height 61
click at [751, 468] on textarea "Meals this week has been looking good so far except for the burger set. It was …" at bounding box center [785, 466] width 468 height 61
type textarea "Meals this week has been looking good so far except for the burger set. It was …"
click at [1045, 473] on button "submit" at bounding box center [1040, 481] width 31 height 31
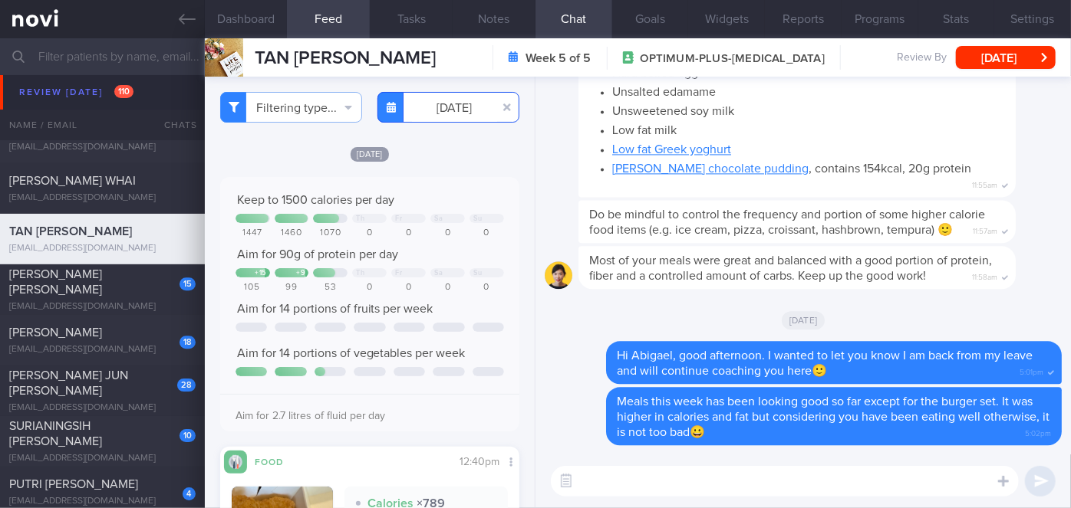
click at [467, 98] on input "[DATE]" at bounding box center [448, 107] width 142 height 31
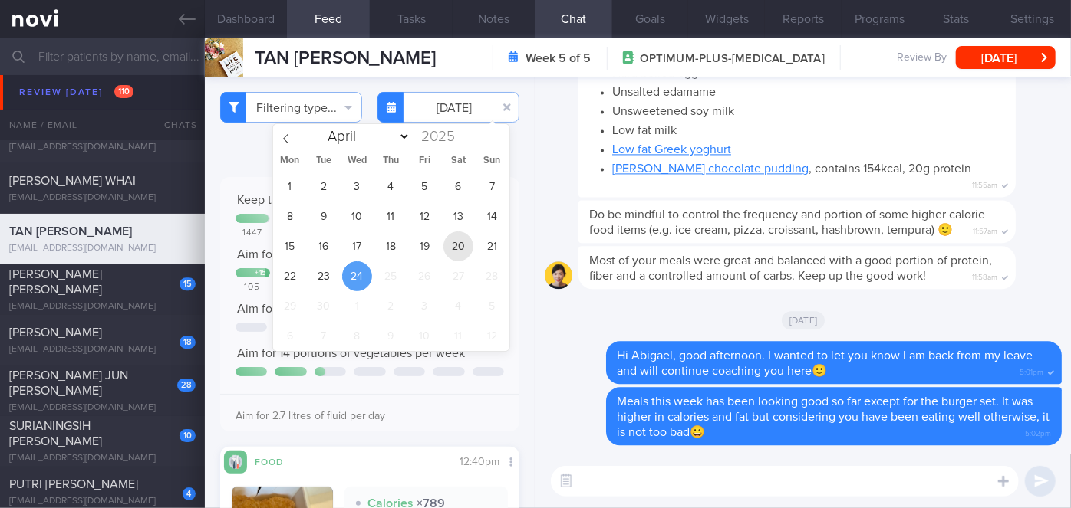
click at [451, 237] on span "20" at bounding box center [458, 247] width 30 height 30
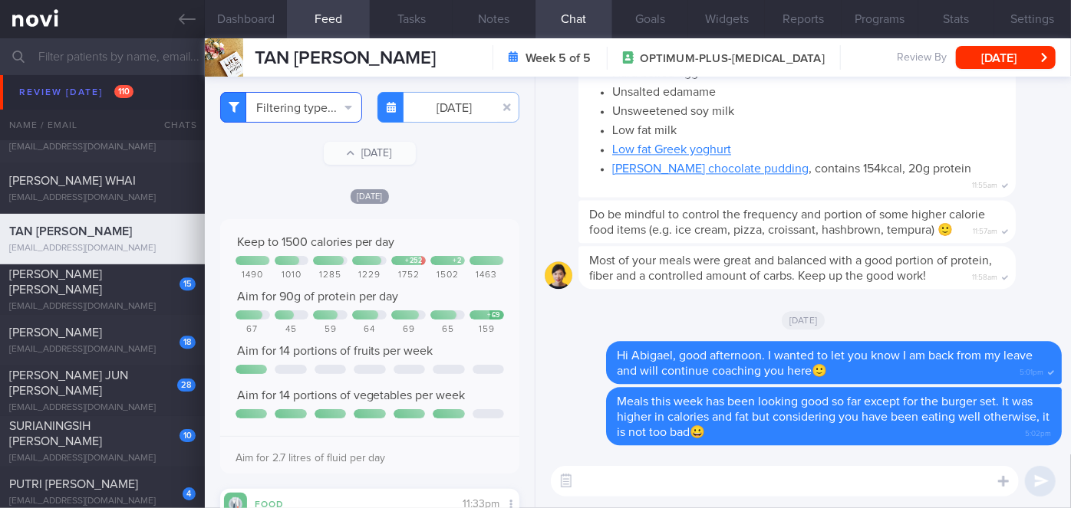
click at [296, 110] on button "Filtering type..." at bounding box center [291, 107] width 142 height 31
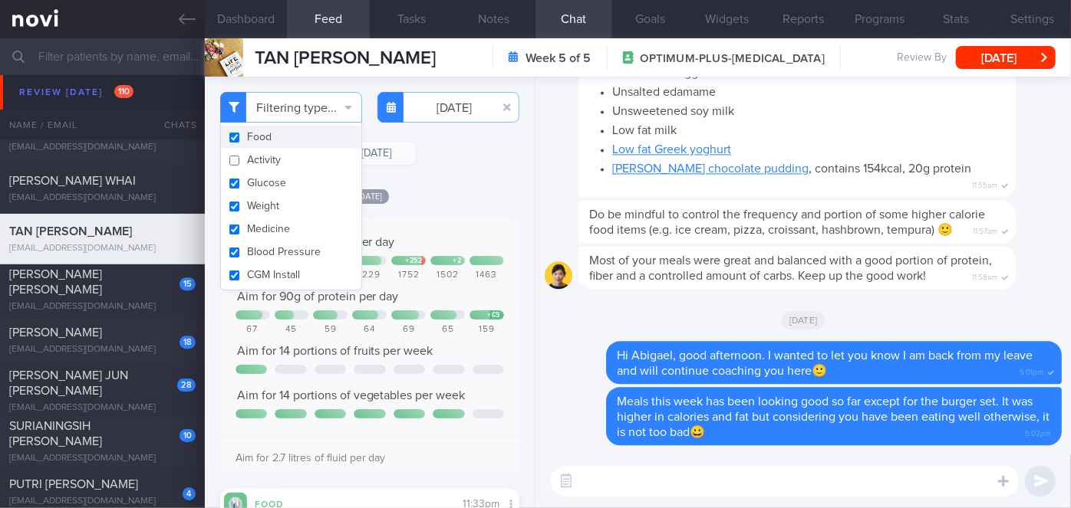
click at [436, 177] on div "Filtering type... Food Activity Glucose Weight Medicine Blood Pressure CGM Inst…" at bounding box center [370, 293] width 330 height 432
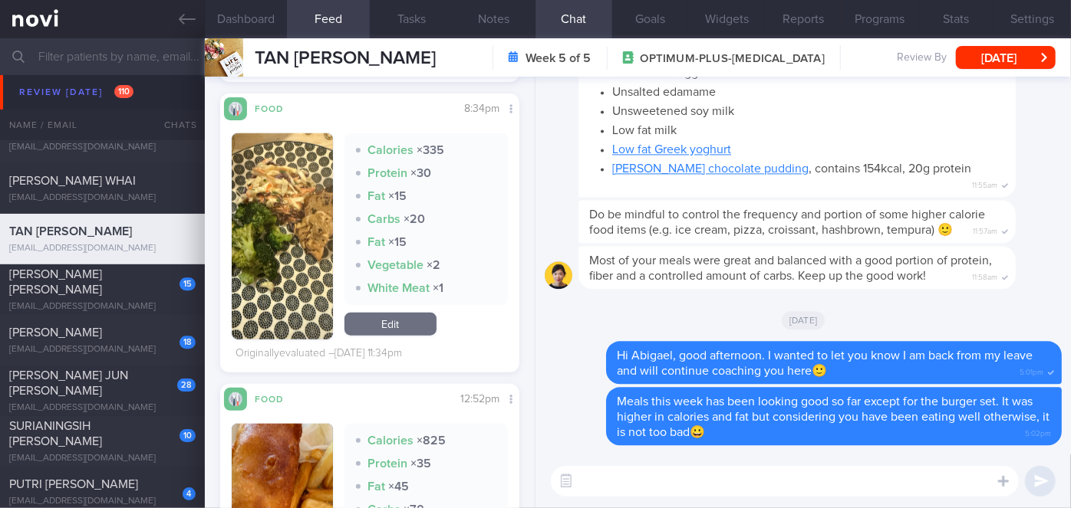
scroll to position [982, 0]
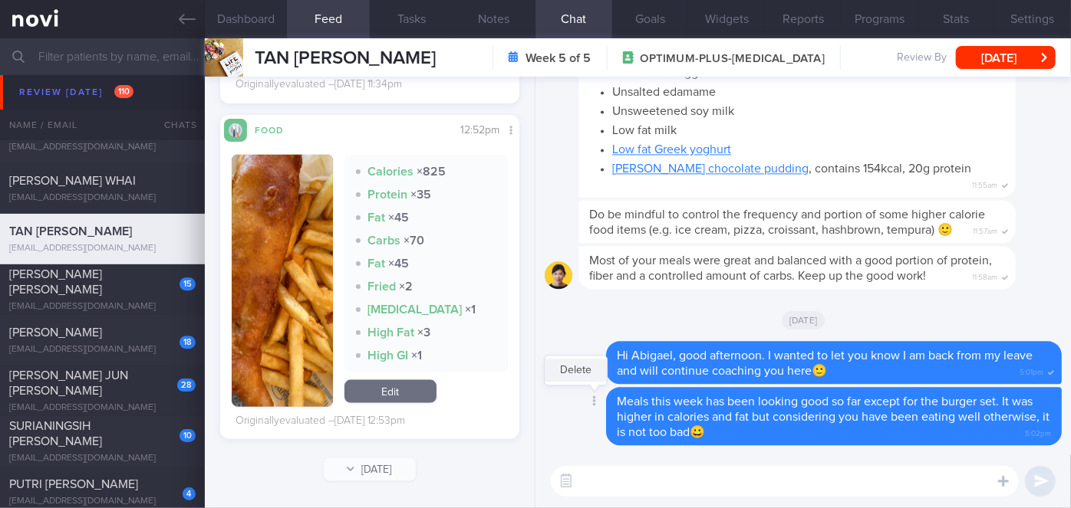
click at [581, 377] on button "Delete" at bounding box center [575, 370] width 62 height 23
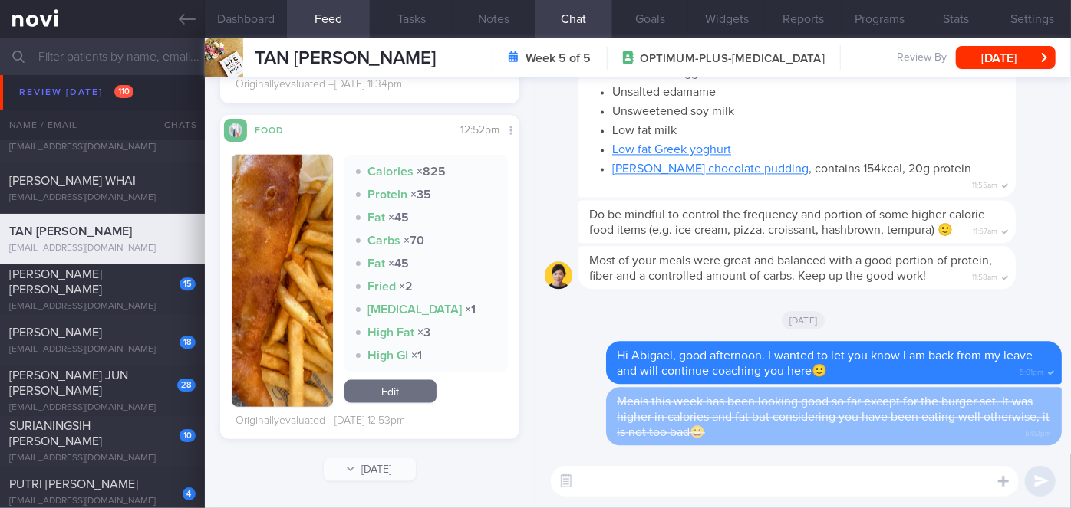
click at [660, 469] on textarea at bounding box center [785, 481] width 468 height 31
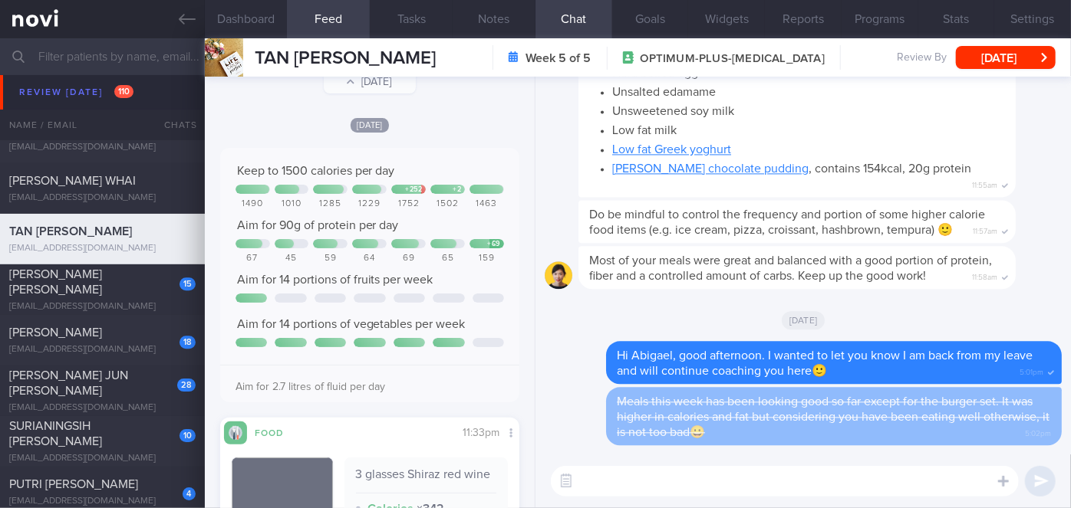
scroll to position [0, 0]
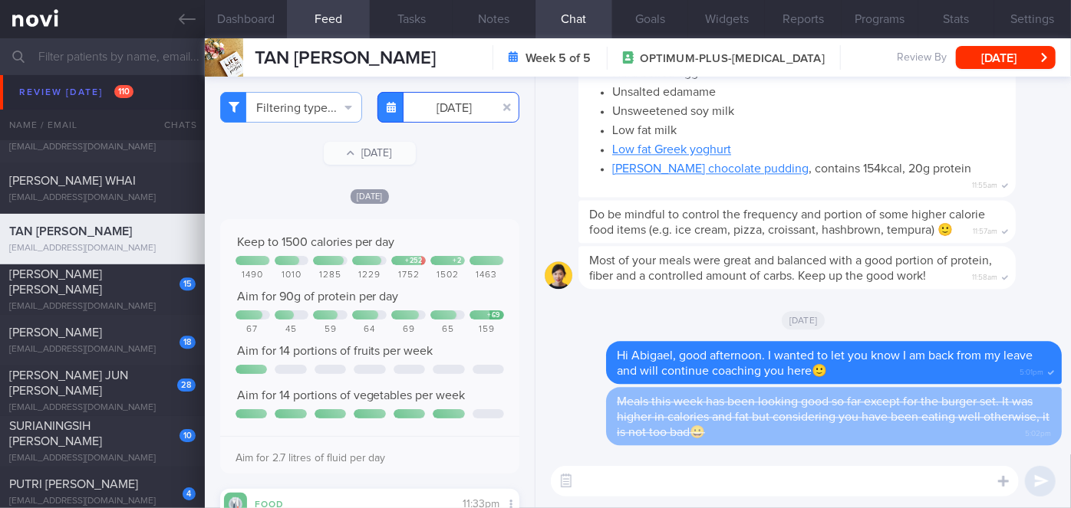
click at [443, 113] on input "2025-09-20" at bounding box center [448, 107] width 142 height 31
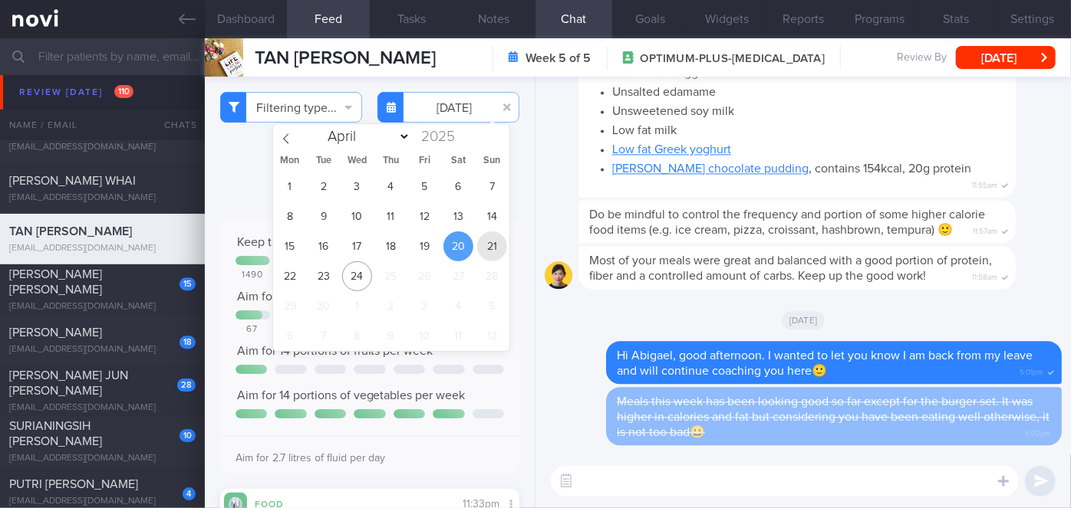
click at [482, 252] on span "21" at bounding box center [492, 247] width 30 height 30
type input "2025-09-21"
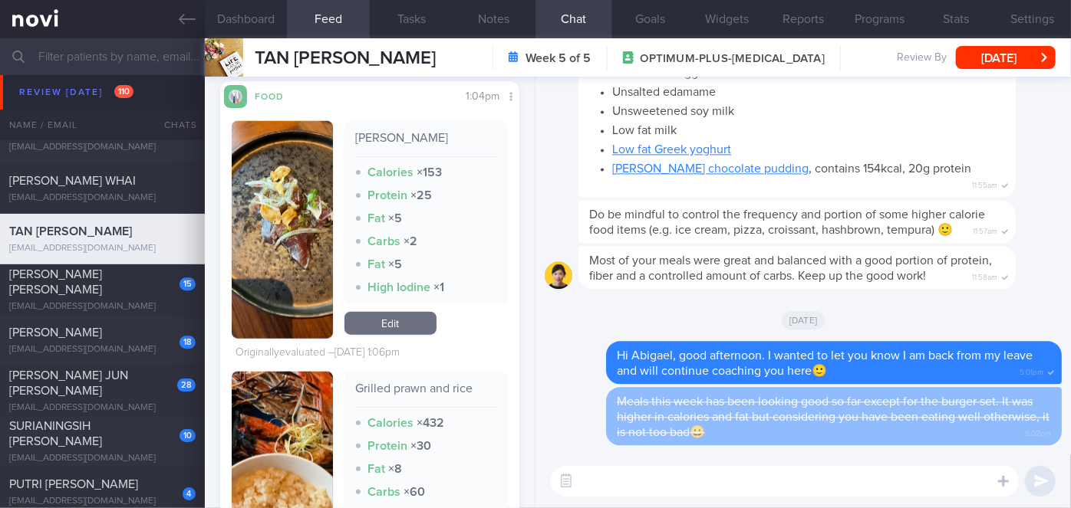
scroll to position [1185, 0]
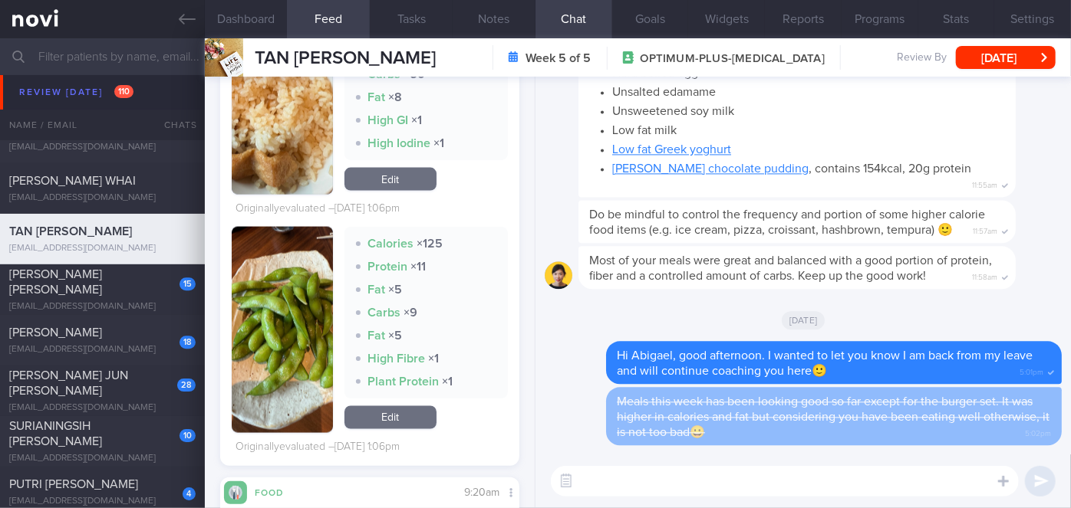
click at [652, 482] on textarea at bounding box center [785, 481] width 468 height 31
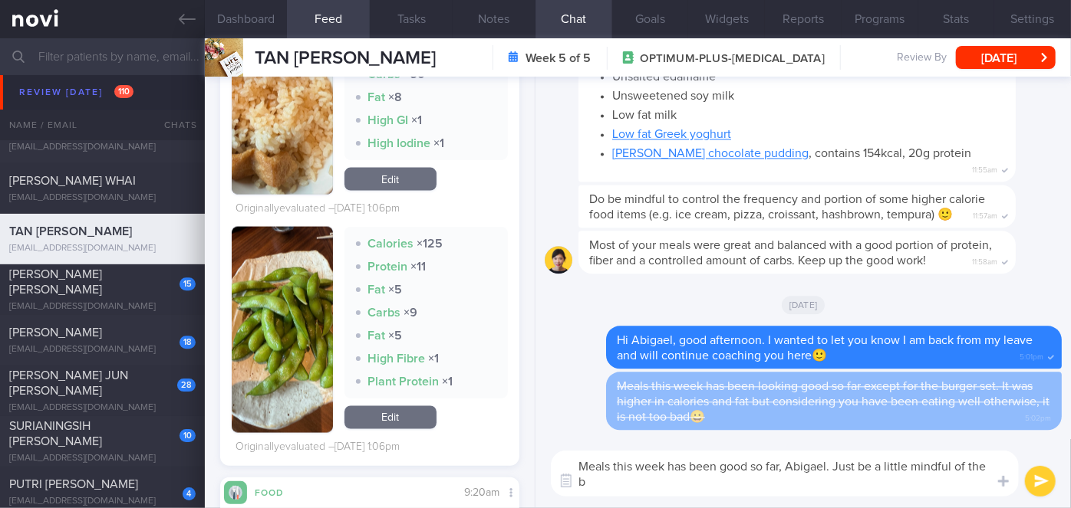
scroll to position [0, 0]
click at [988, 462] on textarea "Meals this week has been good so far, Abigael. Just be a little mindful of the …" at bounding box center [785, 474] width 468 height 46
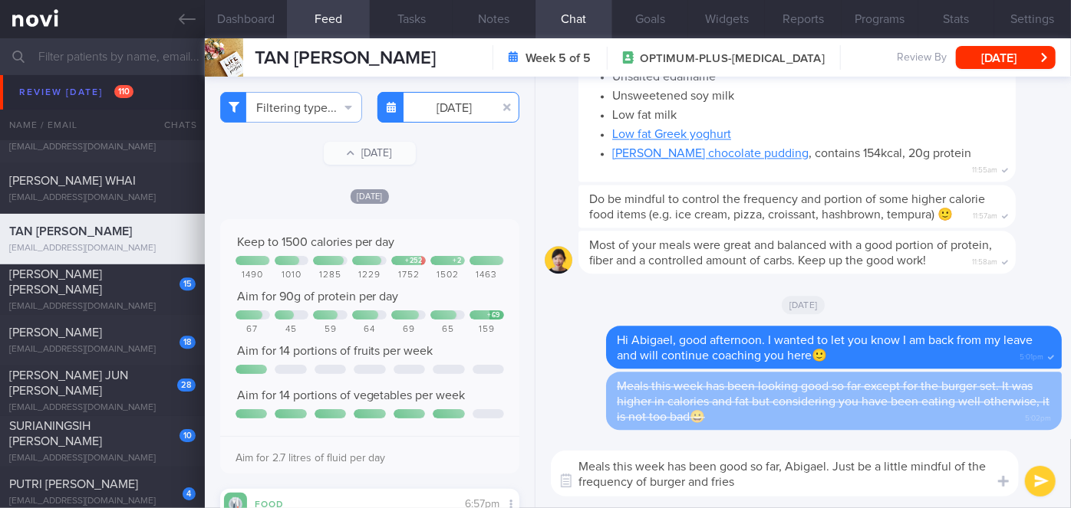
type textarea "Meals this week has been good so far, Abigael. Just be a little mindful of the …"
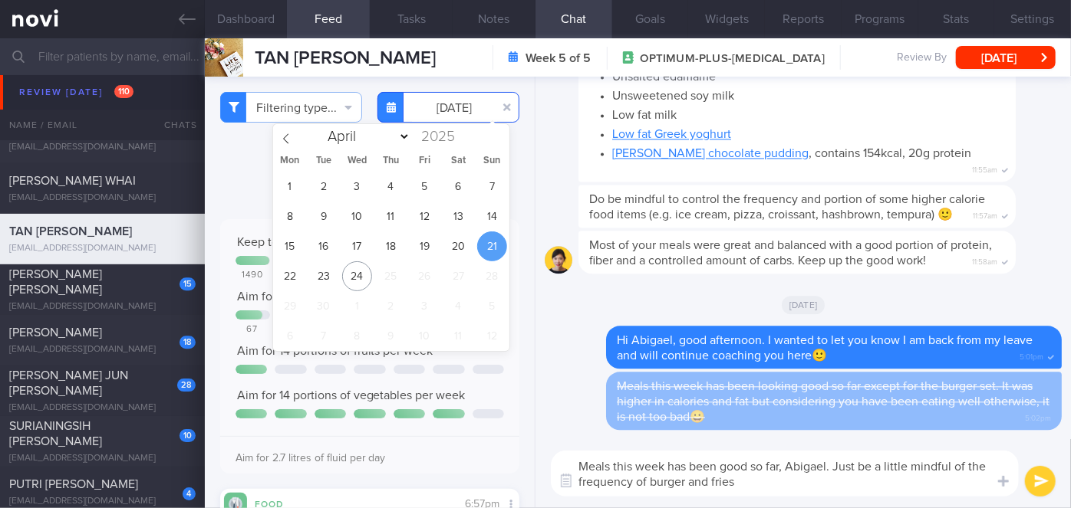
click at [452, 117] on body "You are offline! Some functionality will be unavailable Patients New Users Coac…" at bounding box center [535, 254] width 1071 height 508
click at [462, 243] on span "20" at bounding box center [458, 247] width 30 height 30
type input "2025-09-20"
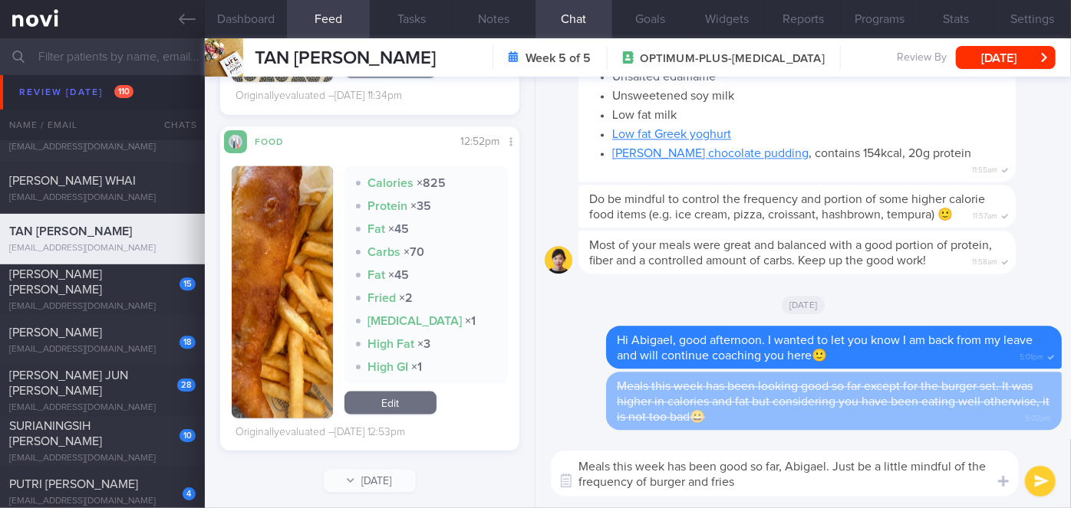
scroll to position [975, 0]
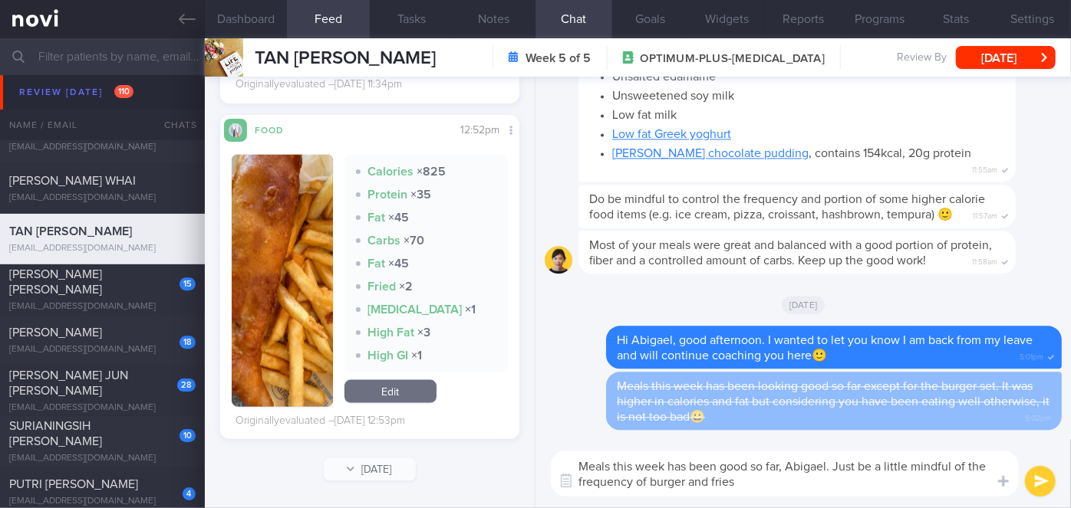
click at [258, 317] on button "button" at bounding box center [282, 281] width 101 height 252
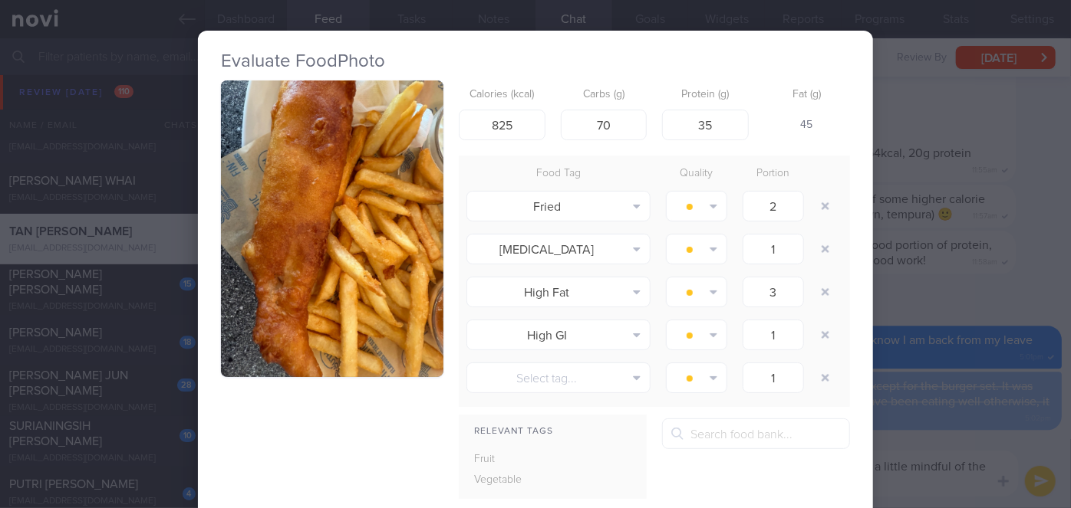
click at [971, 432] on div "Evaluate Food Photo Calories (kcal) 825 Carbs (g) 70 Protein (g) 35 Fat (g) 45 …" at bounding box center [535, 254] width 1071 height 508
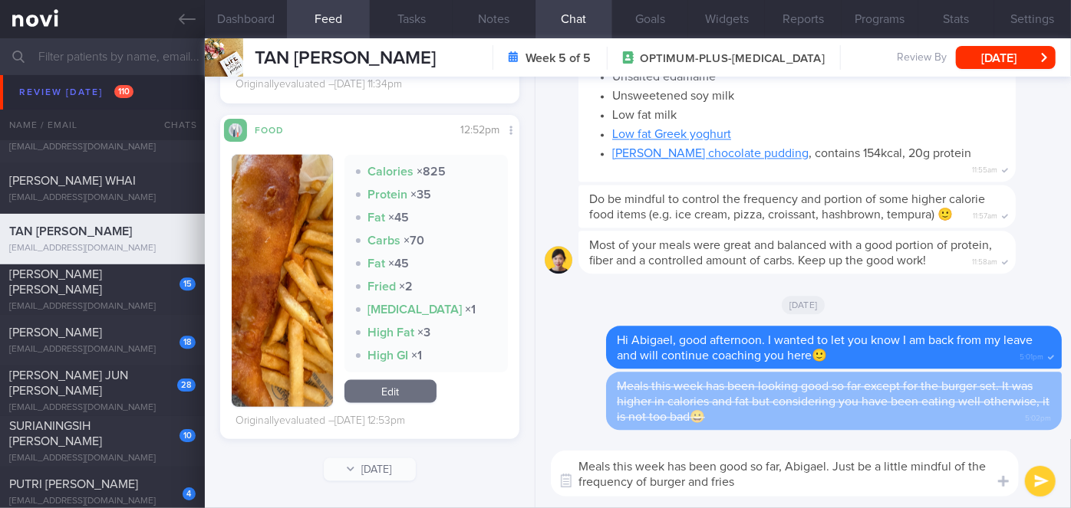
drag, startPoint x: 730, startPoint y: 480, endPoint x: 642, endPoint y: 478, distance: 88.2
click at [642, 478] on textarea "Meals this week has been good so far, Abigael. Just be a little mindful of the …" at bounding box center [785, 474] width 468 height 46
click at [288, 293] on button "button" at bounding box center [282, 281] width 101 height 252
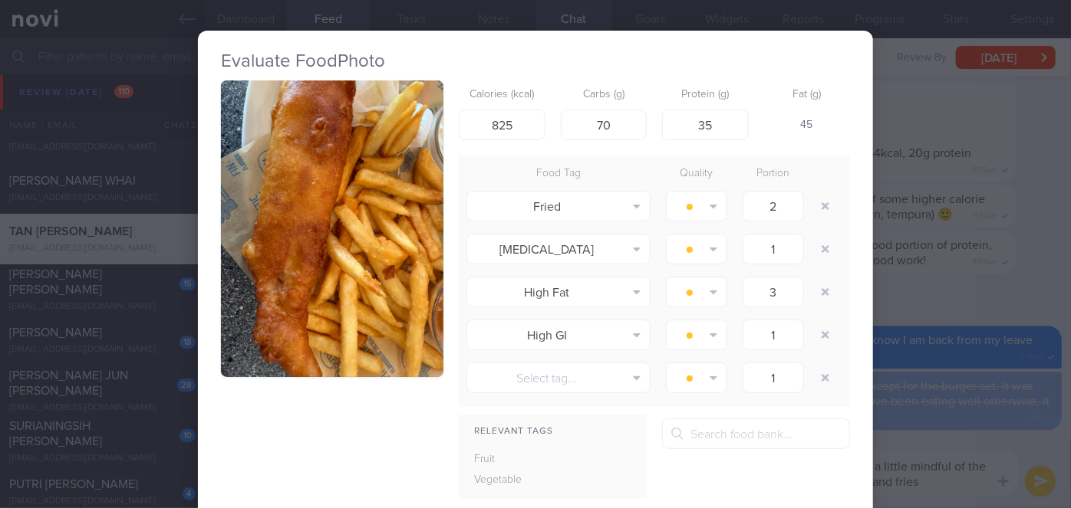
click at [288, 293] on button "button" at bounding box center [332, 229] width 222 height 297
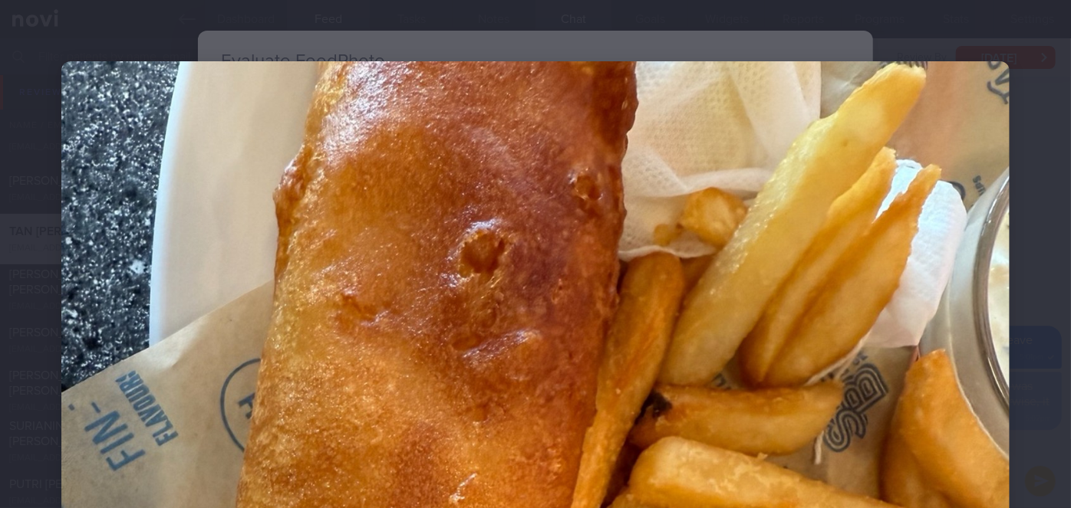
scroll to position [278, 0]
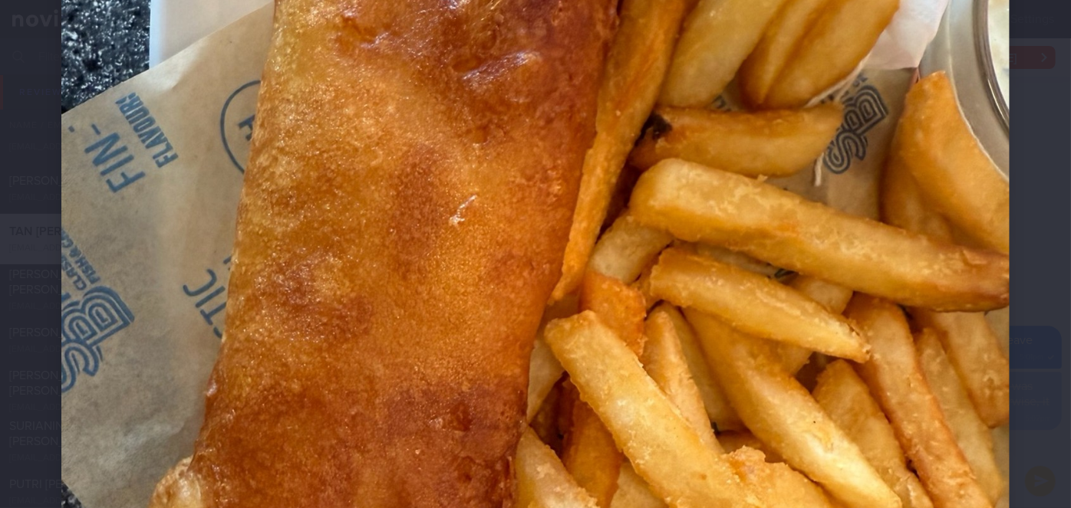
click at [1031, 274] on div at bounding box center [535, 415] width 1071 height 1387
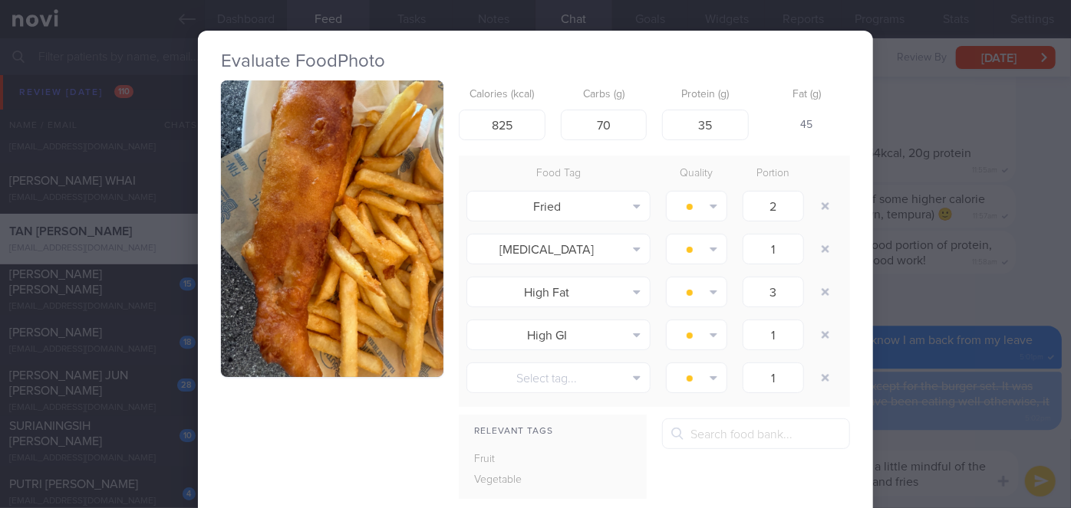
click at [903, 444] on div "Evaluate Food Photo Calories (kcal) 825 Carbs (g) 70 Protein (g) 35 Fat (g) 45 …" at bounding box center [535, 254] width 1071 height 508
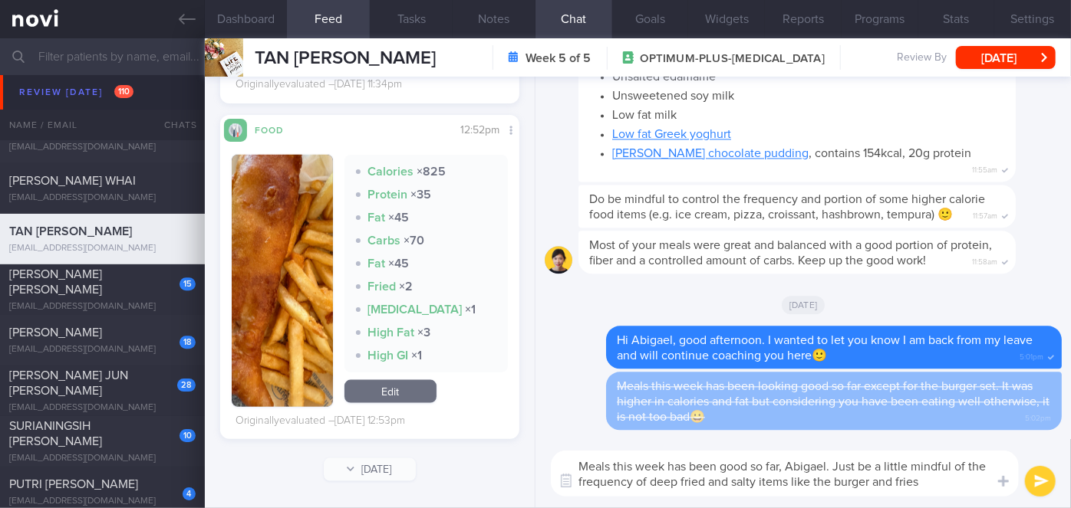
click at [831, 482] on textarea "Meals this week has been good so far, Abigael. Just be a little mindful of the …" at bounding box center [785, 474] width 468 height 46
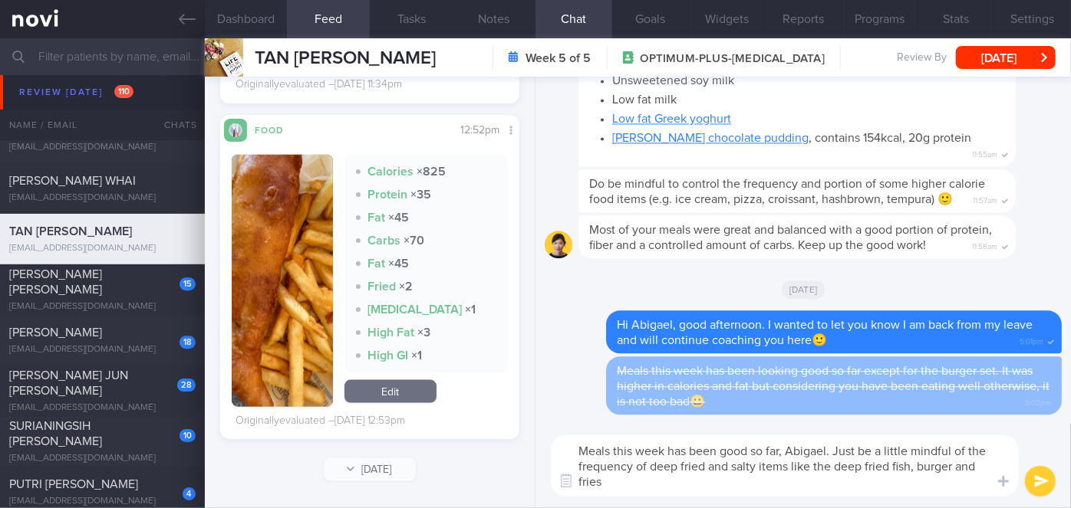
click at [623, 482] on textarea "Meals this week has been good so far, Abigael. Just be a little mindful of the …" at bounding box center [785, 466] width 468 height 61
type textarea "Meals this week has been good so far, Abigael. Just be a little mindful of the …"
click at [1030, 483] on button "submit" at bounding box center [1040, 481] width 31 height 31
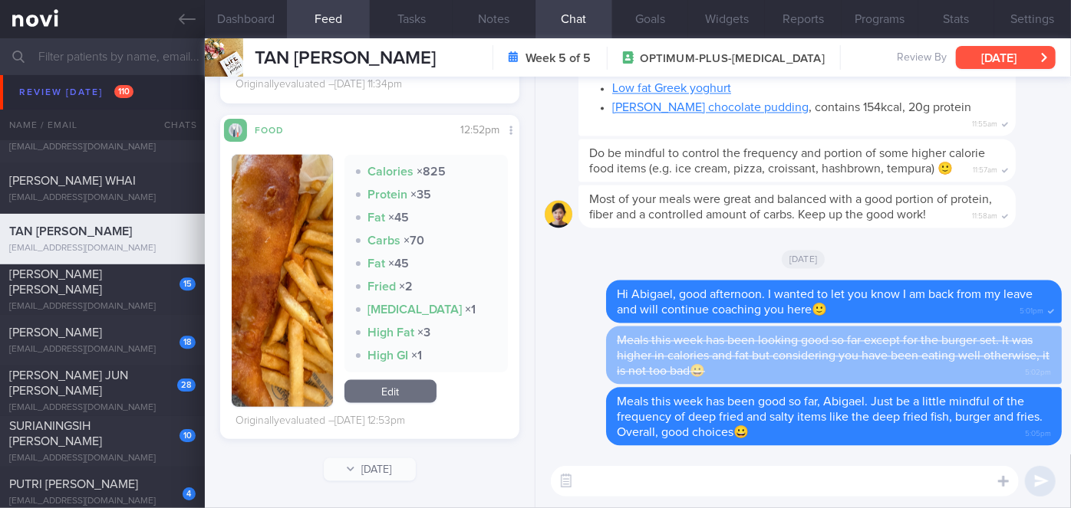
click at [1020, 51] on button "[DATE]" at bounding box center [1006, 57] width 100 height 23
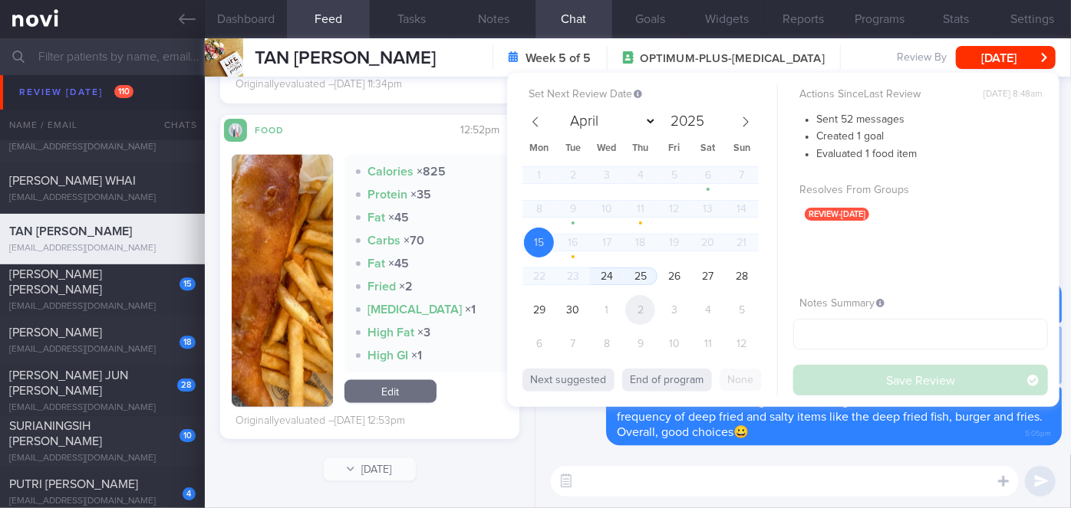
click at [628, 310] on span "2" at bounding box center [640, 310] width 30 height 30
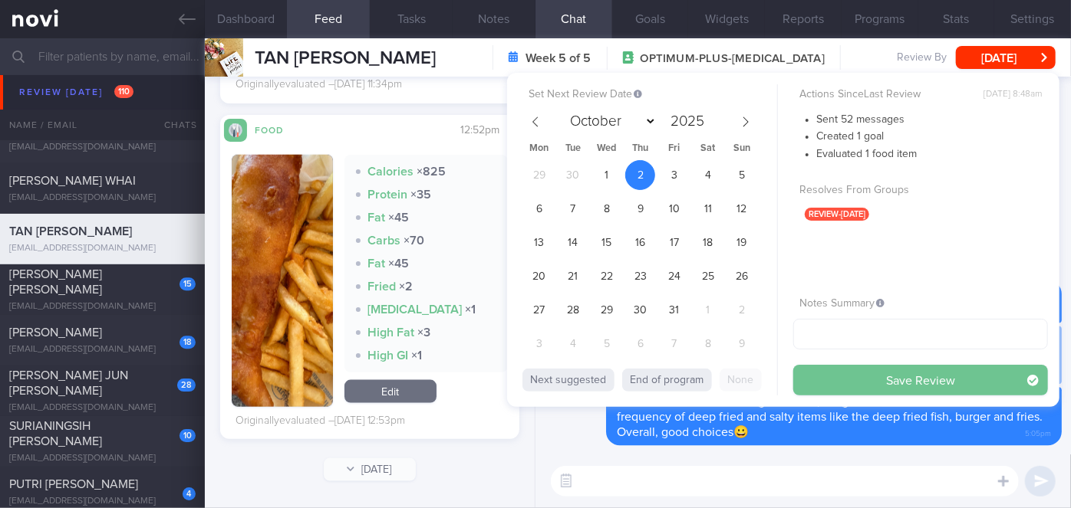
click at [837, 373] on button "Save Review" at bounding box center [920, 380] width 255 height 31
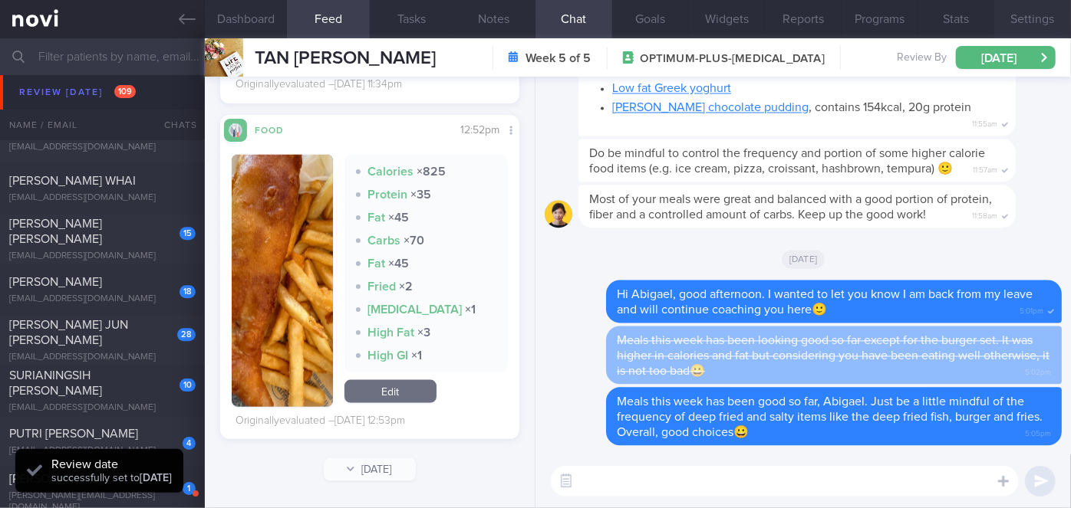
click at [1053, 23] on button "Settings" at bounding box center [1032, 19] width 77 height 38
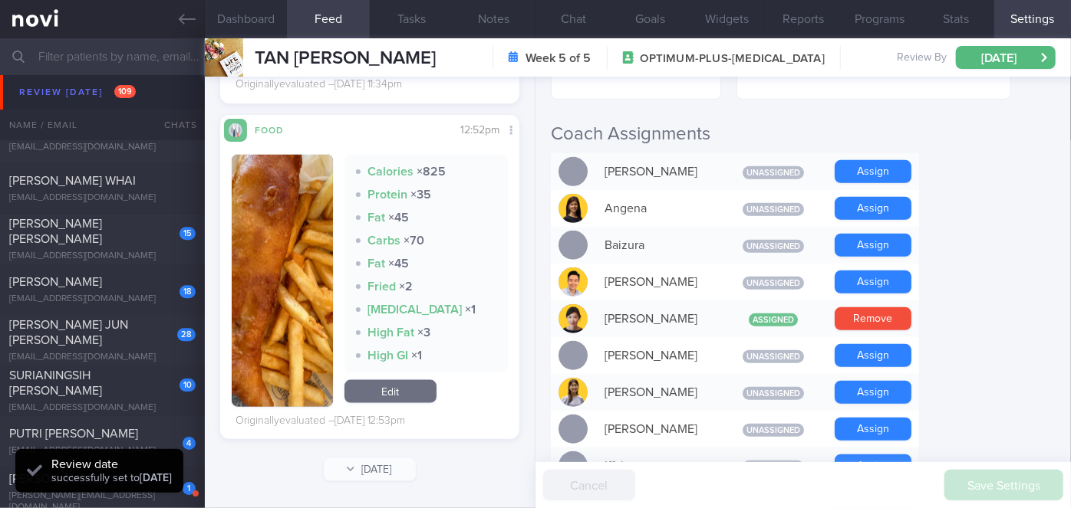
scroll to position [488, 0]
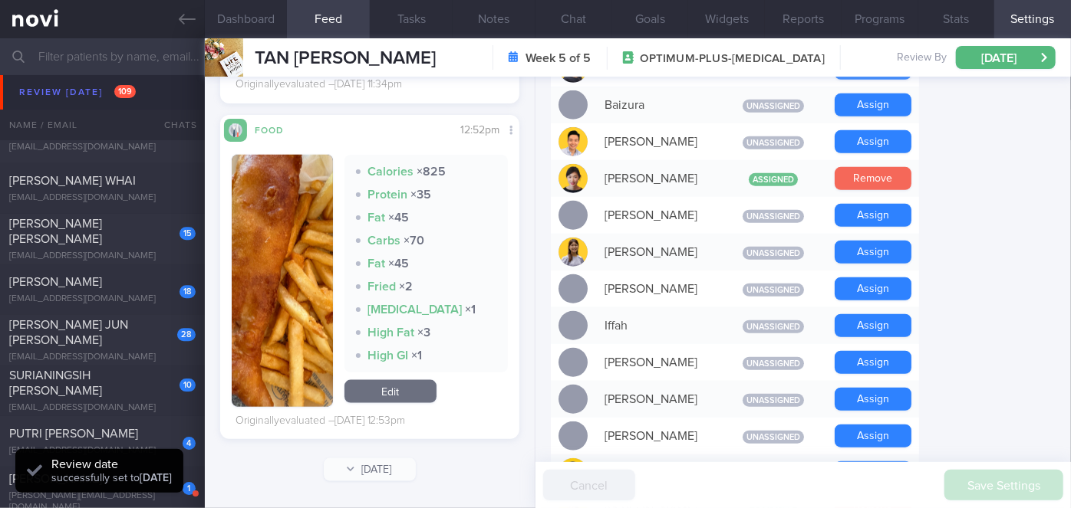
click at [873, 167] on button "Remove" at bounding box center [872, 178] width 77 height 23
click at [578, 17] on button "Chat" at bounding box center [573, 19] width 77 height 38
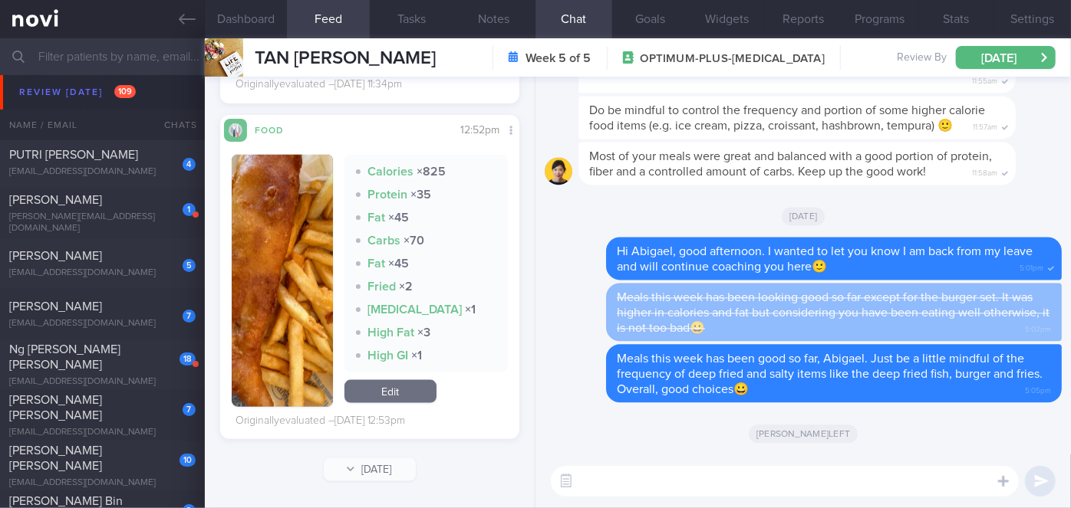
scroll to position [5223, 0]
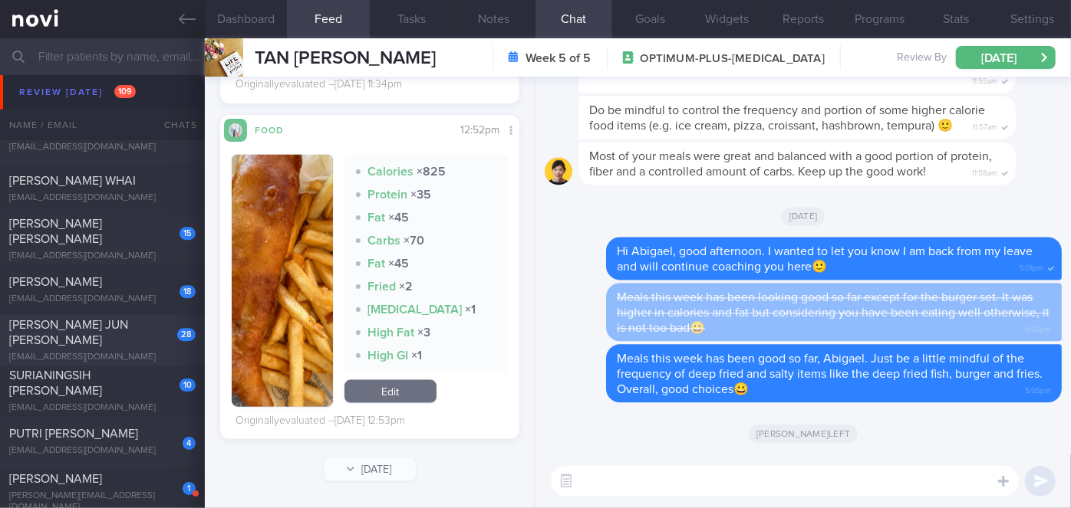
click at [133, 330] on div "[PERSON_NAME] JUN [PERSON_NAME]" at bounding box center [100, 332] width 183 height 31
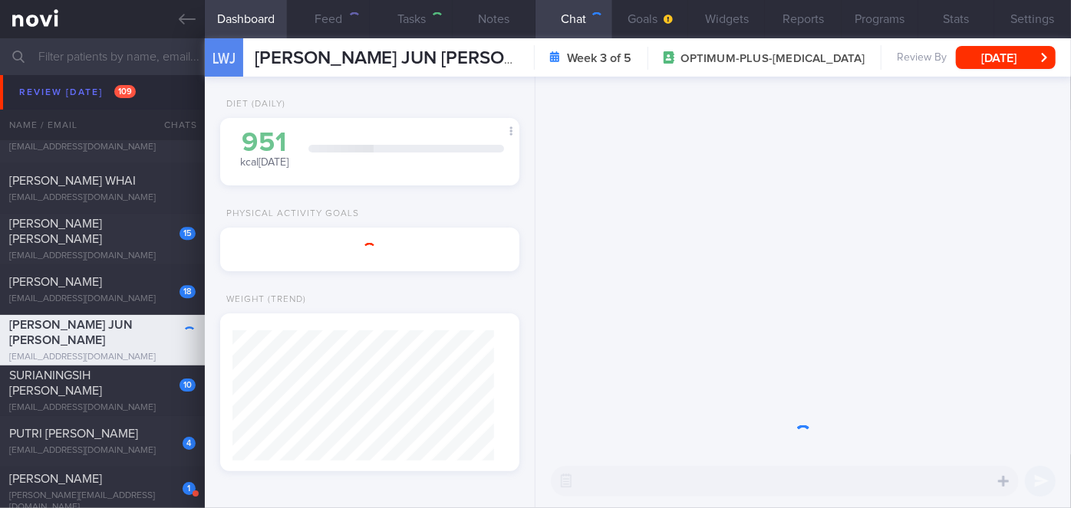
select select "8"
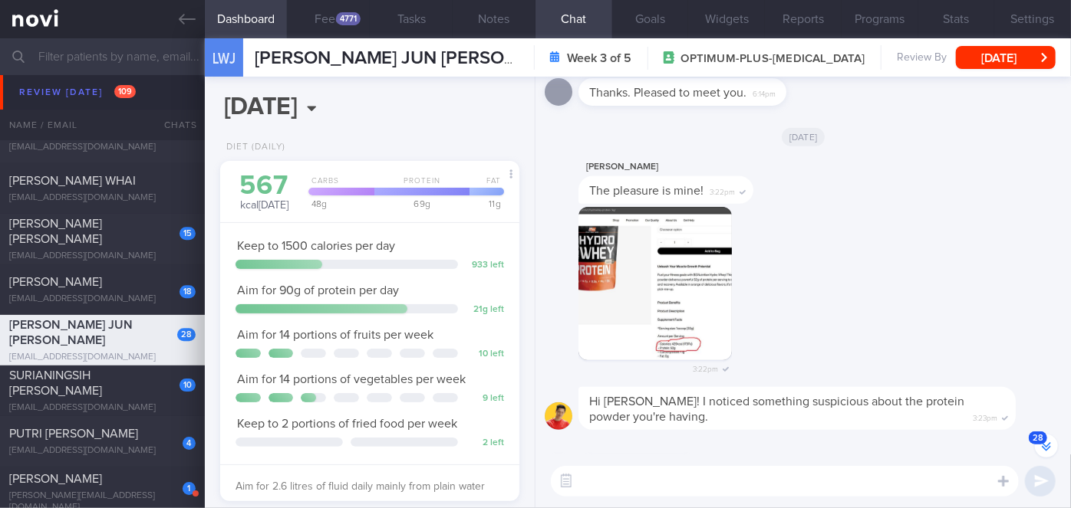
scroll to position [-1884, 0]
click at [645, 289] on button "button" at bounding box center [654, 282] width 153 height 153
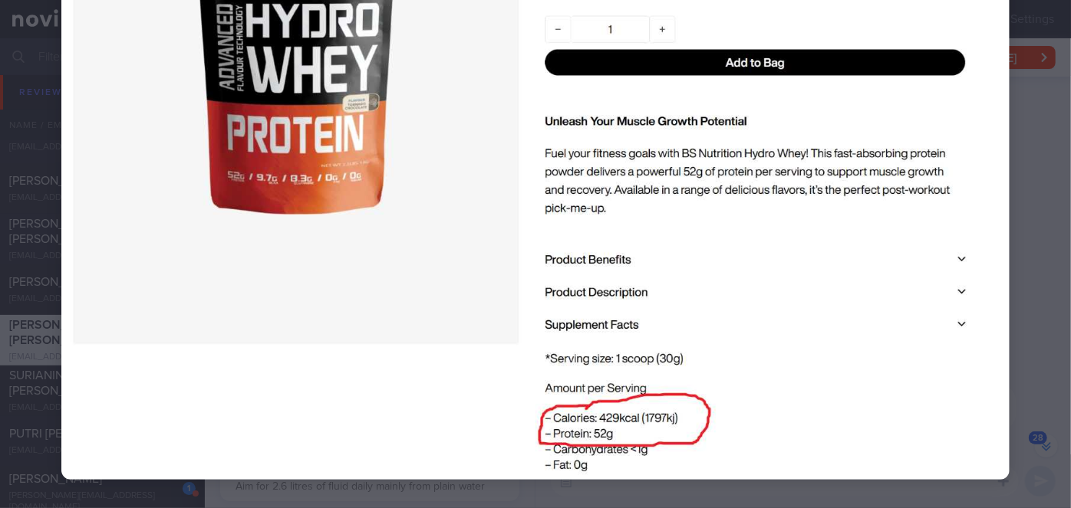
scroll to position [195, 0]
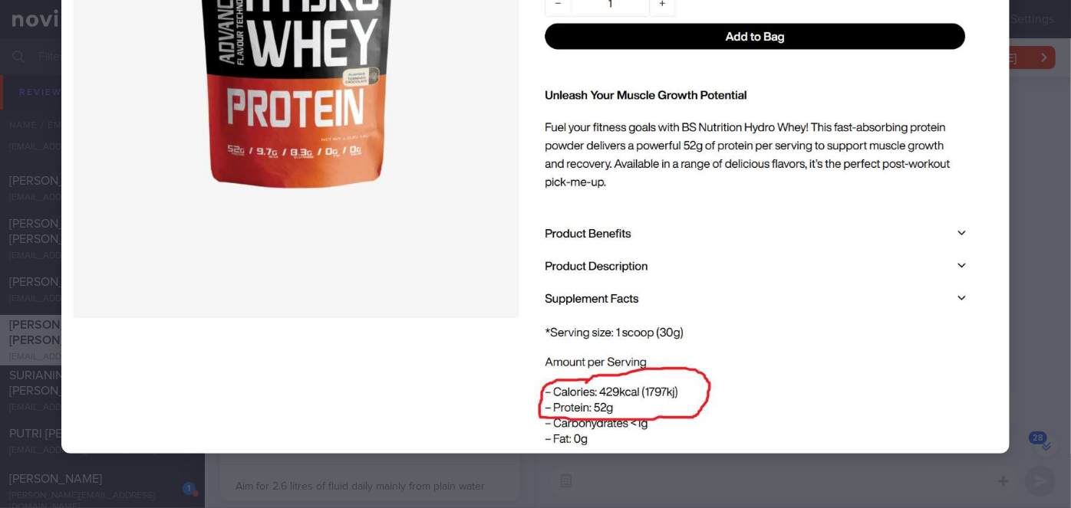
click at [1032, 293] on div at bounding box center [535, 160] width 1071 height 710
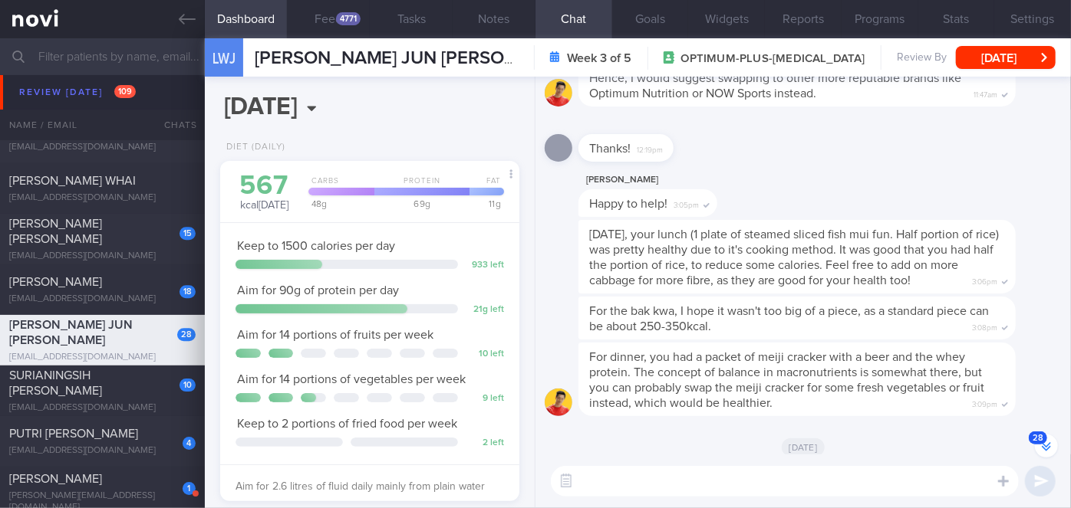
scroll to position [0, 0]
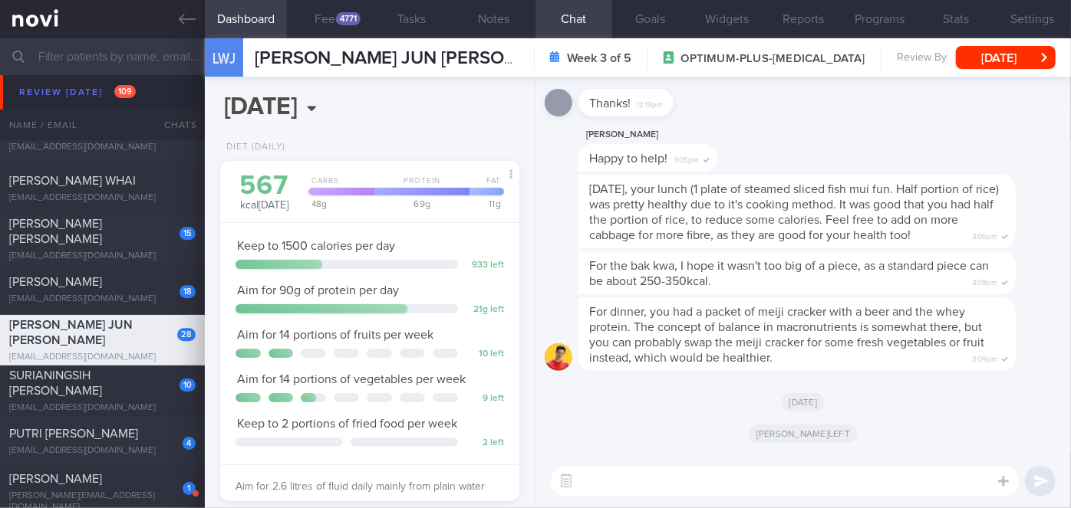
click at [725, 475] on textarea at bounding box center [785, 481] width 468 height 31
paste textarea "Hi [PERSON_NAME], good morning. I wanted to let you know I am back from my leav…"
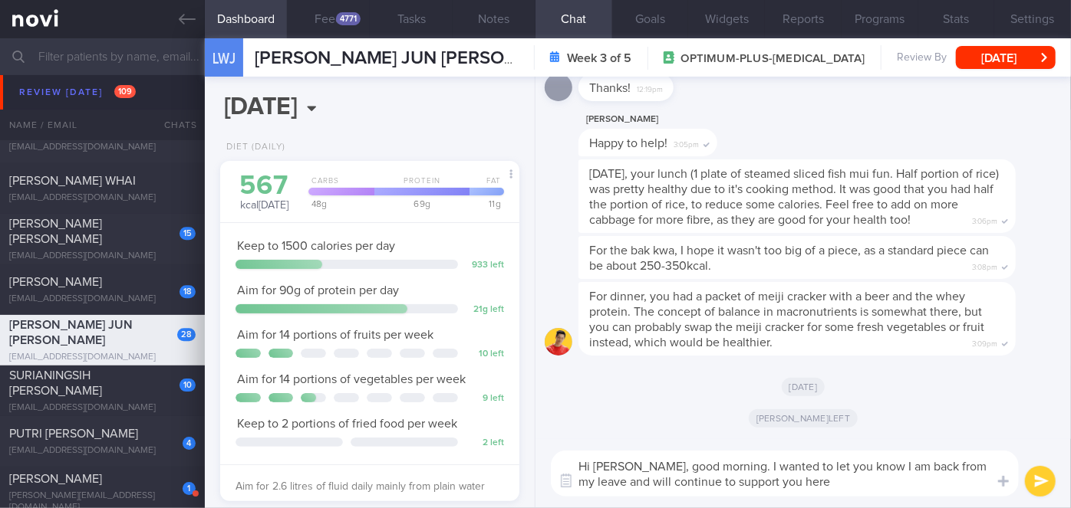
drag, startPoint x: 646, startPoint y: 465, endPoint x: 617, endPoint y: 462, distance: 30.0
click at [617, 462] on textarea "Hi [PERSON_NAME], good morning. I wanted to let you know I am back from my leav…" at bounding box center [785, 474] width 468 height 46
click at [706, 470] on textarea "Hi Janus, good morning. I wanted to let you know I am back from my leave and wi…" at bounding box center [785, 474] width 468 height 46
drag, startPoint x: 782, startPoint y: 481, endPoint x: 673, endPoint y: 476, distance: 109.8
click at [673, 476] on textarea "Hi Janus, good afternoon. I wanted to let you know I am back from my leave and …" at bounding box center [785, 474] width 468 height 46
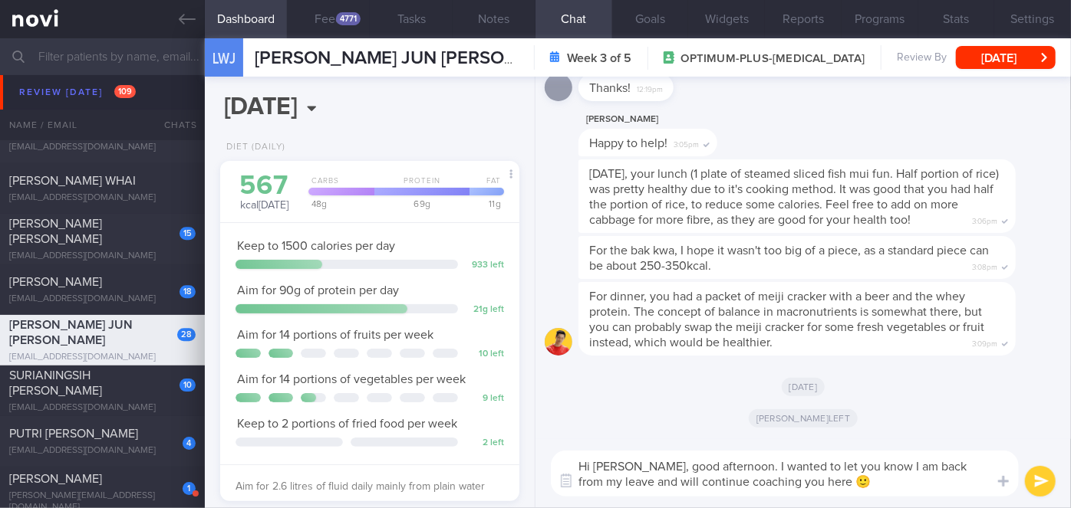
type textarea "Hi Janus, good afternoon. I wanted to let you know I am back from my leave and …"
click at [1047, 483] on button "submit" at bounding box center [1040, 481] width 31 height 31
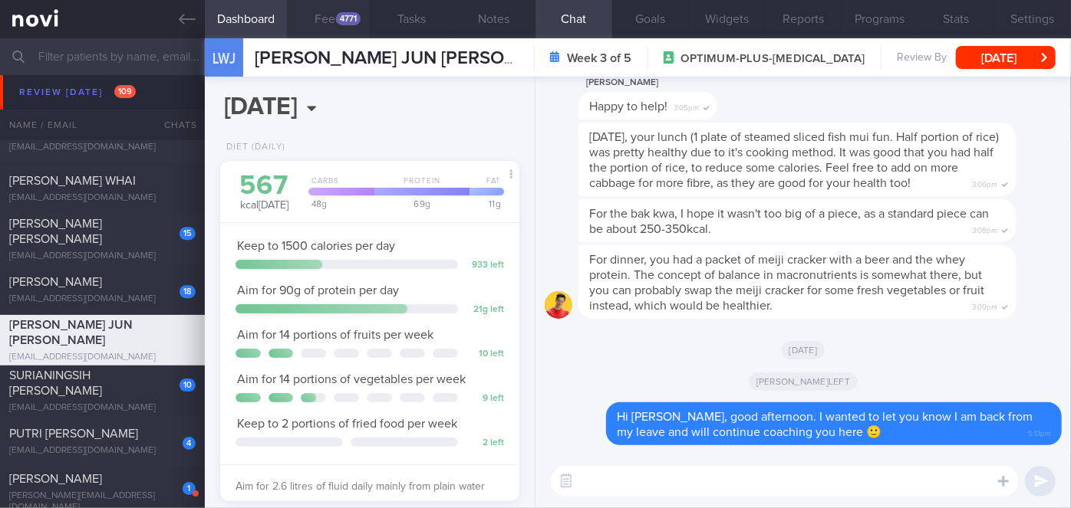
click at [341, 21] on div "4771" at bounding box center [348, 18] width 25 height 13
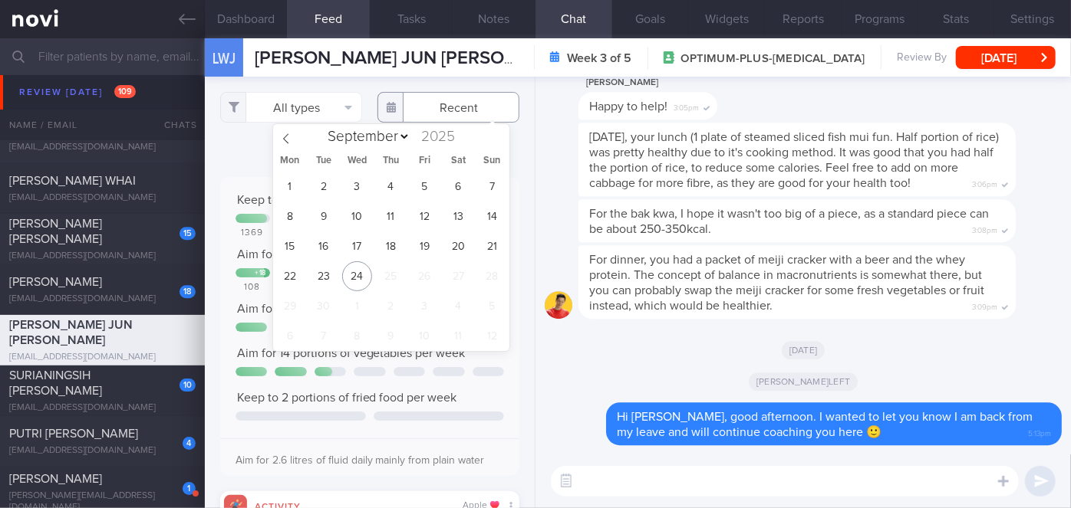
click at [437, 113] on input "text" at bounding box center [448, 107] width 142 height 31
click at [288, 277] on span "22" at bounding box center [290, 277] width 30 height 30
type input "[DATE]"
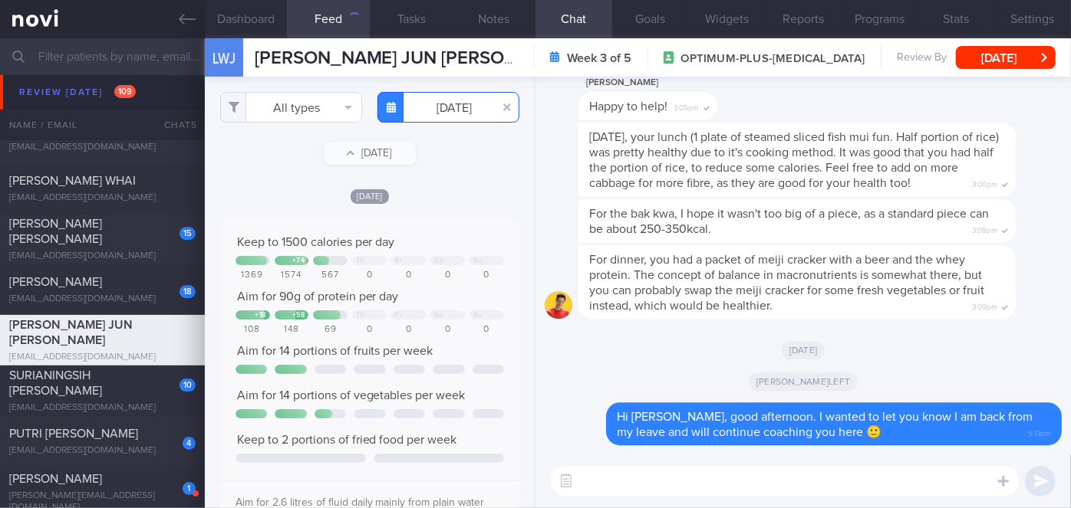
scroll to position [66, 268]
click at [290, 111] on button "All types" at bounding box center [291, 107] width 142 height 31
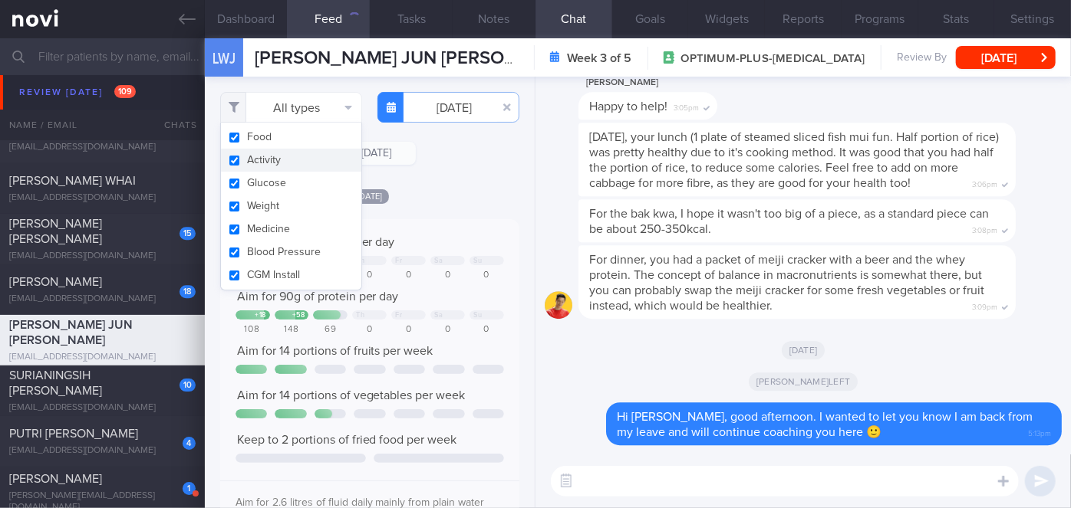
click at [286, 161] on button "Activity" at bounding box center [291, 160] width 140 height 23
checkbox input "false"
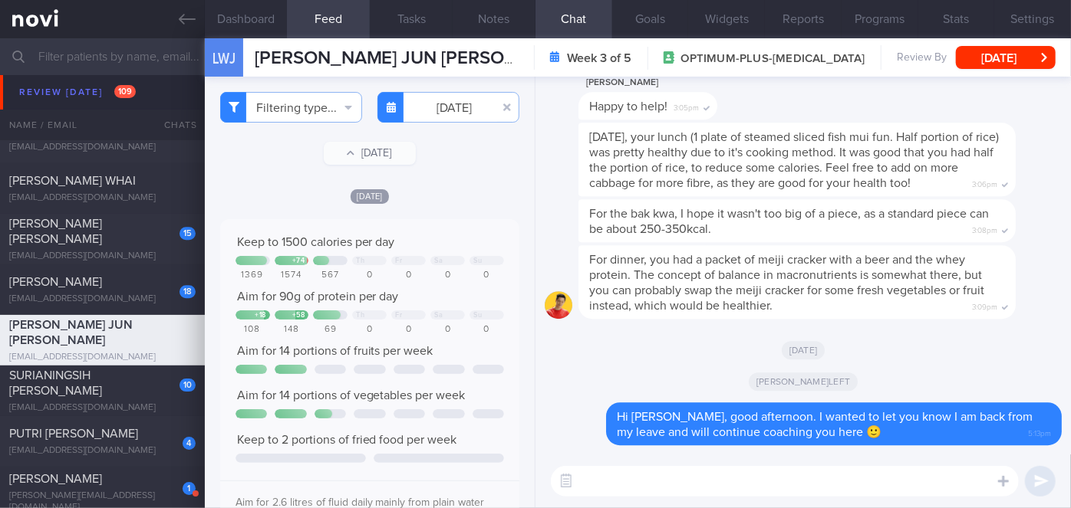
click at [453, 205] on div "Mon, 22 Sep Keep to 1500 calories per day + 74 Th Fr Sa Su 1369 1574 567 0 0 0 …" at bounding box center [369, 513] width 299 height 651
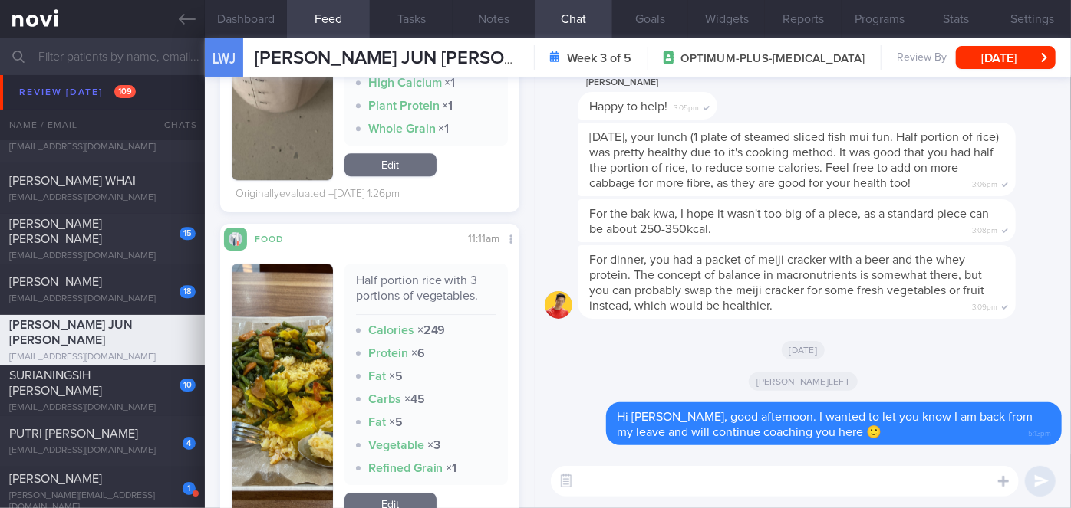
scroll to position [2431, 0]
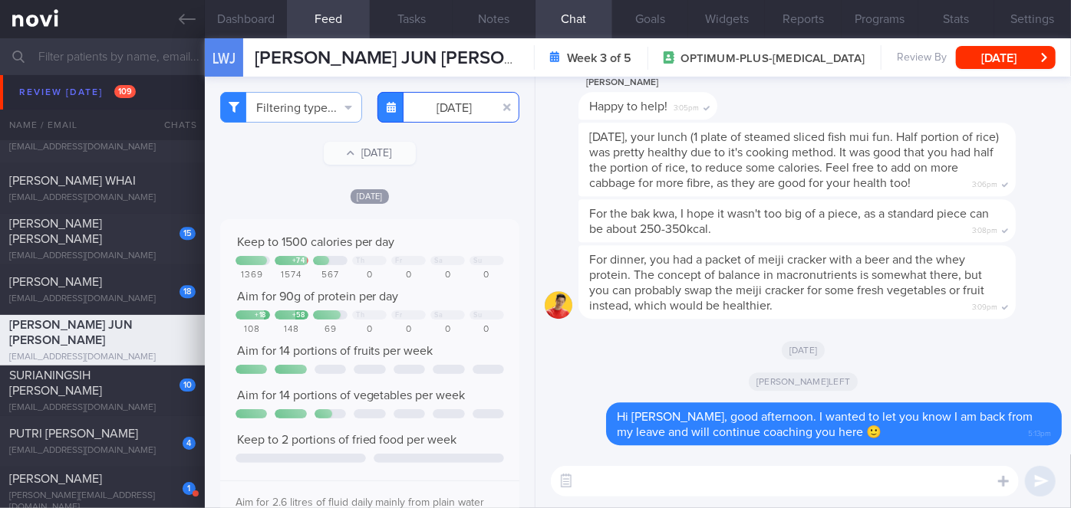
click at [427, 112] on input "[DATE]" at bounding box center [448, 107] width 142 height 31
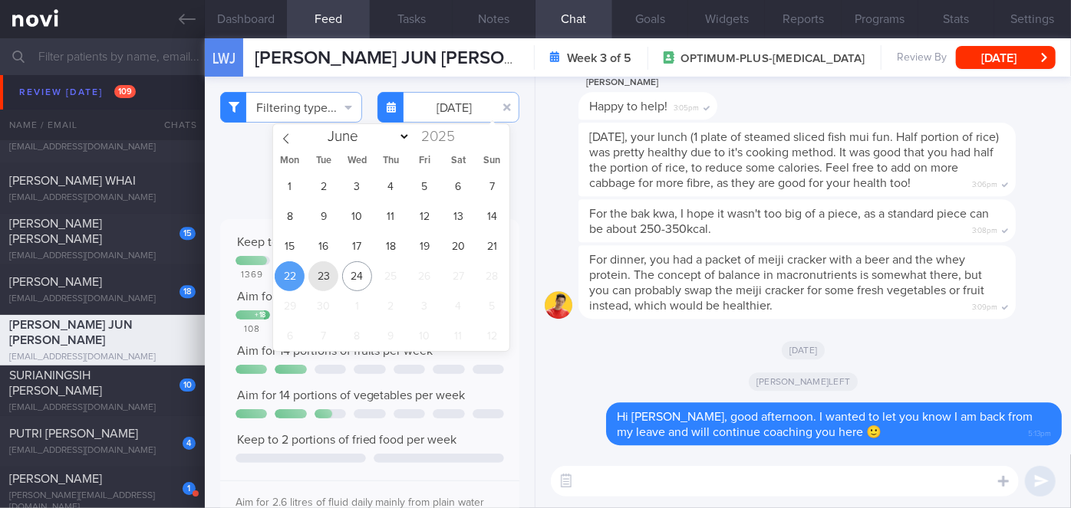
click at [319, 271] on span "23" at bounding box center [323, 277] width 30 height 30
type input "[DATE]"
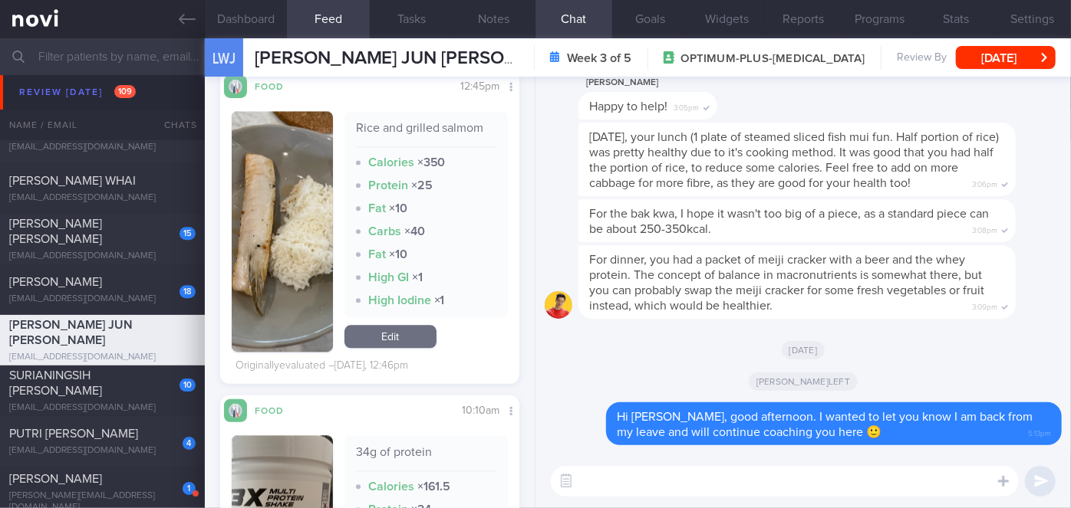
click at [289, 272] on button "button" at bounding box center [282, 231] width 101 height 241
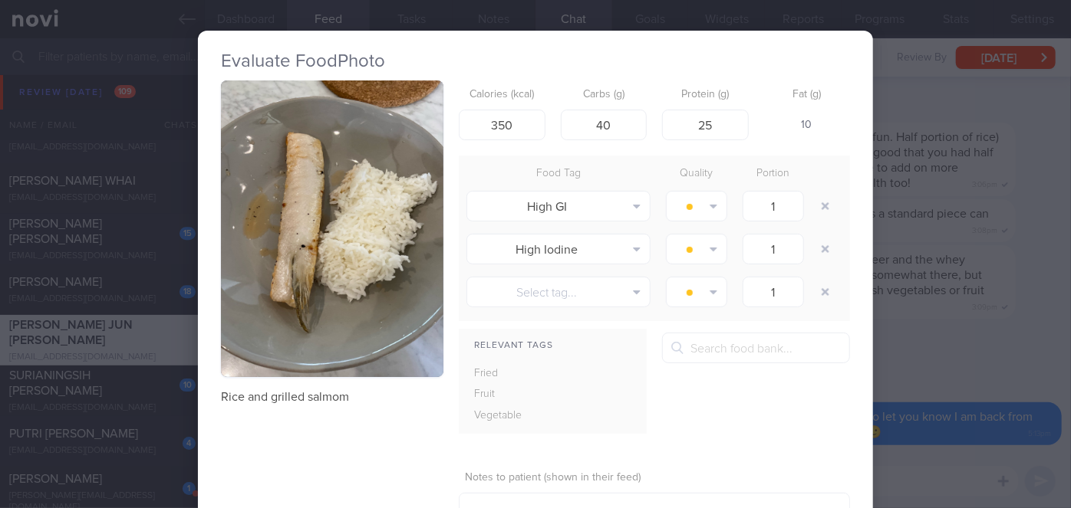
click at [981, 372] on div "Evaluate Food Photo Rice and grilled salmom Calories (kcal) 350 Carbs (g) 40 Pr…" at bounding box center [535, 254] width 1071 height 508
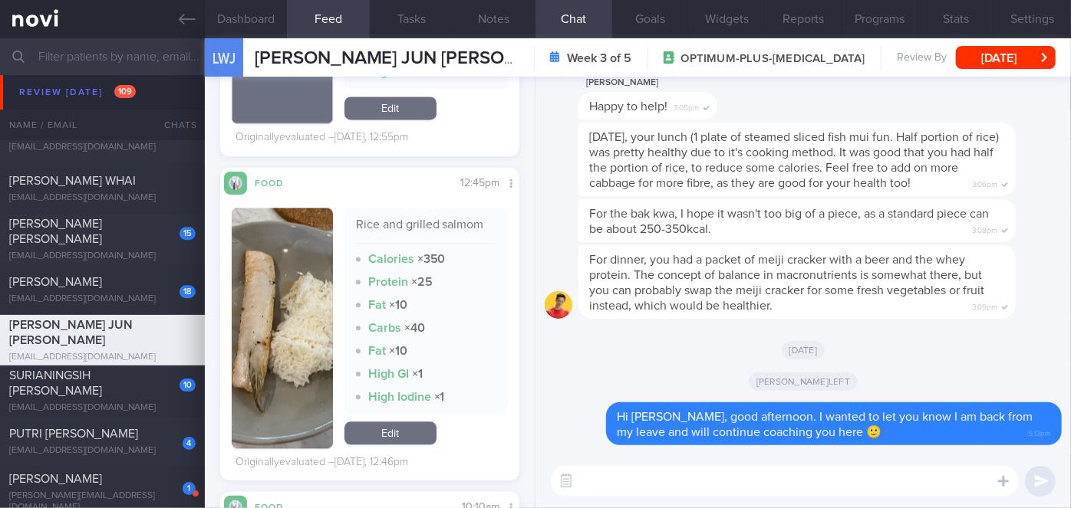
click at [280, 306] on button "button" at bounding box center [282, 328] width 101 height 241
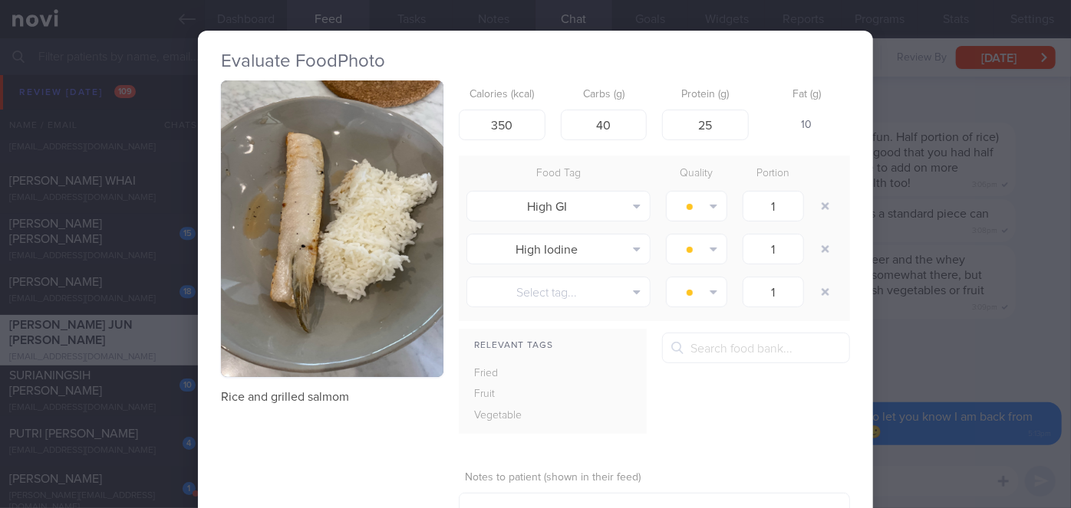
click at [955, 341] on div "Evaluate Food Photo Rice and grilled salmom Calories (kcal) 350 Carbs (g) 40 Pr…" at bounding box center [535, 254] width 1071 height 508
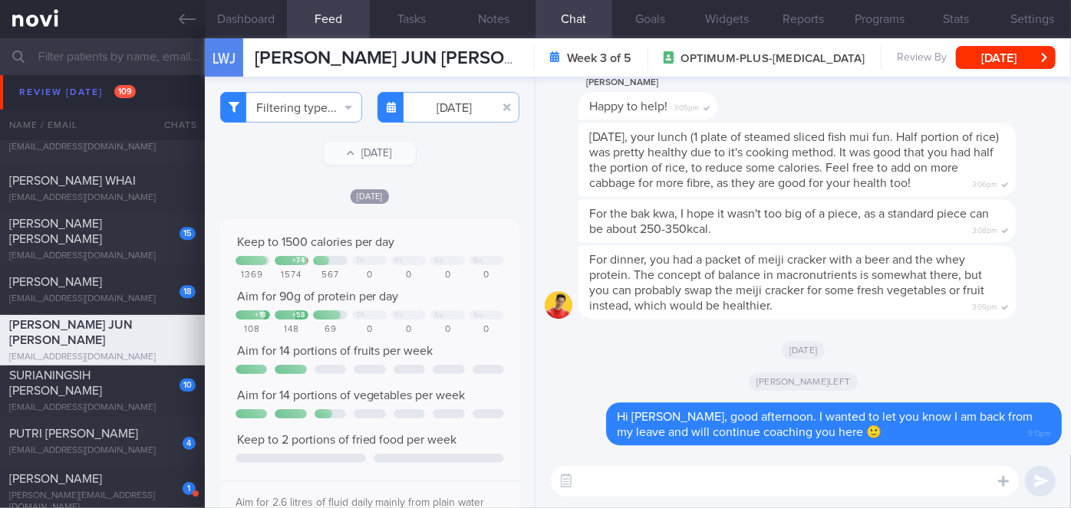
click at [649, 481] on textarea at bounding box center [785, 481] width 468 height 31
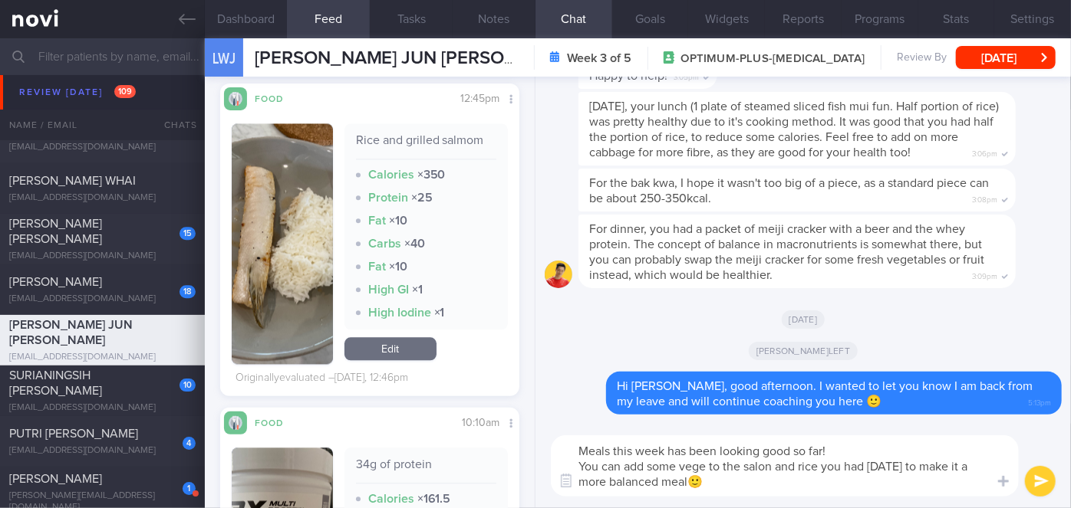
scroll to position [2006, 0]
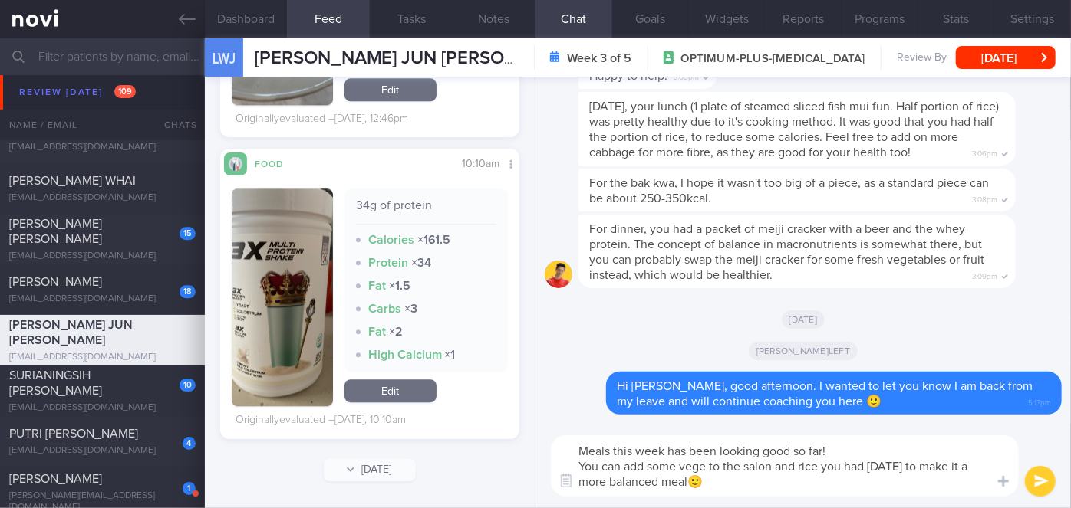
click at [296, 327] on button "button" at bounding box center [282, 298] width 101 height 218
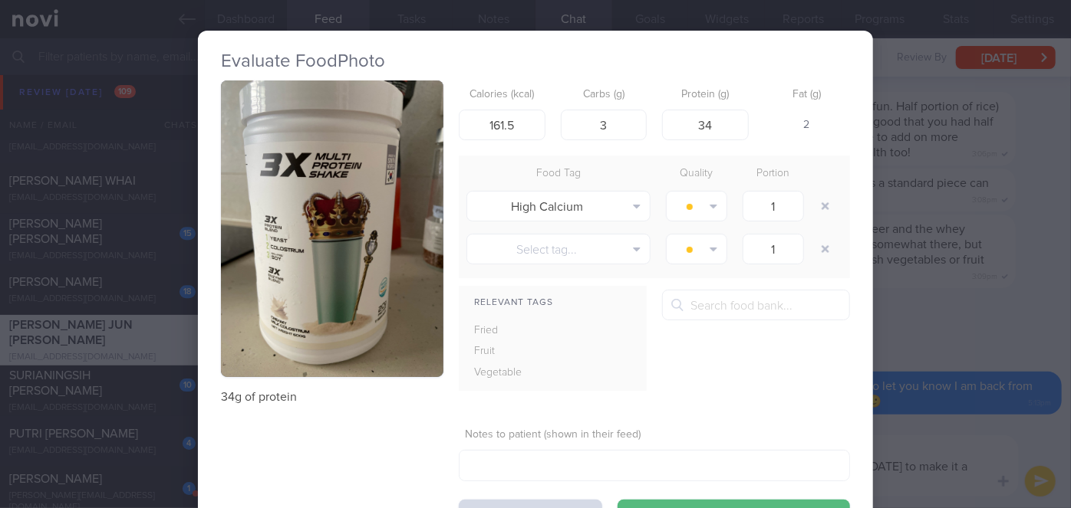
click at [949, 428] on div "Evaluate Food Photo 34g of protein Calories (kcal) 161.5 Carbs (g) 3 Protein (g…" at bounding box center [535, 254] width 1071 height 508
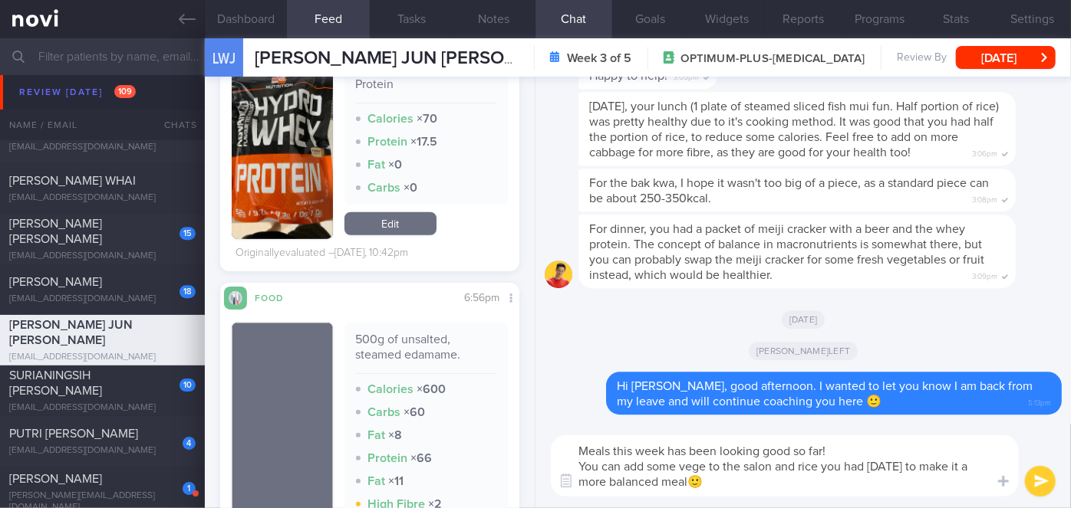
scroll to position [263, 0]
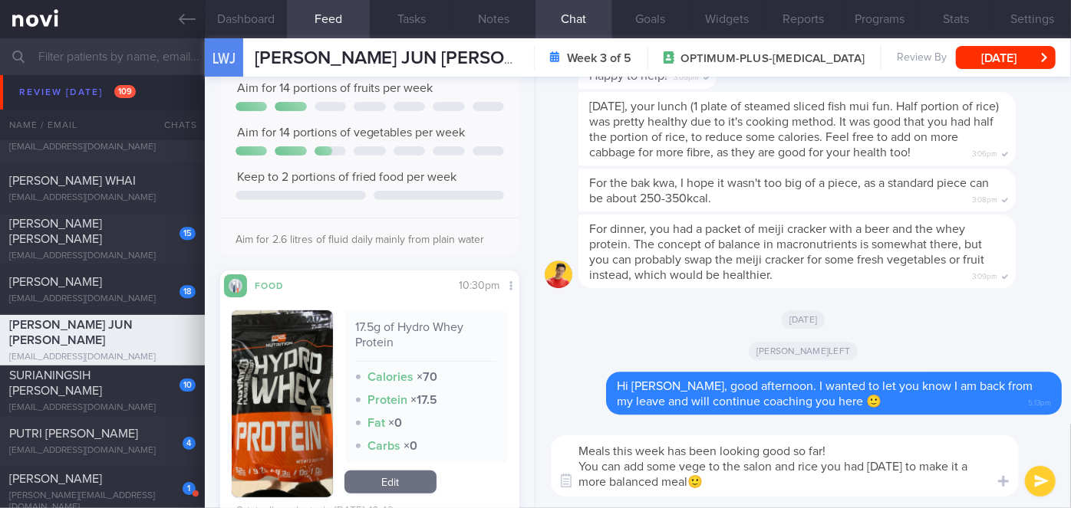
click at [762, 469] on textarea "Meals this week has been looking good so far! You can add some vege to the salo…" at bounding box center [785, 466] width 468 height 61
type textarea "Meals this week has been looking good so far! You can add some vege to the salm…"
click at [1050, 477] on button "submit" at bounding box center [1040, 481] width 31 height 31
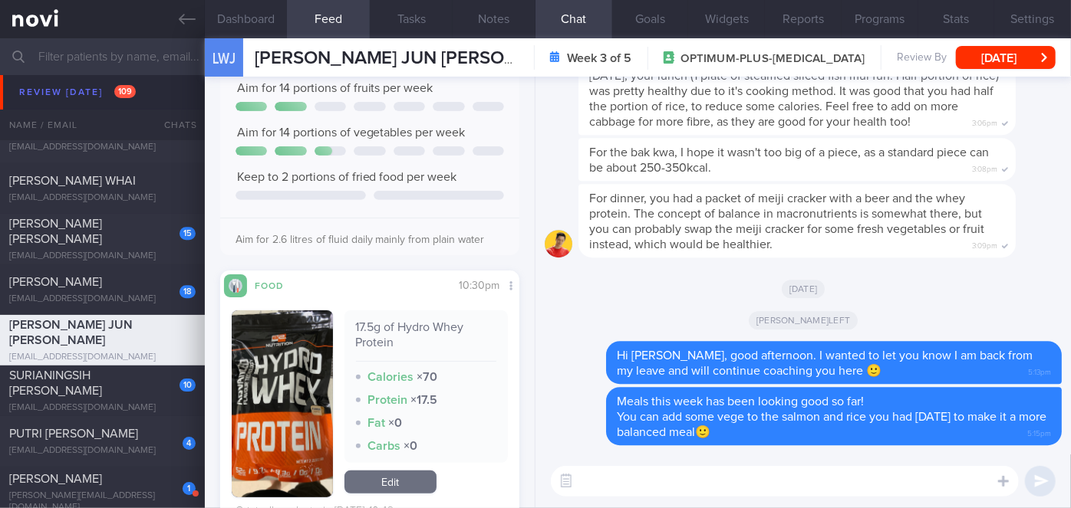
scroll to position [0, 0]
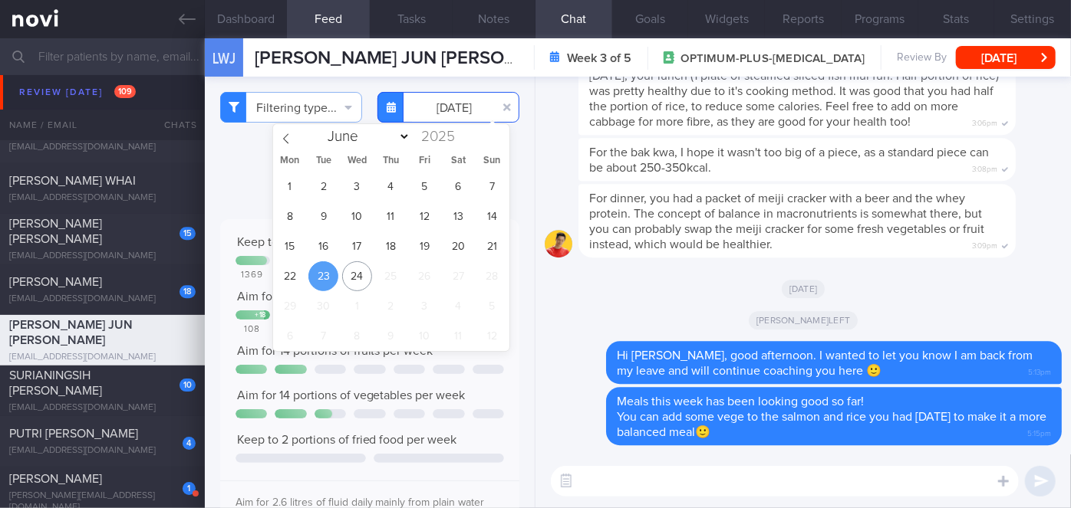
click at [446, 109] on input "[DATE]" at bounding box center [448, 107] width 142 height 31
click at [486, 252] on span "21" at bounding box center [492, 247] width 30 height 30
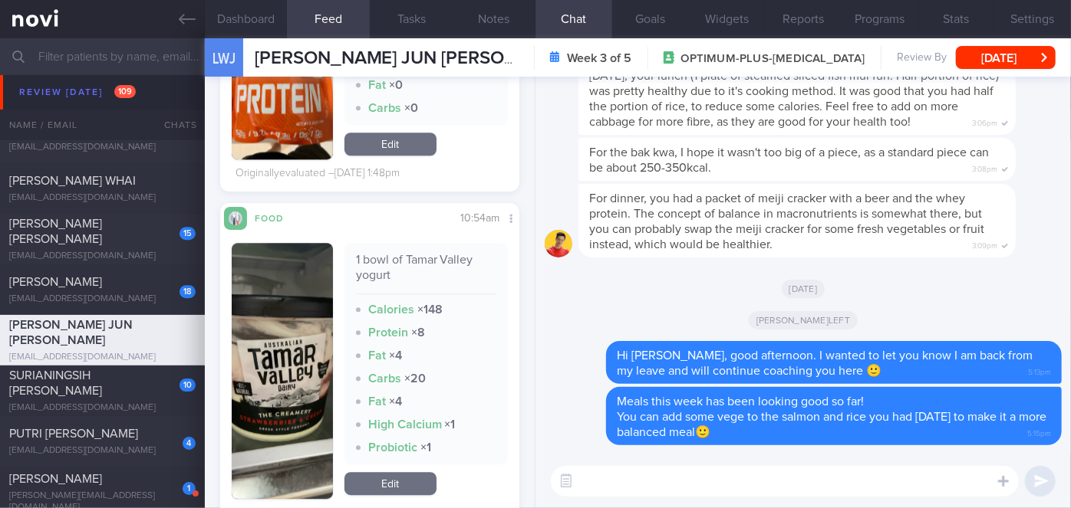
scroll to position [2231, 0]
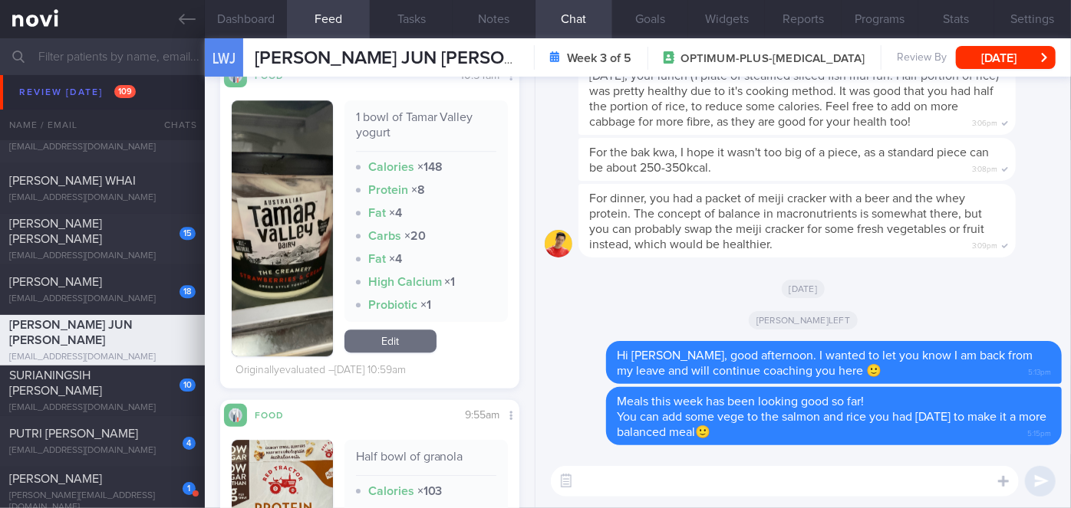
click at [295, 180] on button "button" at bounding box center [282, 228] width 101 height 256
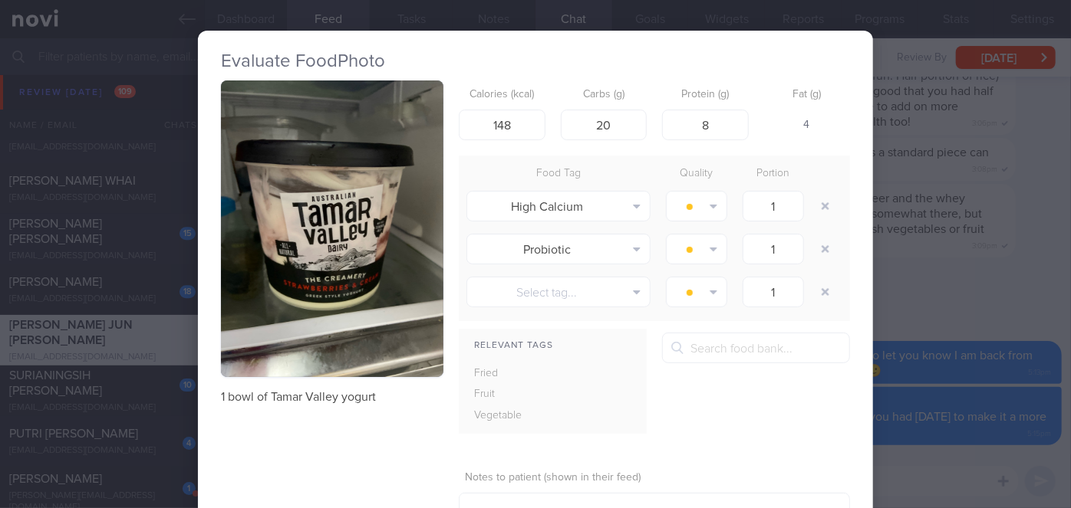
click at [308, 201] on button "button" at bounding box center [332, 229] width 222 height 297
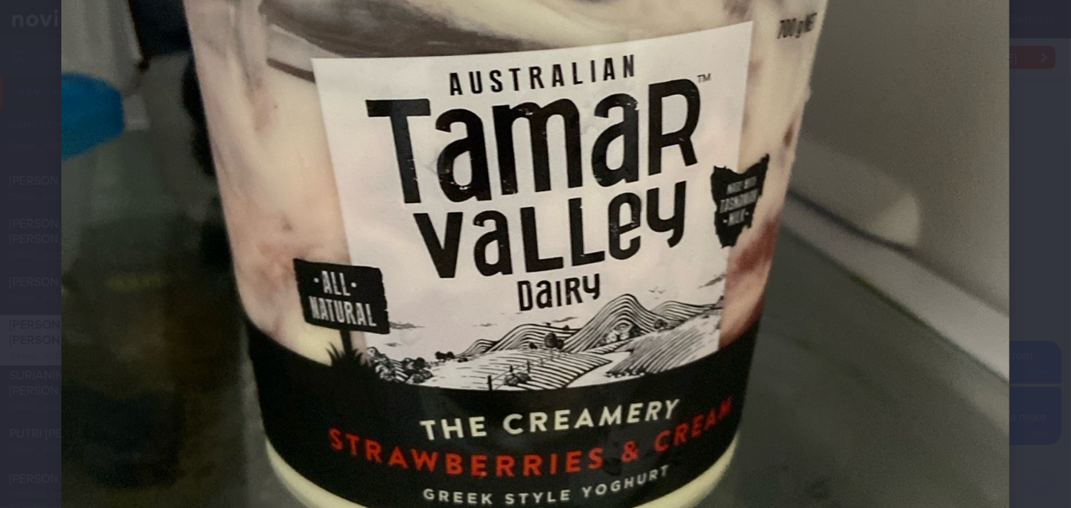
scroll to position [558, 0]
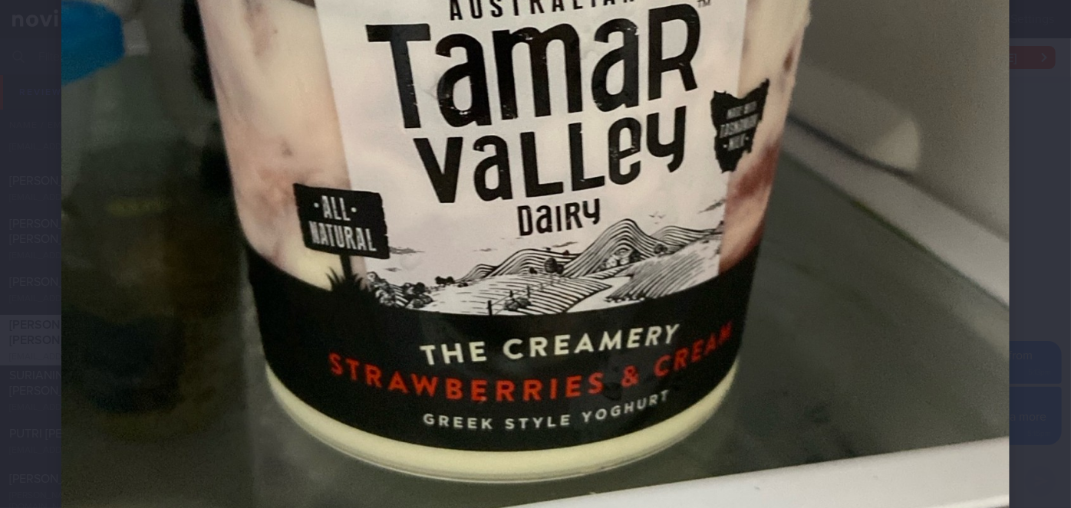
click at [1043, 293] on div at bounding box center [535, 135] width 1071 height 1387
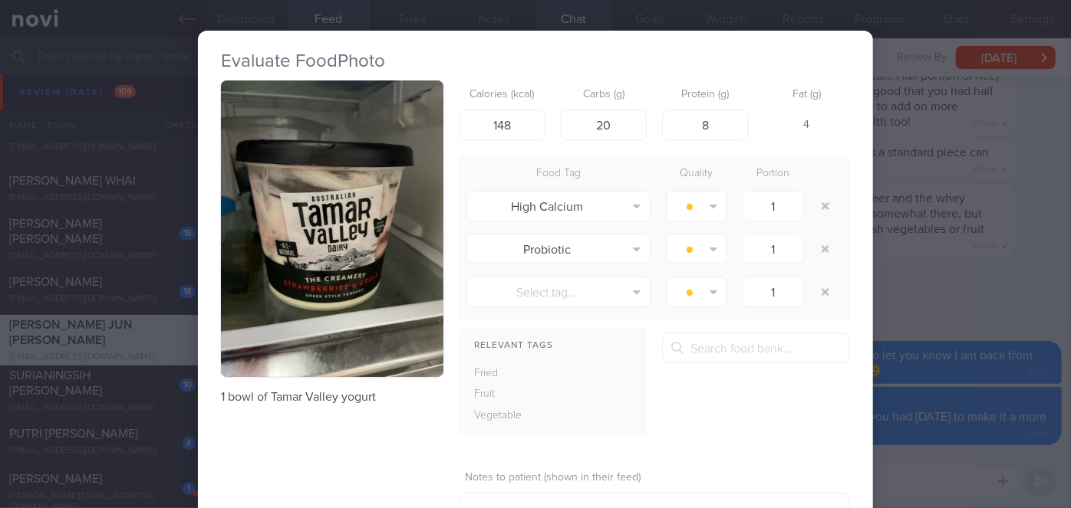
click at [959, 319] on div "Evaluate Food Photo 1 bowl of Tamar Valley yogurt Calories (kcal) 148 Carbs (g)…" at bounding box center [535, 254] width 1071 height 508
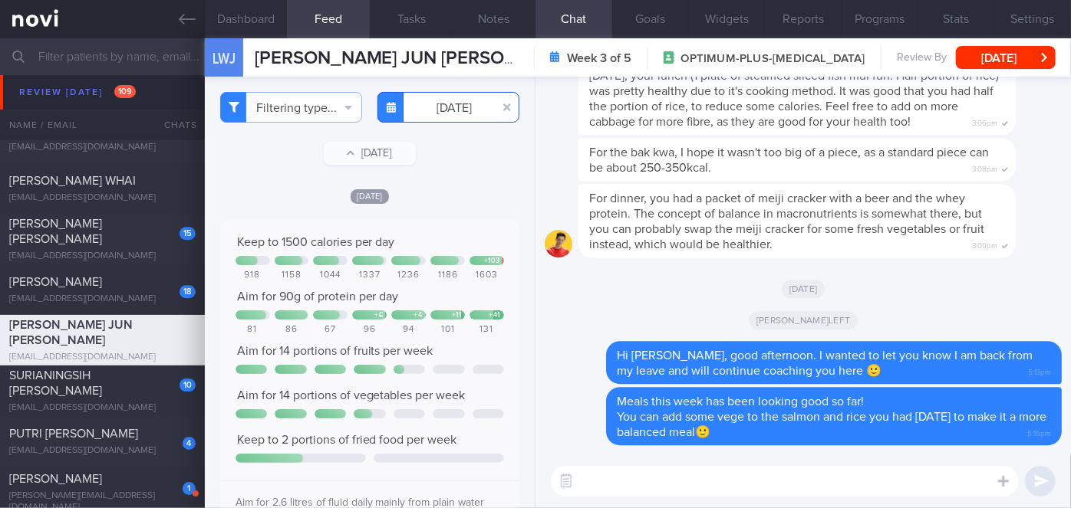
click at [449, 98] on input "2025-09-21" at bounding box center [448, 107] width 142 height 31
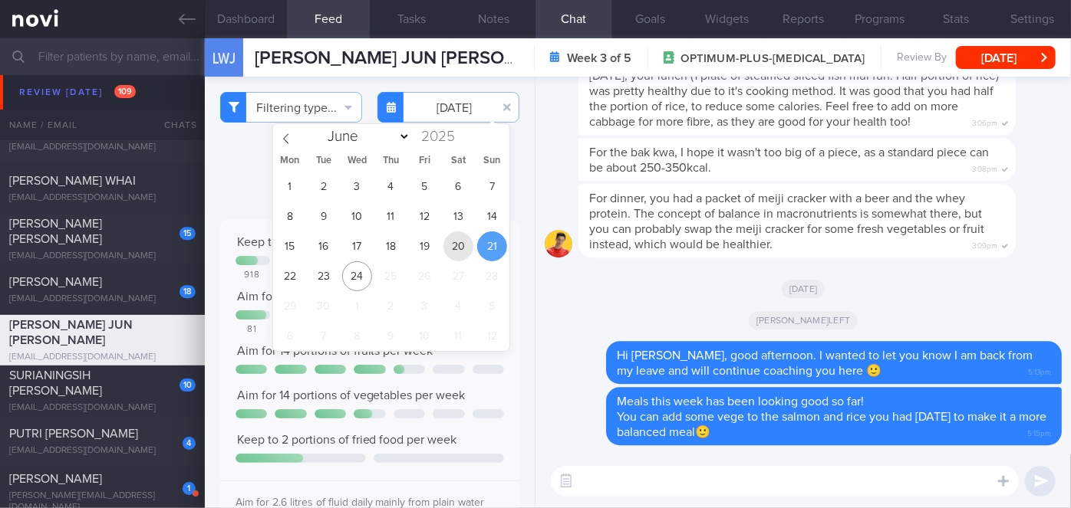
click at [453, 239] on span "20" at bounding box center [458, 247] width 30 height 30
type input "2025-09-20"
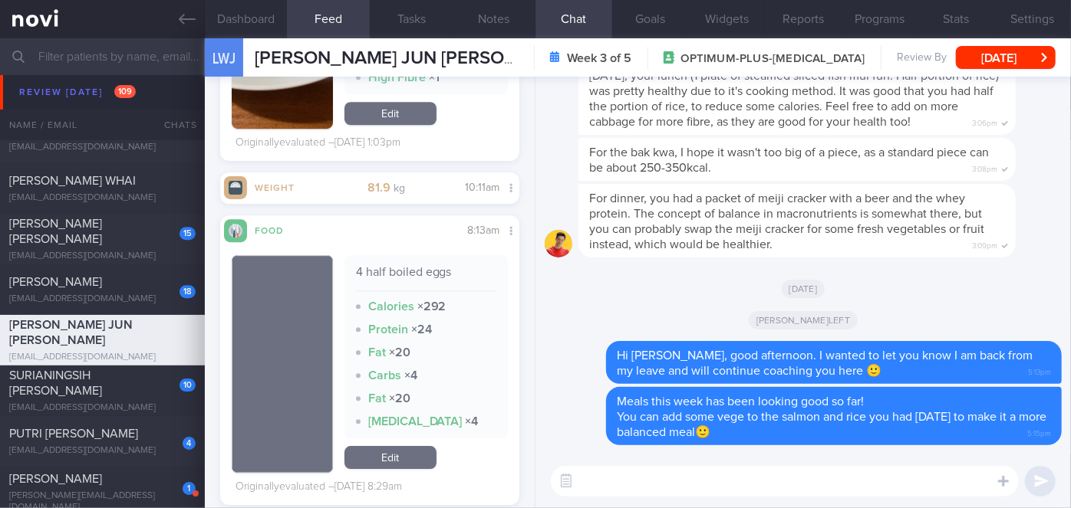
scroll to position [2297, 0]
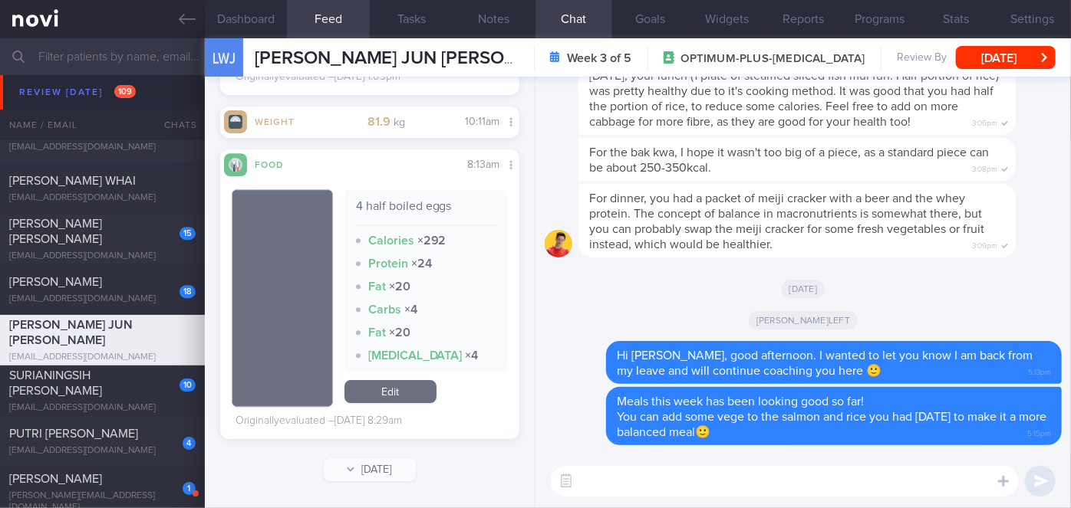
click at [771, 488] on textarea at bounding box center [785, 481] width 468 height 31
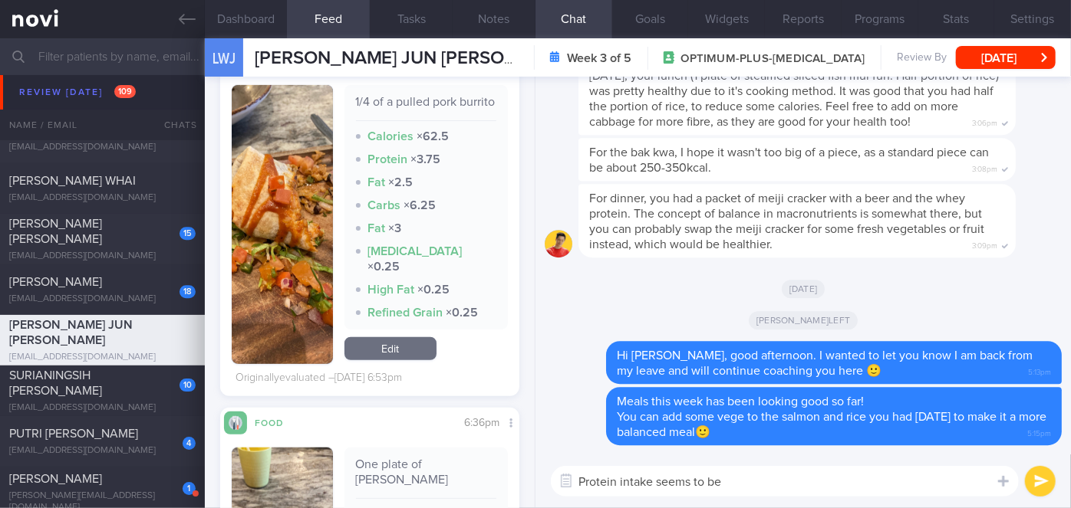
scroll to position [0, 0]
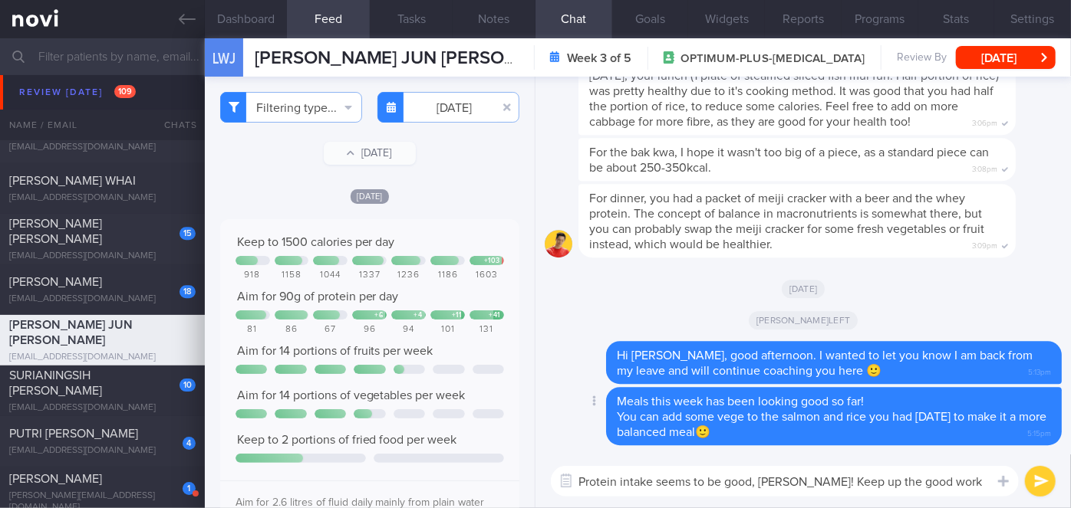
type textarea "Protein intake seems to be good, Janus! Keep up the good work!"
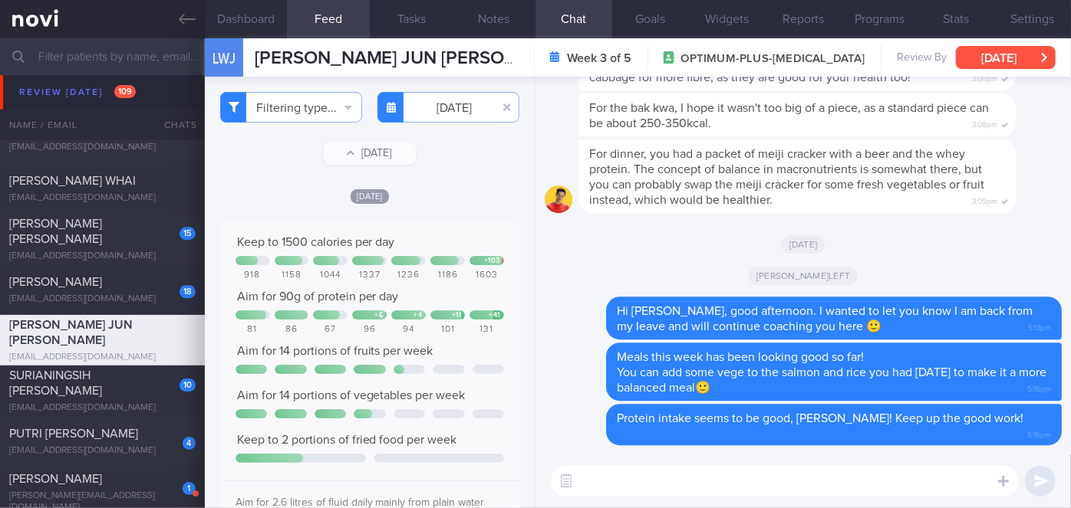
click at [1014, 58] on button "[DATE]" at bounding box center [1006, 57] width 100 height 23
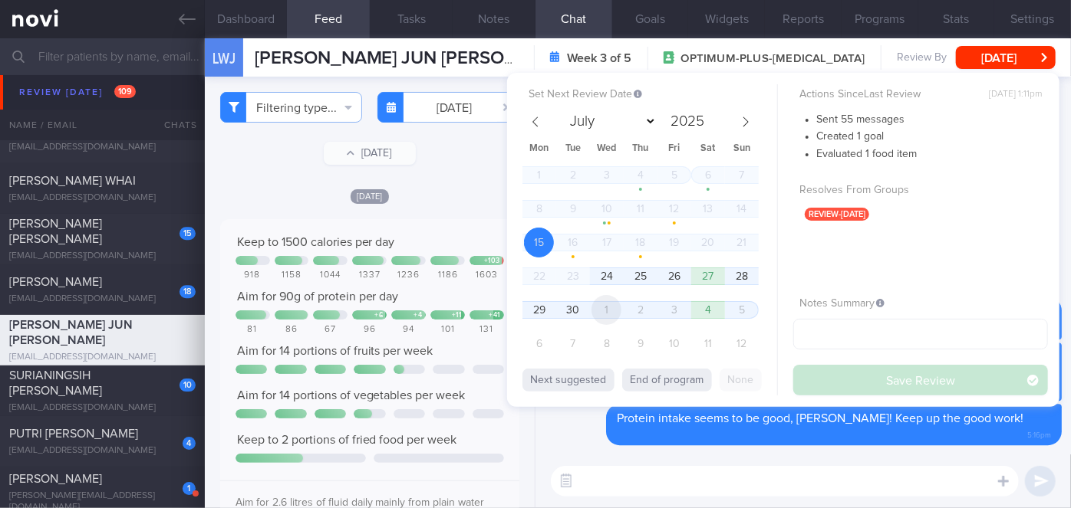
click at [617, 308] on span "1" at bounding box center [606, 310] width 30 height 30
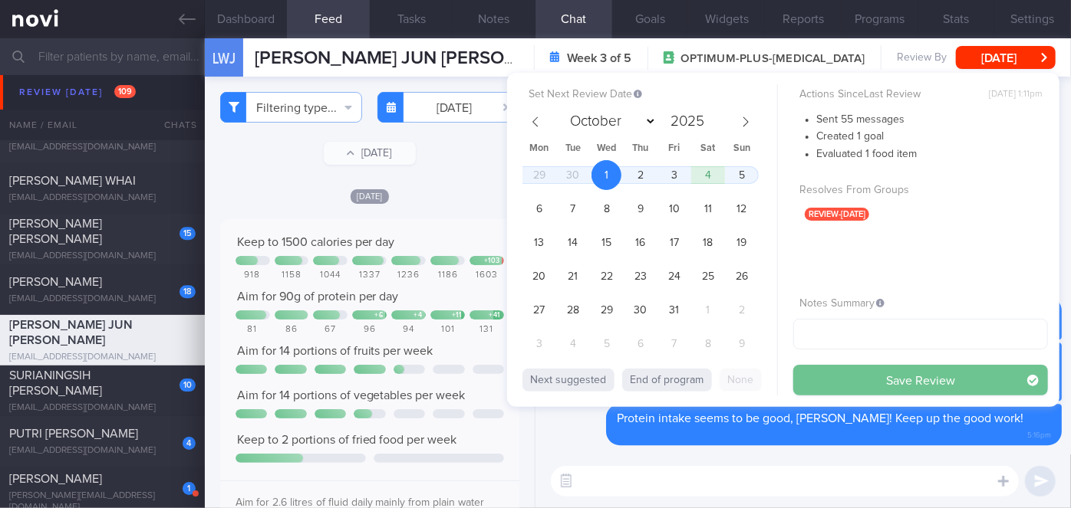
click at [862, 373] on button "Save Review" at bounding box center [920, 380] width 255 height 31
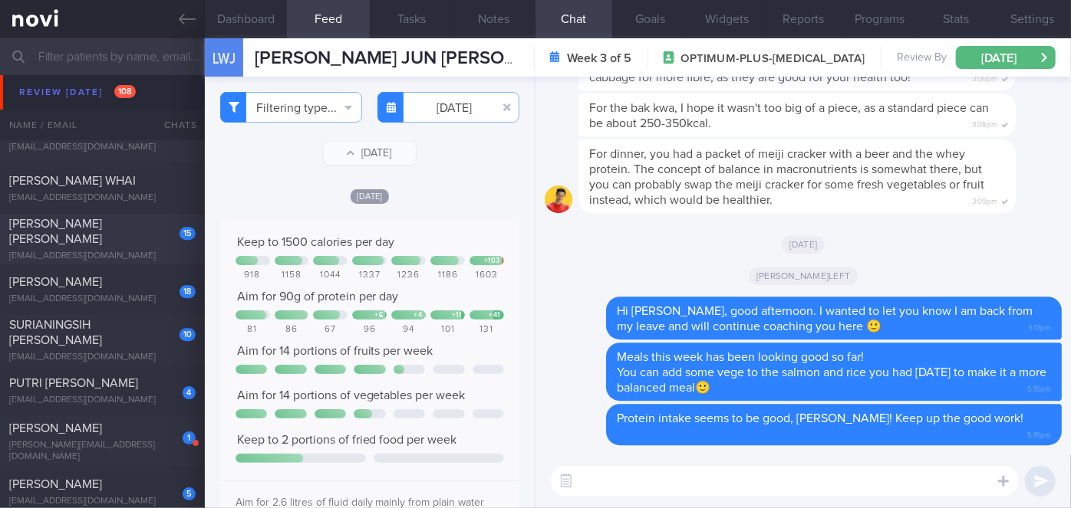
click at [111, 239] on div "[PERSON_NAME] [PERSON_NAME]" at bounding box center [100, 231] width 183 height 31
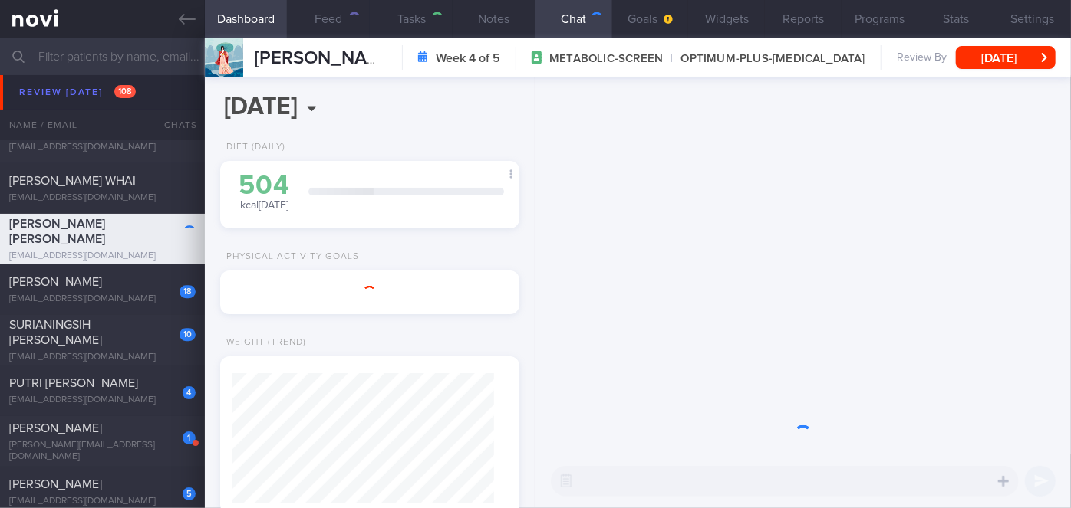
select select "8"
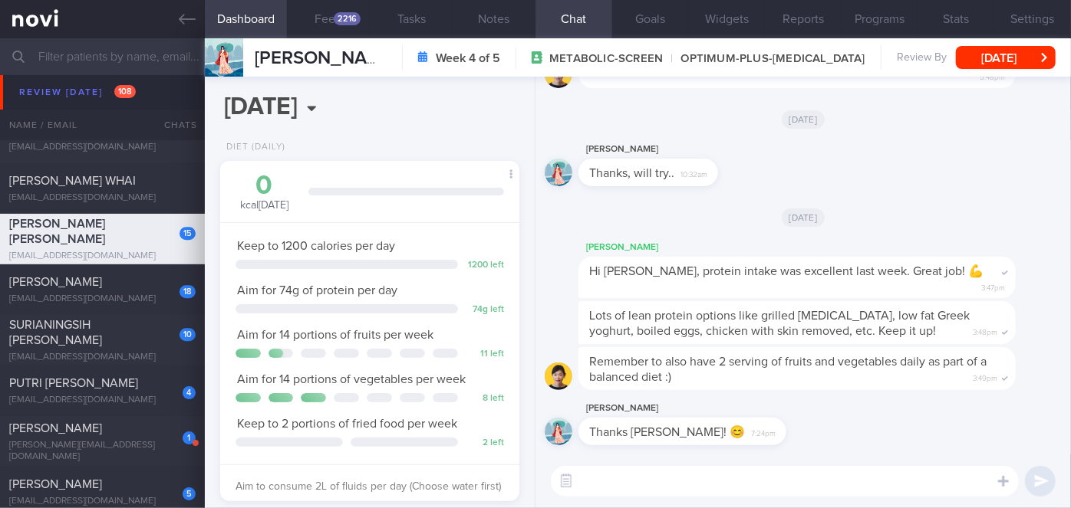
click at [665, 484] on textarea at bounding box center [785, 481] width 468 height 31
paste textarea "Hi [PERSON_NAME], good morning. I wanted to let you know I am back from my leav…"
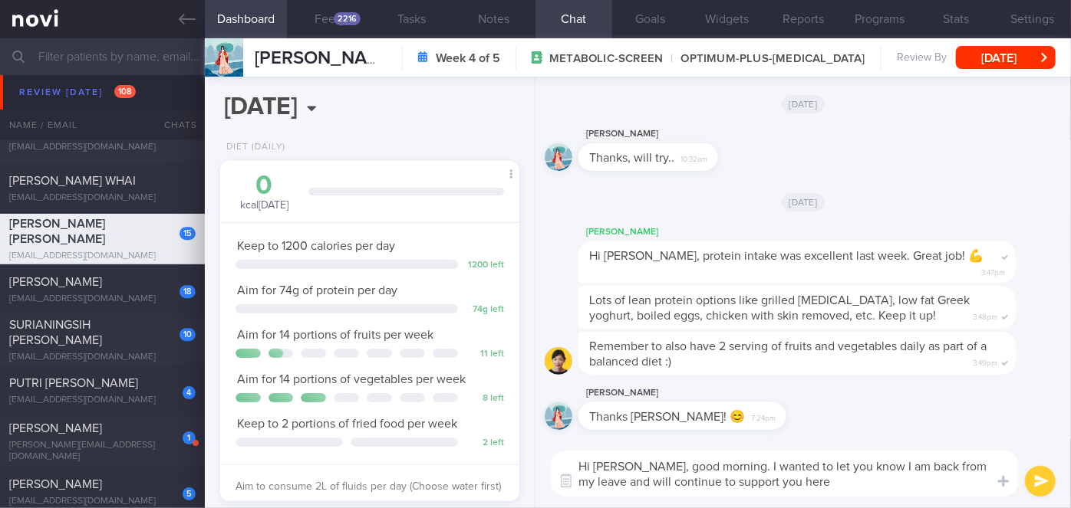
drag, startPoint x: 645, startPoint y: 465, endPoint x: 601, endPoint y: 462, distance: 43.8
click at [601, 462] on textarea "Hi [PERSON_NAME], good morning. I wanted to let you know I am back from my leav…" at bounding box center [785, 474] width 468 height 46
drag, startPoint x: 724, startPoint y: 467, endPoint x: 680, endPoint y: 466, distance: 43.7
click at [680, 466] on textarea "Hi Veronica, good morning. I wanted to let you know I am back from my leave and…" at bounding box center [785, 474] width 468 height 46
drag, startPoint x: 821, startPoint y: 478, endPoint x: 709, endPoint y: 479, distance: 111.2
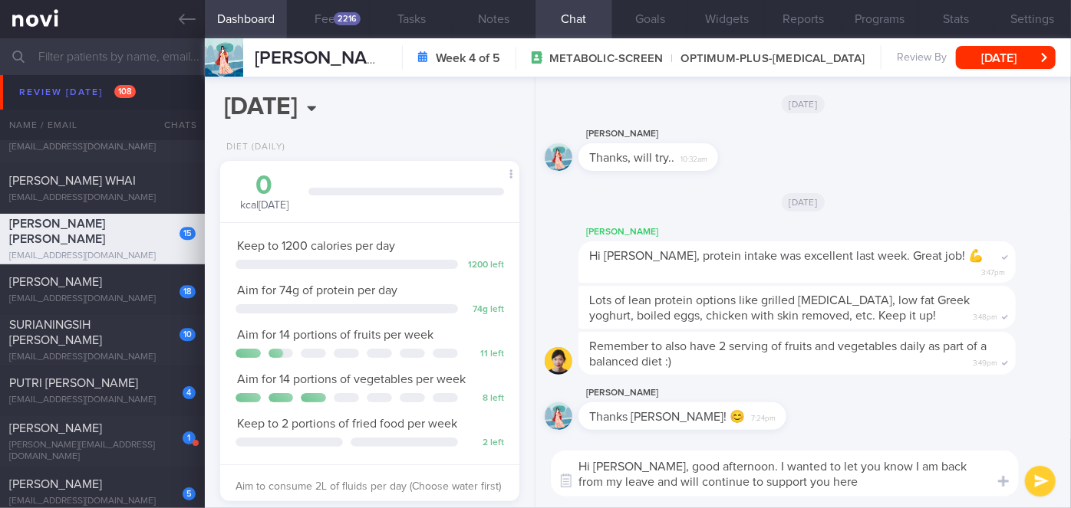
click at [709, 479] on textarea "Hi Veronica, good afternoon. I wanted to let you know I am back from my leave a…" at bounding box center [785, 474] width 468 height 46
type textarea "Hi Veronica, good afternoon. I wanted to let you know I am back from my leave a…"
click at [1041, 485] on button "submit" at bounding box center [1040, 481] width 31 height 31
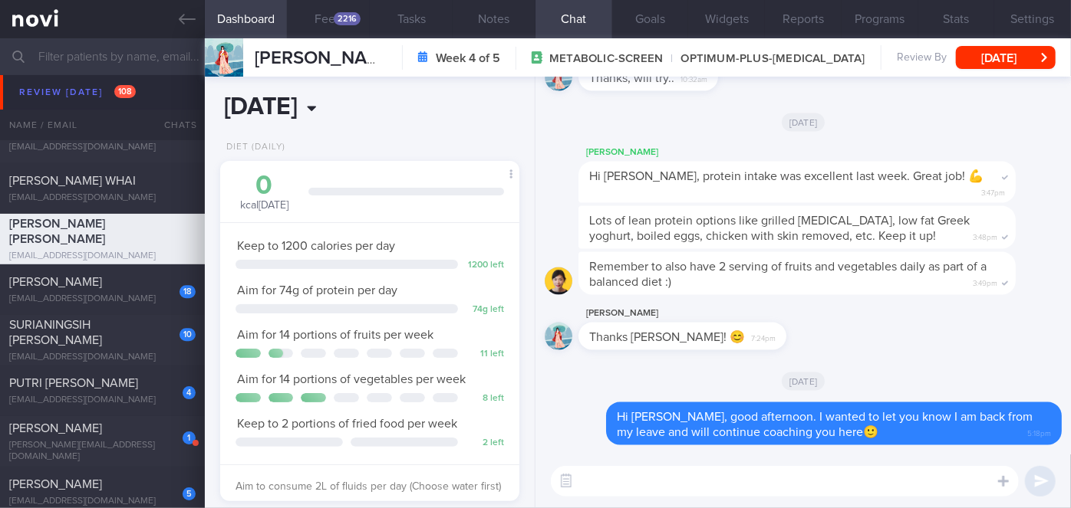
click at [356, 94] on input "[DATE]" at bounding box center [312, 107] width 185 height 38
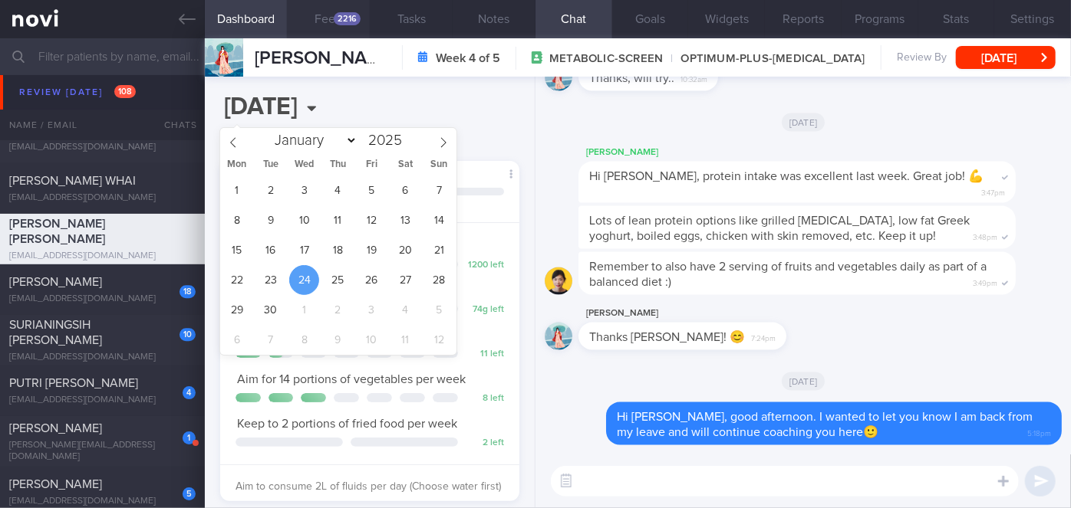
click at [354, 22] on div "2216" at bounding box center [347, 18] width 27 height 13
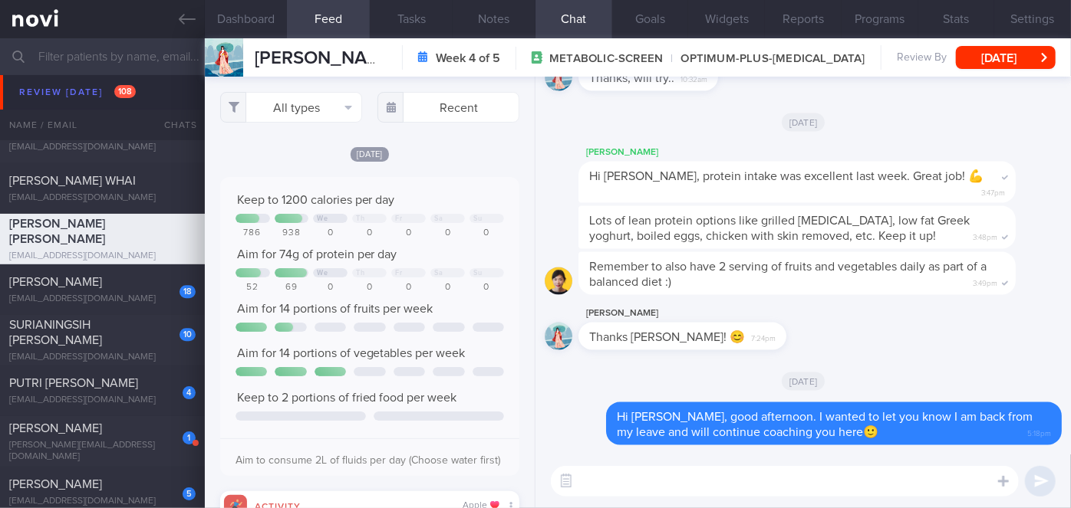
scroll to position [66, 268]
click at [442, 115] on input "text" at bounding box center [448, 107] width 142 height 31
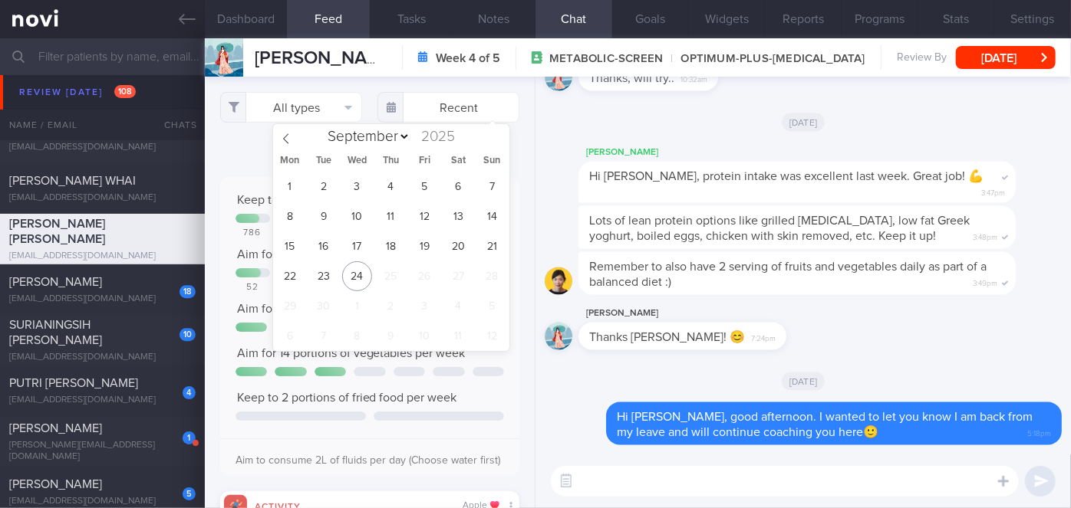
click at [304, 268] on div "1 2 3 4 5 6 7 8 9 10 11 12 13 14 15 16 17 18 19 20 21 22 23 24 25 26 27 28 29 3…" at bounding box center [391, 261] width 236 height 179
click at [294, 271] on span "22" at bounding box center [290, 277] width 30 height 30
type input "[DATE]"
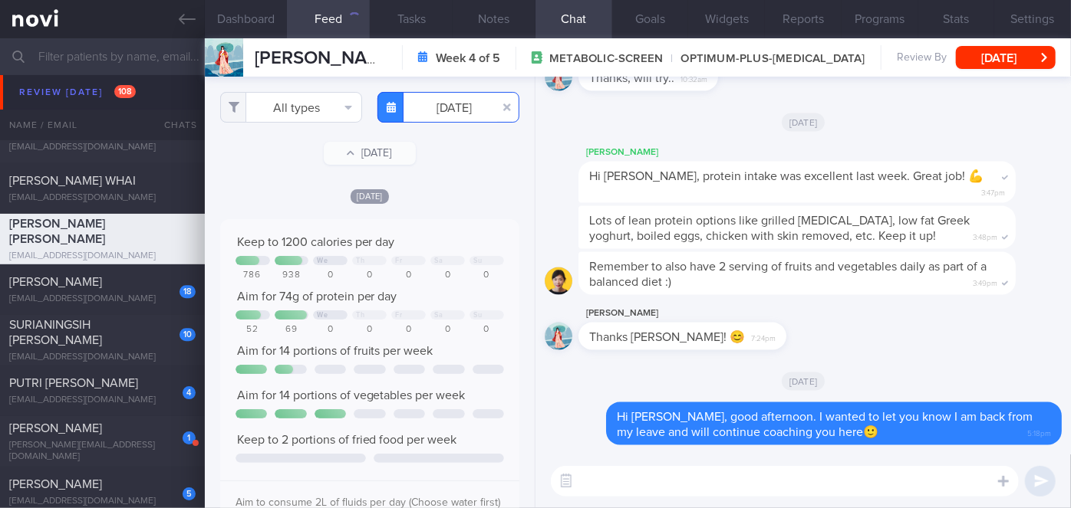
scroll to position [66, 268]
click at [301, 103] on button "All types" at bounding box center [291, 107] width 142 height 31
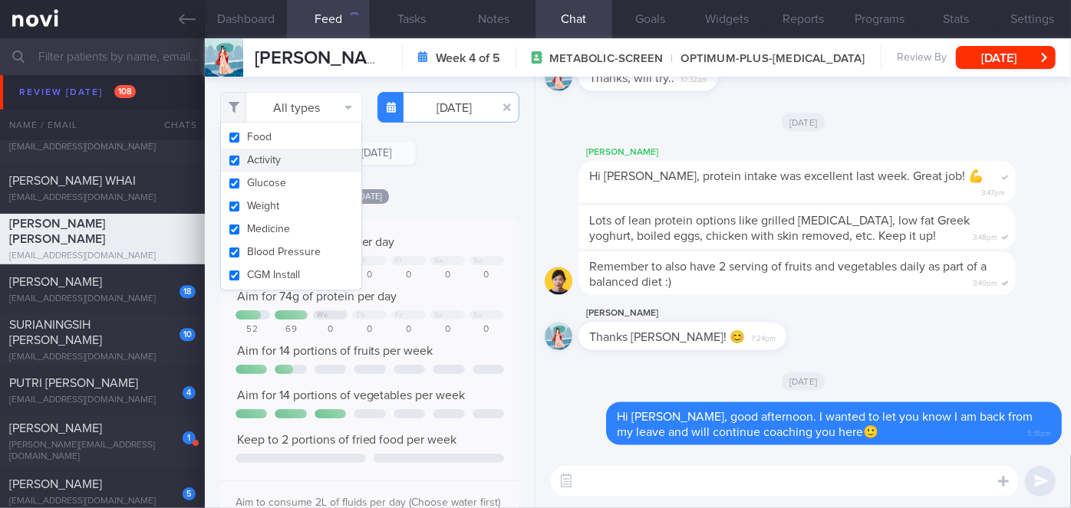
click at [293, 166] on button "Activity" at bounding box center [291, 160] width 140 height 23
checkbox input "false"
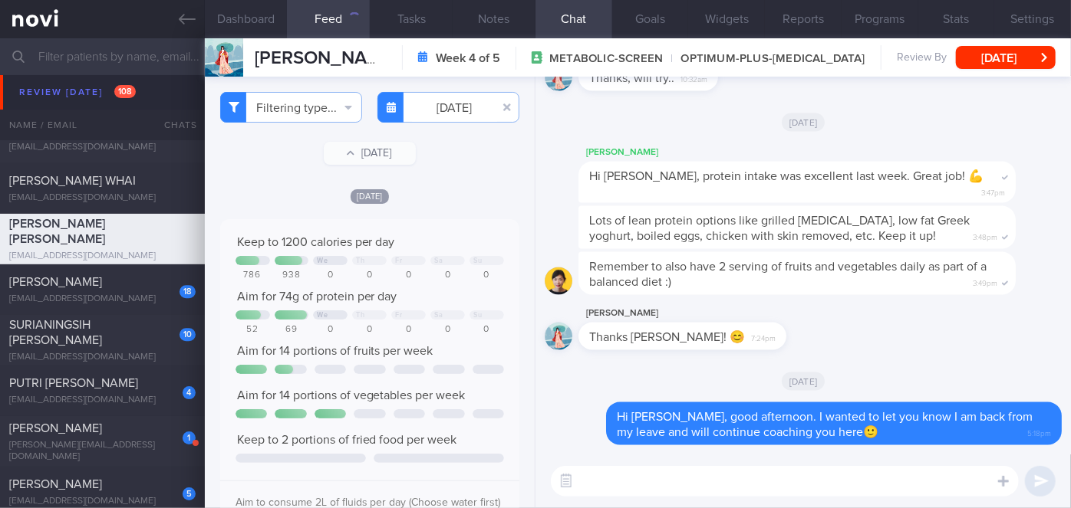
click at [434, 202] on div "[DATE]" at bounding box center [369, 196] width 299 height 16
click at [433, 114] on input "[DATE]" at bounding box center [448, 107] width 142 height 31
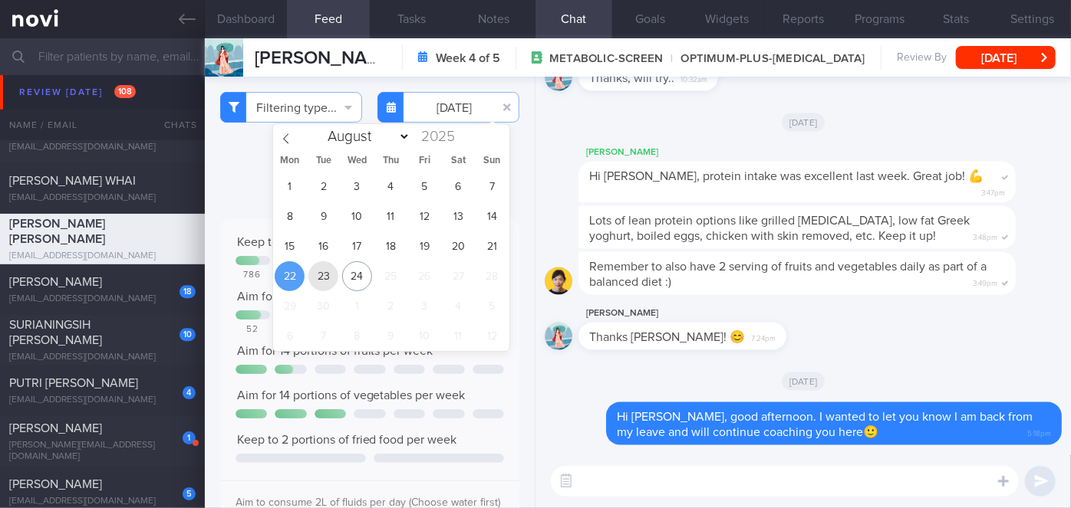
click at [323, 276] on span "23" at bounding box center [323, 277] width 30 height 30
type input "[DATE]"
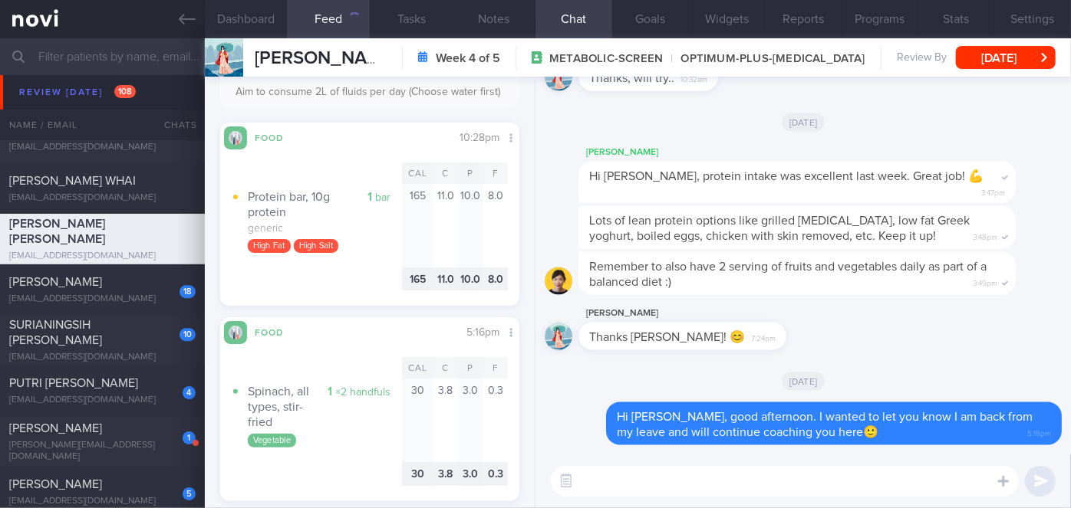
scroll to position [418, 0]
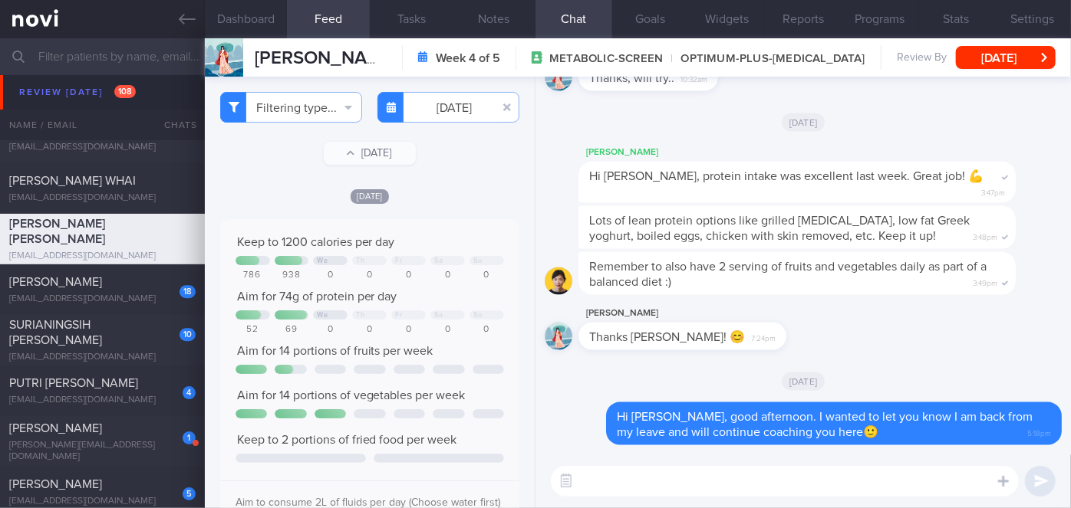
click at [658, 481] on textarea at bounding box center [785, 481] width 468 height 31
type textarea "Protein intake seems to have improved, good job Veronica!"
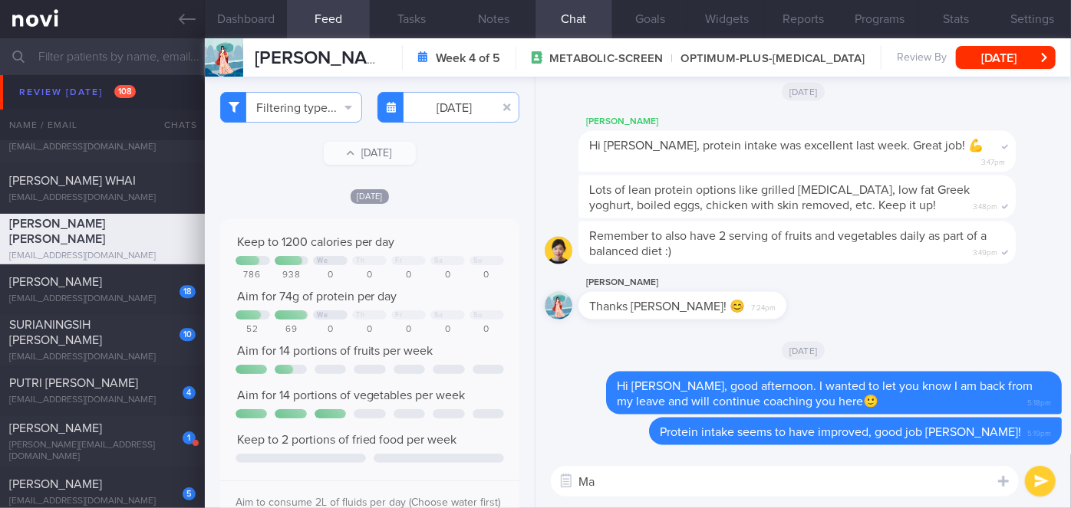
type textarea "M"
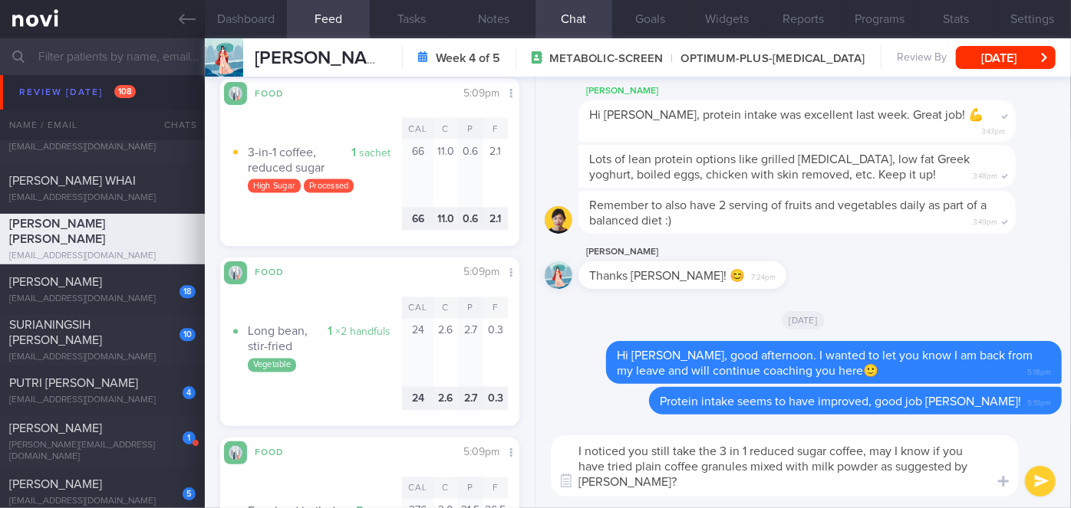
scroll to position [1324, 0]
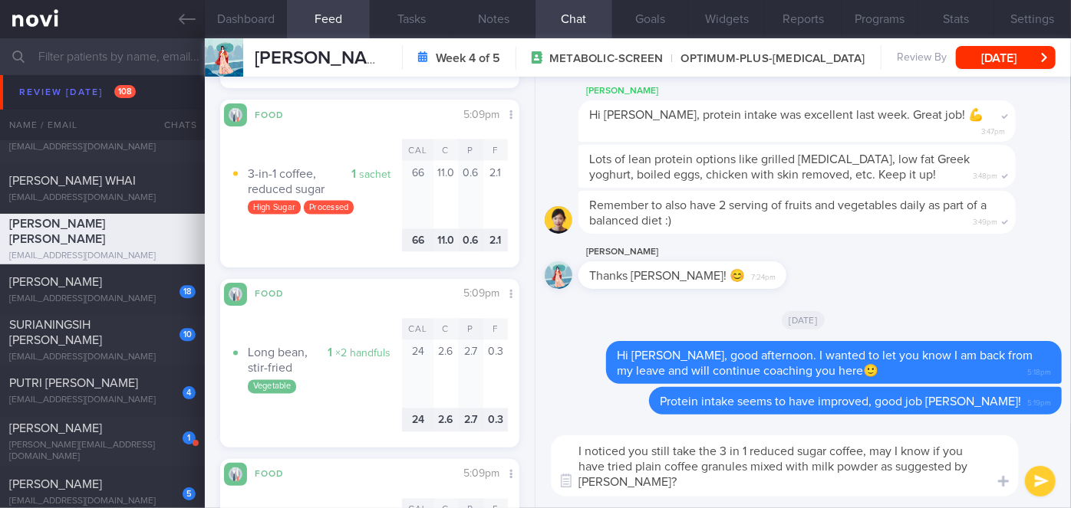
type textarea "I noticed you still take the 3 in 1 reduced sugar coffee, may I know if you hav…"
click at [1043, 481] on button "submit" at bounding box center [1040, 481] width 31 height 31
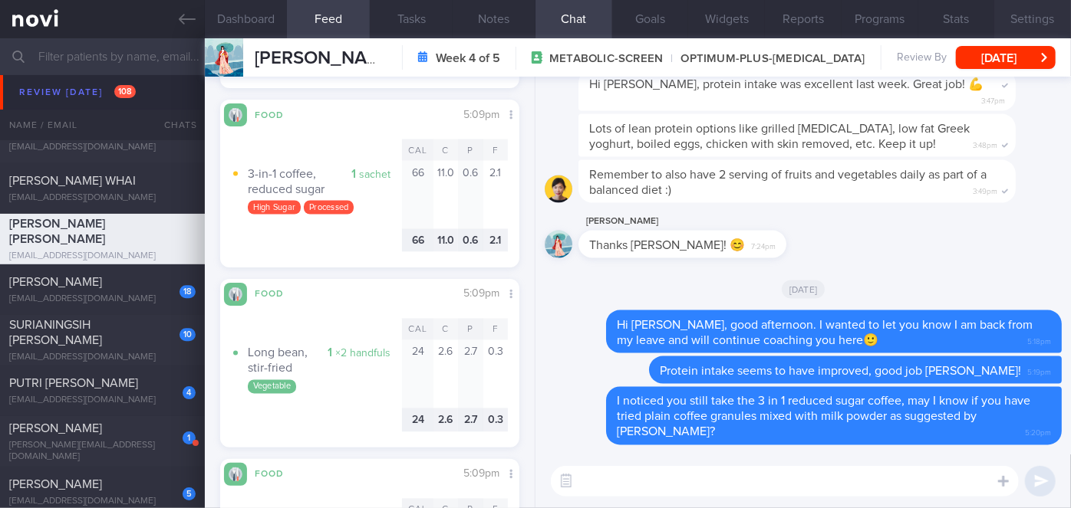
click at [1031, 27] on button "Settings" at bounding box center [1032, 19] width 77 height 38
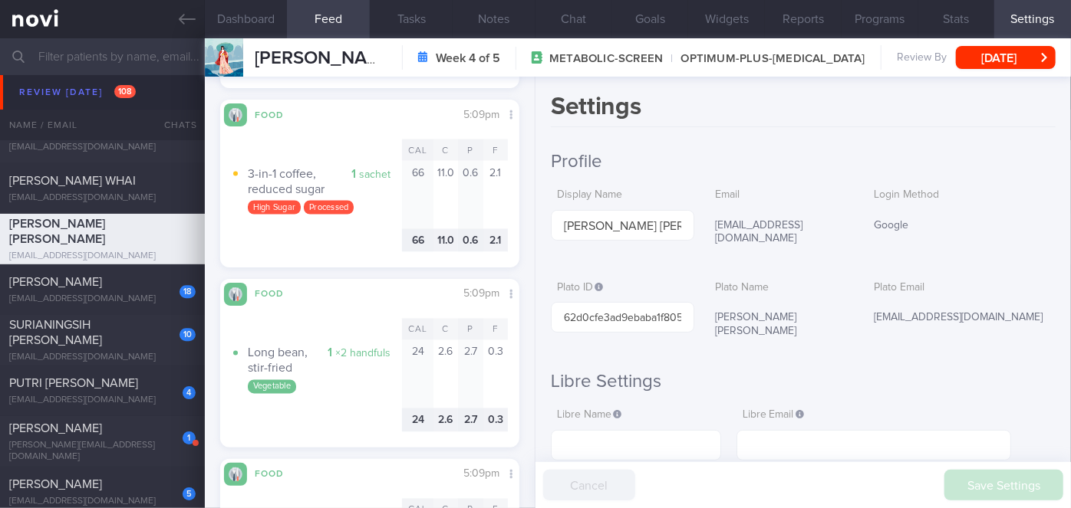
scroll to position [418, 0]
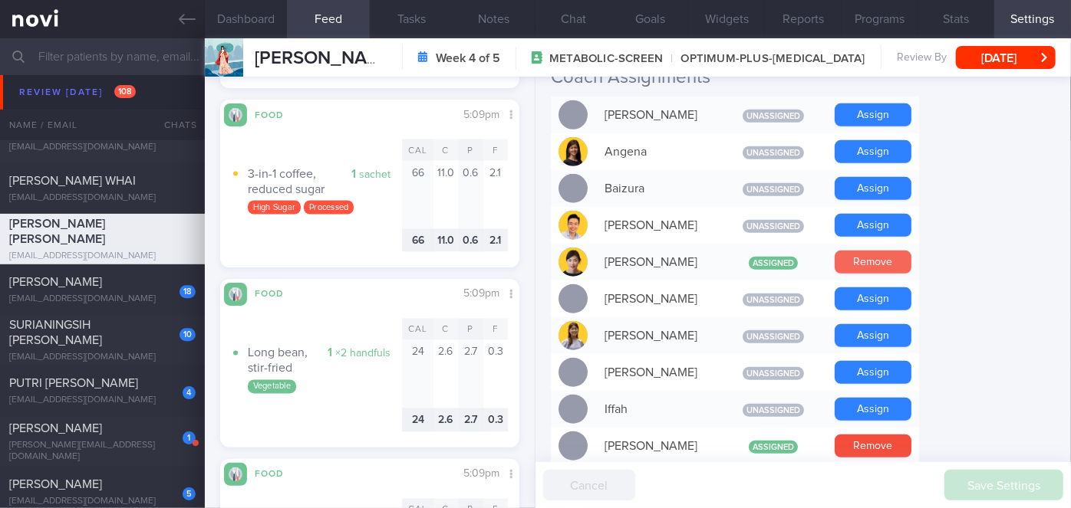
click at [861, 251] on button "Remove" at bounding box center [872, 262] width 77 height 23
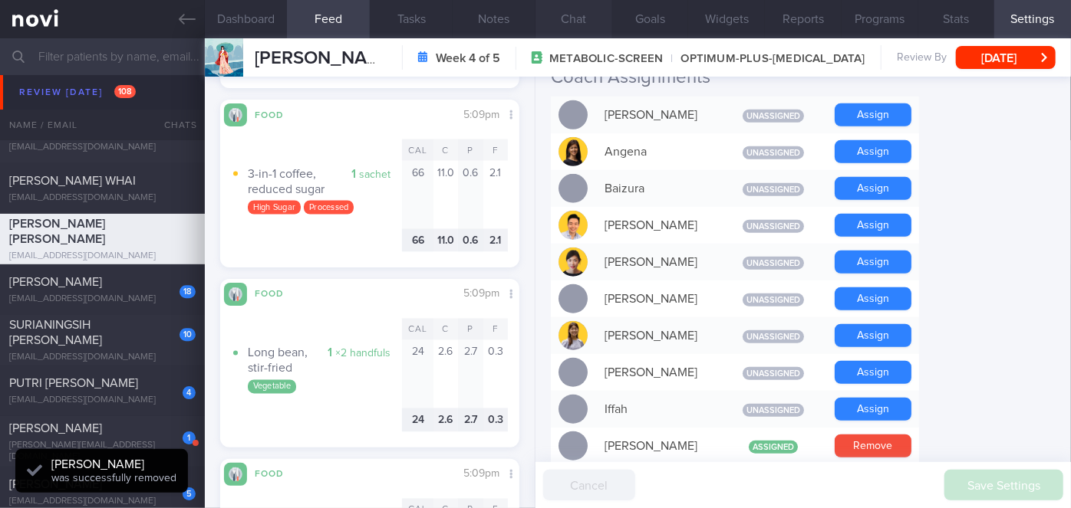
click at [587, 23] on button "Chat" at bounding box center [573, 19] width 77 height 38
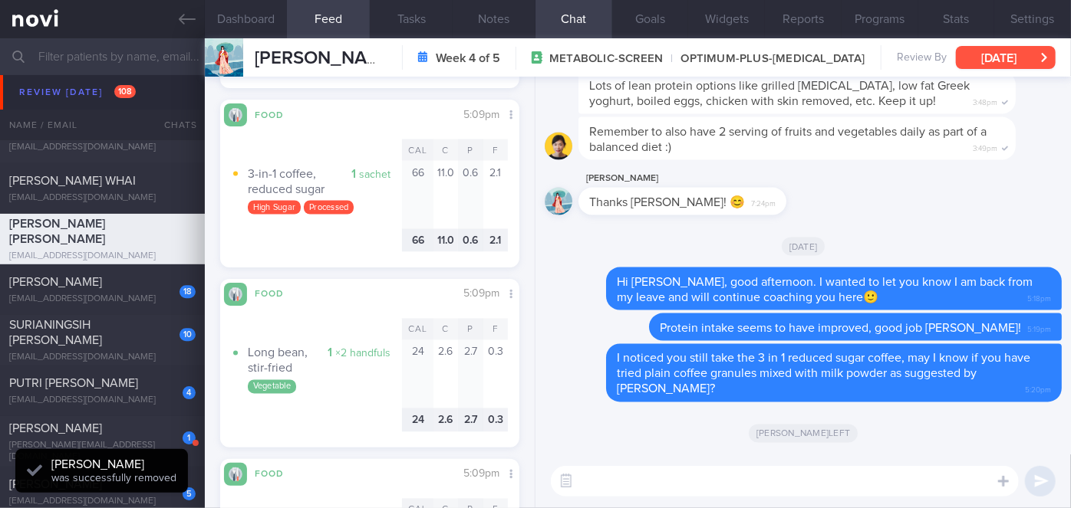
drag, startPoint x: 979, startPoint y: 61, endPoint x: 967, endPoint y: 61, distance: 12.3
click at [979, 61] on button "[DATE]" at bounding box center [1006, 57] width 100 height 23
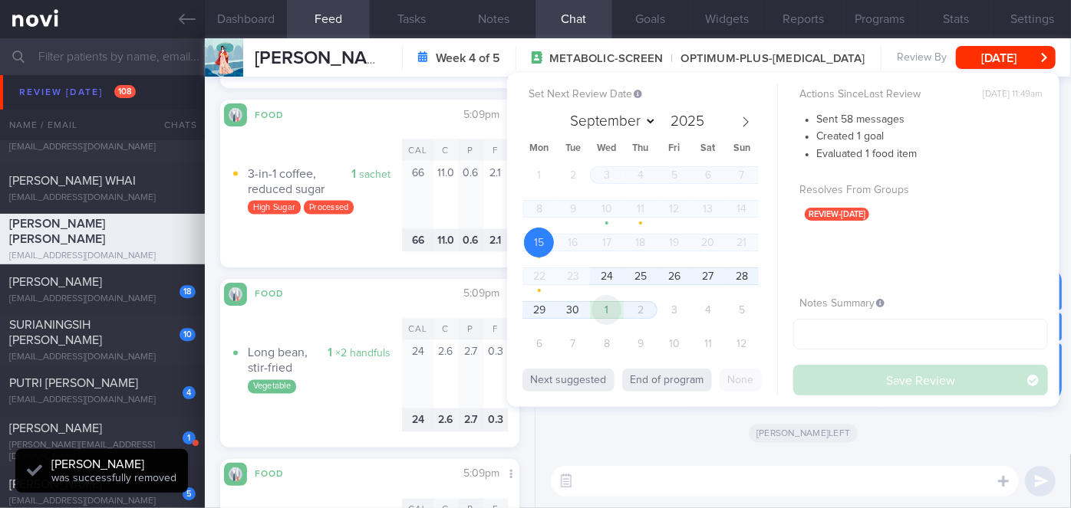
click at [611, 304] on span "1" at bounding box center [606, 310] width 30 height 30
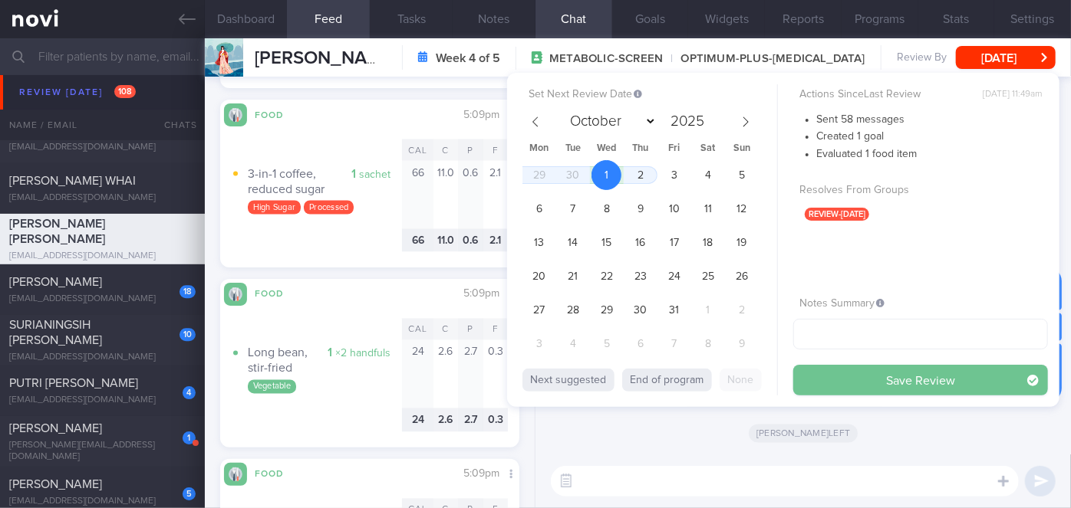
click at [886, 377] on button "Save Review" at bounding box center [920, 380] width 255 height 31
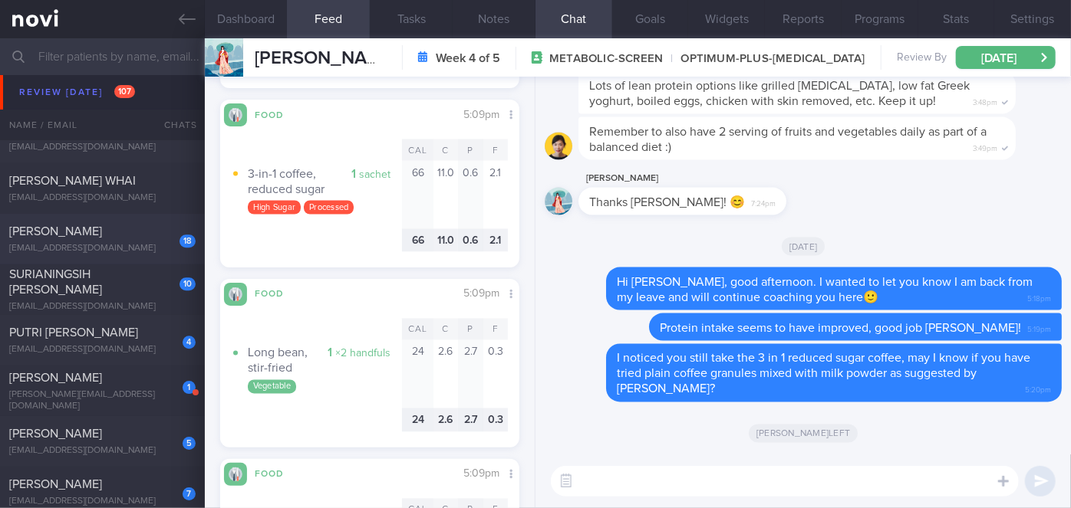
click at [127, 241] on div "18 SYAZANA BINTE YAHYA syazana.y@gmail.com" at bounding box center [102, 239] width 205 height 31
select select "8"
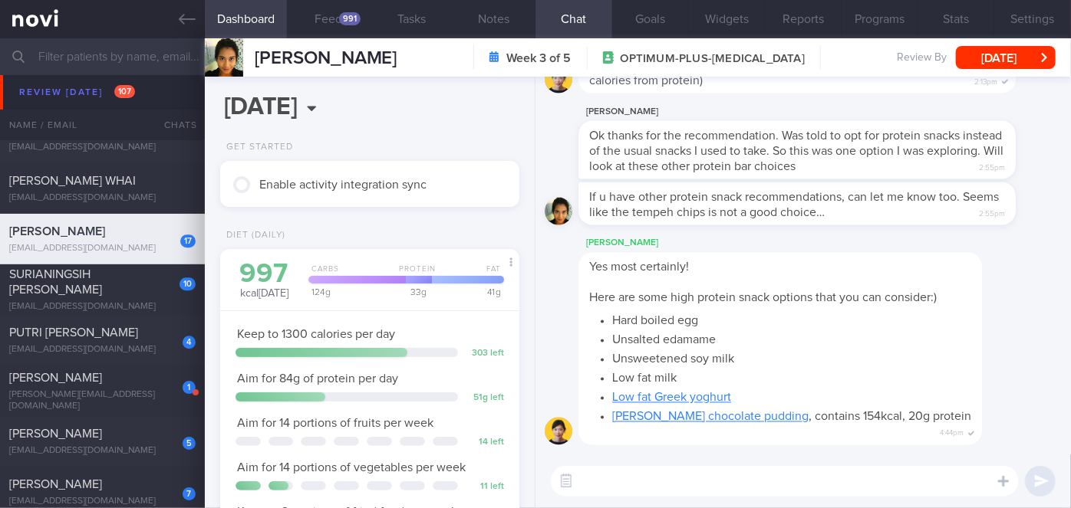
click at [795, 472] on textarea at bounding box center [785, 481] width 468 height 31
paste textarea "Hi [PERSON_NAME], good morning. I wanted to let you know I am back from my leav…"
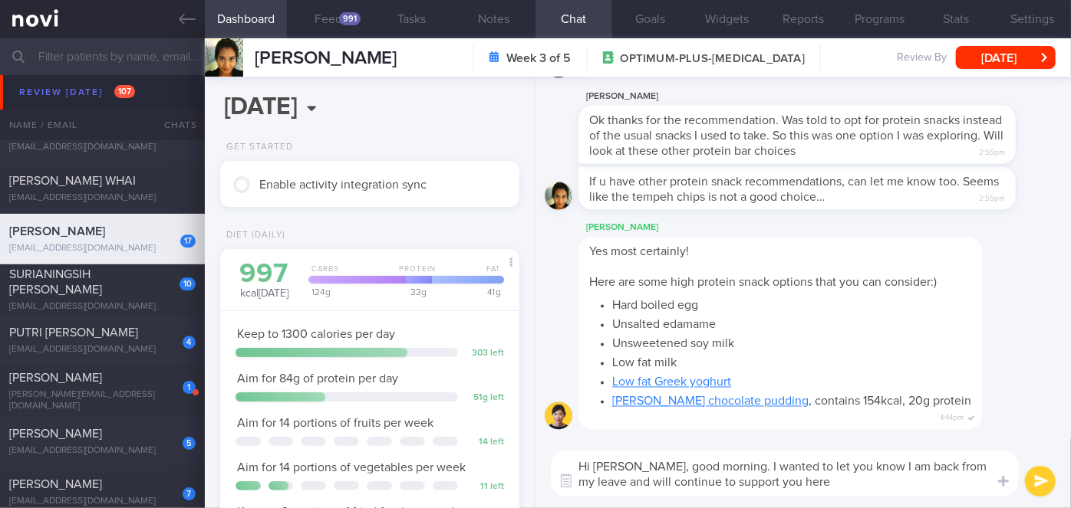
drag, startPoint x: 644, startPoint y: 466, endPoint x: 600, endPoint y: 460, distance: 44.8
click at [600, 460] on textarea "Hi [PERSON_NAME], good morning. I wanted to let you know I am back from my leav…" at bounding box center [785, 474] width 468 height 46
click at [719, 466] on textarea "Hi Syazana, good morning. I wanted to let you know I am back from my leave and …" at bounding box center [785, 474] width 468 height 46
drag, startPoint x: 784, startPoint y: 482, endPoint x: 670, endPoint y: 480, distance: 113.5
click at [670, 480] on textarea "Hi Syazana, good evening. I wanted to let you know I am back from my leave and …" at bounding box center [785, 474] width 468 height 46
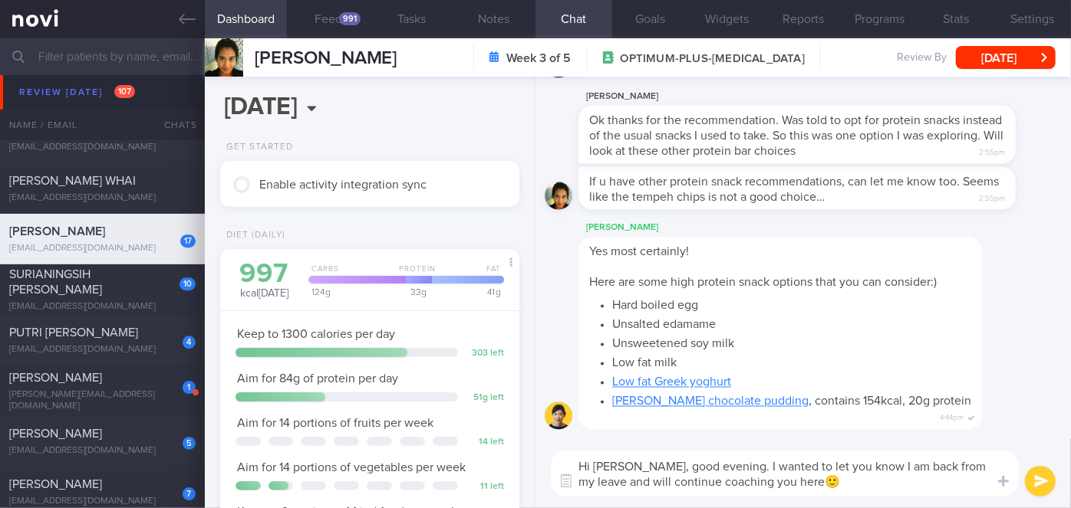
type textarea "Hi Syazana, good evening. I wanted to let you know I am back from my leave and …"
click at [1039, 482] on button "submit" at bounding box center [1040, 481] width 31 height 31
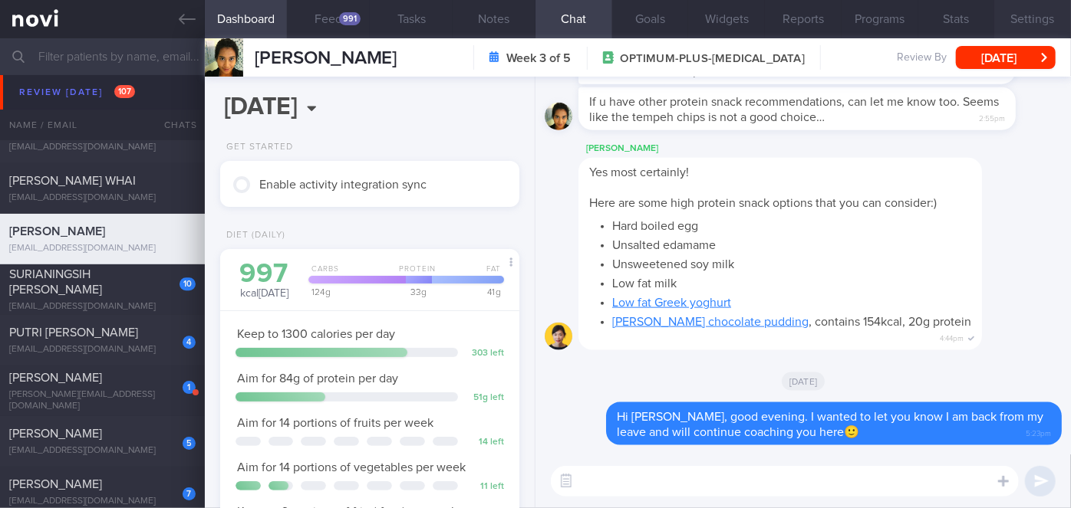
click at [1037, 25] on button "Settings" at bounding box center [1032, 19] width 77 height 38
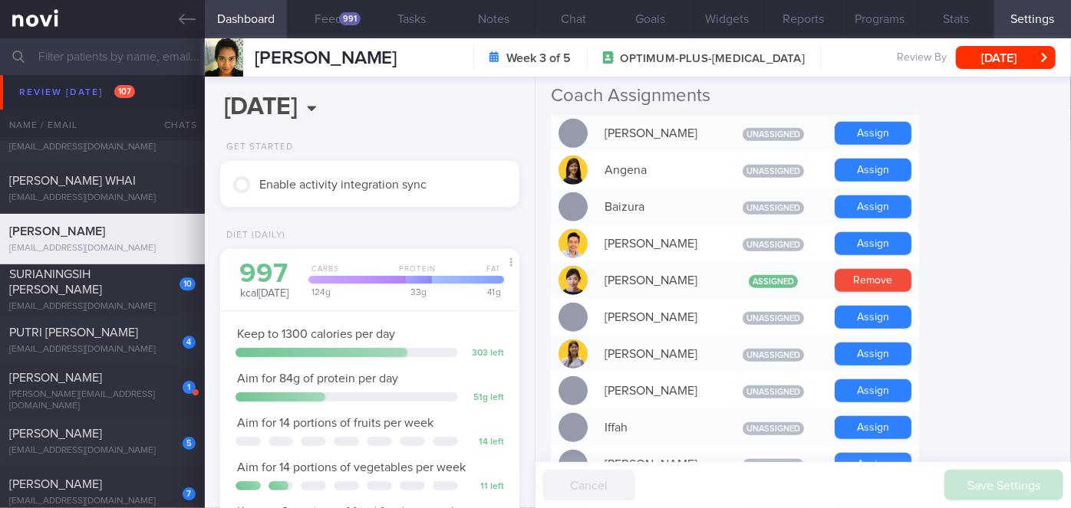
scroll to position [418, 0]
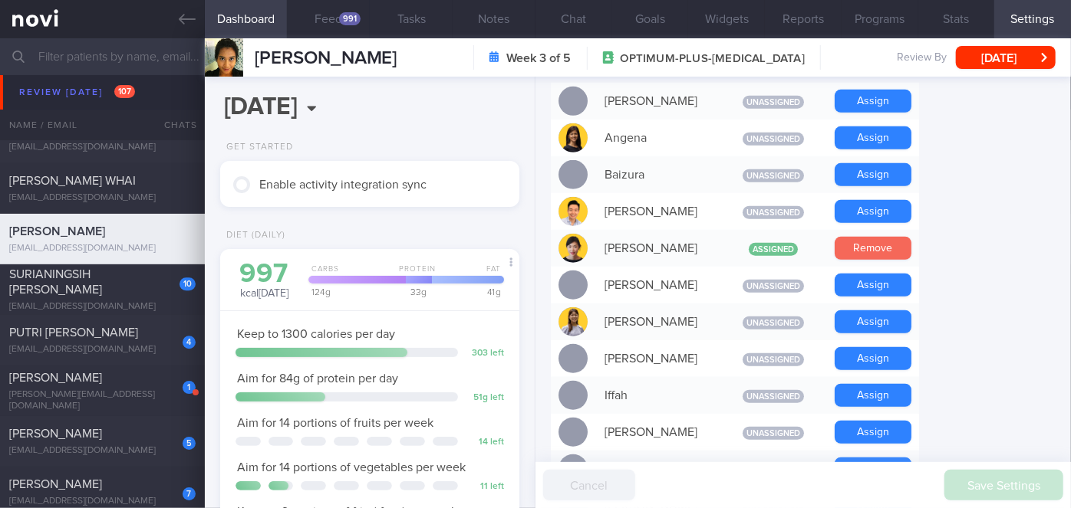
click at [895, 237] on button "Remove" at bounding box center [872, 248] width 77 height 23
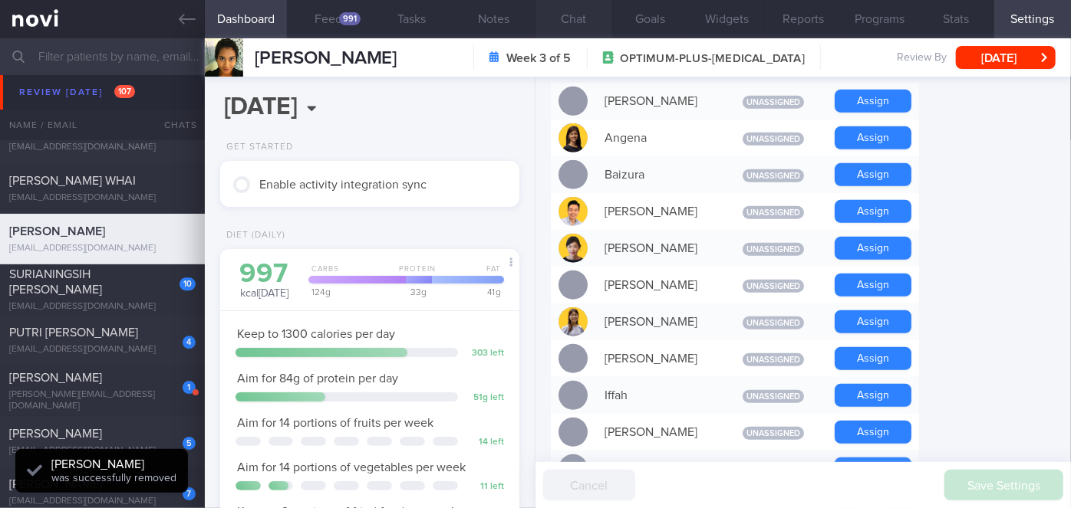
click at [568, 25] on button "Chat" at bounding box center [573, 19] width 77 height 38
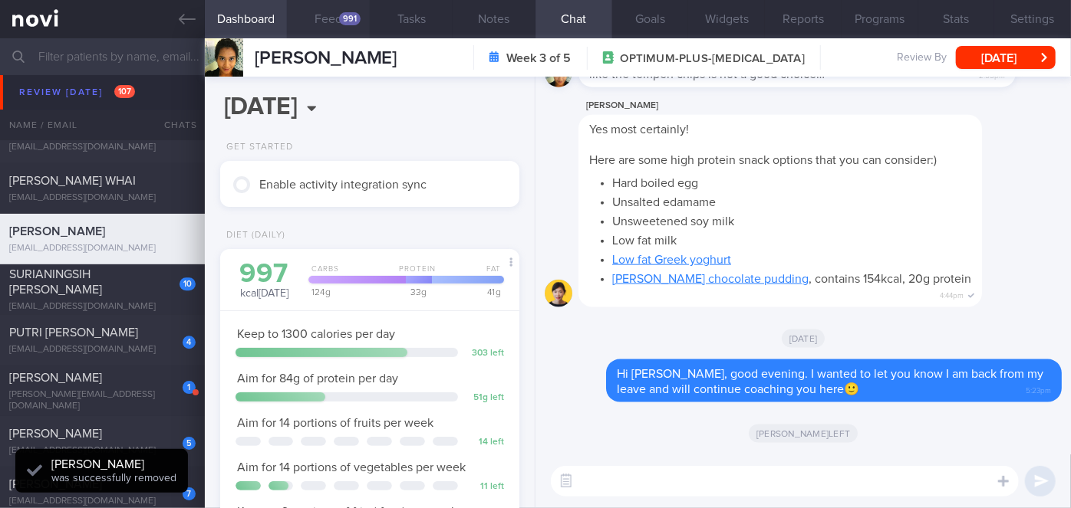
click at [360, 25] on button "Feed 991" at bounding box center [328, 19] width 83 height 38
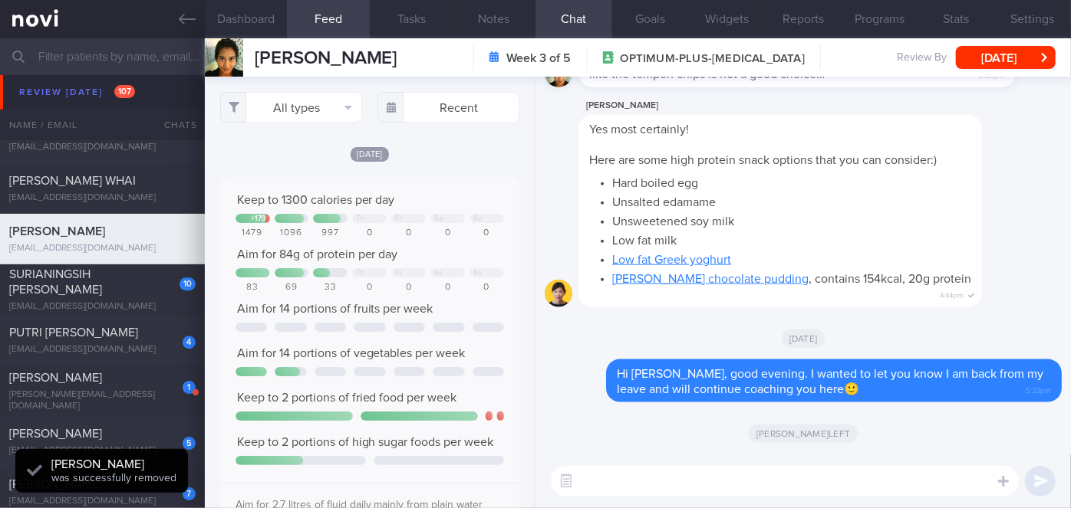
scroll to position [66, 268]
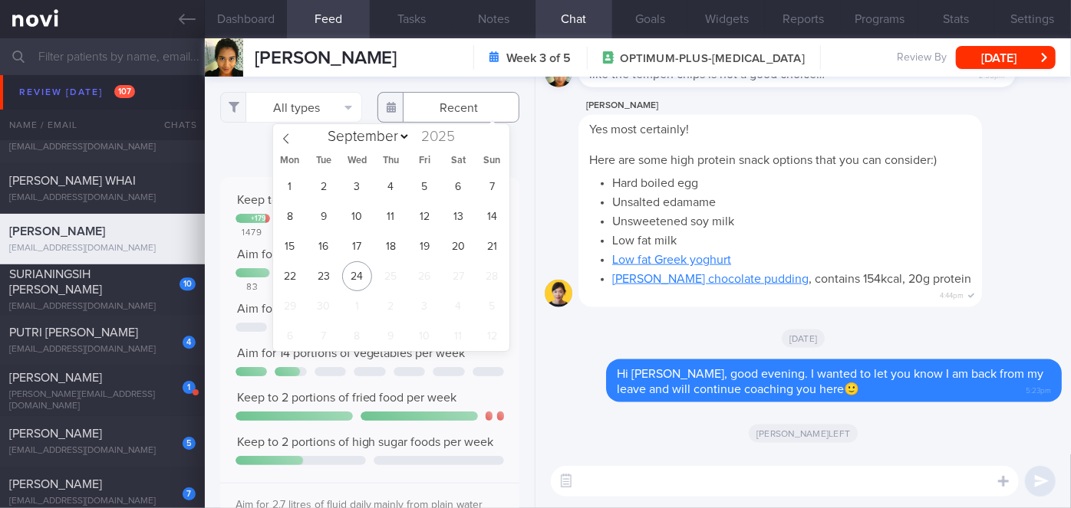
click at [439, 106] on input "text" at bounding box center [448, 107] width 142 height 31
click at [294, 281] on span "22" at bounding box center [290, 277] width 30 height 30
type input "[DATE]"
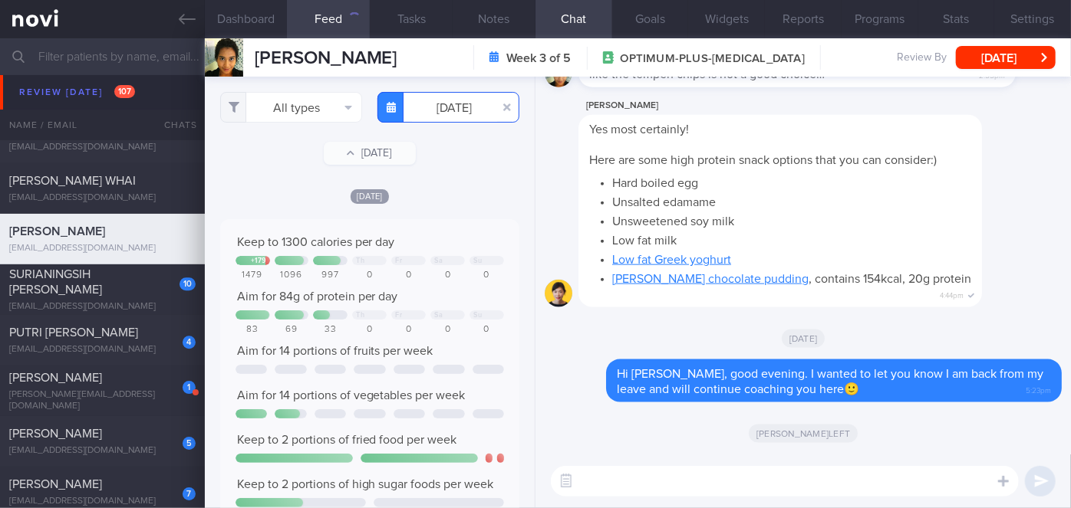
scroll to position [766831, 766629]
click at [292, 110] on button "All types" at bounding box center [291, 107] width 142 height 31
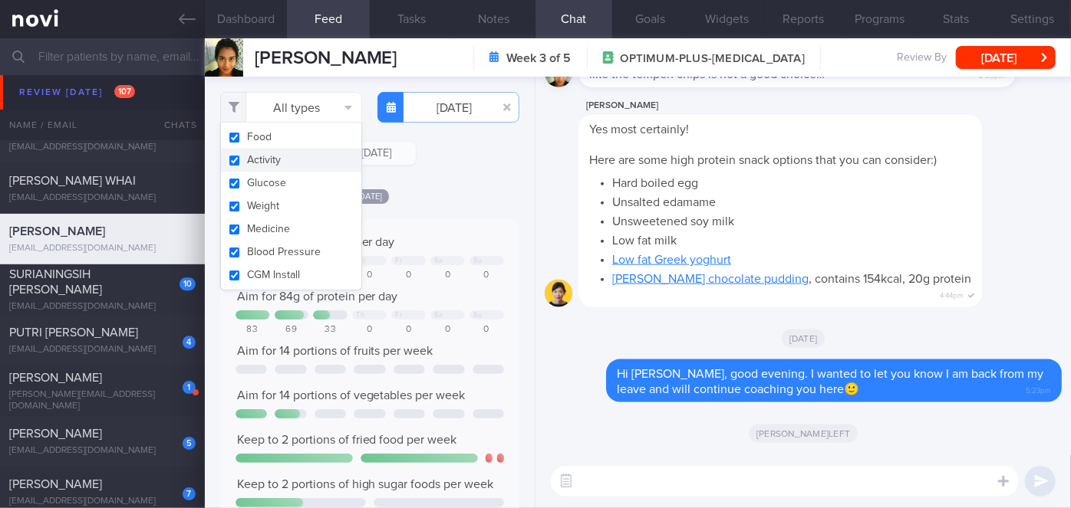
click at [291, 153] on button "Activity" at bounding box center [291, 160] width 140 height 23
checkbox input "false"
click at [460, 196] on div "[DATE]" at bounding box center [369, 196] width 299 height 16
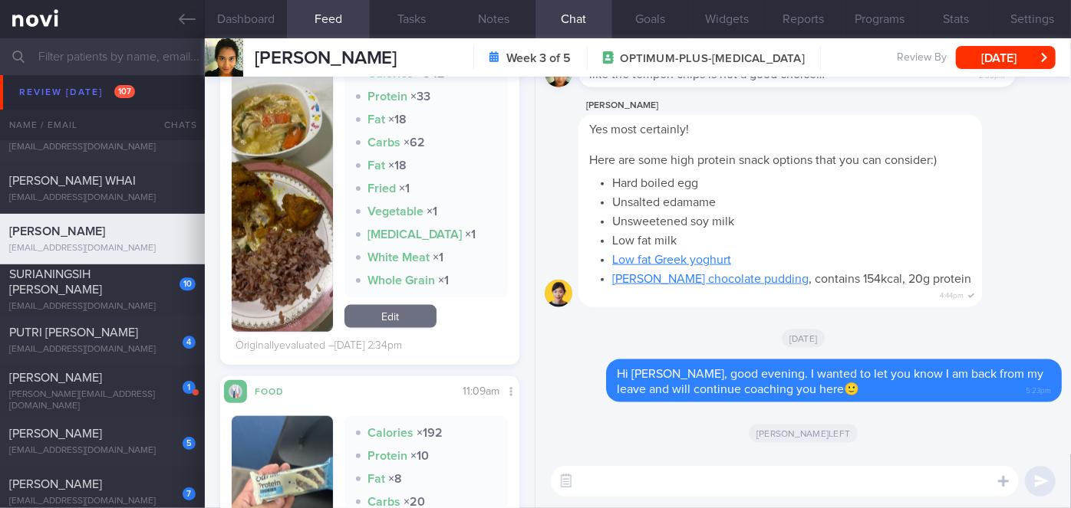
click at [262, 246] on button "button" at bounding box center [282, 194] width 101 height 275
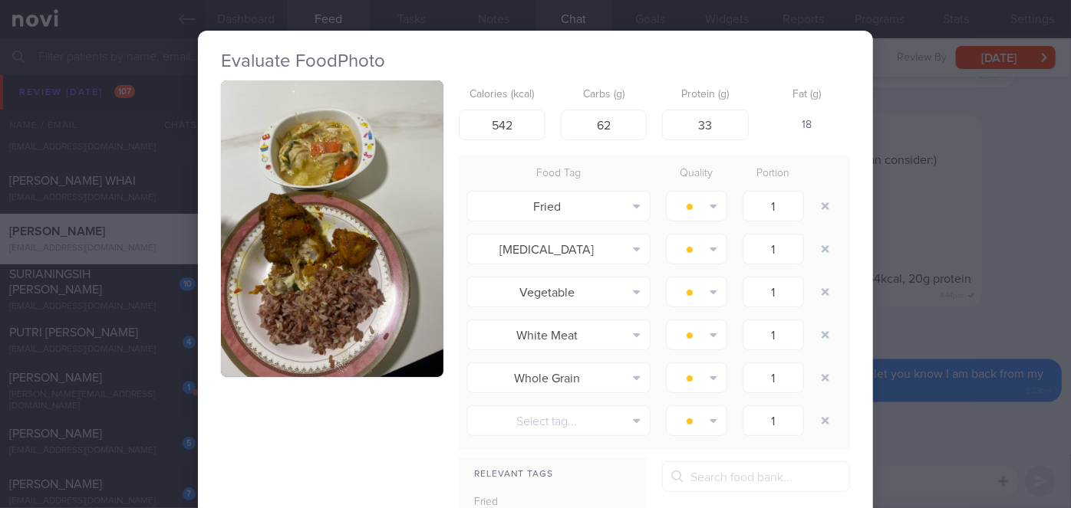
click at [262, 246] on button "button" at bounding box center [332, 229] width 222 height 297
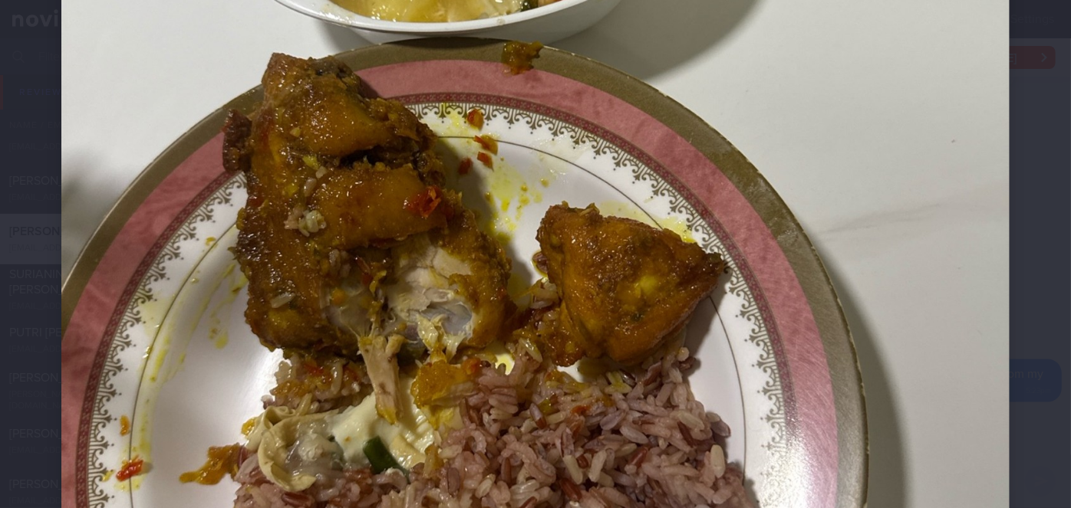
click at [1041, 209] on div at bounding box center [535, 205] width 1071 height 1387
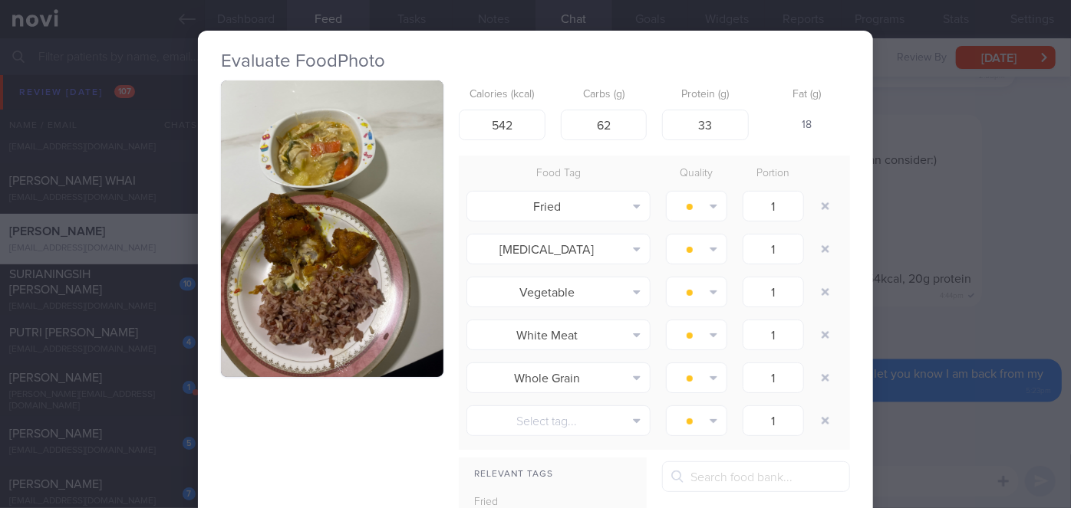
click at [949, 209] on div "Evaluate Food Photo Calories (kcal) 542 Carbs (g) 62 Protein (g) 33 Fat (g) 18 …" at bounding box center [535, 254] width 1071 height 508
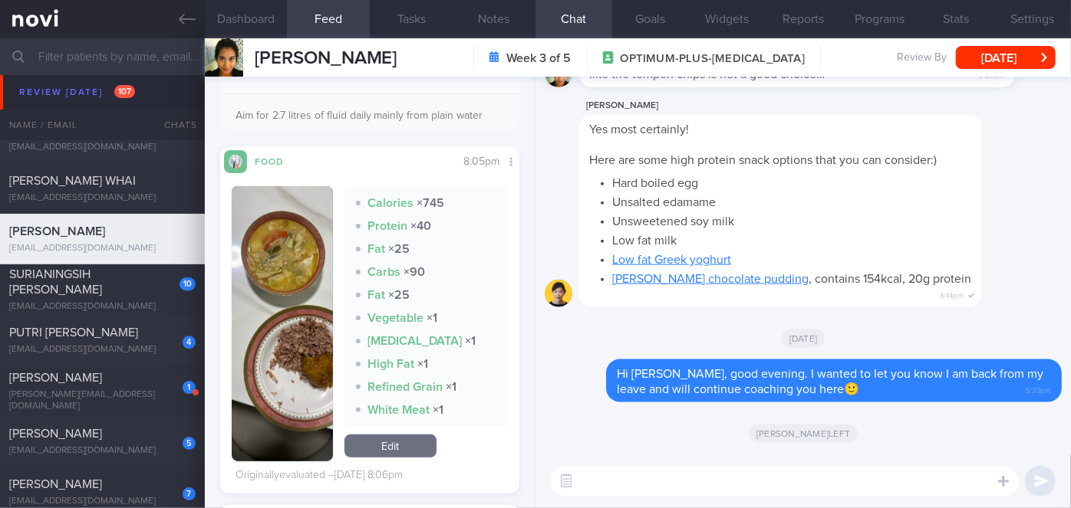
click at [296, 258] on img "button" at bounding box center [282, 323] width 101 height 275
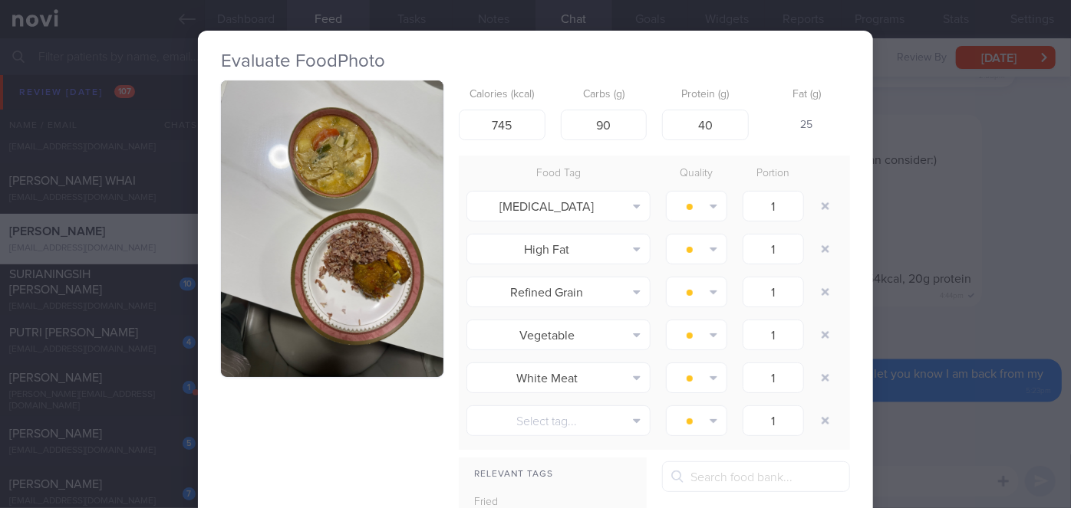
click at [351, 255] on button "button" at bounding box center [332, 229] width 222 height 297
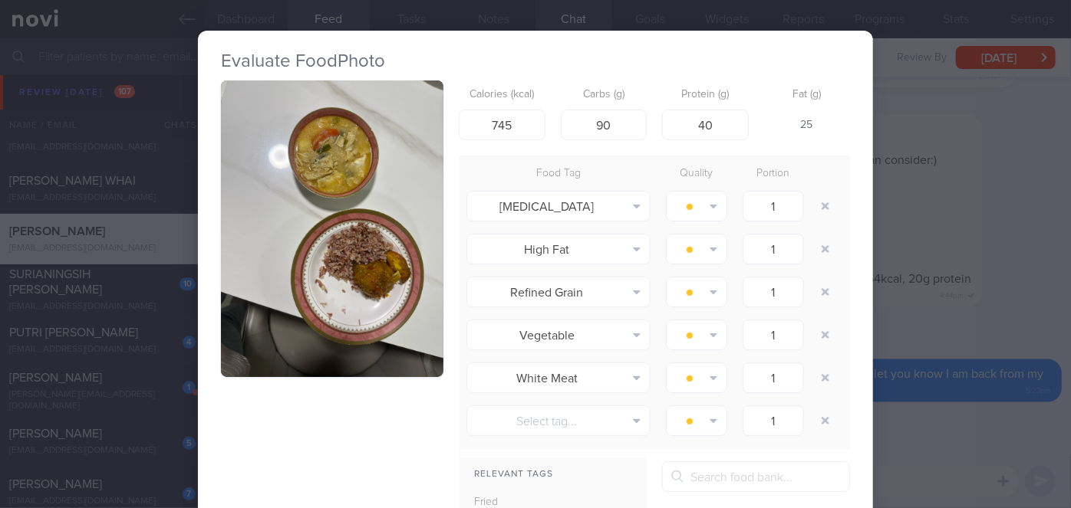
click at [903, 239] on div "Evaluate Food Photo Calories (kcal) 745 Carbs (g) 90 Protein (g) 40 Fat (g) 25 …" at bounding box center [535, 254] width 1071 height 508
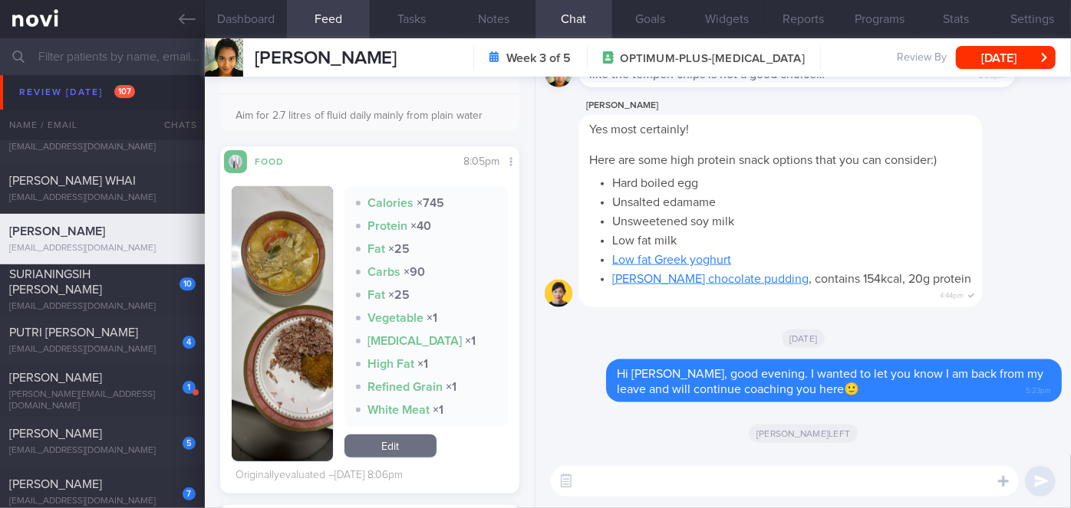
click at [303, 276] on img "button" at bounding box center [282, 323] width 101 height 275
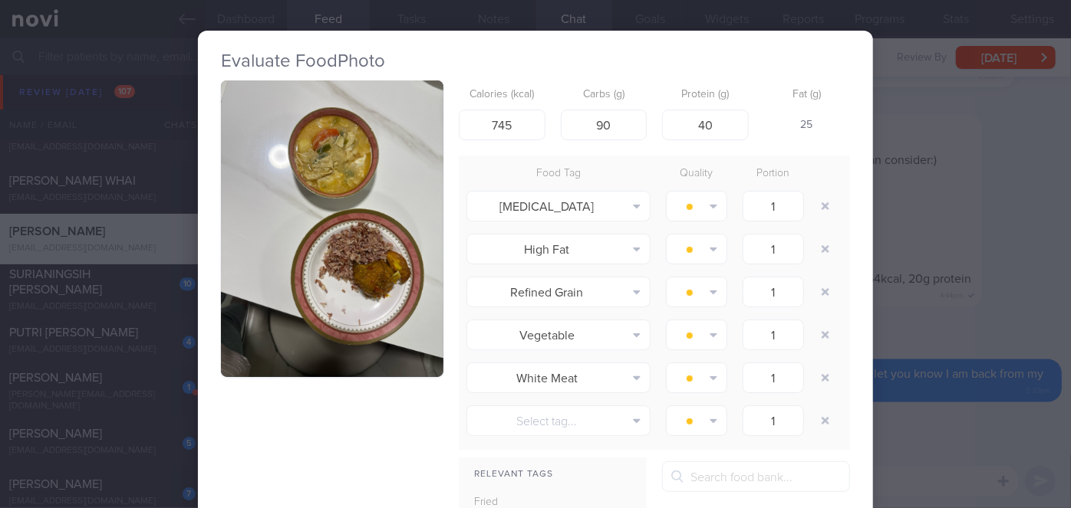
click at [288, 230] on button "button" at bounding box center [332, 229] width 222 height 297
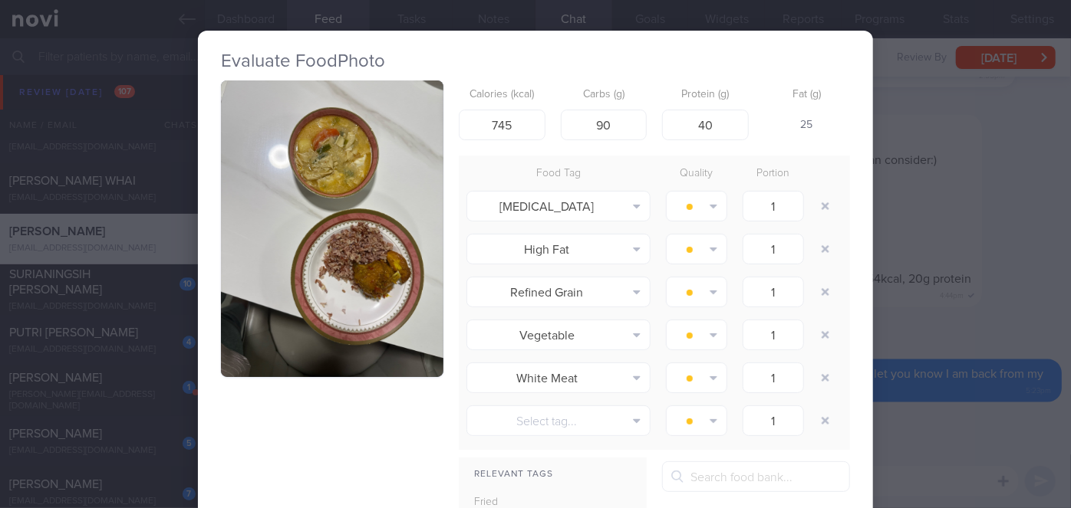
click at [394, 239] on button "button" at bounding box center [332, 229] width 222 height 297
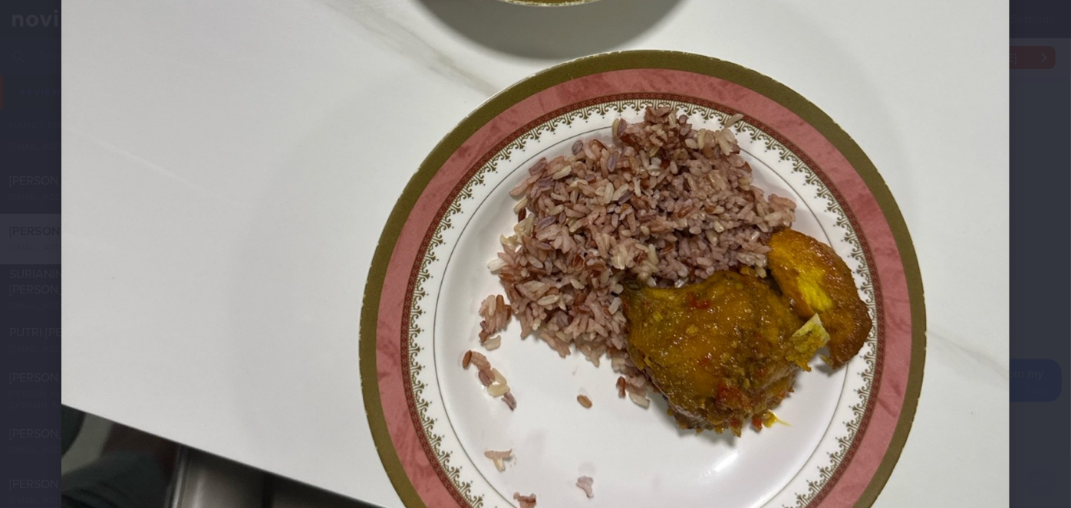
click at [1026, 250] on div at bounding box center [535, 135] width 1071 height 1387
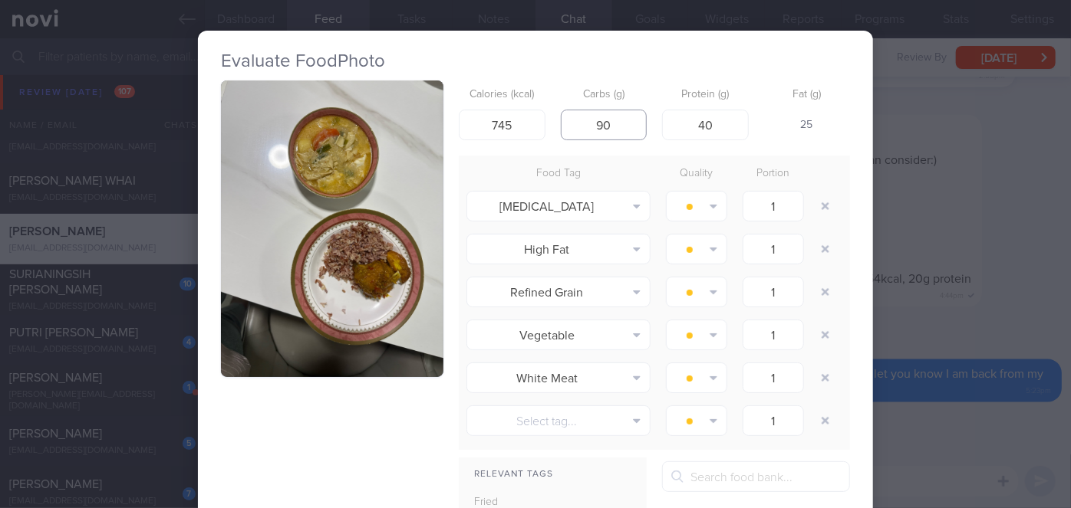
click at [609, 132] on input "90" at bounding box center [604, 125] width 87 height 31
type input "9"
type input "45"
click at [507, 125] on input "745" at bounding box center [502, 125] width 87 height 31
type input "7"
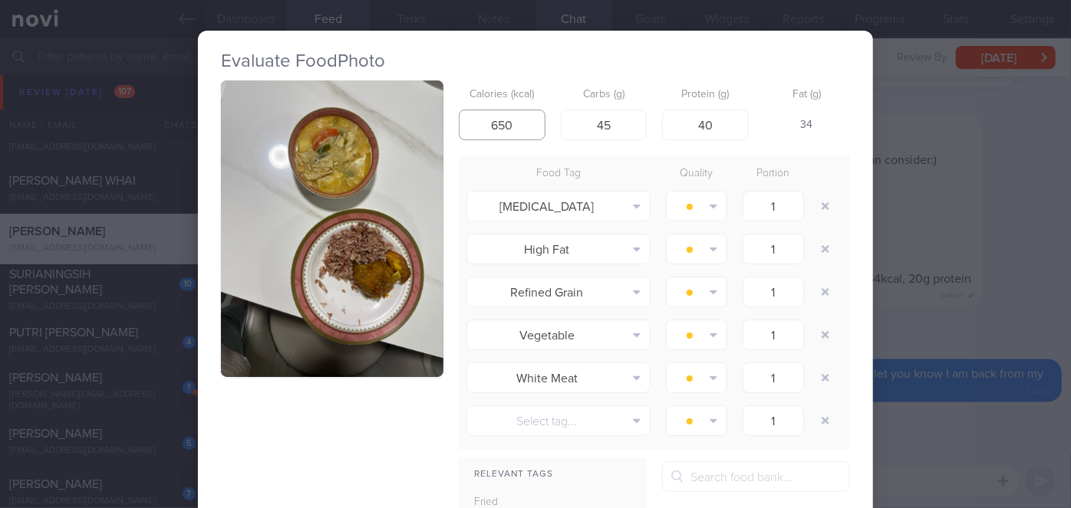
type input "650"
click at [950, 270] on div "Evaluate Food Photo Calories (kcal) 650 Carbs (g) 45 Protein (g) 40 Fat (g) 34 …" at bounding box center [535, 254] width 1071 height 508
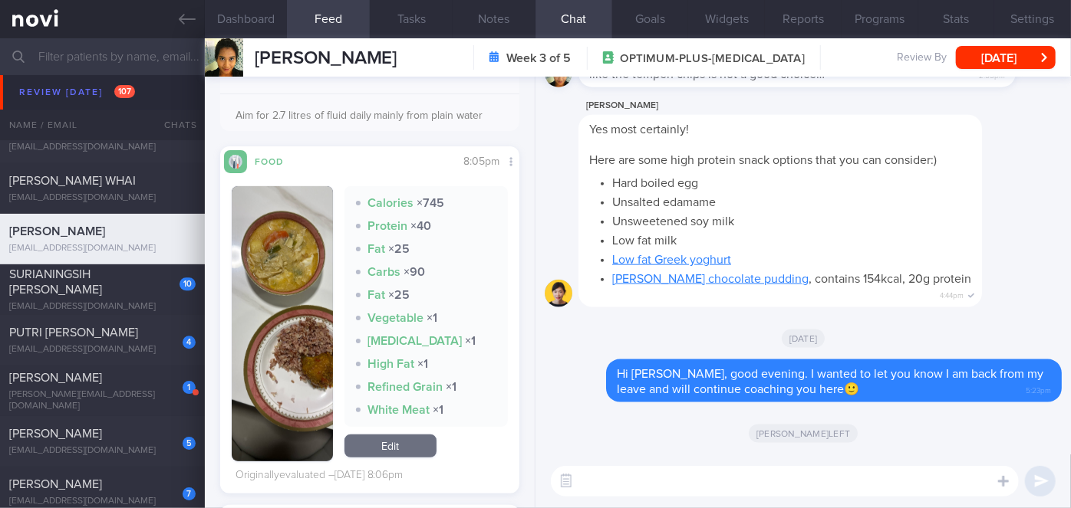
click at [303, 358] on button "button" at bounding box center [282, 323] width 101 height 275
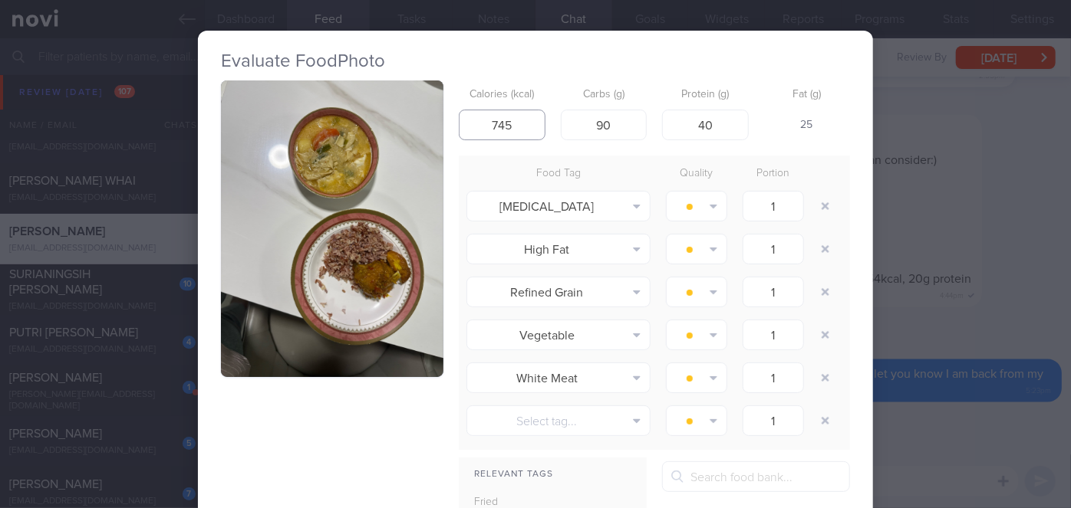
click at [521, 130] on input "745" at bounding box center [502, 125] width 87 height 31
type input "7"
type input "600"
click at [614, 128] on input "90" at bounding box center [604, 125] width 87 height 31
type input "9"
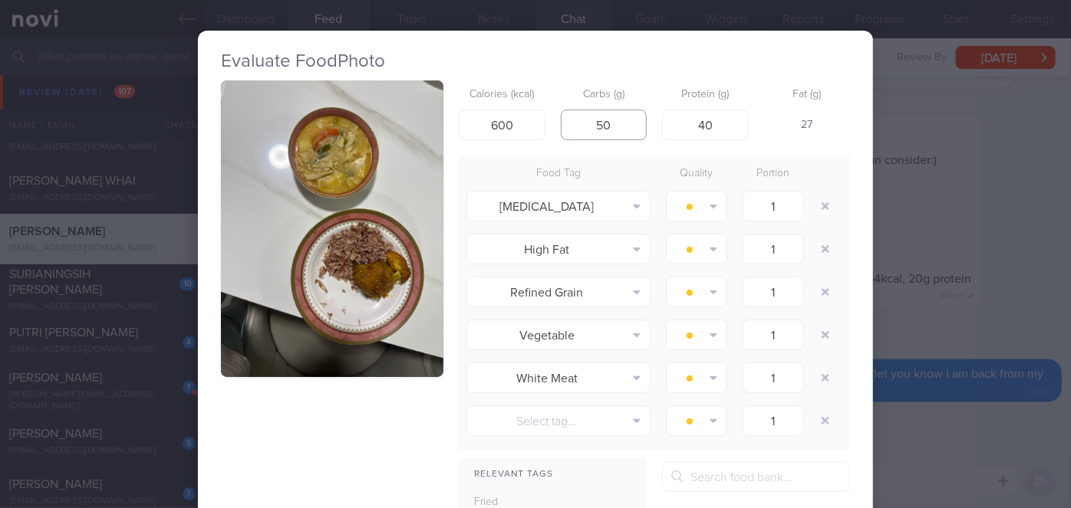
scroll to position [264, 0]
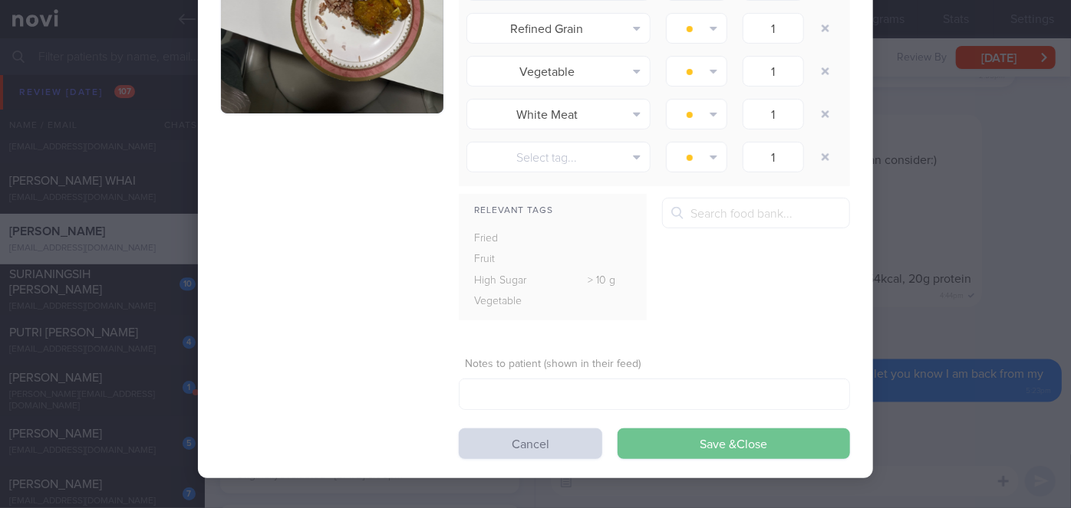
type input "50"
click at [671, 436] on button "Save & Close" at bounding box center [733, 444] width 232 height 31
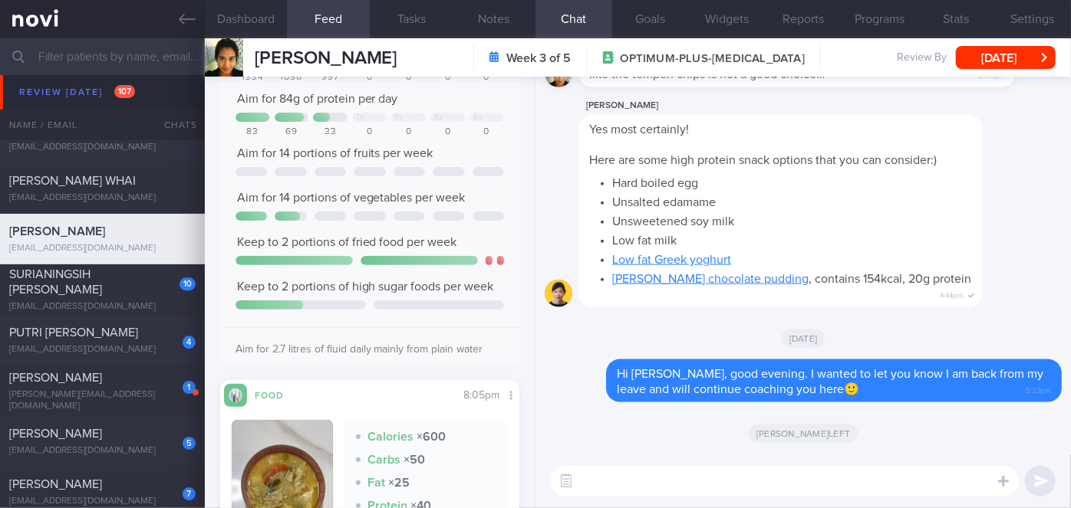
scroll to position [14, 0]
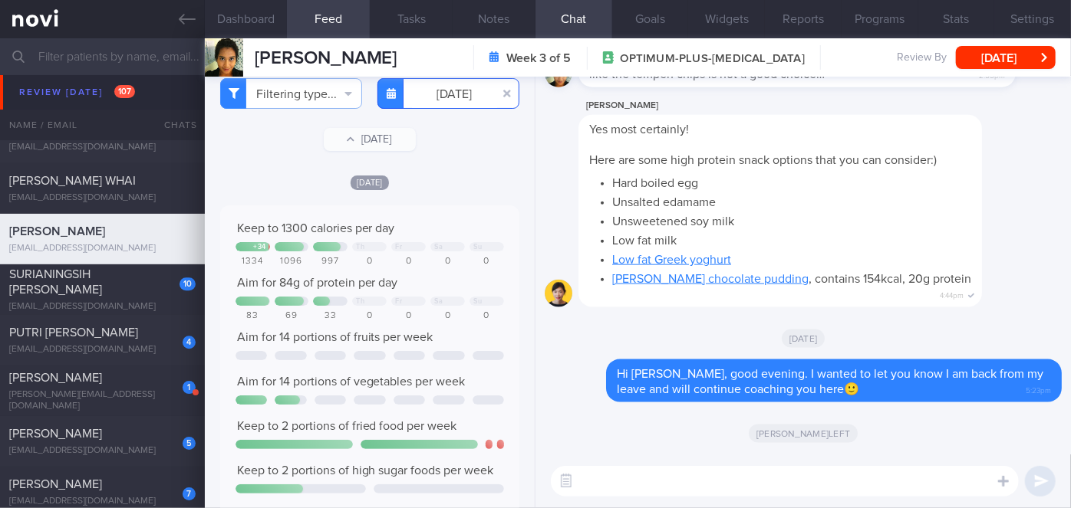
click at [460, 100] on input "[DATE]" at bounding box center [448, 93] width 142 height 31
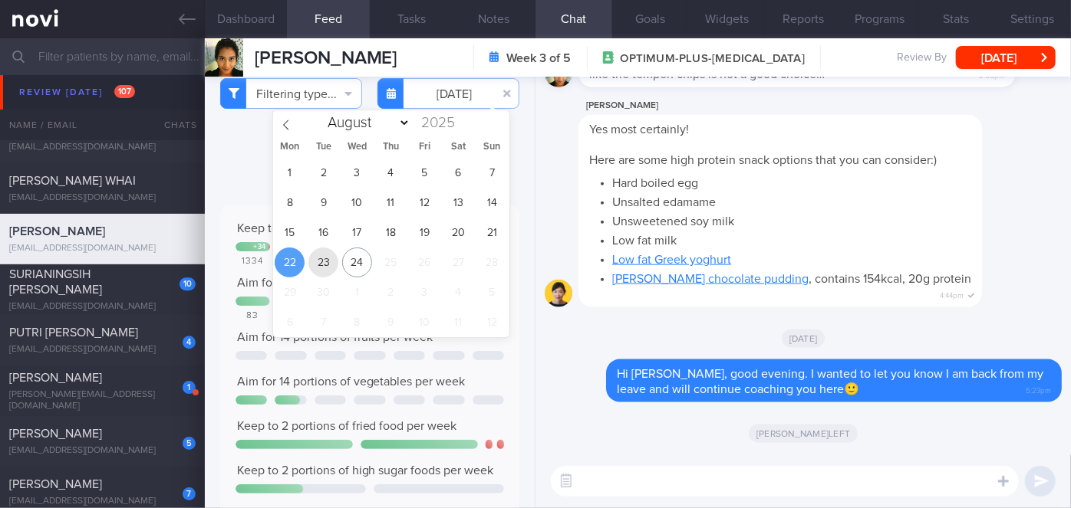
click at [317, 271] on span "23" at bounding box center [323, 263] width 30 height 30
type input "[DATE]"
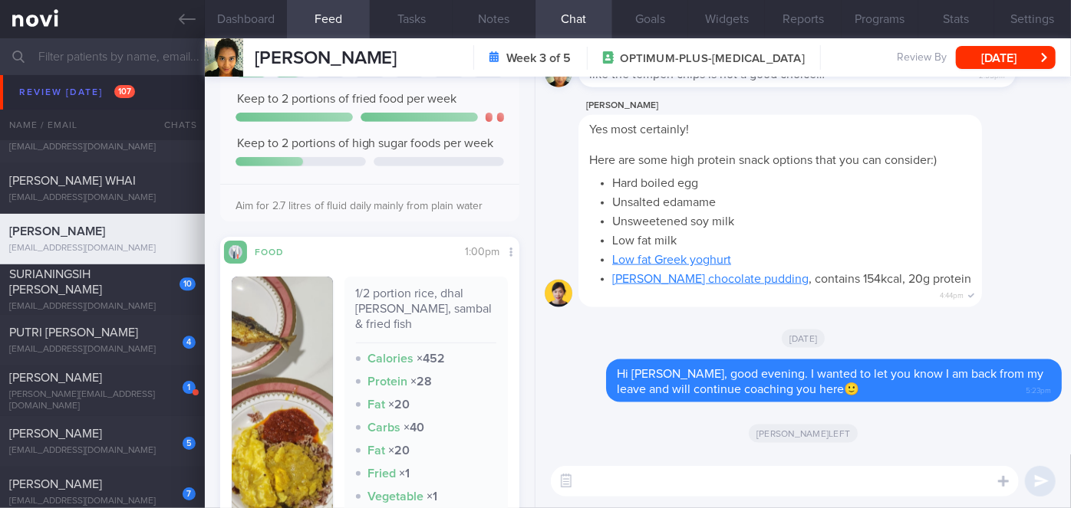
scroll to position [362, 0]
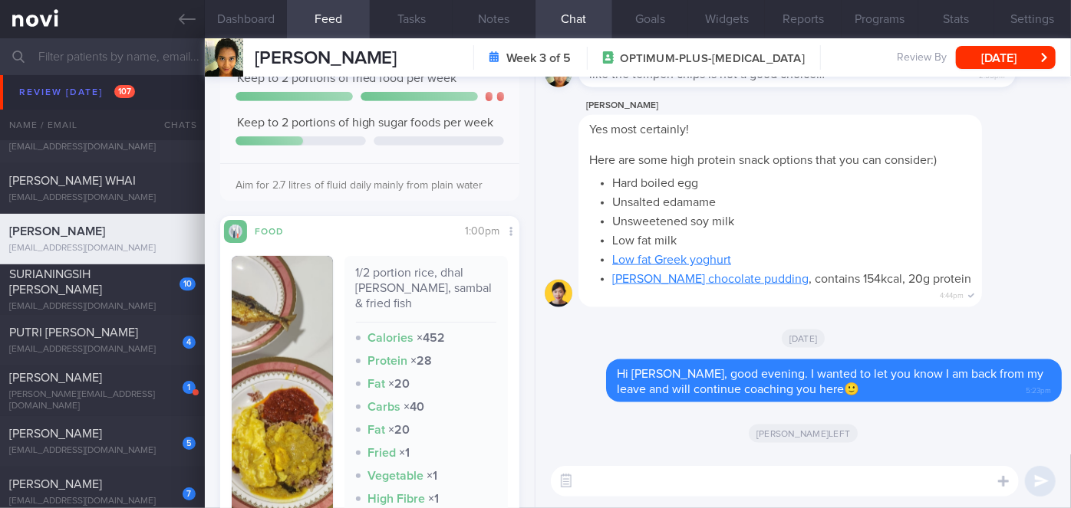
click at [262, 354] on img "button" at bounding box center [282, 438] width 101 height 364
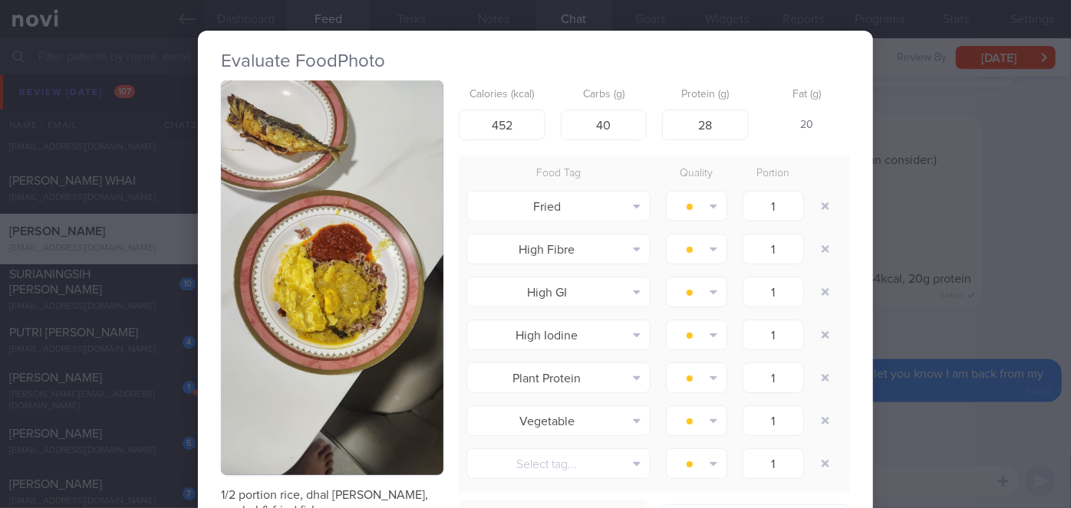
click at [264, 354] on button "button" at bounding box center [332, 278] width 222 height 395
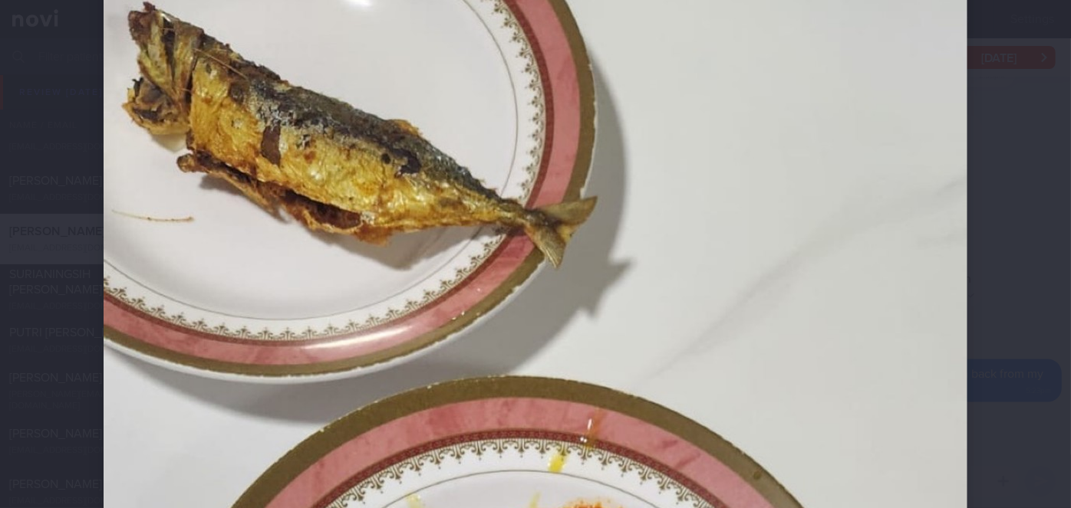
scroll to position [69, 0]
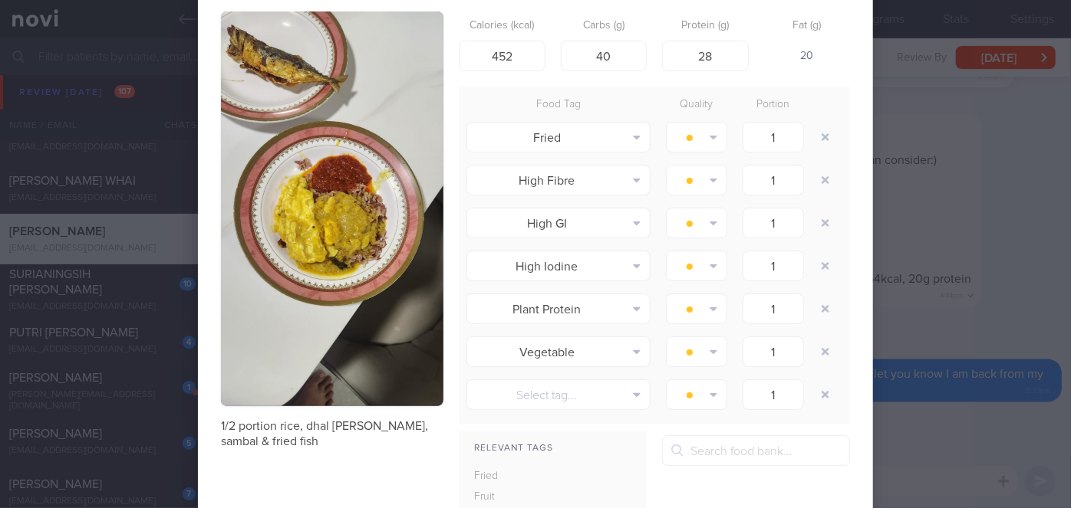
click at [929, 360] on div "Evaluate Food Photo 1/2 portion rice, dhal curry, sambal & fried fish Calories …" at bounding box center [535, 254] width 1071 height 508
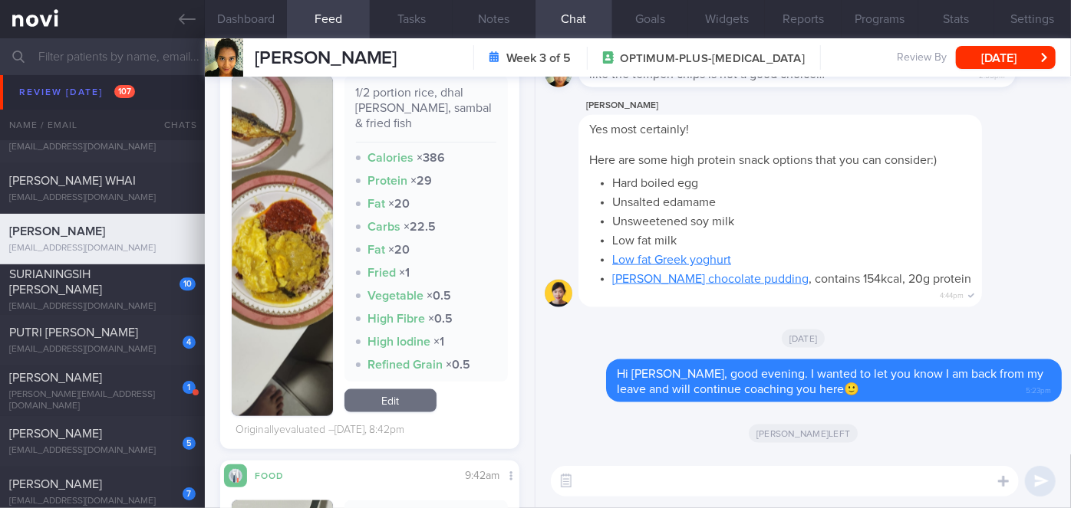
scroll to position [1354, 0]
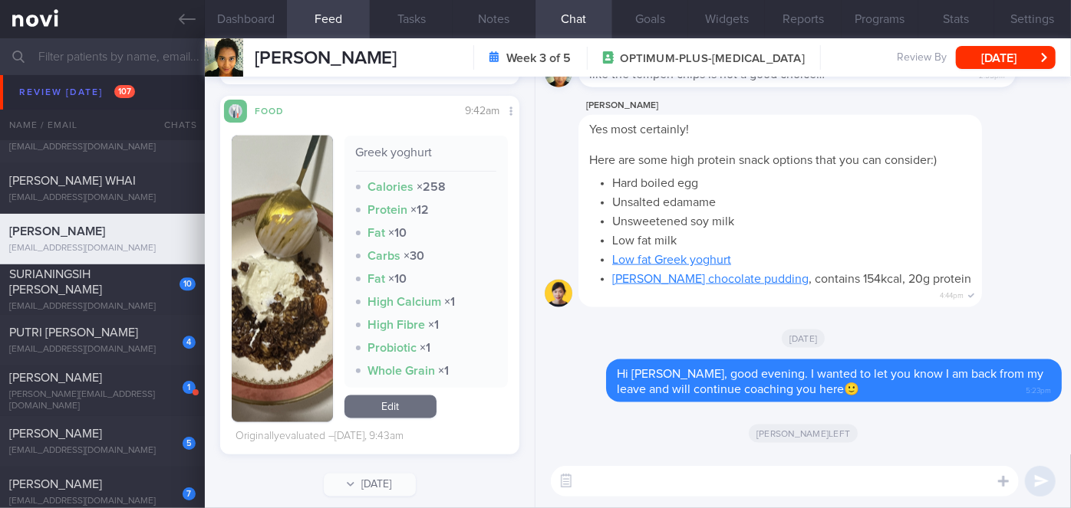
click at [265, 307] on button "button" at bounding box center [282, 279] width 101 height 287
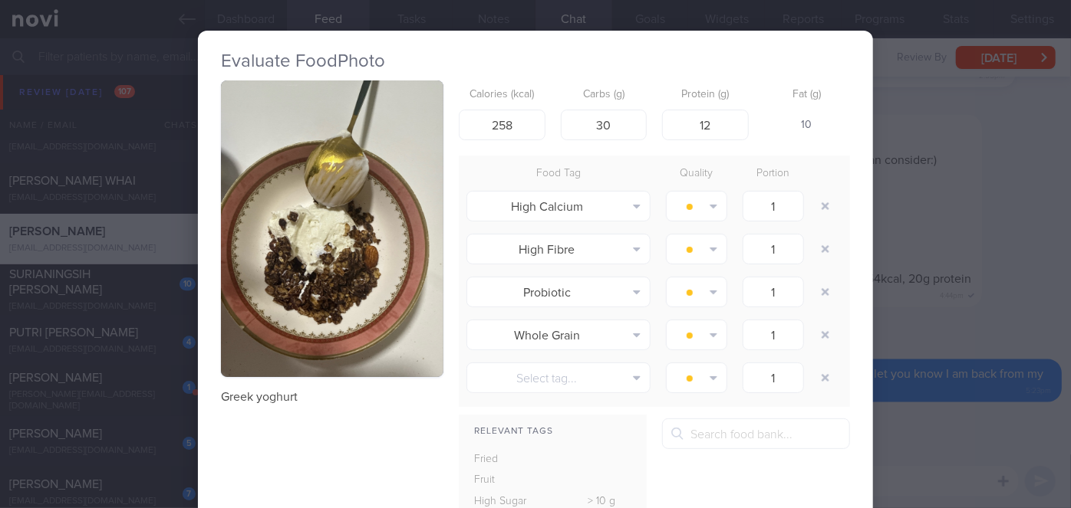
click at [327, 294] on button "button" at bounding box center [332, 229] width 222 height 297
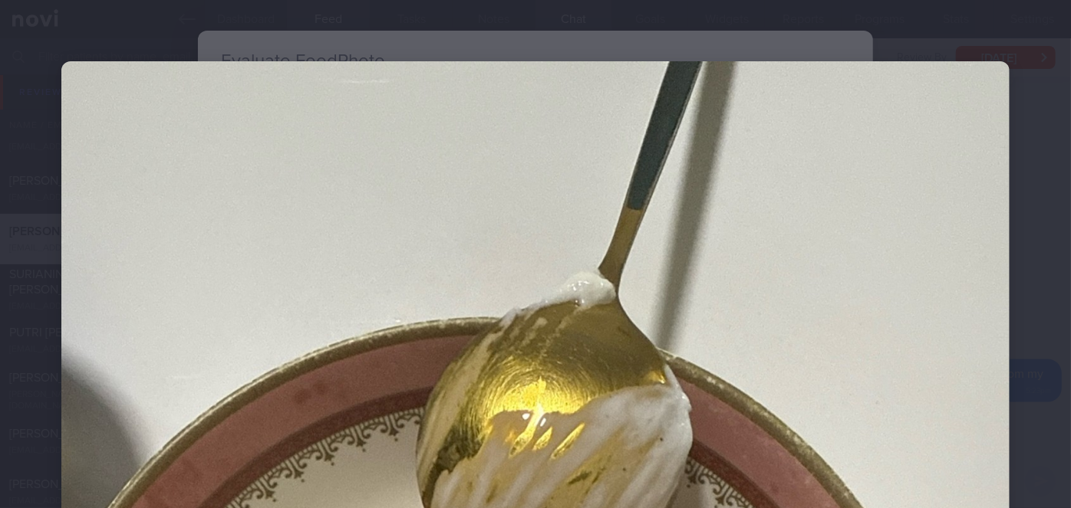
scroll to position [418, 0]
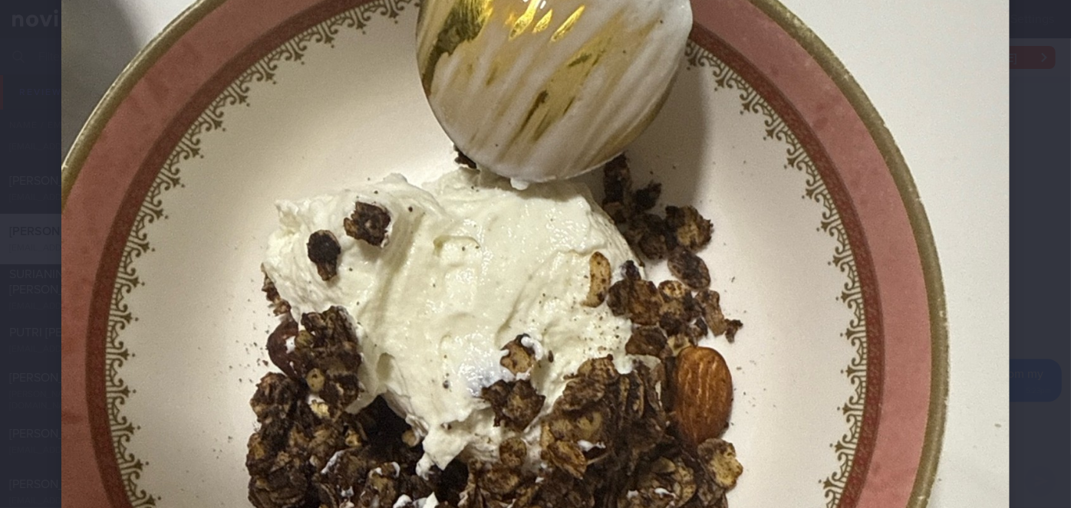
click at [1035, 337] on div at bounding box center [535, 275] width 1071 height 1387
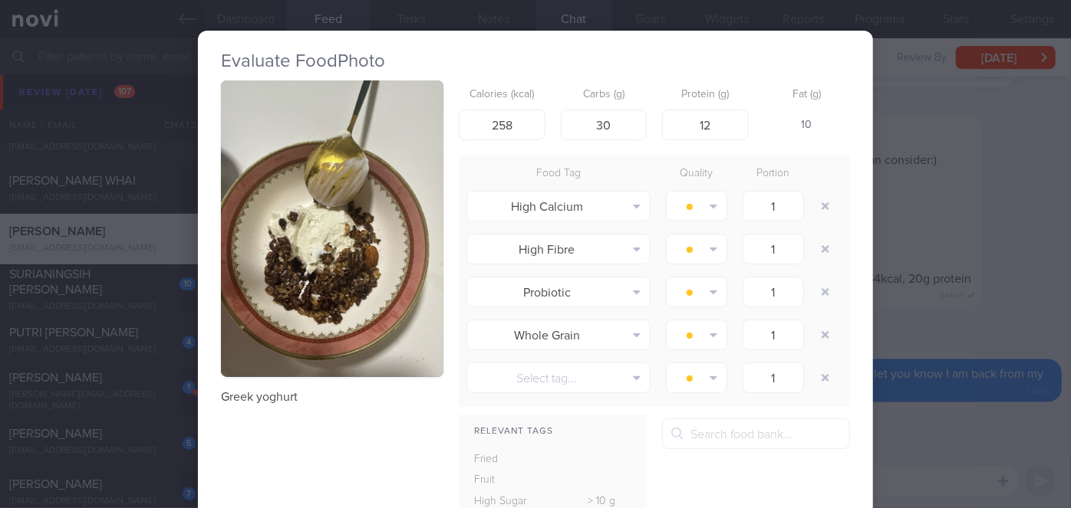
click at [935, 311] on div "Evaluate Food Photo Greek yoghurt Calories (kcal) 258 Carbs (g) 30 Protein (g) …" at bounding box center [535, 254] width 1071 height 508
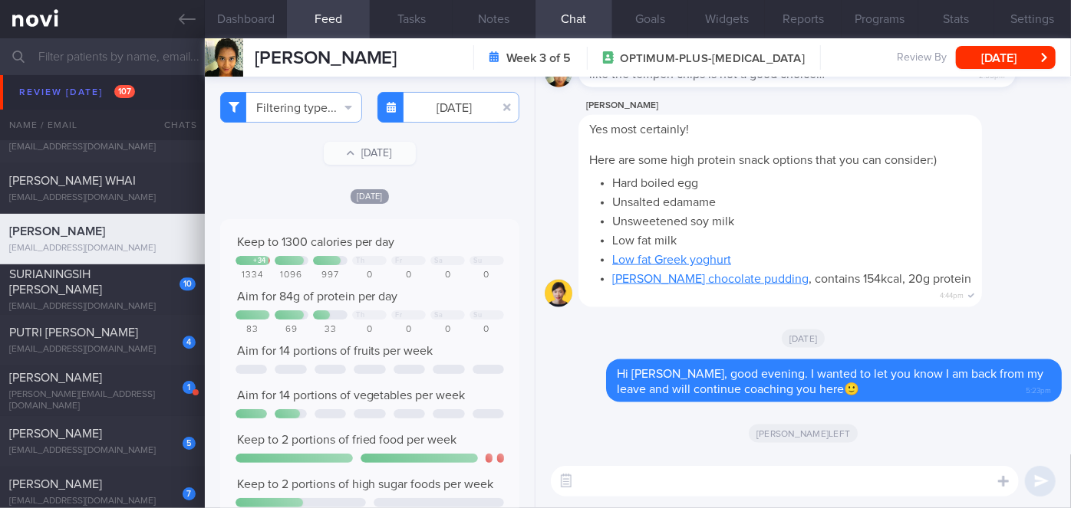
click at [638, 483] on textarea at bounding box center [785, 481] width 468 height 31
type textarea "P"
type textarea "M"
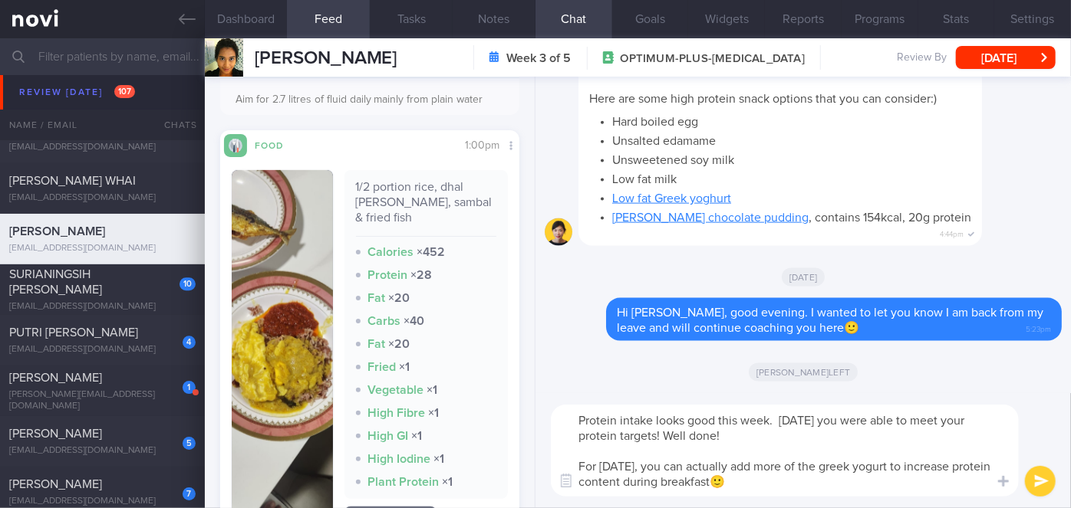
scroll to position [239, 0]
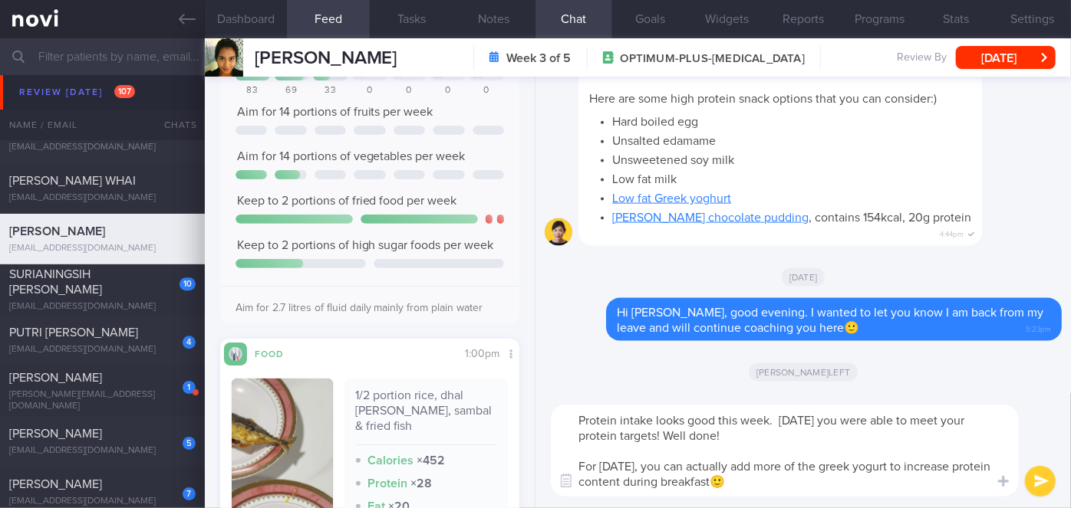
click at [682, 434] on textarea "Protein intake looks good this week. On Monday you were able to meet your prote…" at bounding box center [785, 451] width 468 height 92
type textarea "Protein intake looks good this week. On Monday you were able to meet your prote…"
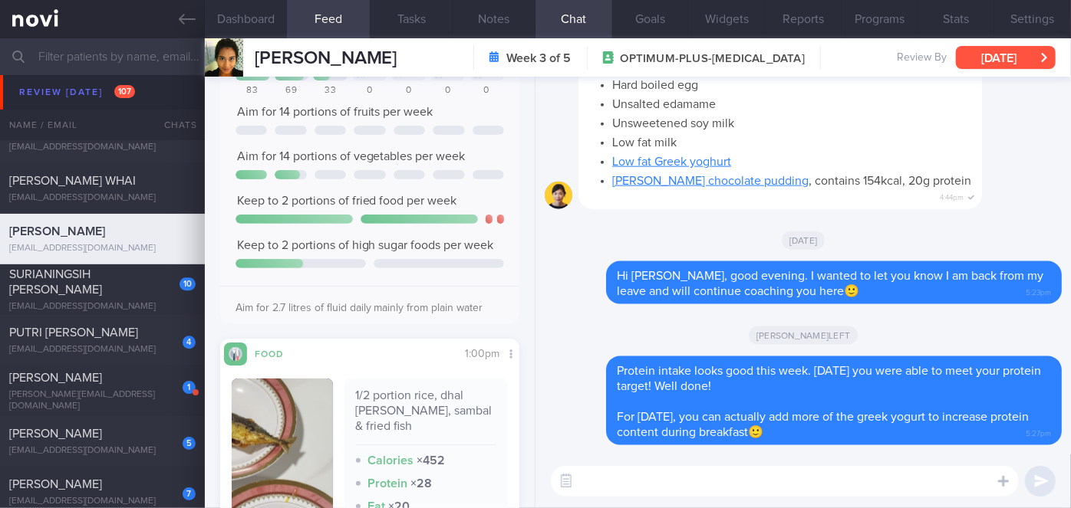
click at [994, 51] on button "[DATE]" at bounding box center [1006, 57] width 100 height 23
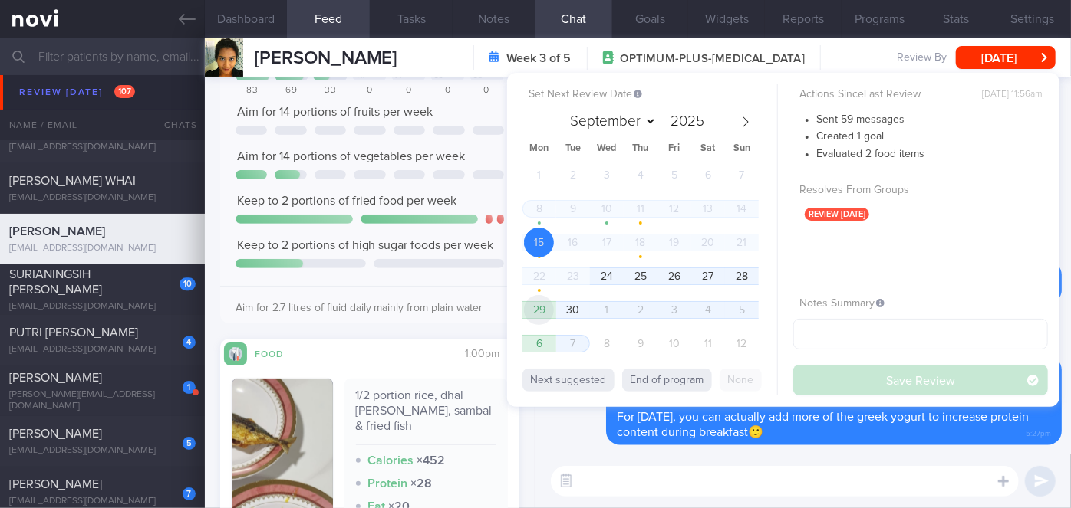
click at [544, 309] on span "29" at bounding box center [539, 310] width 30 height 30
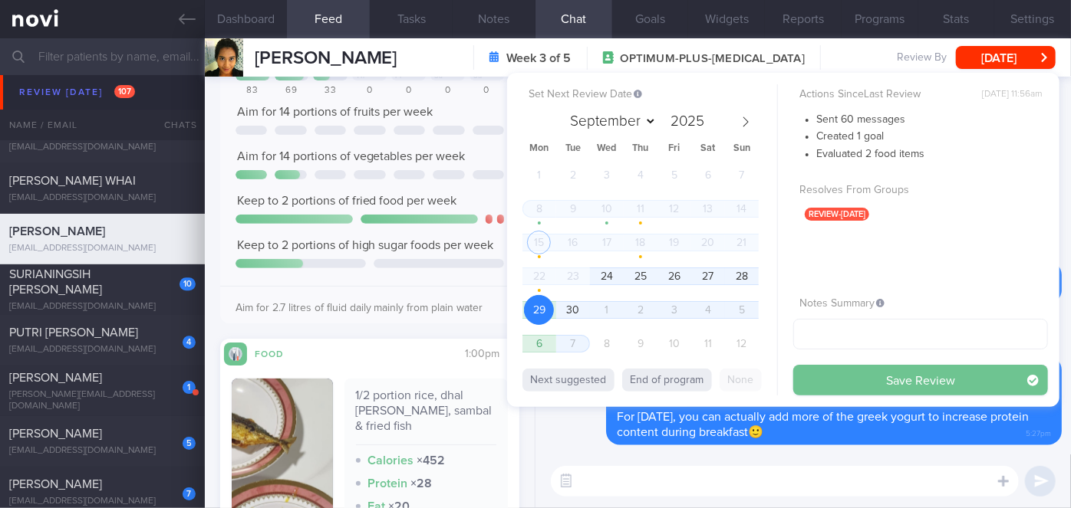
click at [824, 376] on button "Save Review" at bounding box center [920, 380] width 255 height 31
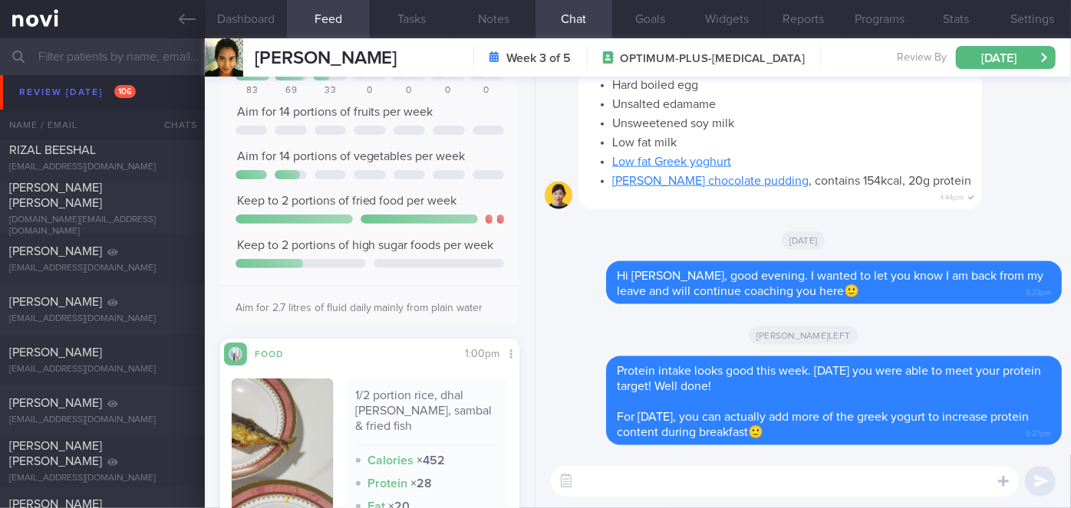
scroll to position [8570, 0]
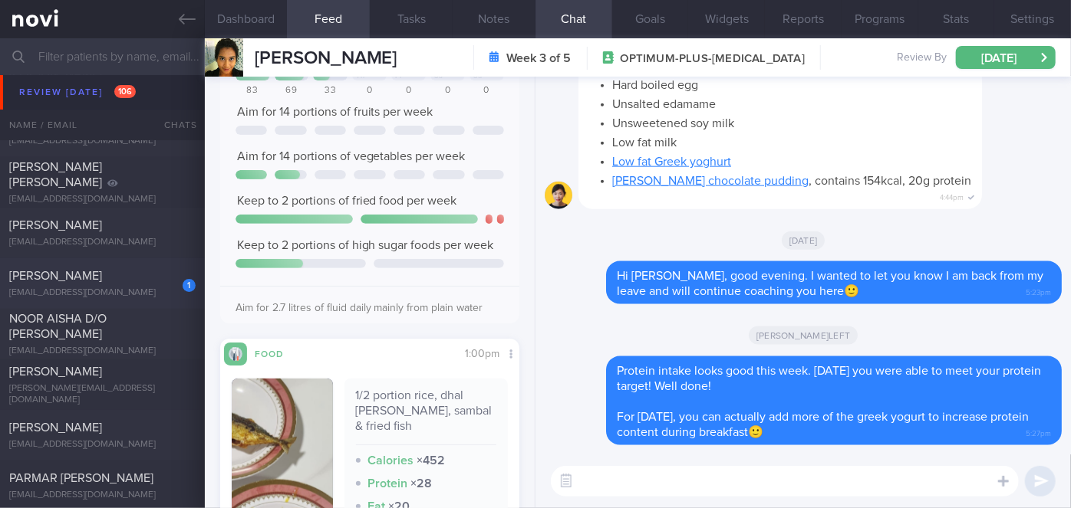
click at [143, 278] on div "FAZILLA BINTE NORDIN" at bounding box center [100, 275] width 183 height 15
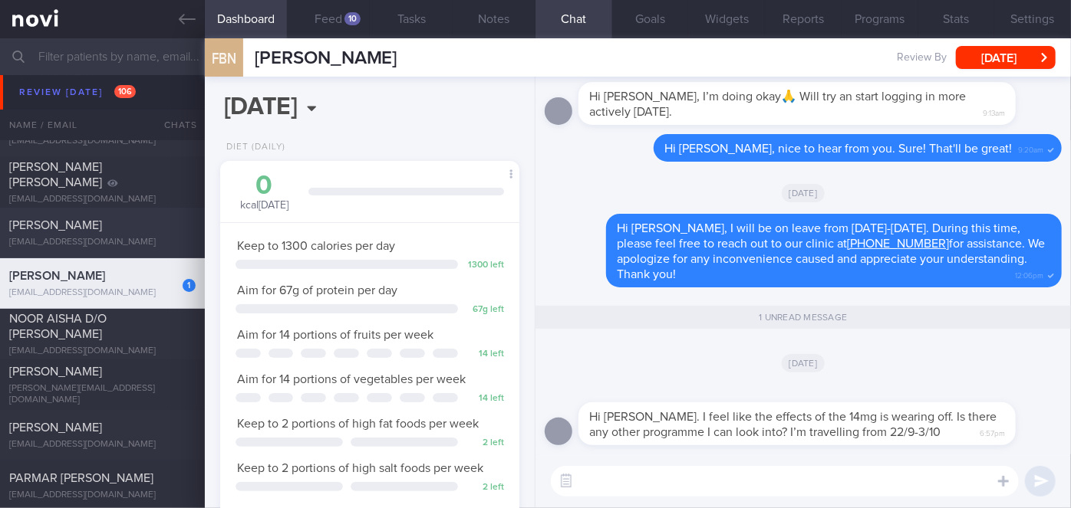
scroll to position [8500, 0]
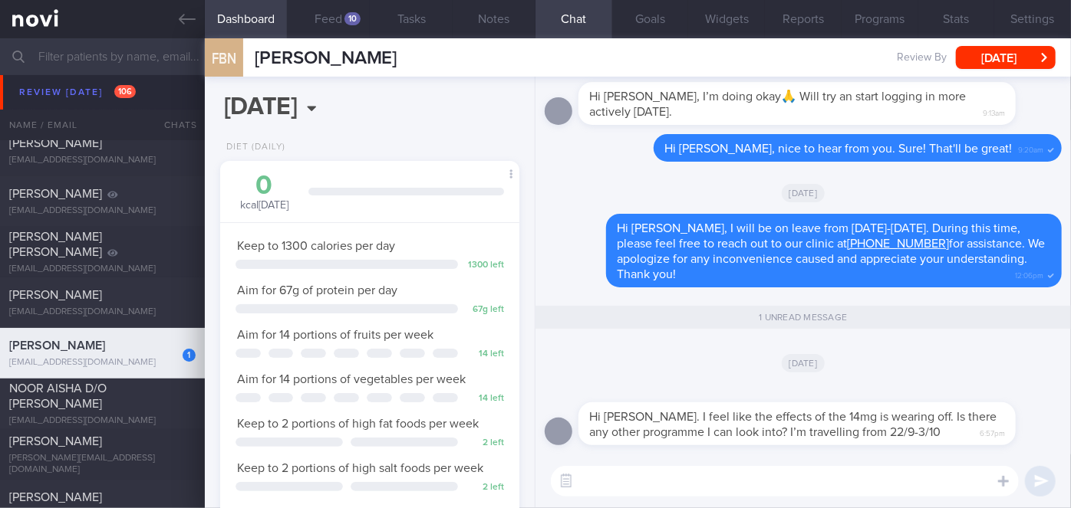
click at [709, 491] on textarea at bounding box center [785, 481] width 468 height 31
click at [651, 483] on textarea "Hi Ms Fazilla, I have directed your query to Dr Yeo ya🙂" at bounding box center [785, 481] width 468 height 31
type textarea "Hi Ms Fazilla, I have directed your query to Dr Yeo ya🙂"
click at [1035, 476] on button "submit" at bounding box center [1040, 481] width 31 height 31
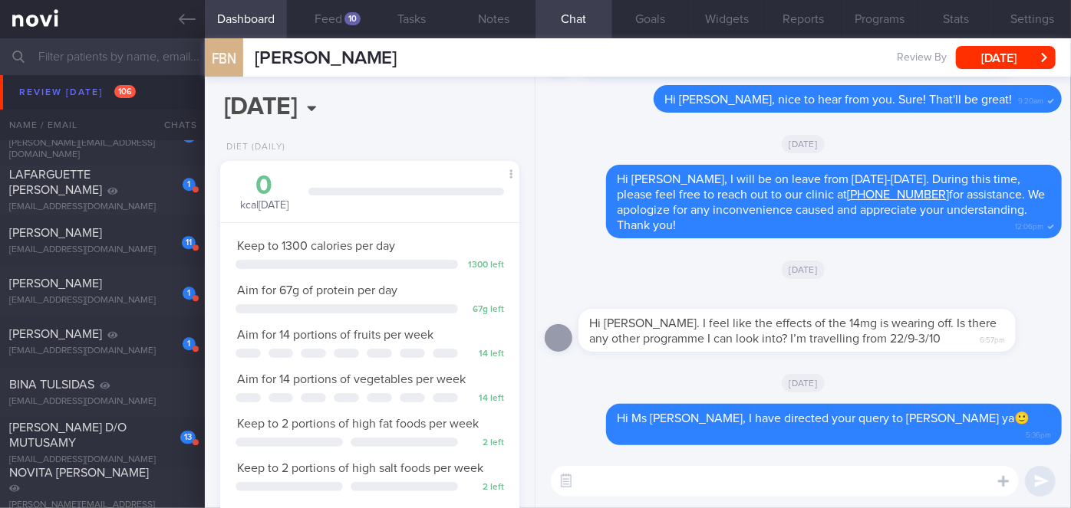
scroll to position [7733, 0]
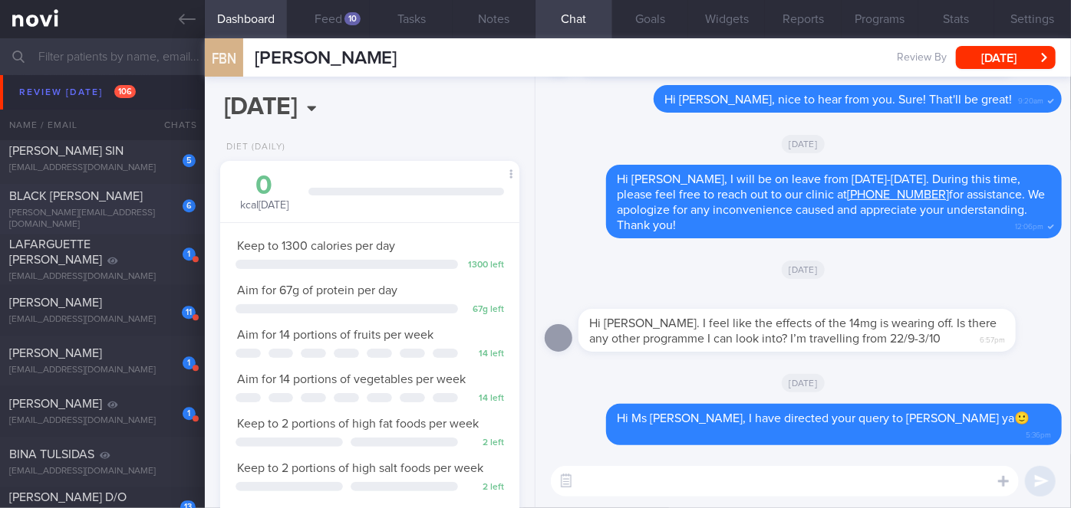
click at [104, 192] on div "BLACK ALLISON ELIZABETH" at bounding box center [100, 196] width 183 height 15
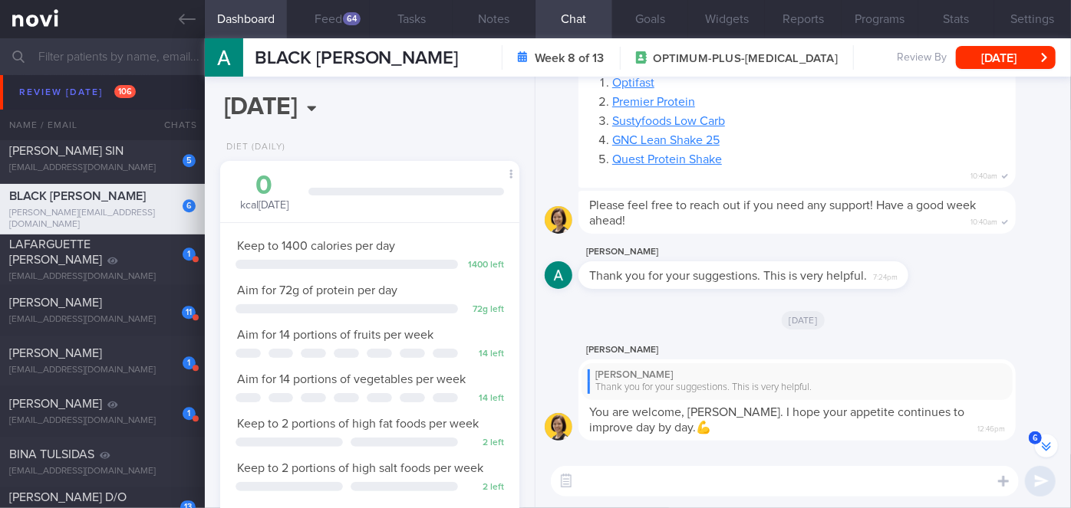
scroll to position [-69, 0]
click at [335, 15] on button "Feed 64" at bounding box center [328, 19] width 83 height 38
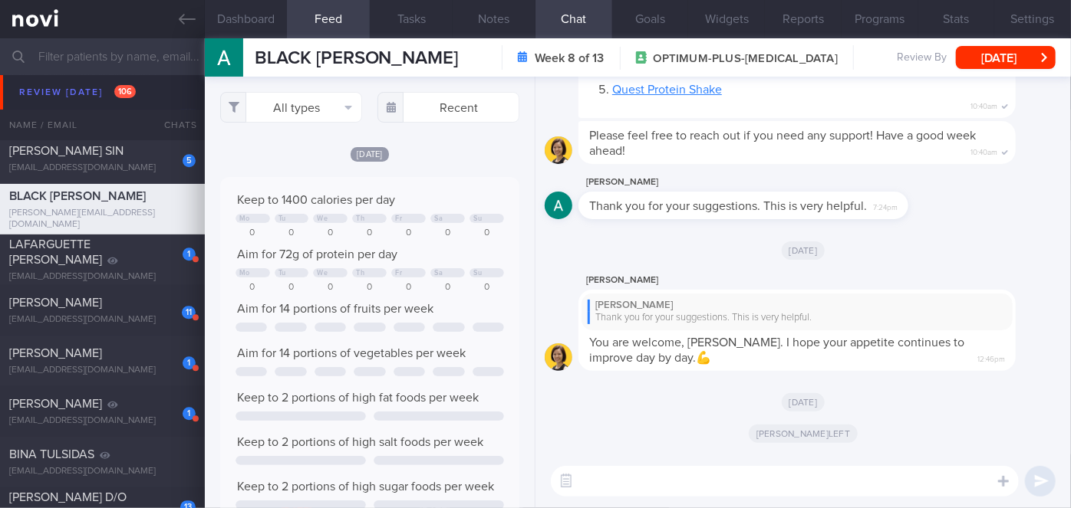
click at [659, 482] on textarea at bounding box center [785, 481] width 468 height 31
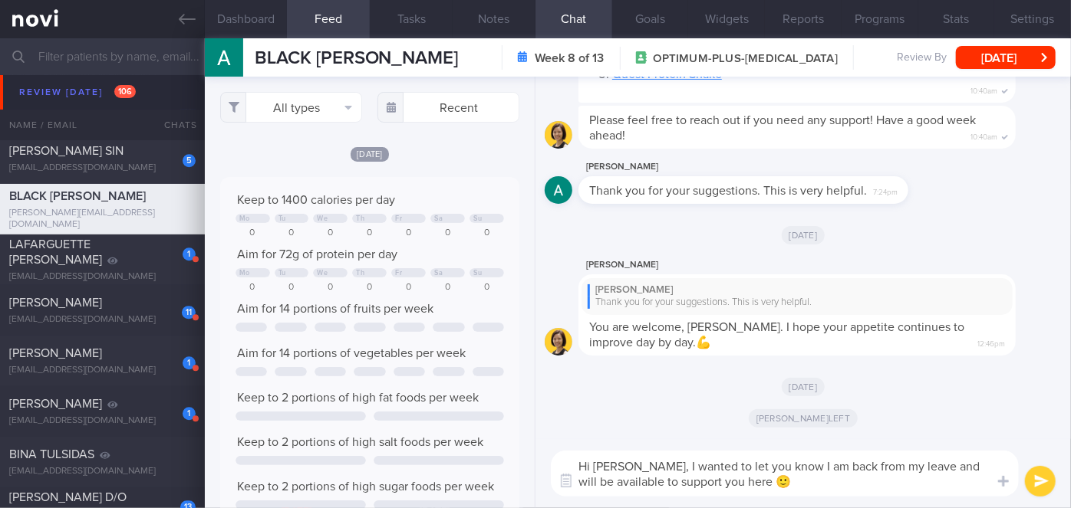
type textarea "Hi Alison, I wanted to let you know I am back from my leave and will be availab…"
click at [1043, 479] on button "submit" at bounding box center [1040, 481] width 31 height 31
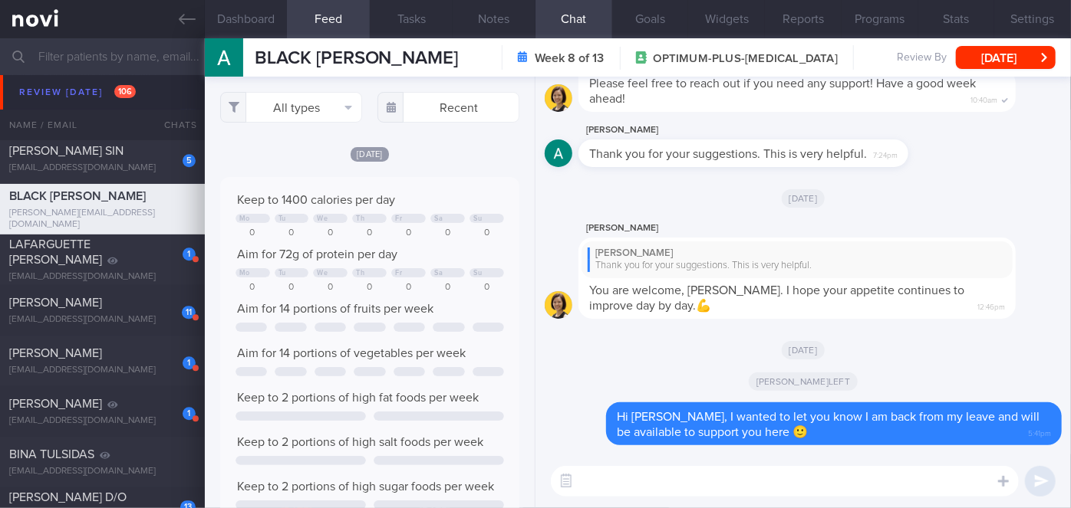
click at [798, 488] on textarea at bounding box center [785, 481] width 468 height 31
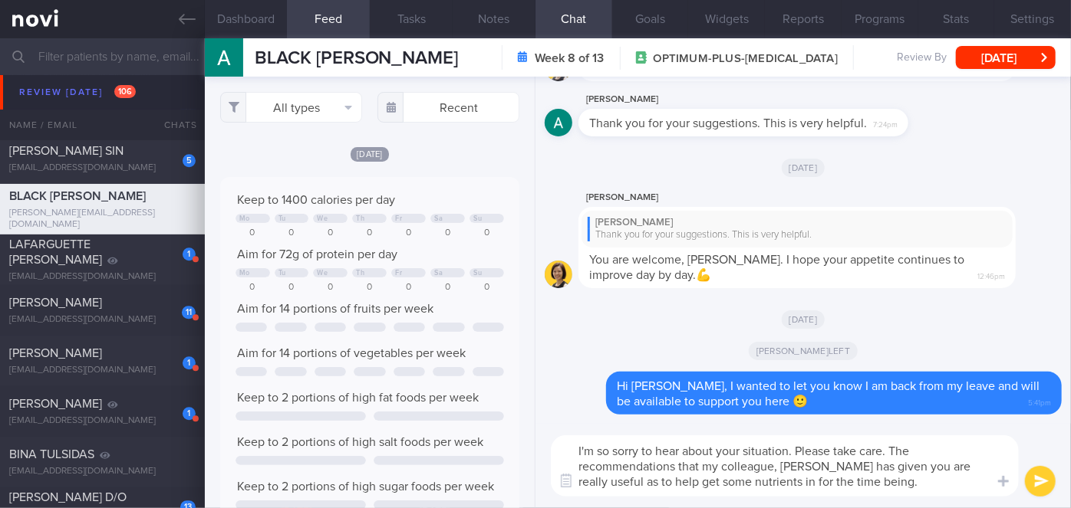
click at [793, 449] on textarea "I'm so sorry to hear about your situation. Please take care. The recommendation…" at bounding box center [785, 466] width 468 height 61
click at [594, 479] on textarea "I'm so sorry to hear about your situation, Alison. Please take care. The recomm…" at bounding box center [785, 466] width 468 height 61
type textarea "I'm so sorry to hear about your situation, Alison. Please take care. The recomm…"
click at [1043, 477] on button "submit" at bounding box center [1040, 481] width 31 height 31
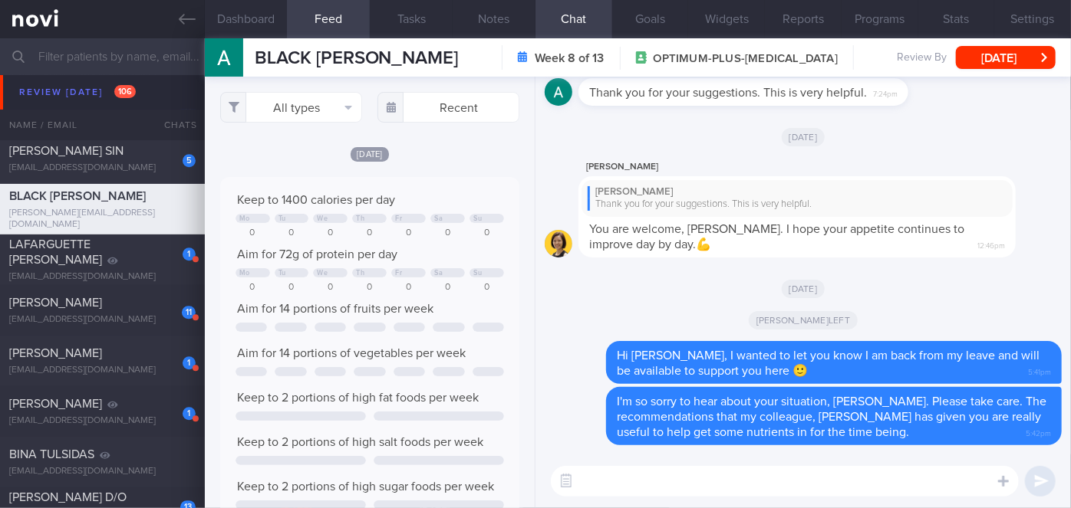
click at [752, 478] on textarea at bounding box center [785, 481] width 468 height 31
type textarea "Please reach out if you need further assistance🙂"
click at [1040, 485] on button "submit" at bounding box center [1040, 481] width 31 height 31
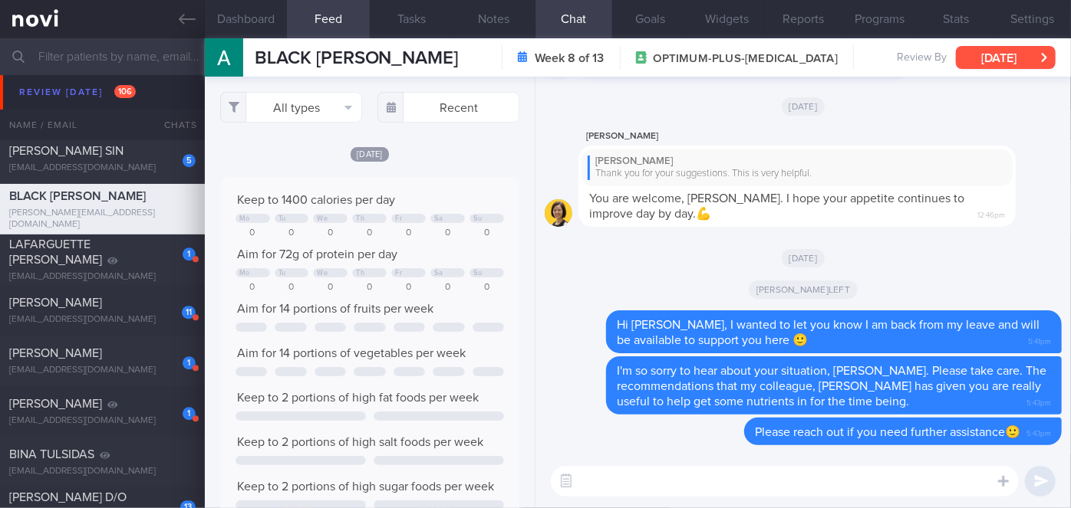
click at [985, 61] on button "[DATE]" at bounding box center [1006, 57] width 100 height 23
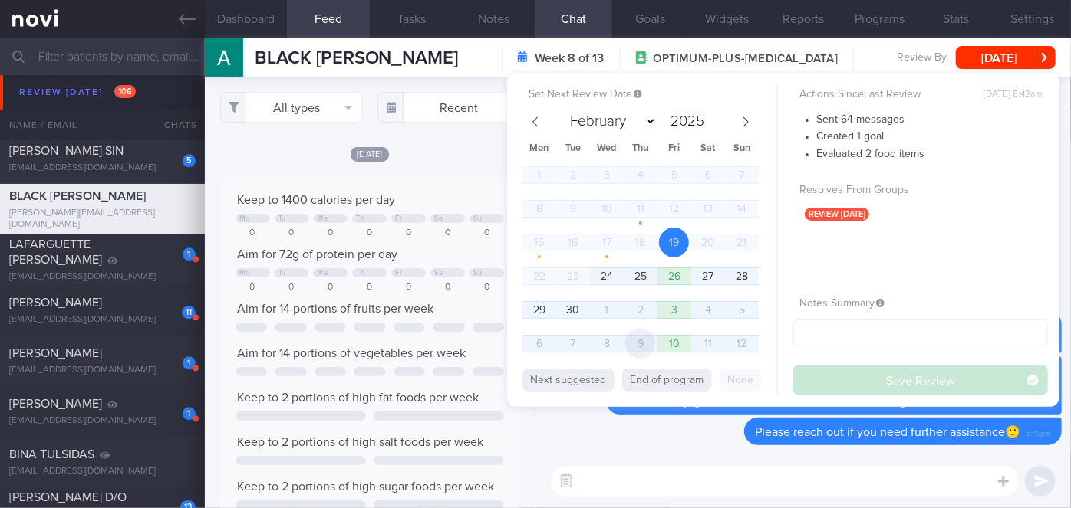
click at [640, 341] on span "9" at bounding box center [640, 344] width 30 height 30
select select "9"
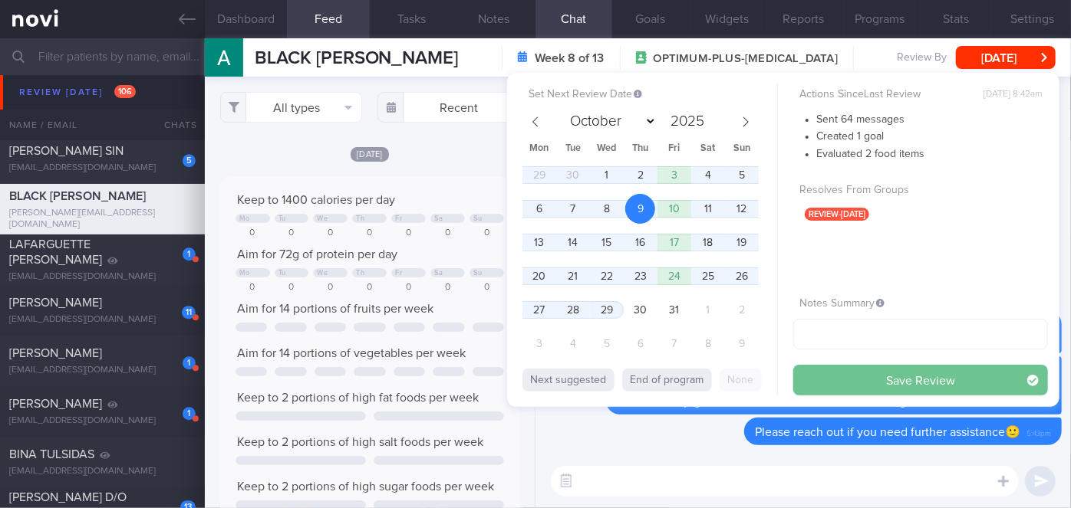
click at [875, 375] on button "Save Review" at bounding box center [920, 380] width 255 height 31
